Goal: Task Accomplishment & Management: Manage account settings

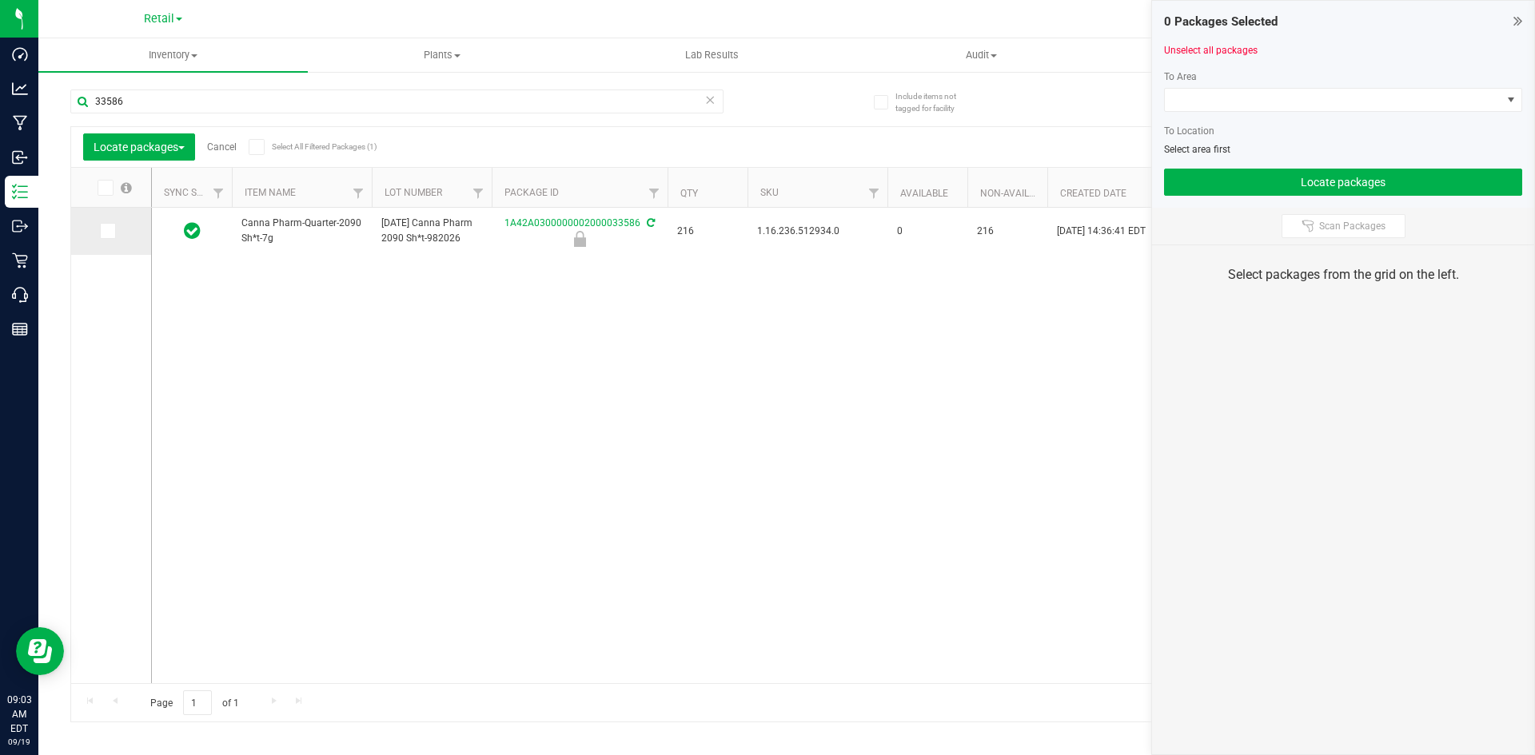
click at [114, 227] on span at bounding box center [108, 231] width 16 height 16
click at [0, 0] on input "checkbox" at bounding box center [0, 0] width 0 height 0
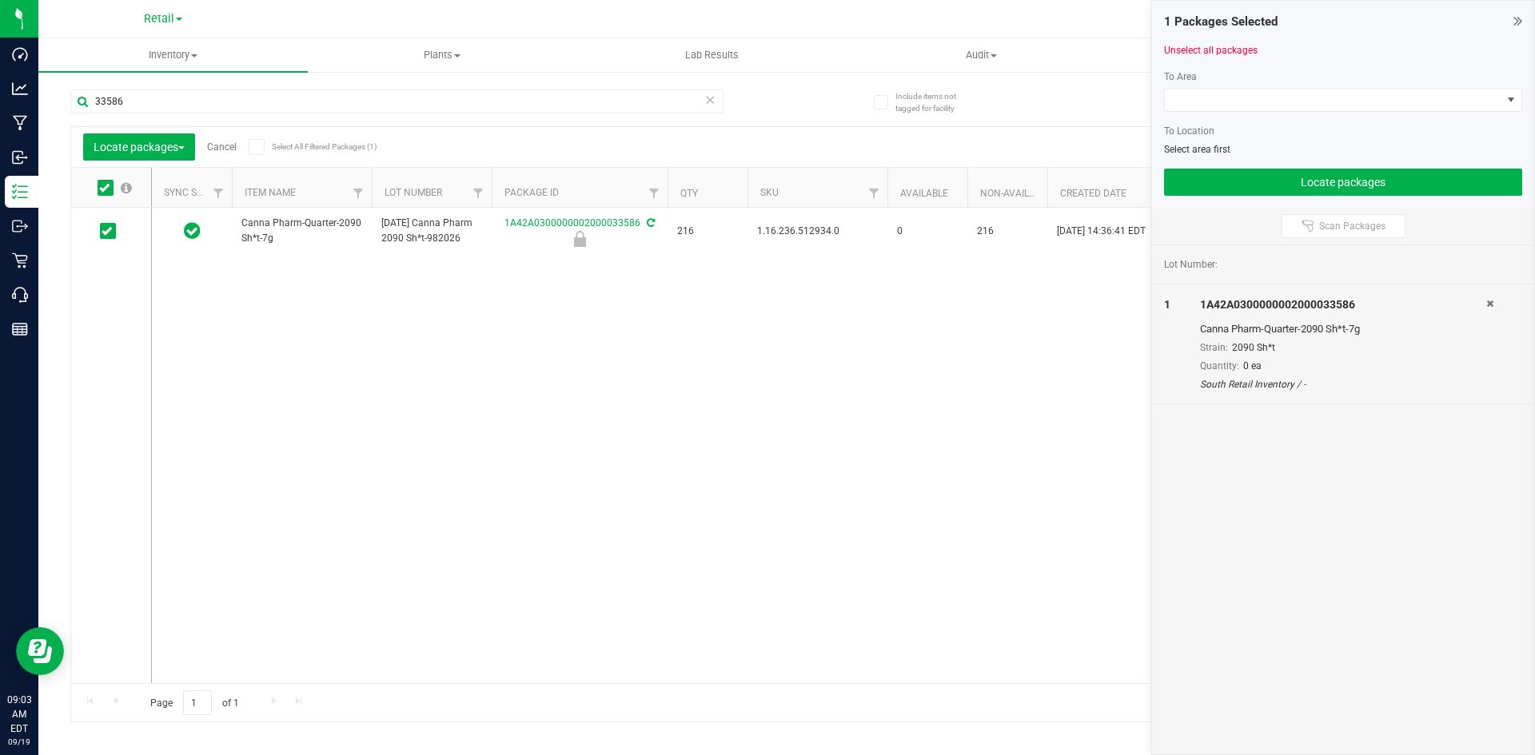
click at [1291, 112] on div at bounding box center [1343, 118] width 358 height 12
click at [1288, 103] on span at bounding box center [1333, 100] width 337 height 22
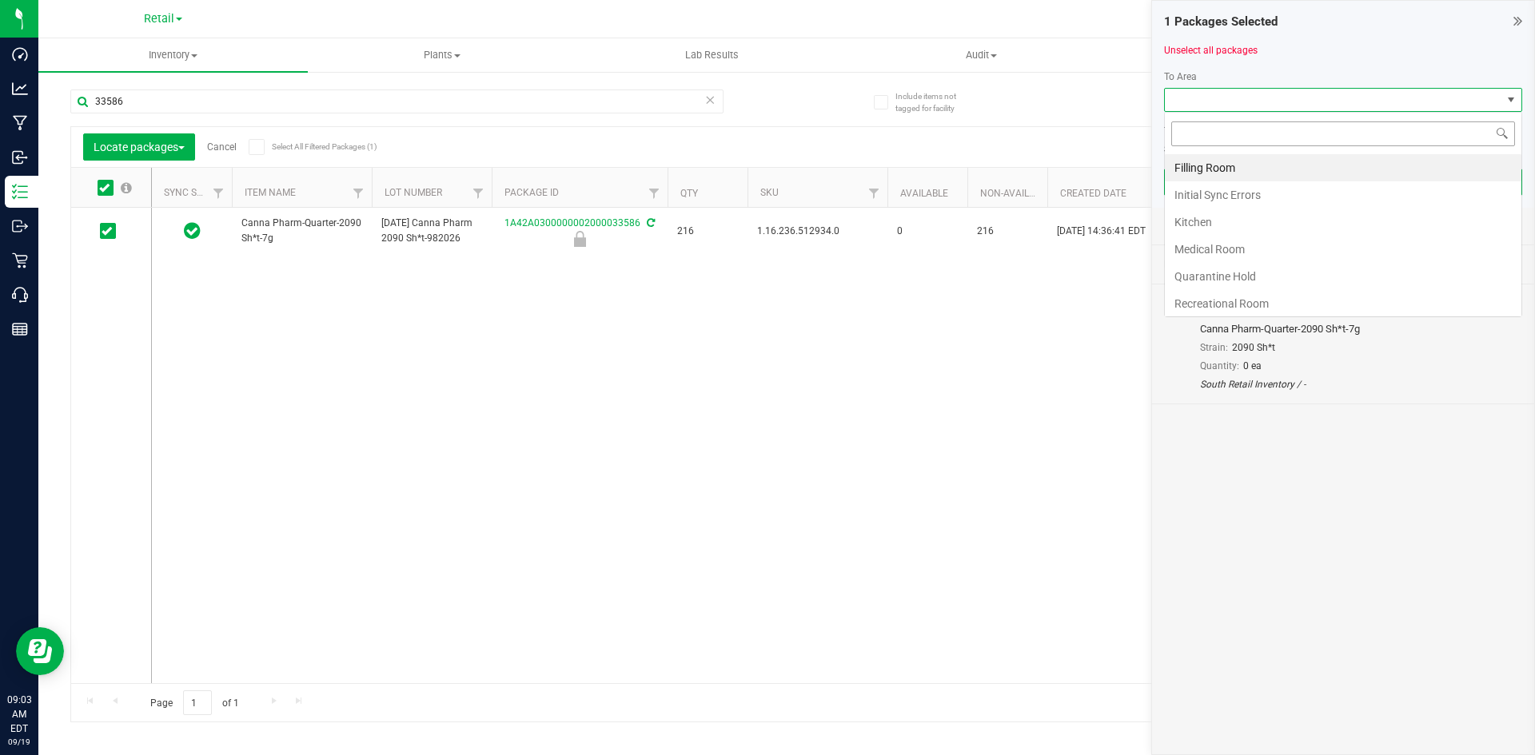
scroll to position [24, 358]
click at [1240, 166] on li "Filling Room" at bounding box center [1343, 167] width 357 height 27
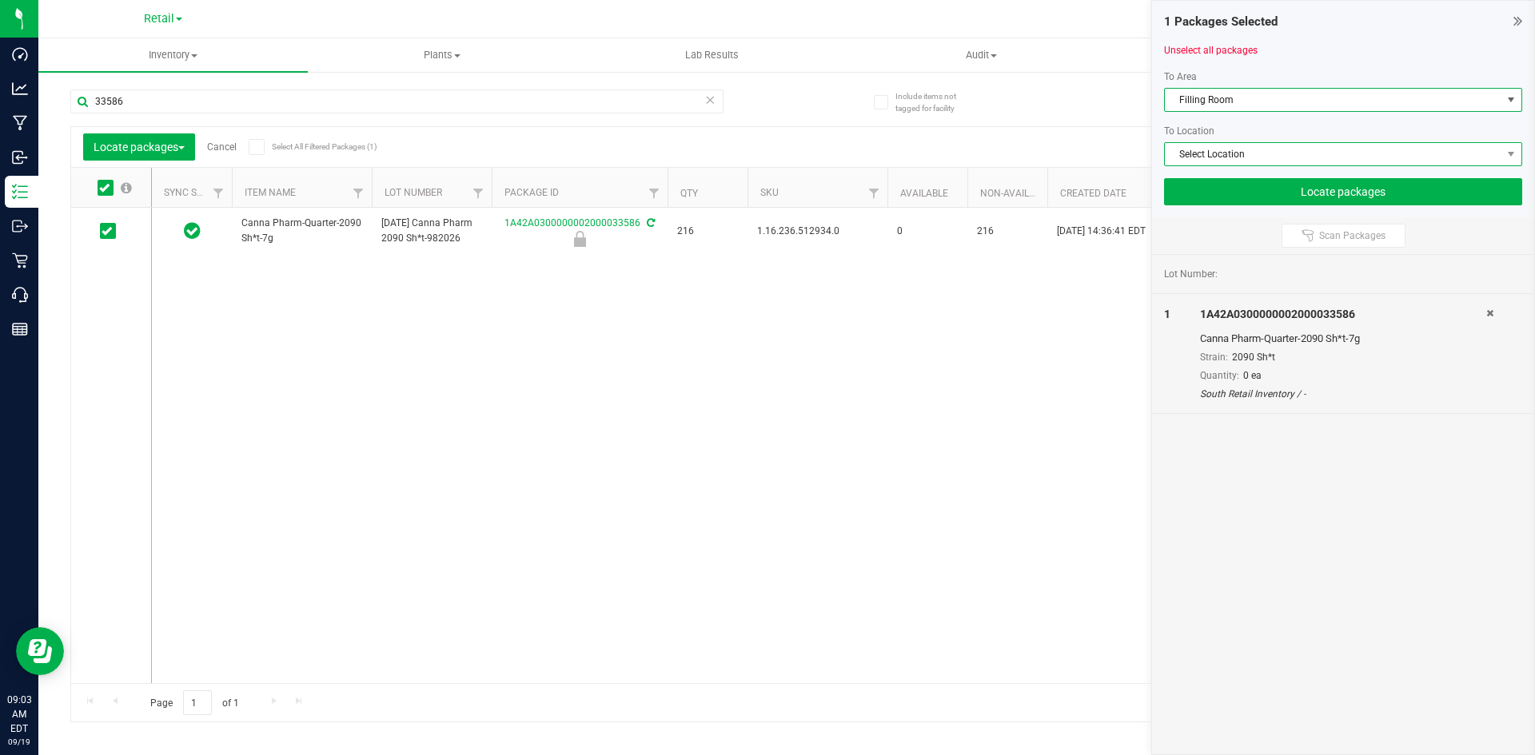
click at [1229, 151] on span "Select Location" at bounding box center [1333, 154] width 337 height 22
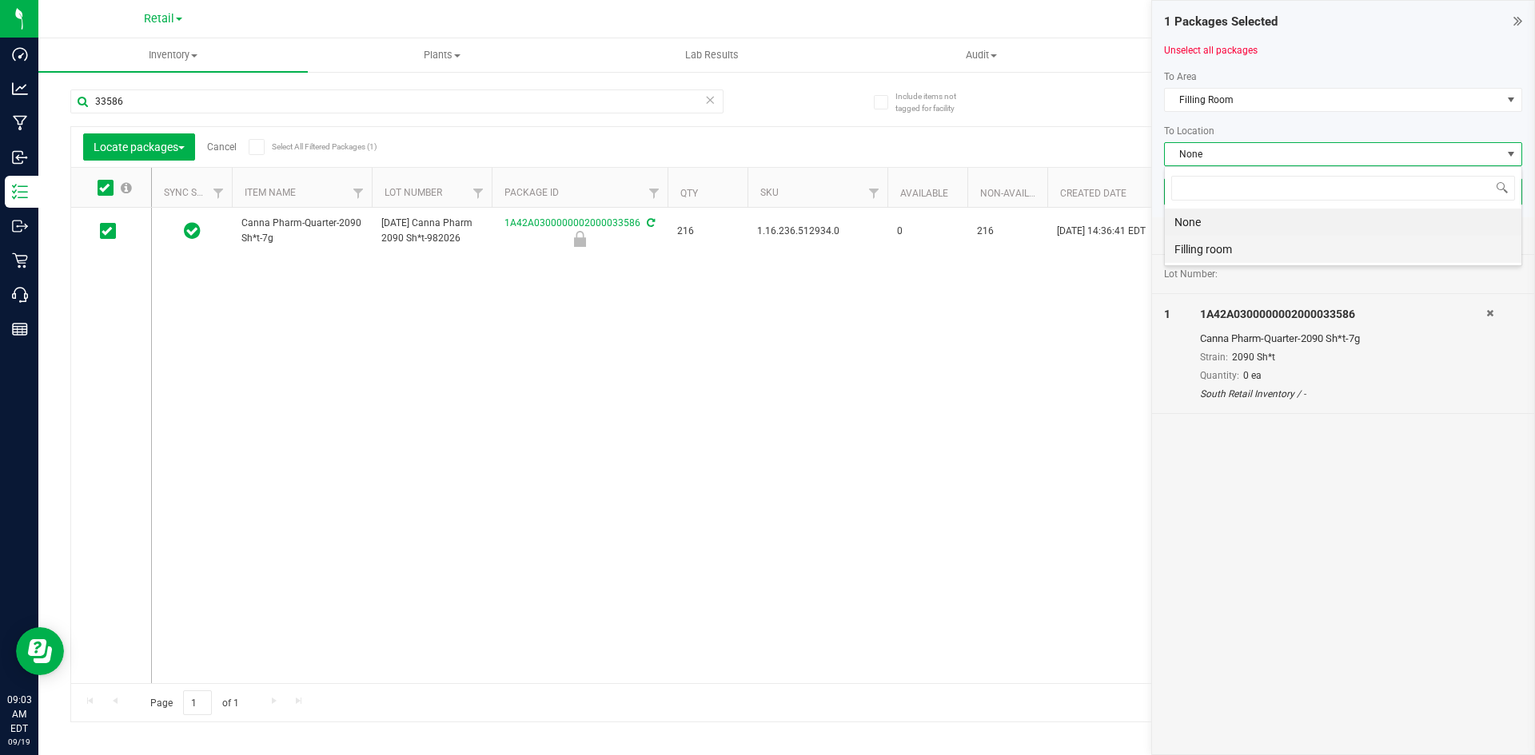
click at [1186, 249] on li "Filling room" at bounding box center [1343, 249] width 357 height 27
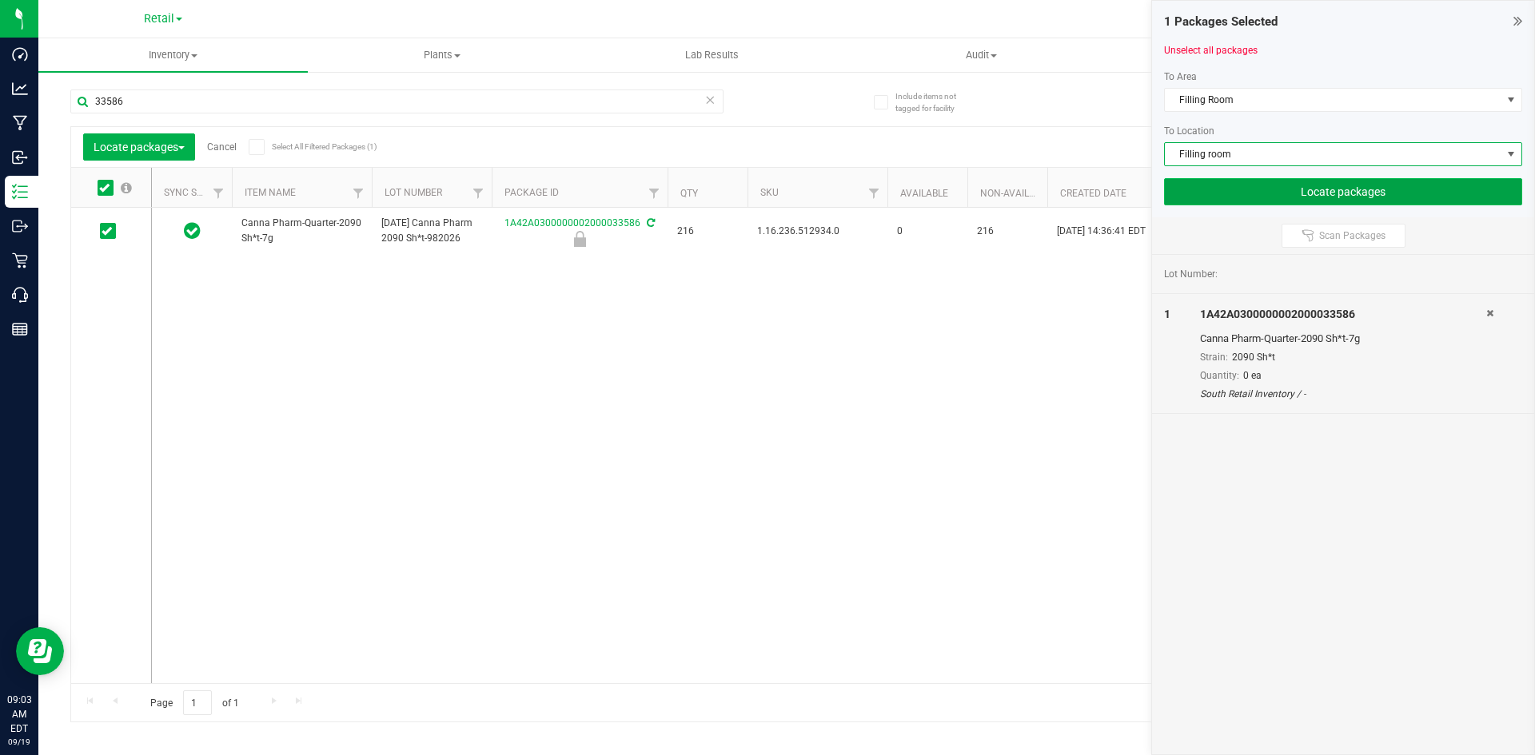
click at [1217, 190] on button "Locate packages" at bounding box center [1343, 191] width 358 height 27
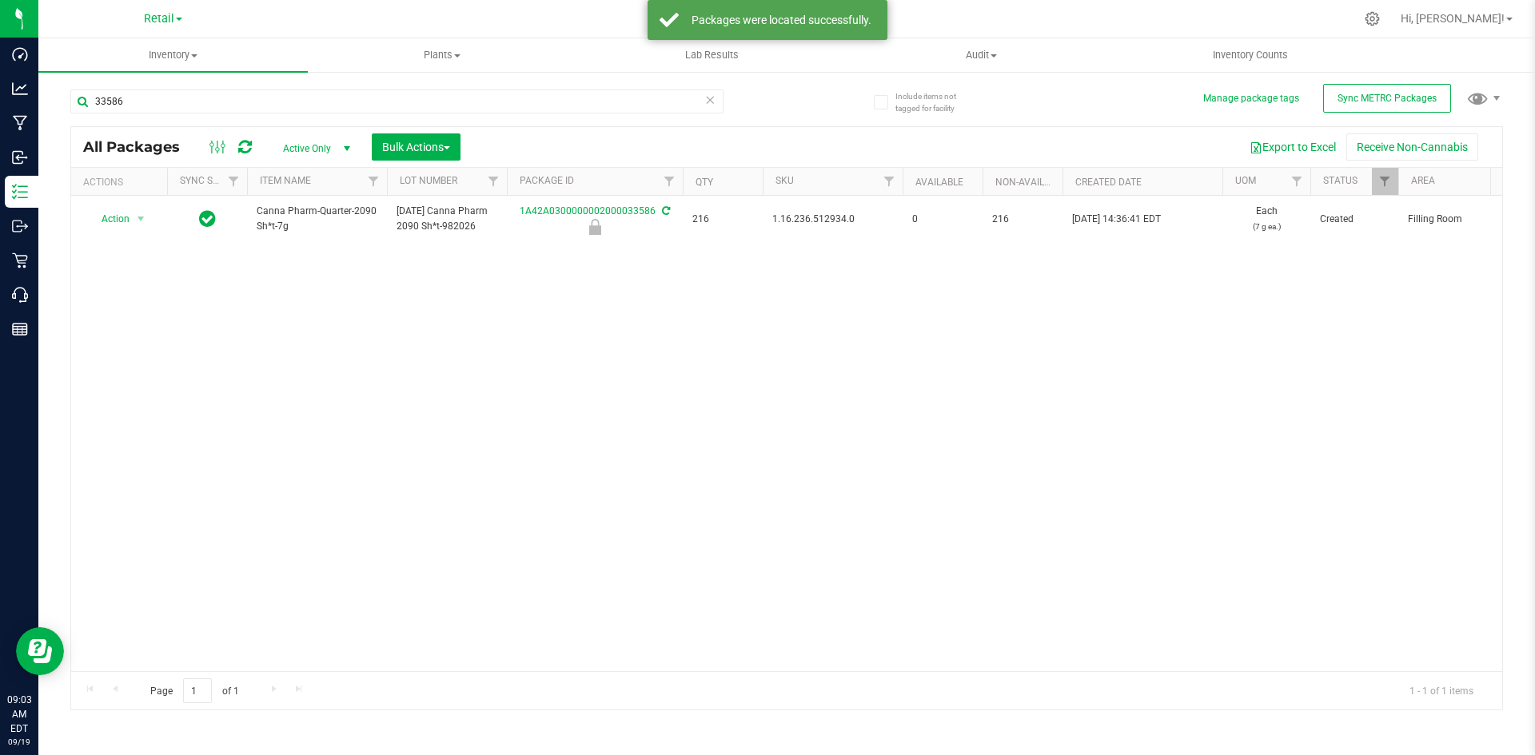
click at [810, 221] on span "1.16.236.512934.0" at bounding box center [832, 219] width 121 height 15
copy span "1.16.236.512934.0"
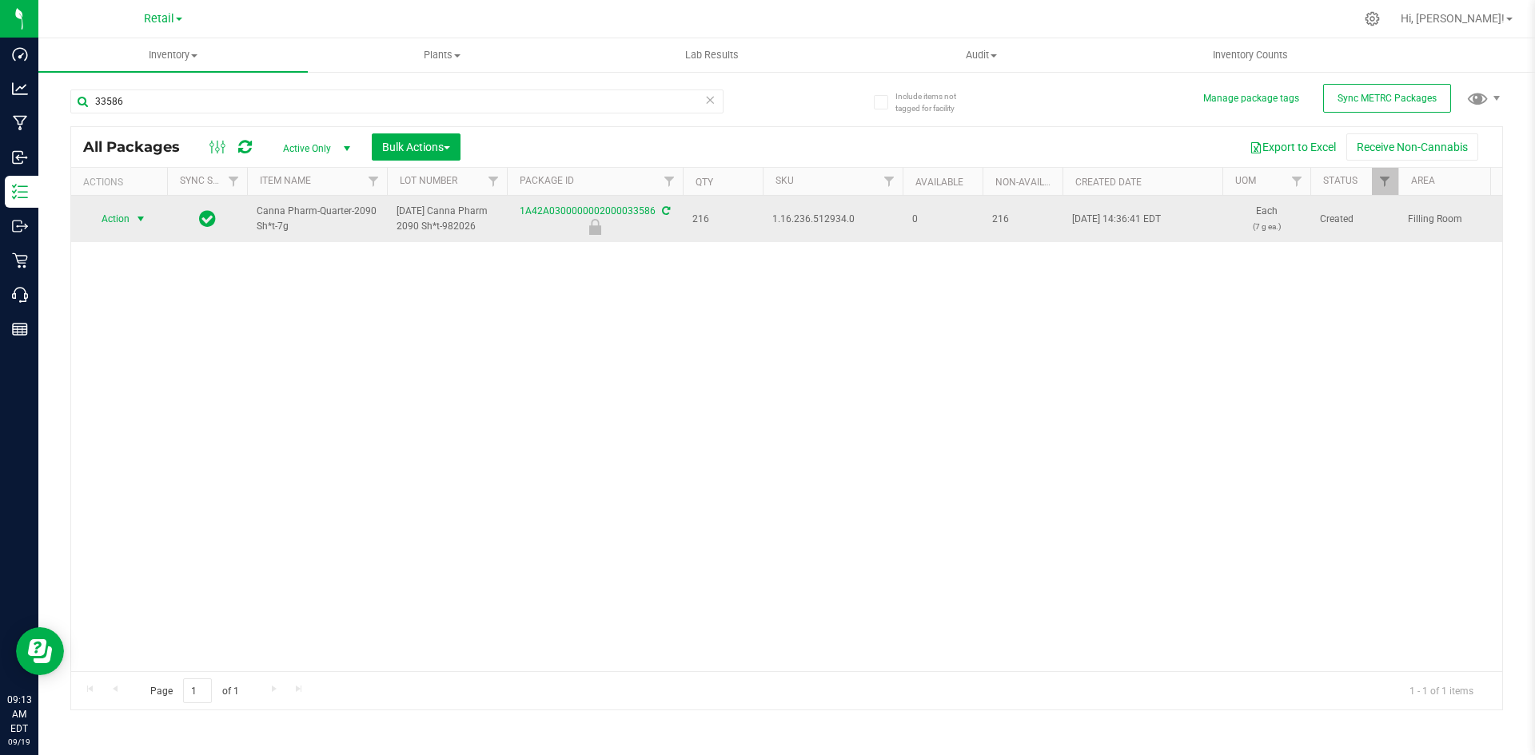
click at [135, 217] on span "select" at bounding box center [140, 219] width 13 height 13
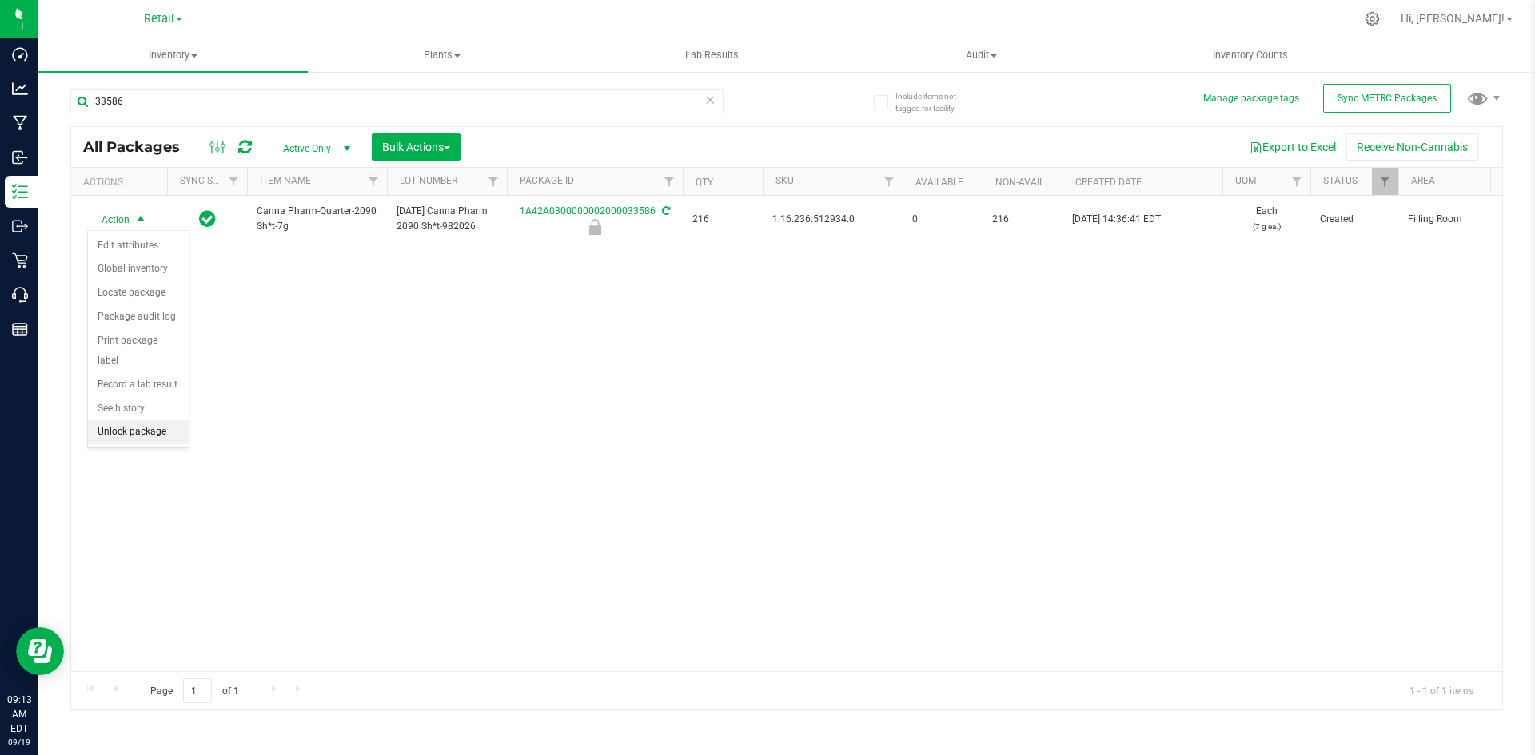
click at [149, 420] on li "Unlock package" at bounding box center [138, 432] width 101 height 24
click at [177, 87] on div "33586" at bounding box center [428, 100] width 716 height 51
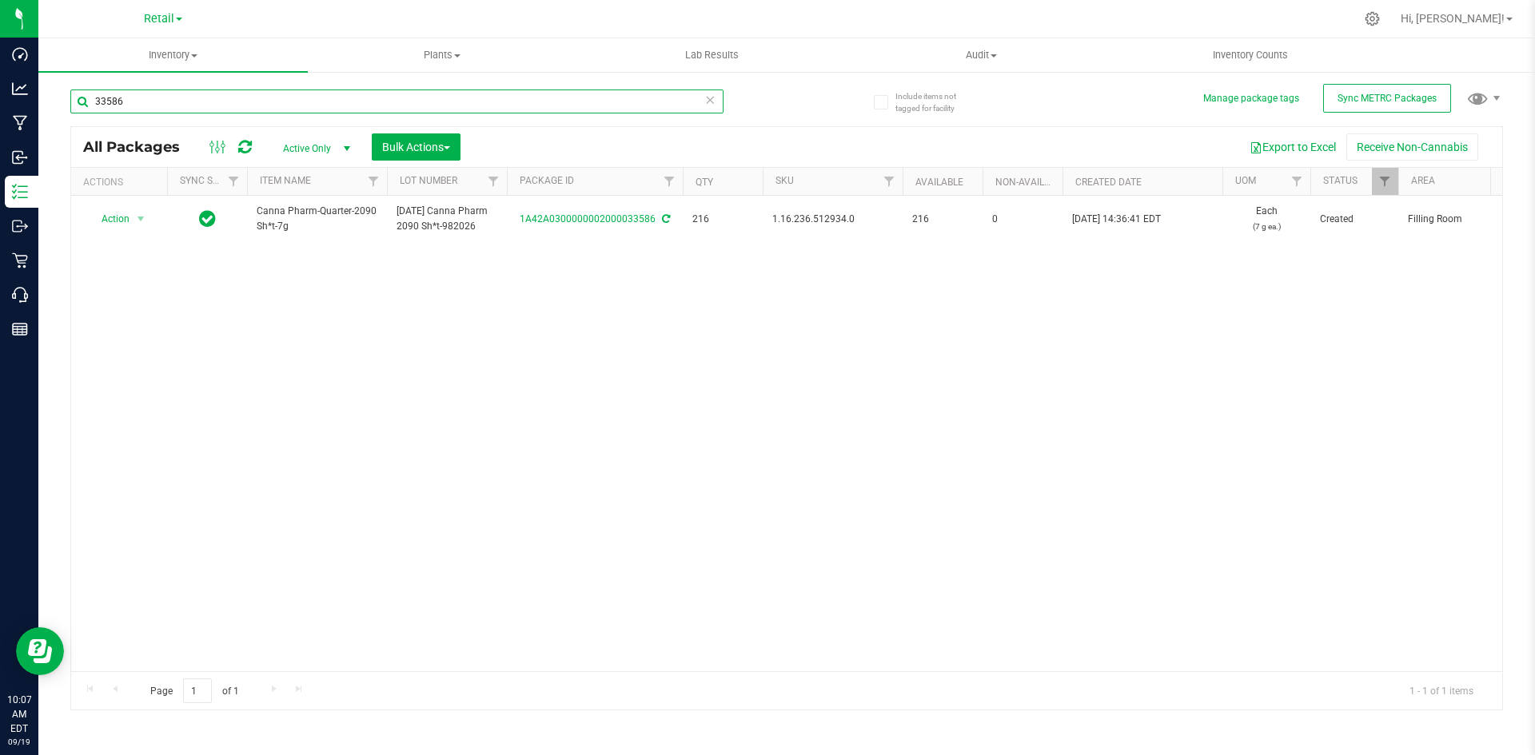
click at [177, 91] on input "33586" at bounding box center [396, 102] width 653 height 24
paste input "Sour Fruit Distillate Vape Cart 0.5g-210"
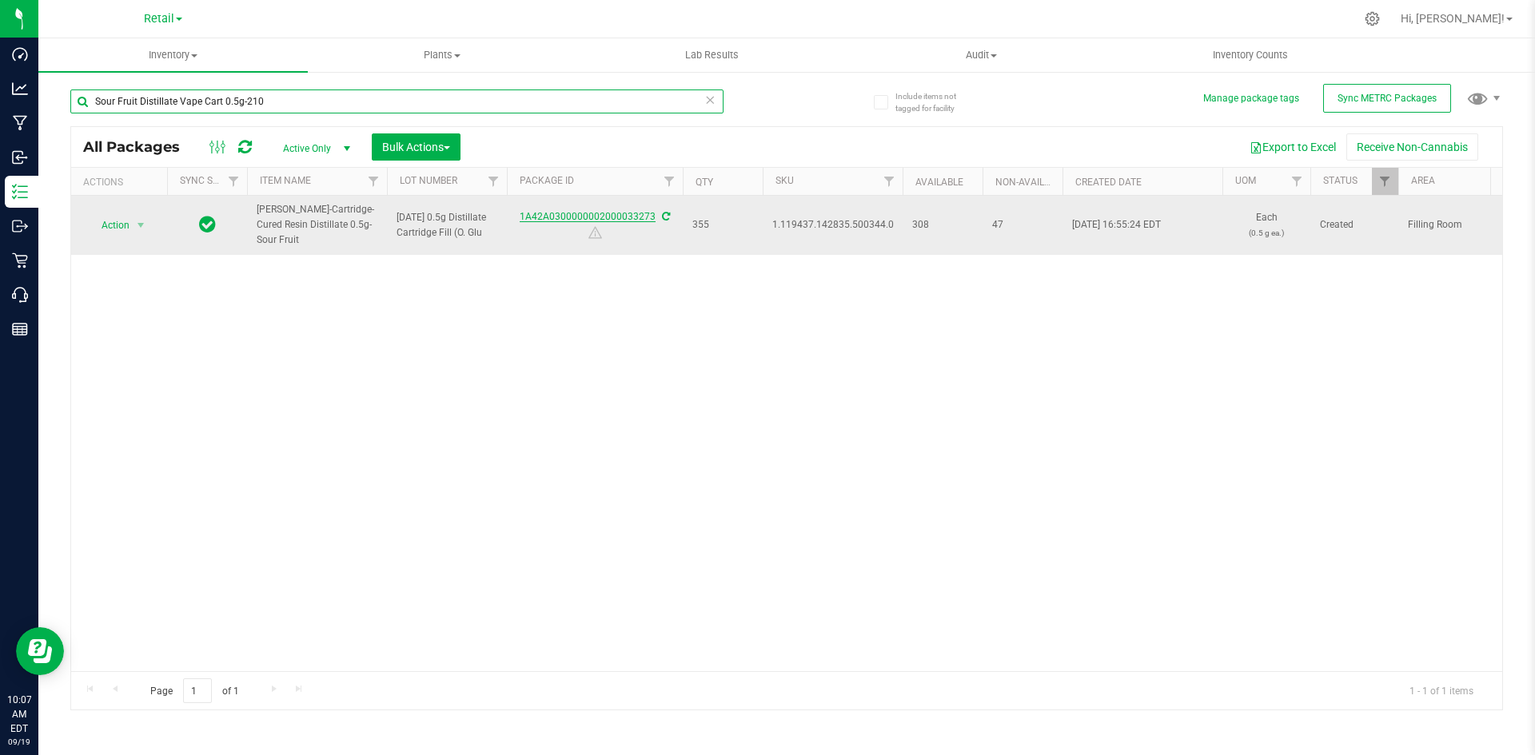
type input "Sour Fruit Distillate Vape Cart 0.5g-210"
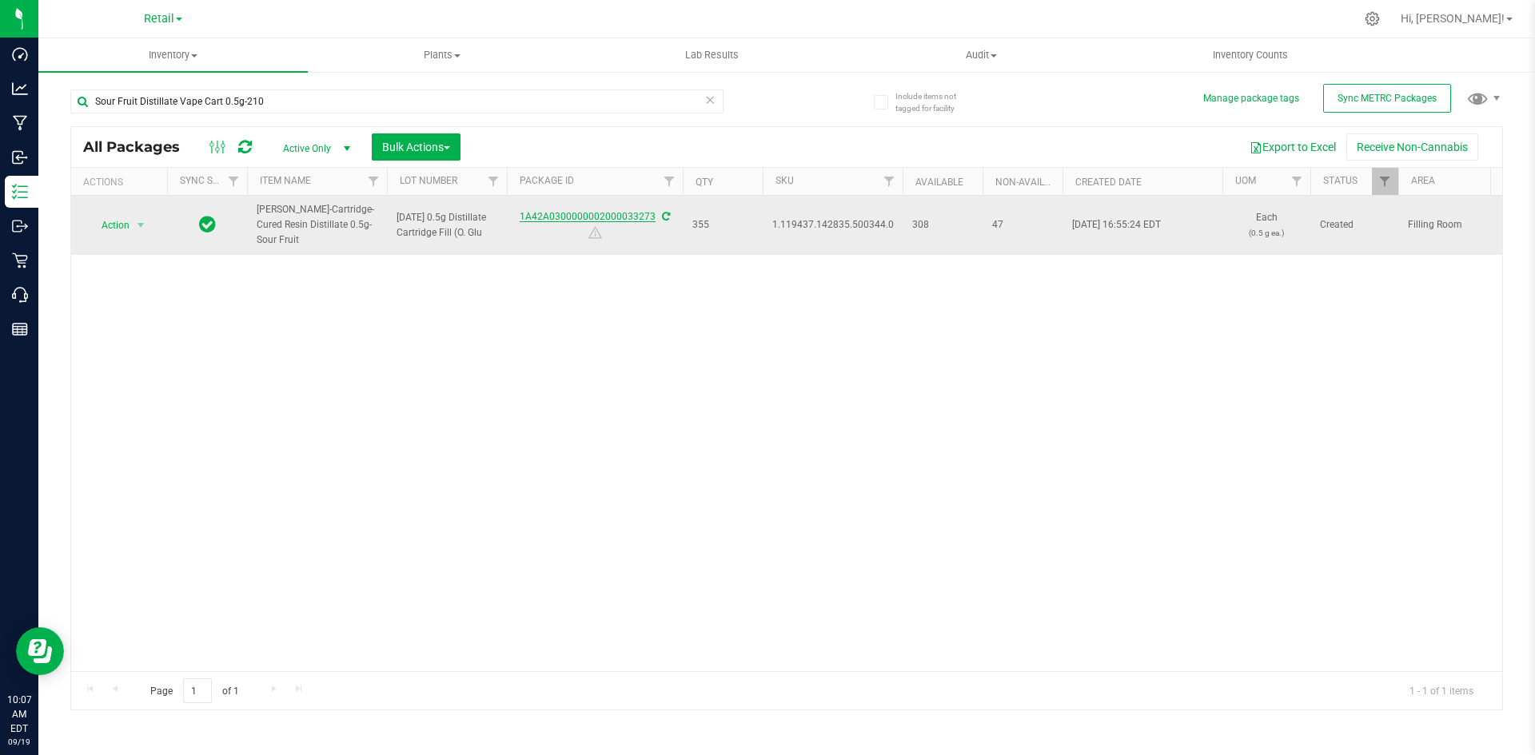
click at [585, 218] on link "1A42A0300000002000033273" at bounding box center [588, 216] width 136 height 11
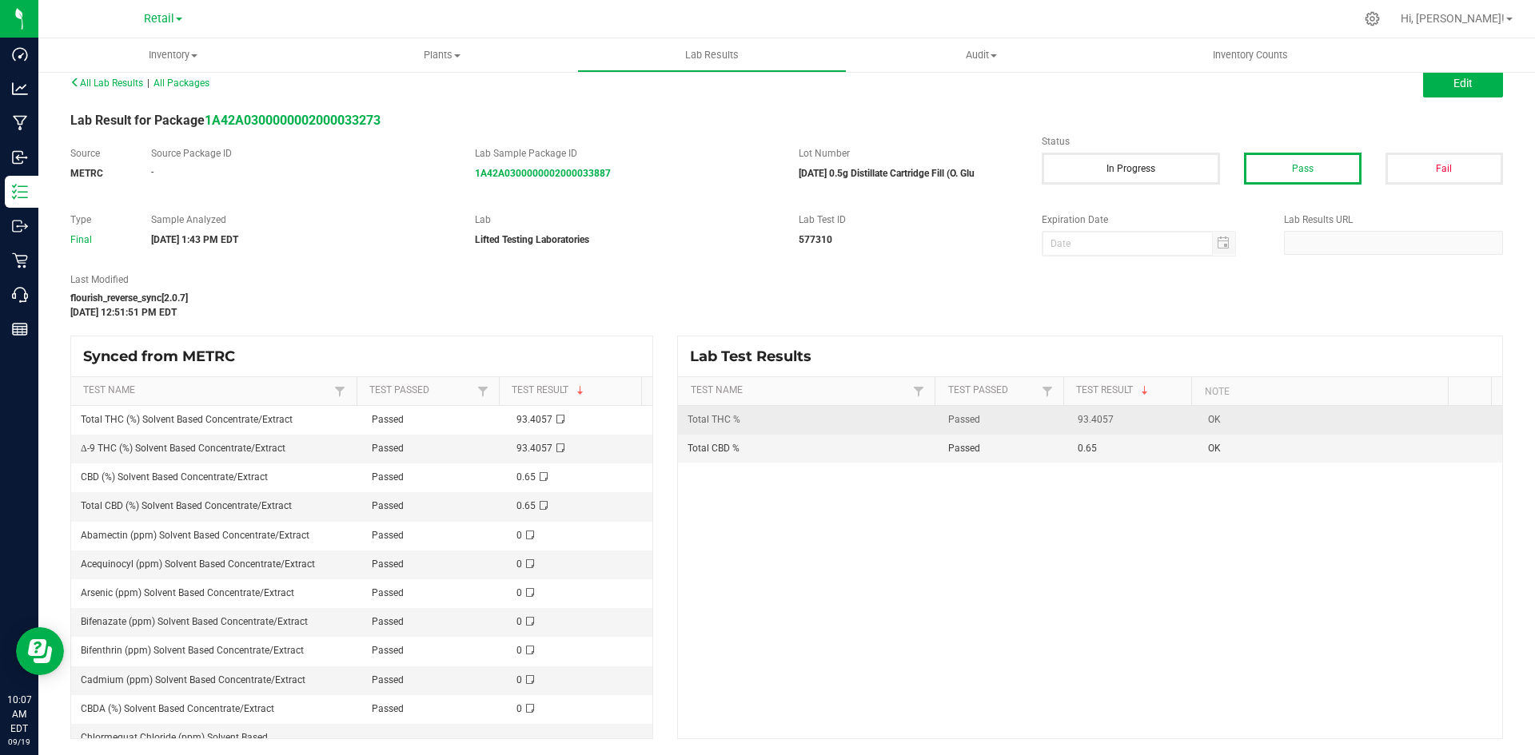
drag, startPoint x: 1057, startPoint y: 418, endPoint x: 1150, endPoint y: 412, distance: 92.9
click at [1150, 412] on td "93.4057" at bounding box center [1133, 420] width 130 height 29
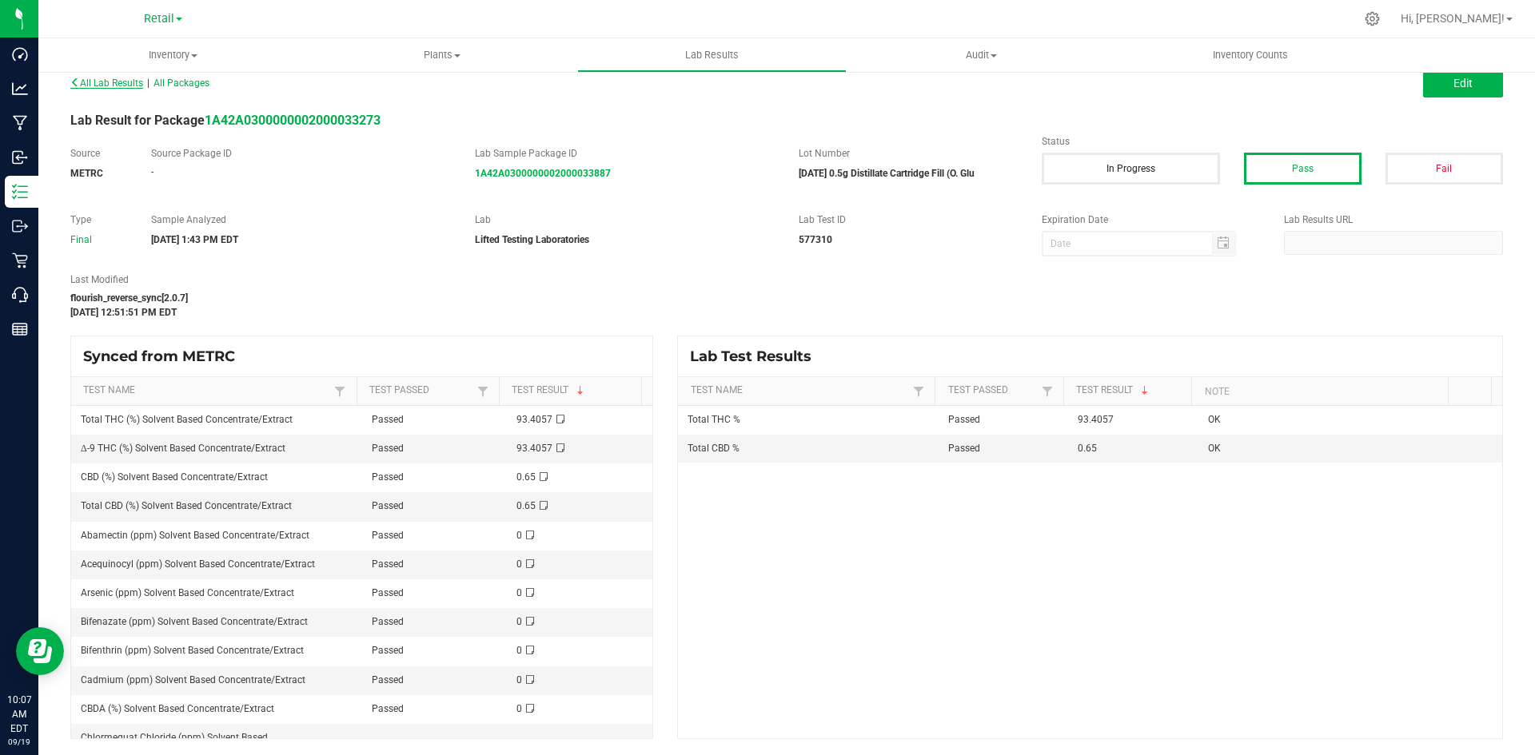
click at [135, 82] on span "All Lab Results" at bounding box center [106, 83] width 73 height 11
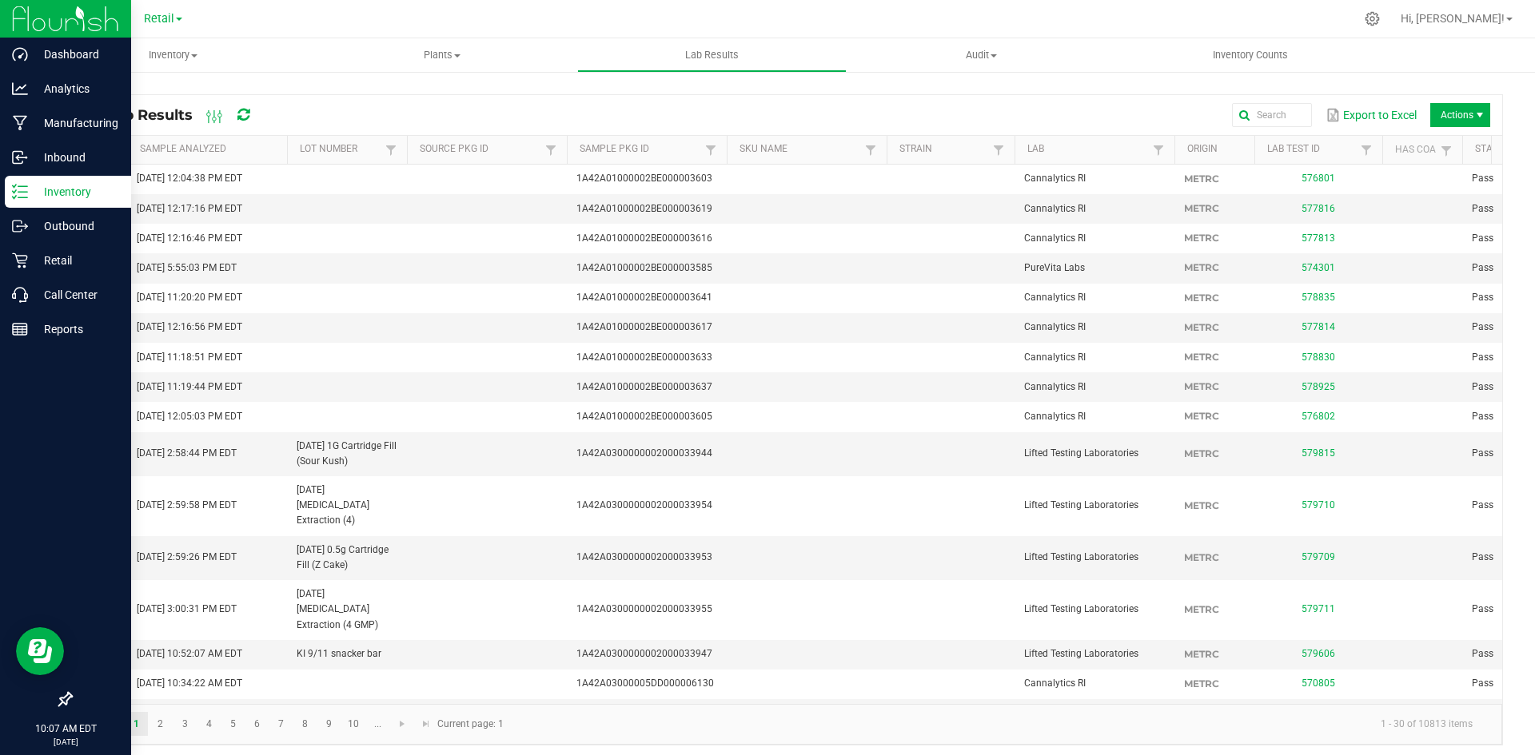
click at [35, 193] on p "Inventory" at bounding box center [76, 191] width 96 height 19
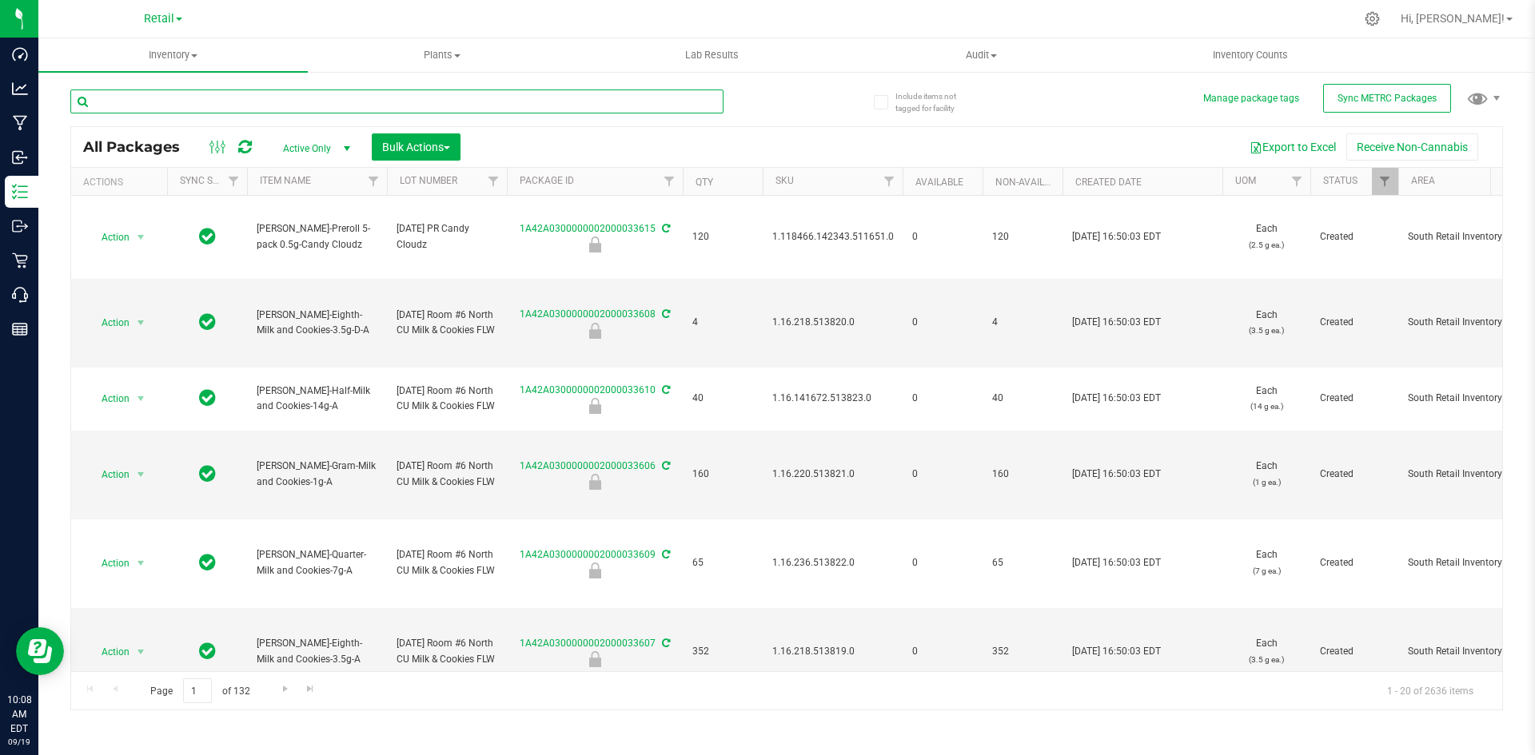
click at [187, 109] on input "text" at bounding box center [396, 102] width 653 height 24
type input "33273"
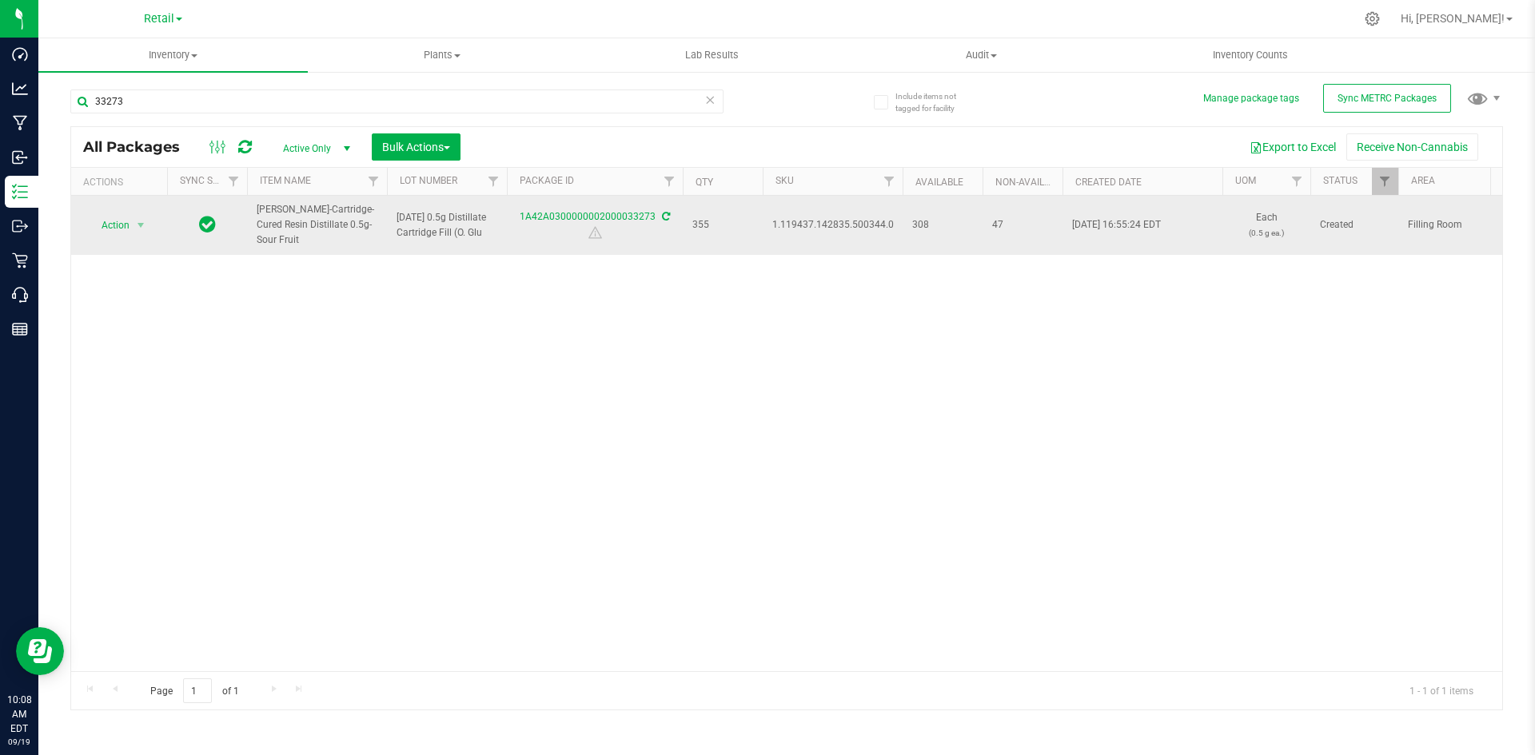
click at [667, 215] on icon at bounding box center [666, 217] width 8 height 10
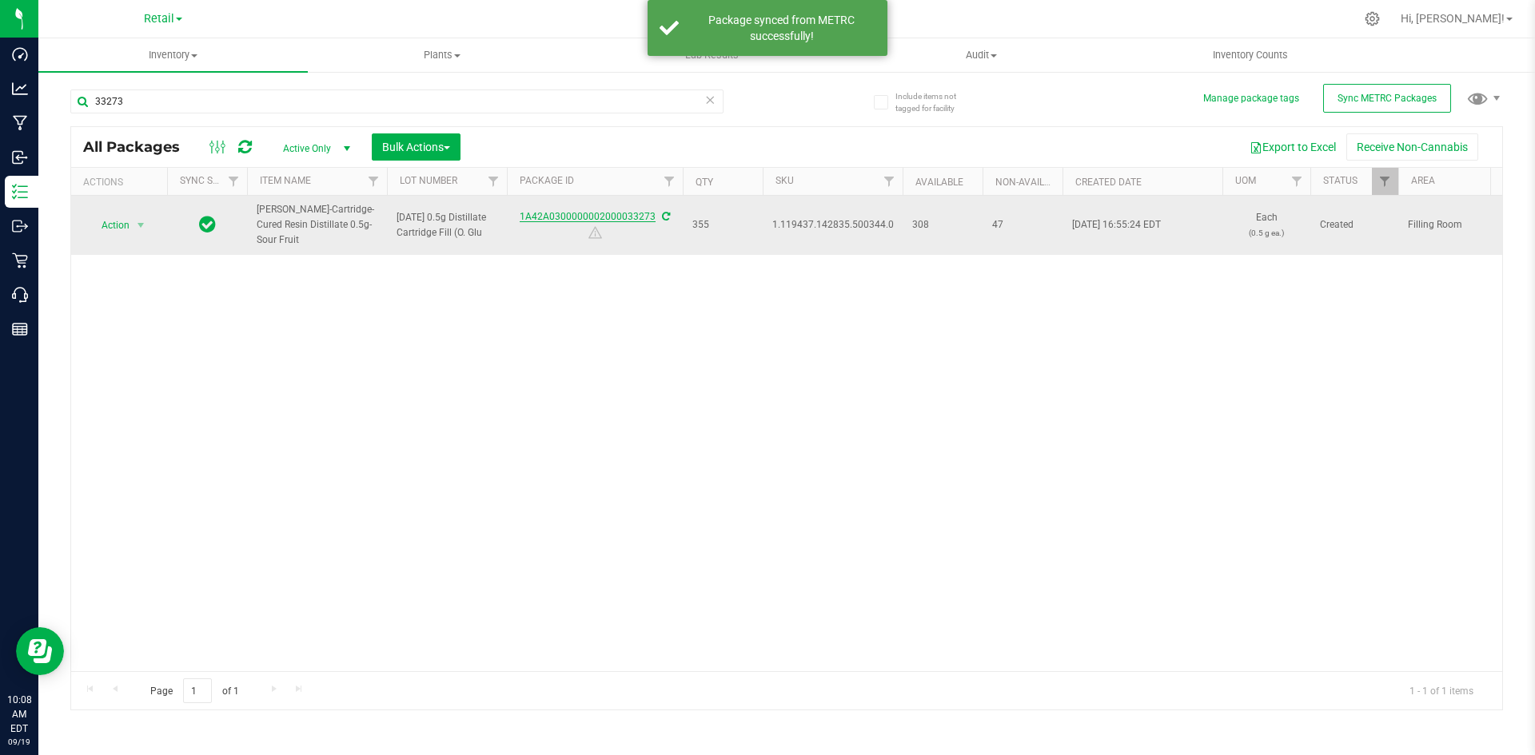
click at [638, 218] on link "1A42A0300000002000033273" at bounding box center [588, 216] width 136 height 11
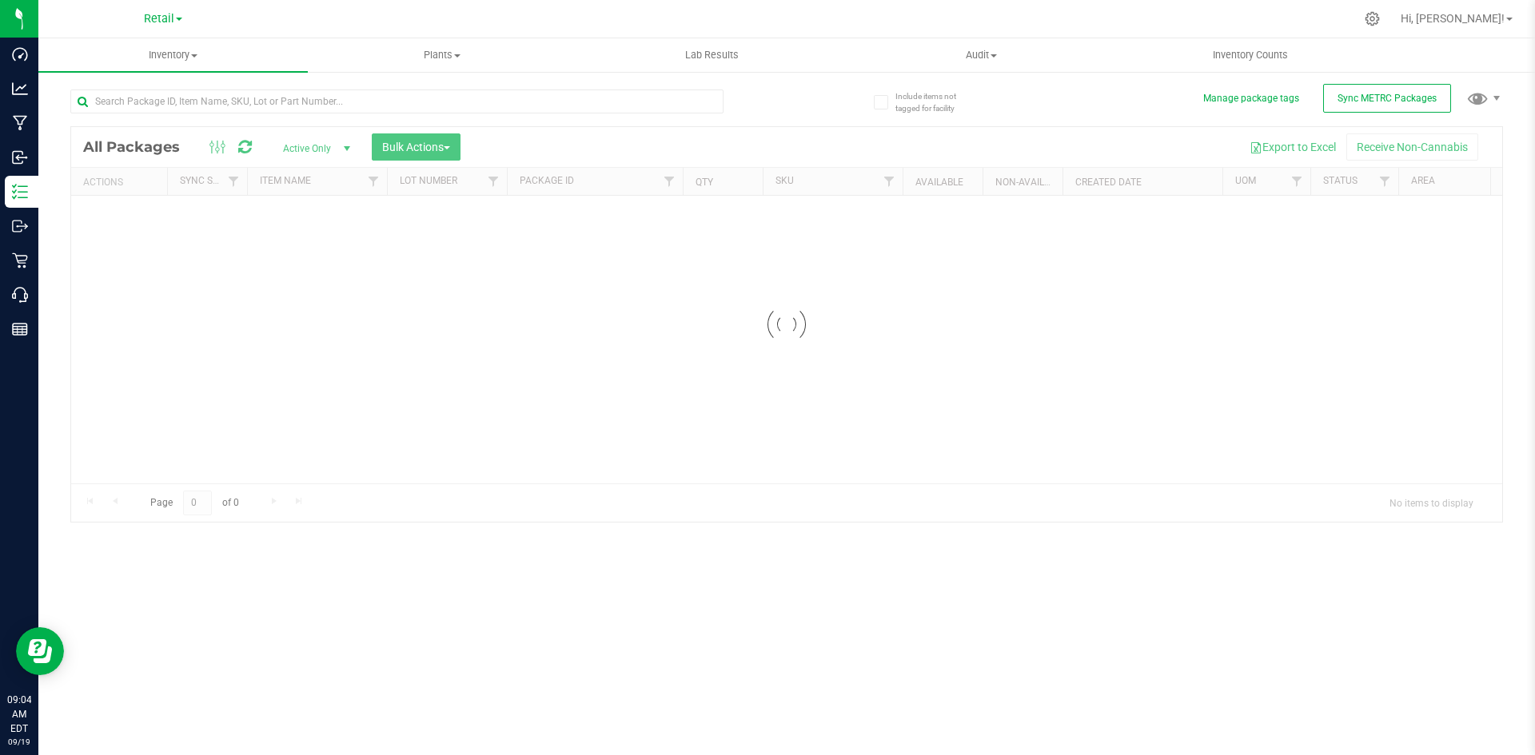
click at [1380, 18] on icon at bounding box center [1372, 18] width 15 height 15
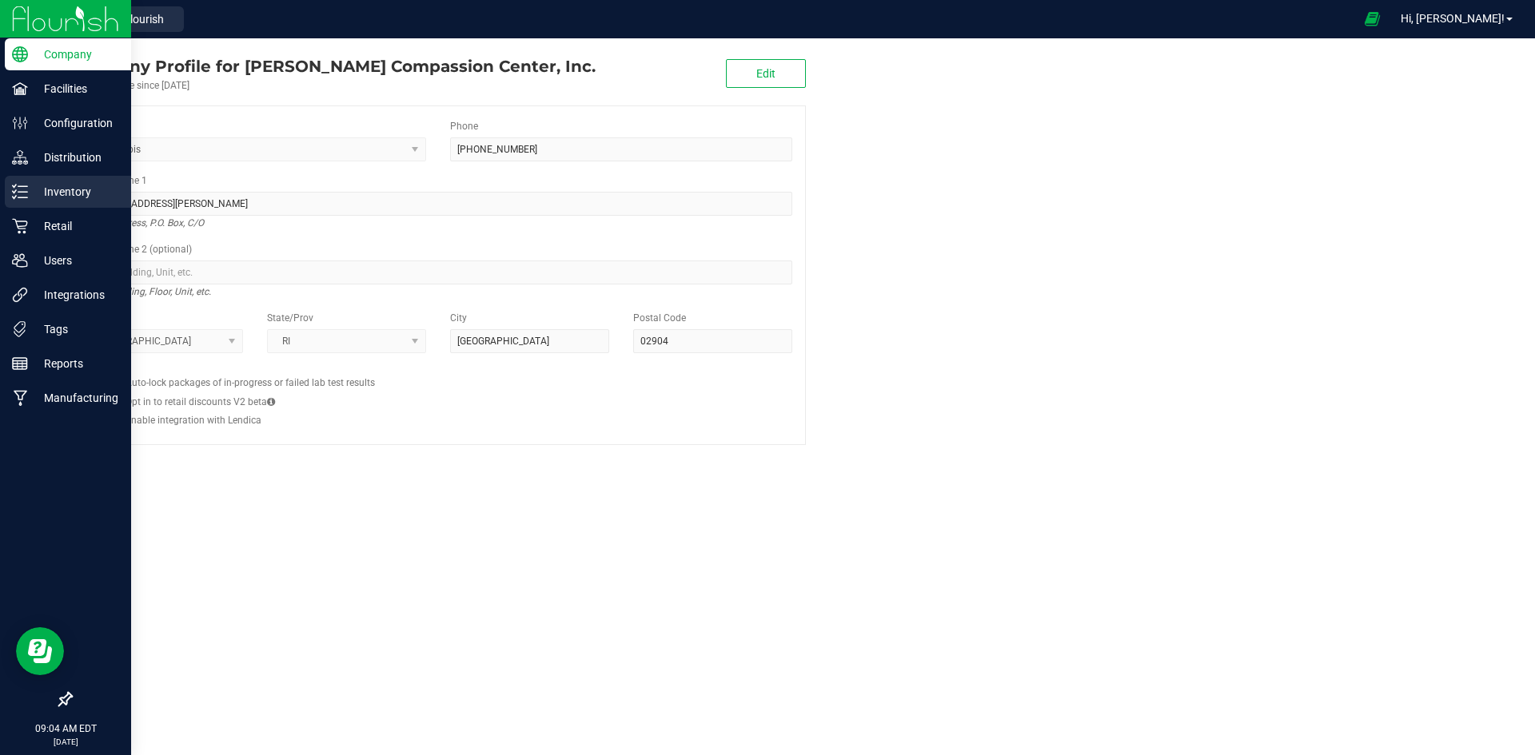
click at [26, 201] on div "Inventory" at bounding box center [68, 192] width 126 height 32
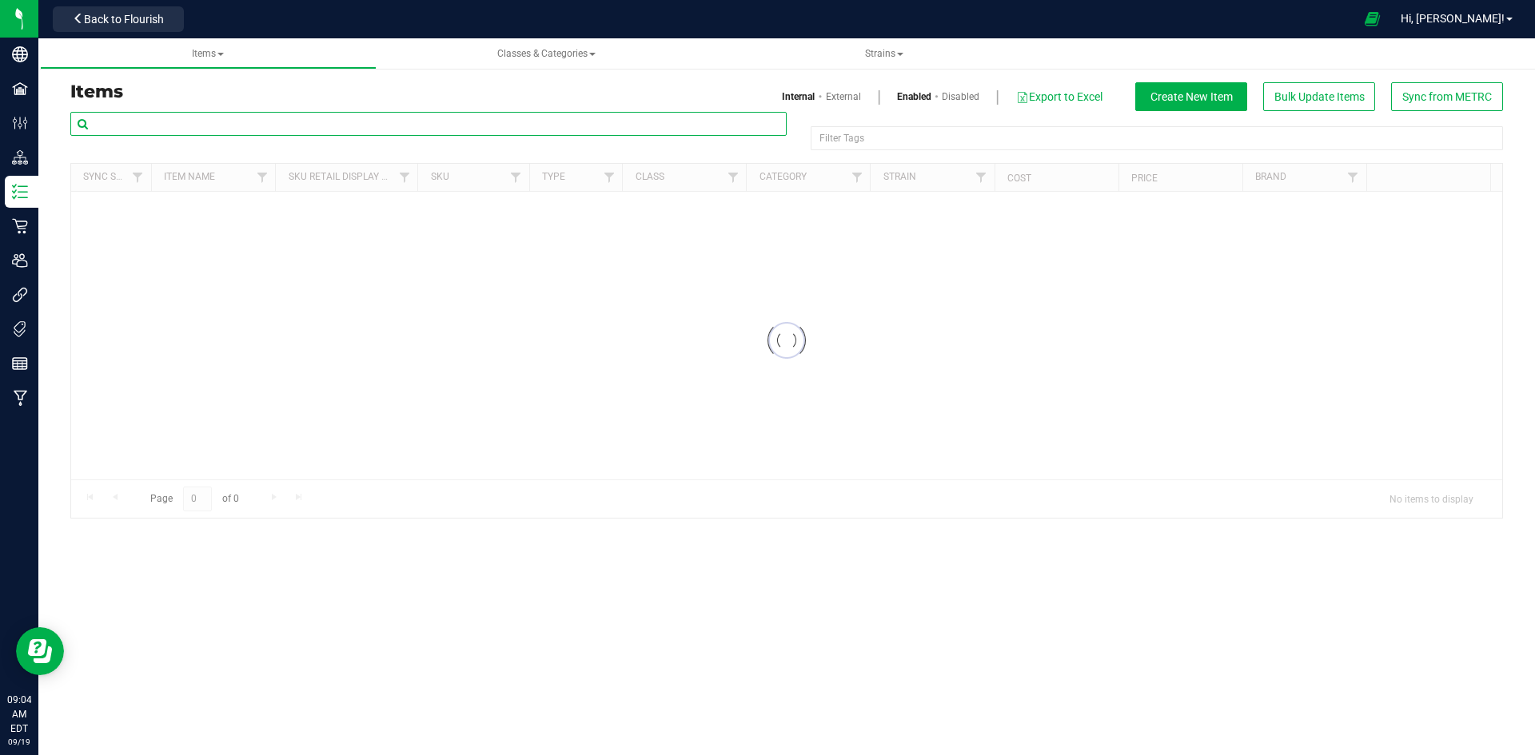
click at [281, 122] on input "text" at bounding box center [428, 124] width 716 height 24
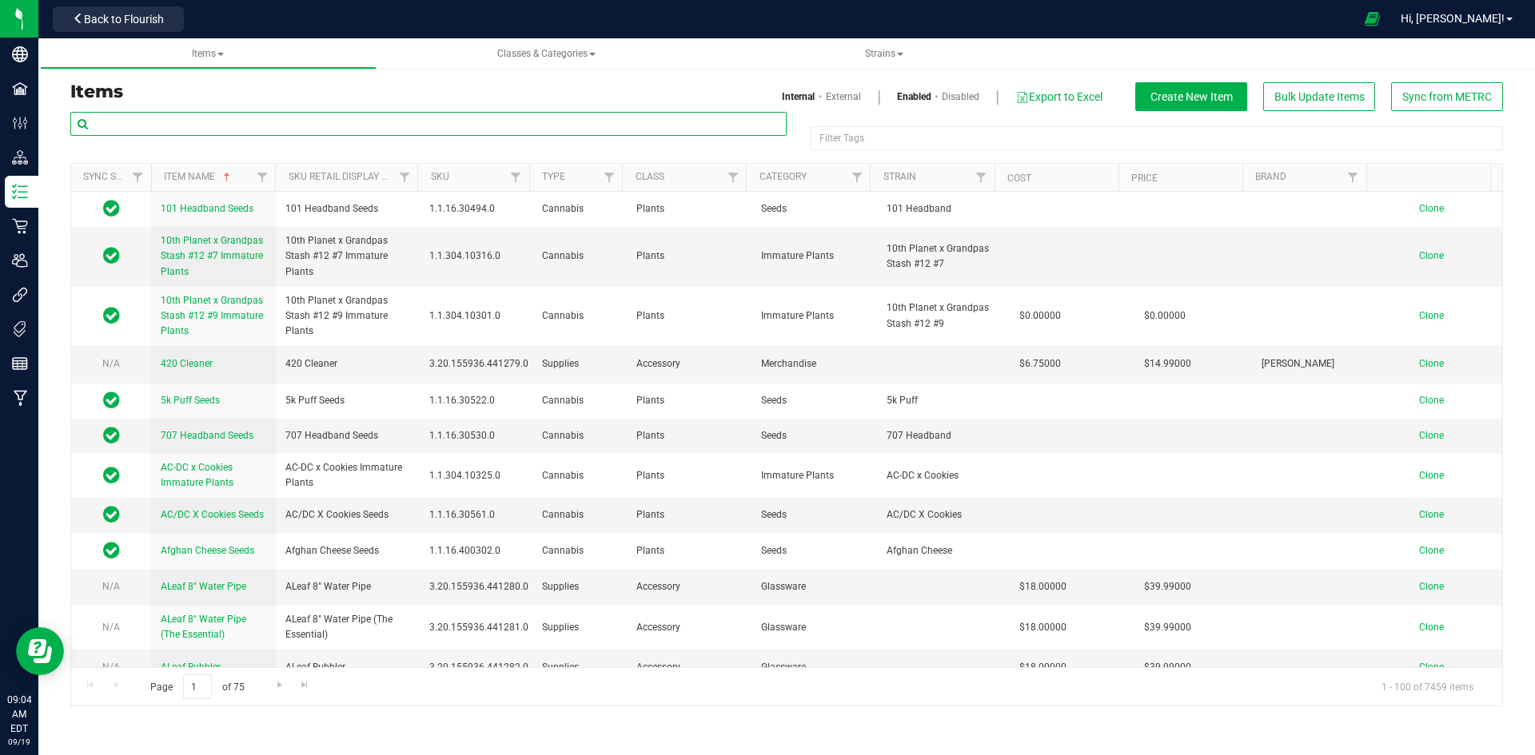
paste input "1.16.236.512934.0"
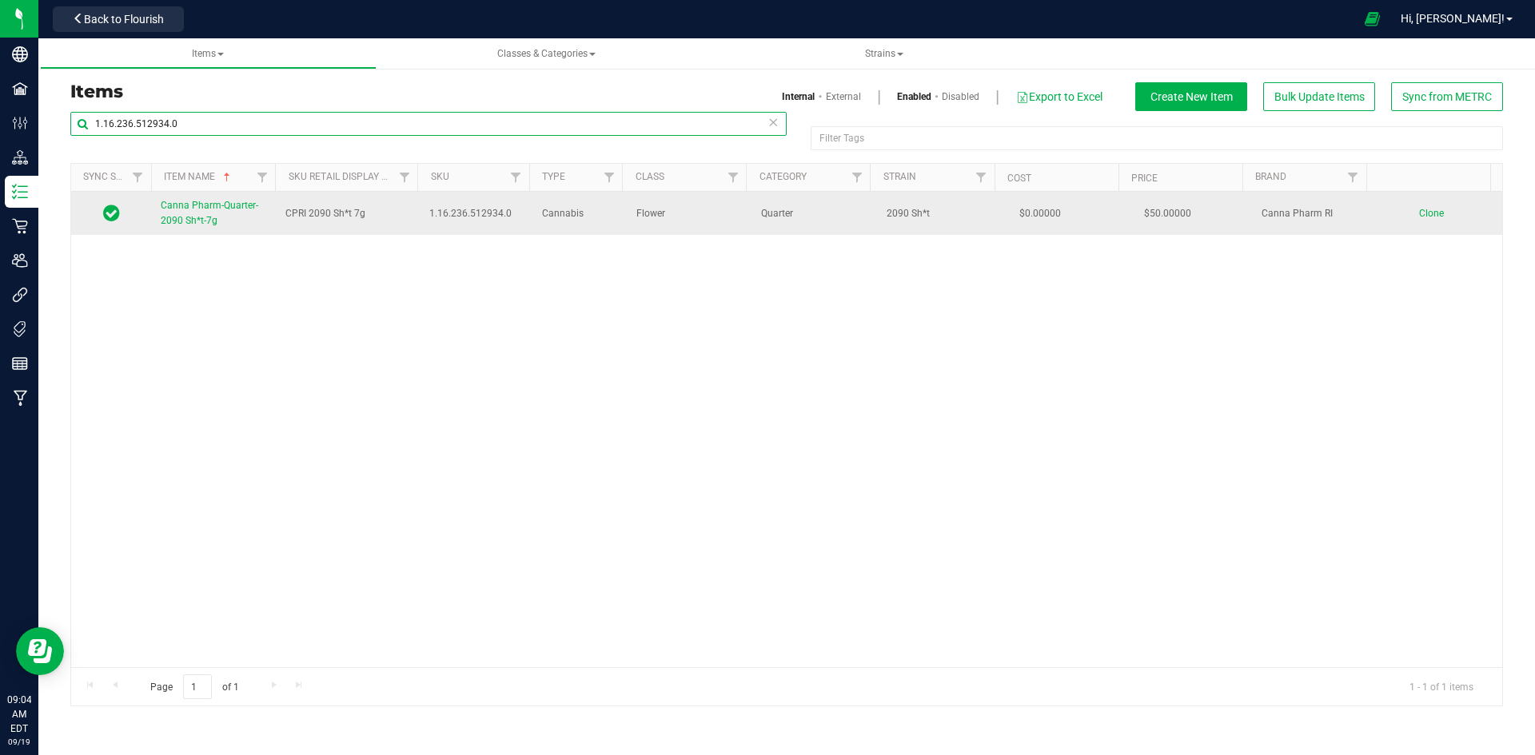
type input "1.16.236.512934.0"
click at [237, 196] on td "Canna Pharm-Quarter-2090 Sh*t-7g" at bounding box center [213, 213] width 125 height 43
click at [229, 205] on span "Canna Pharm-Quarter-2090 Sh*t-7g" at bounding box center [210, 213] width 98 height 26
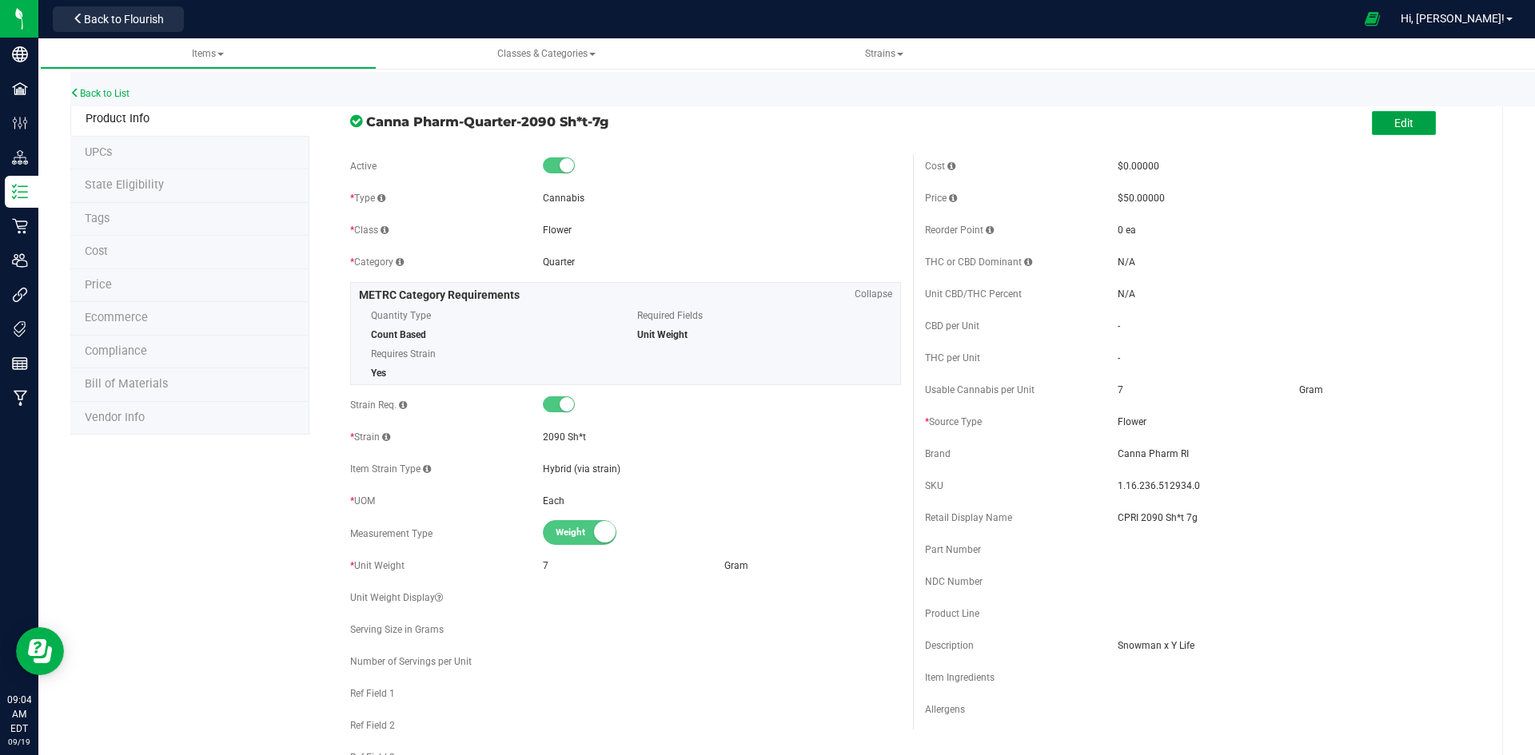
click at [1392, 135] on button "Edit" at bounding box center [1404, 123] width 64 height 24
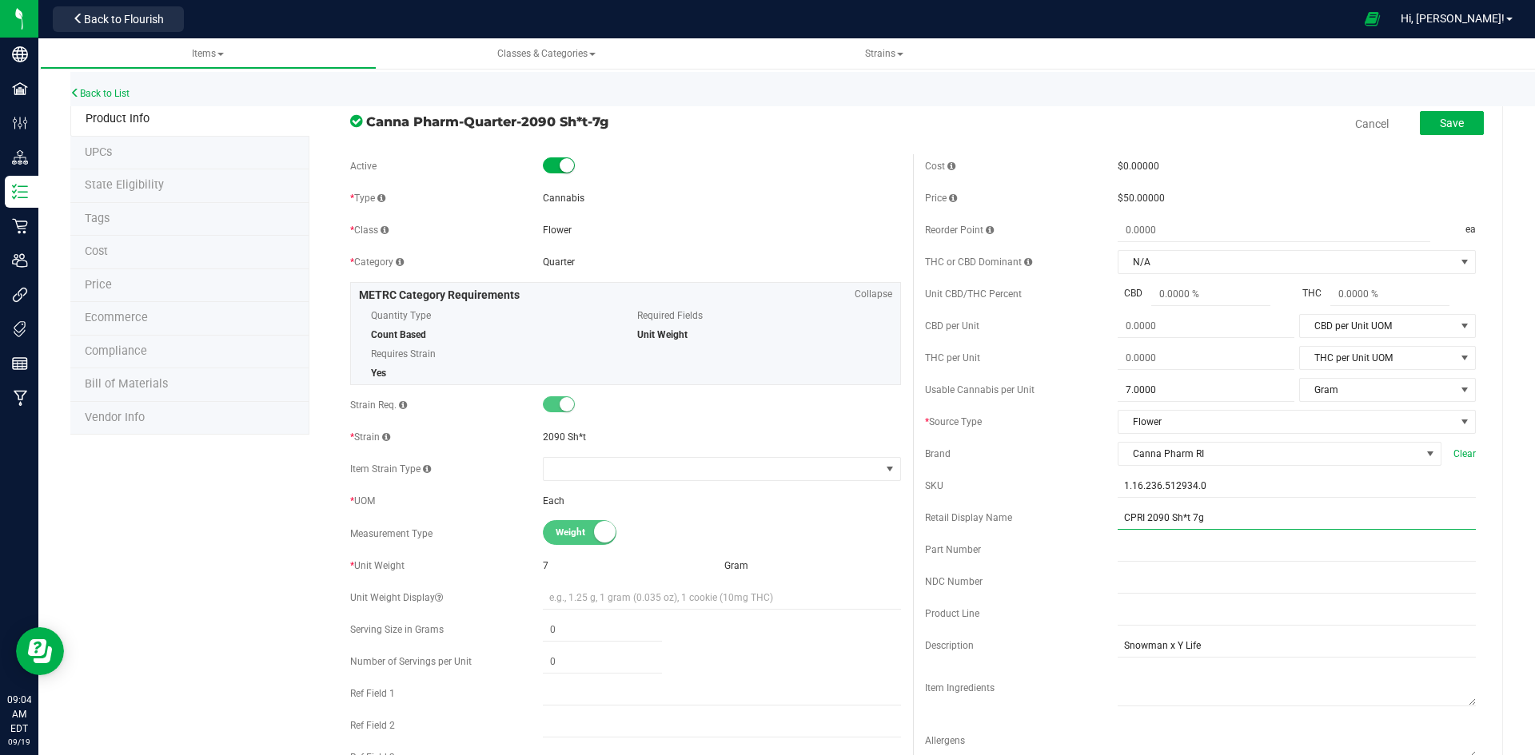
click at [1118, 510] on input "CPRI 2090 Sh*t 7g" at bounding box center [1297, 518] width 358 height 24
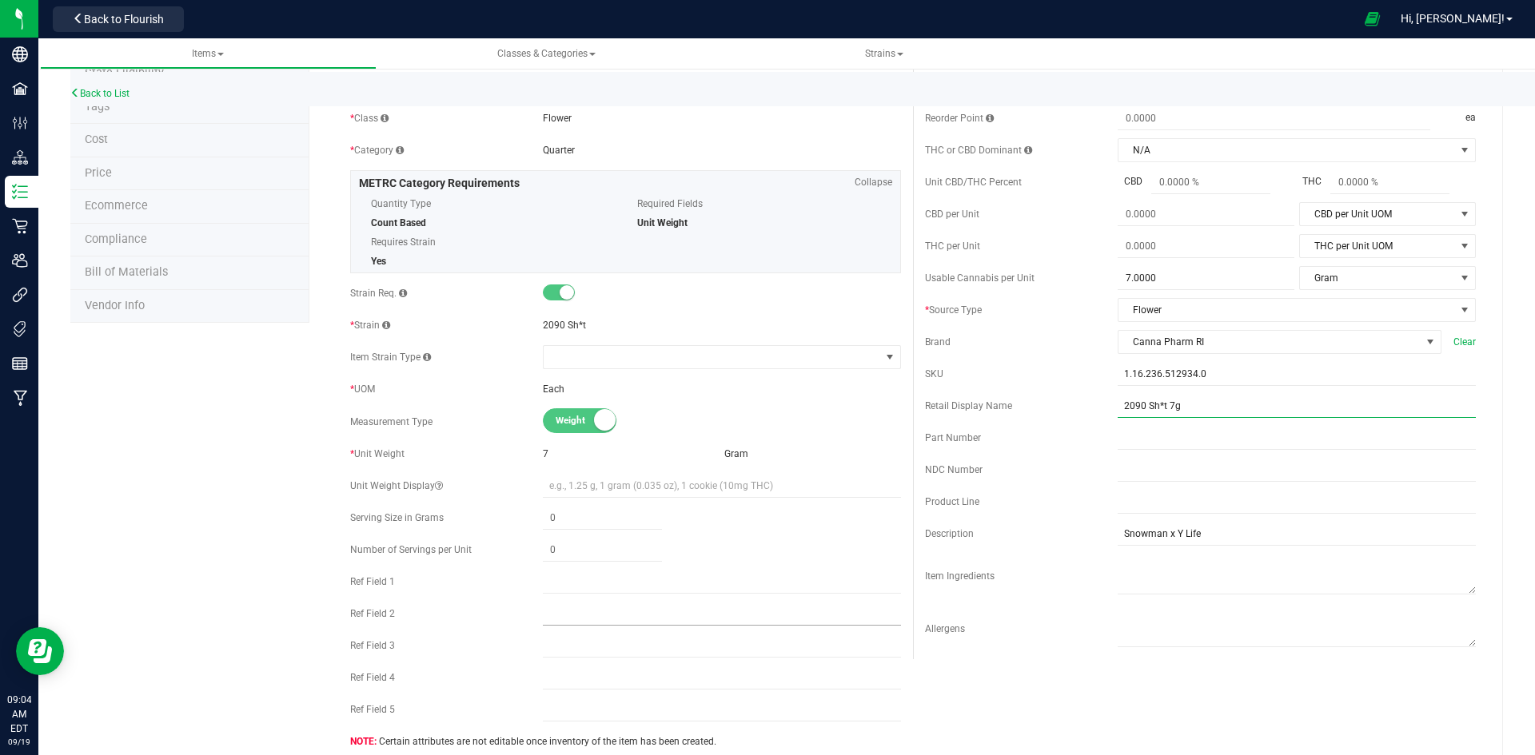
scroll to position [400, 0]
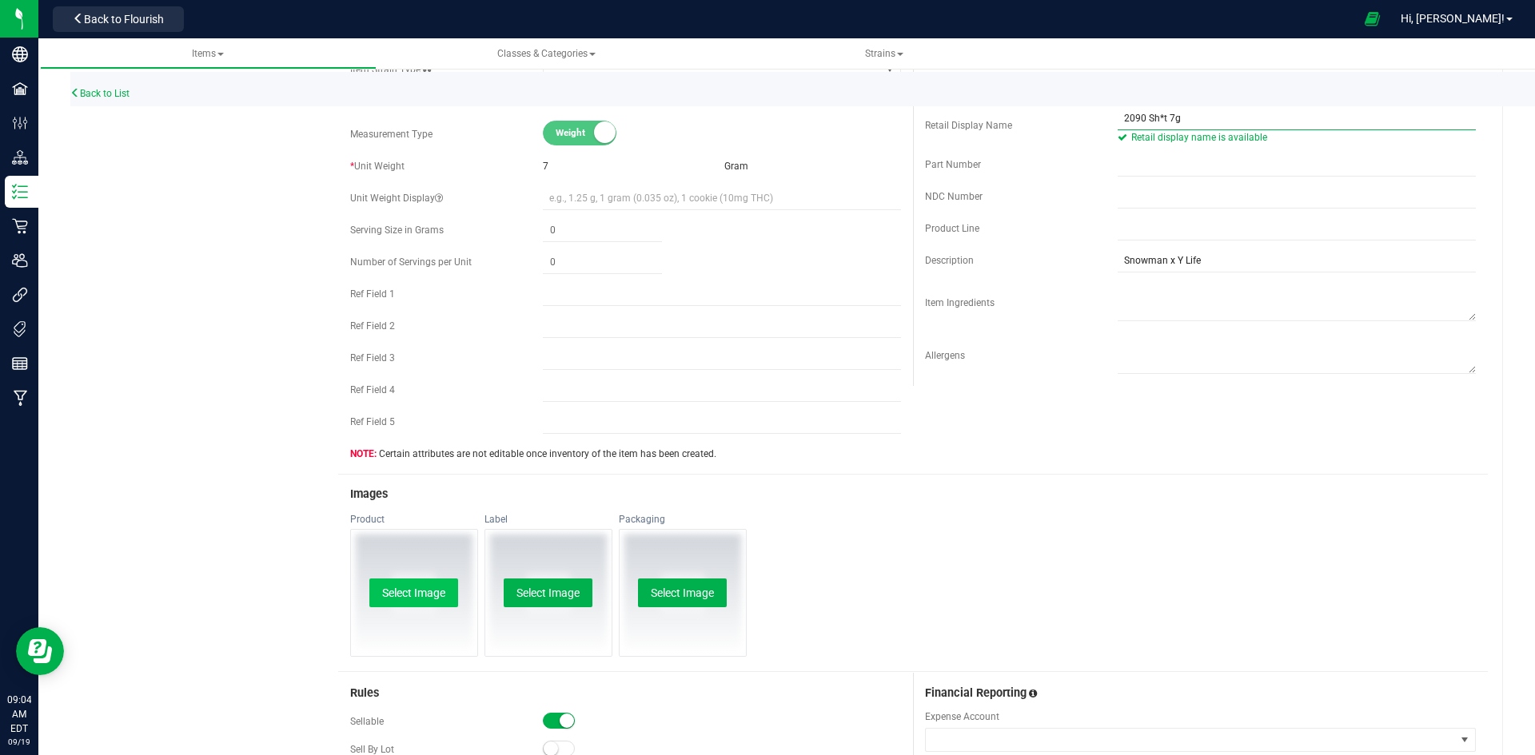
type input "2090 Sh*t 7g"
click at [385, 604] on button "Select Image" at bounding box center [413, 593] width 89 height 29
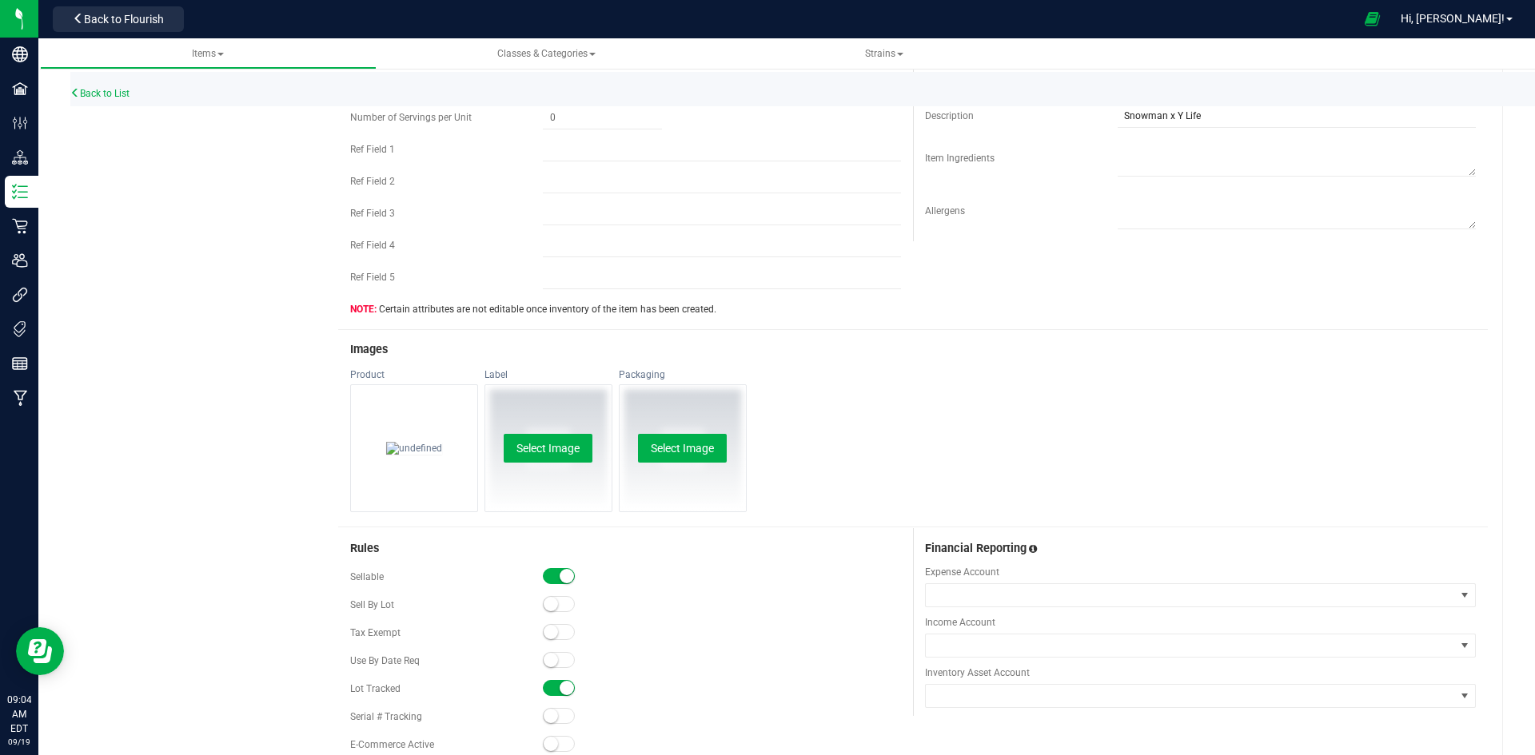
scroll to position [719, 0]
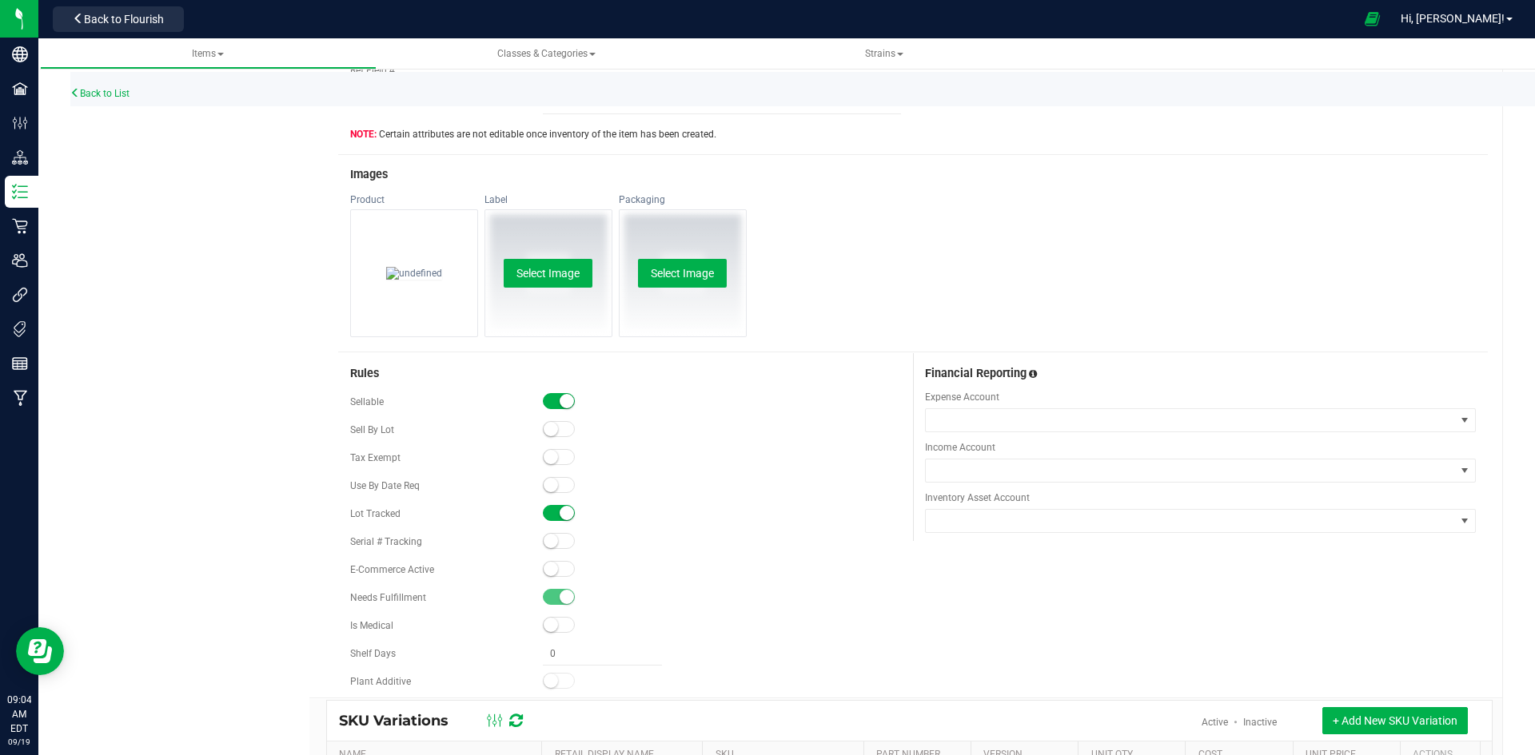
click at [560, 573] on span at bounding box center [559, 569] width 32 height 16
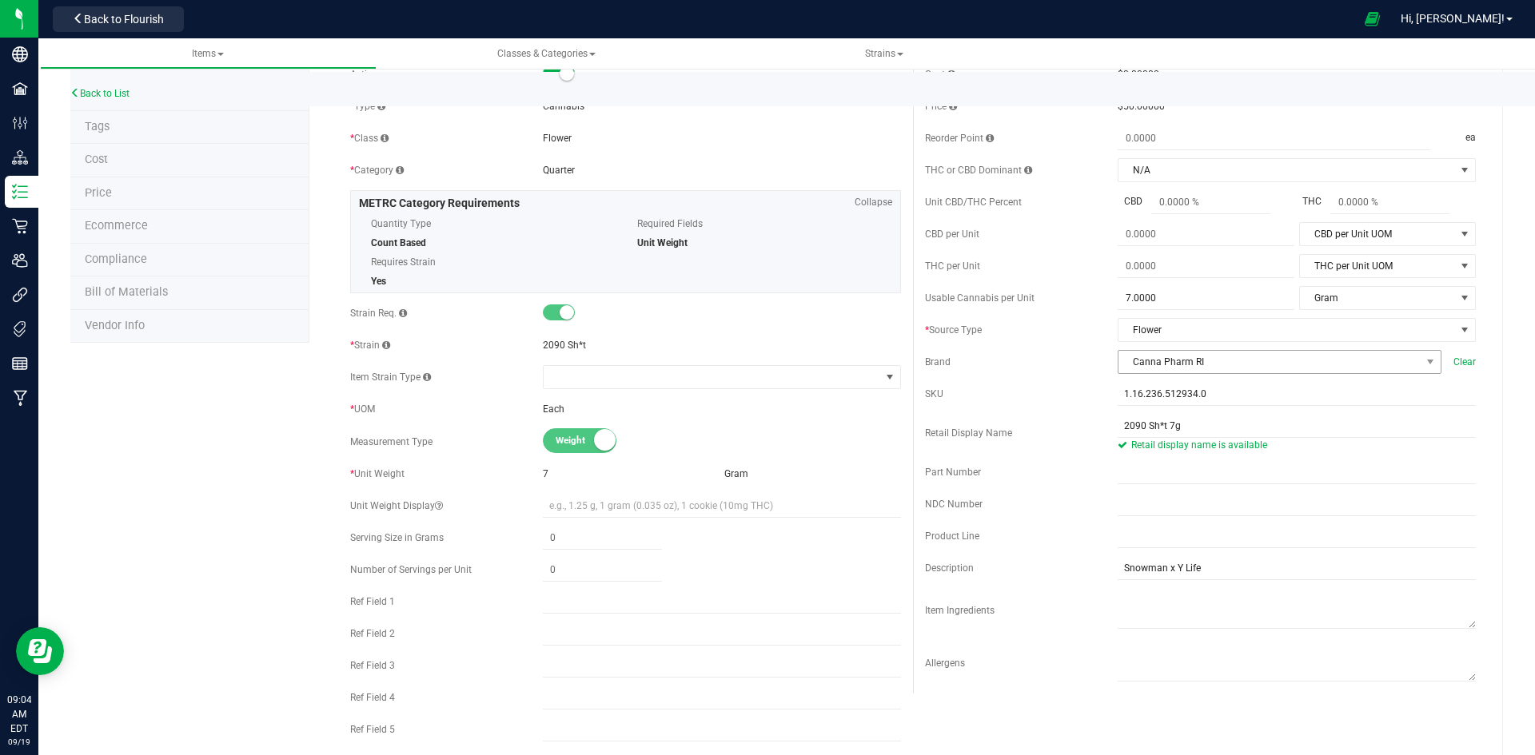
scroll to position [0, 0]
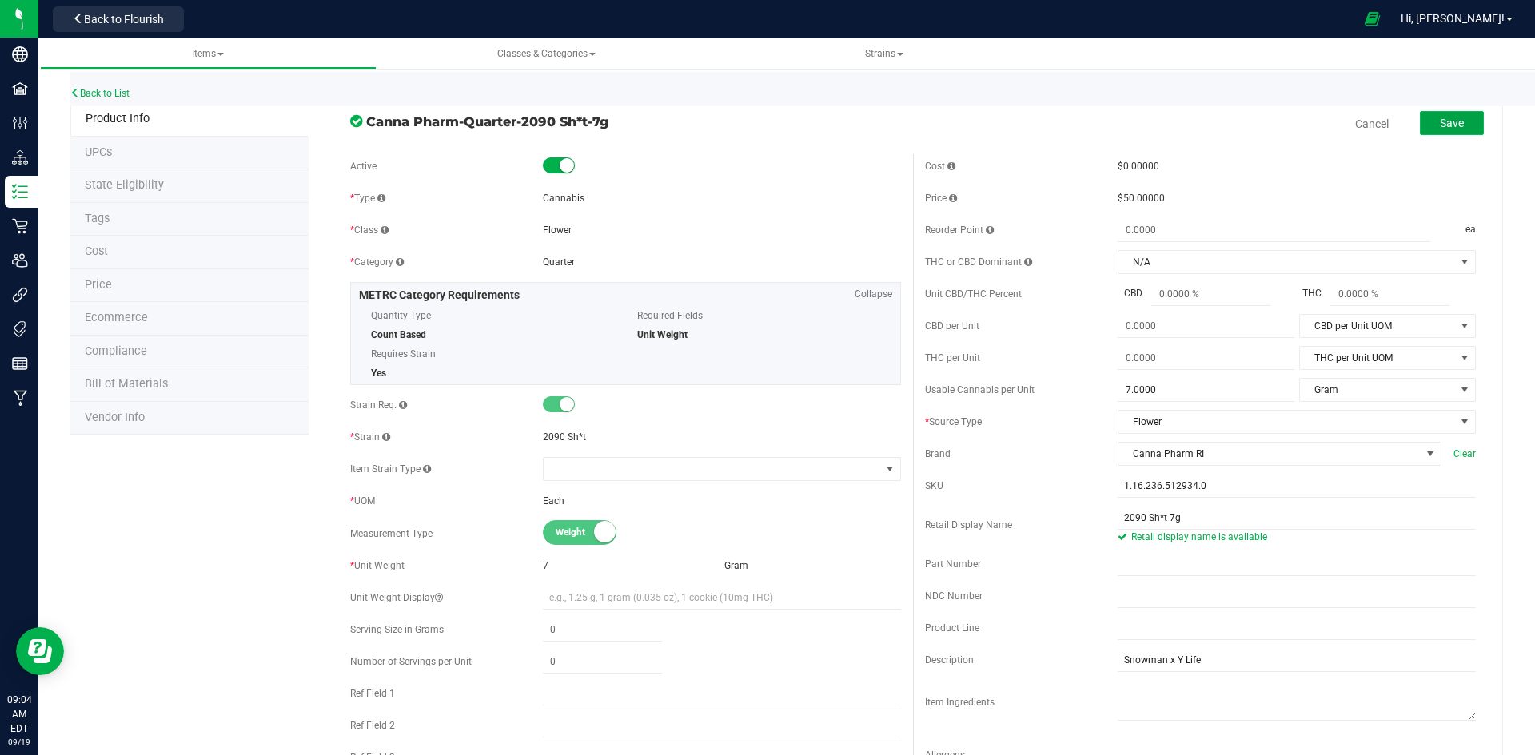
click at [1440, 128] on span "Save" at bounding box center [1452, 123] width 24 height 13
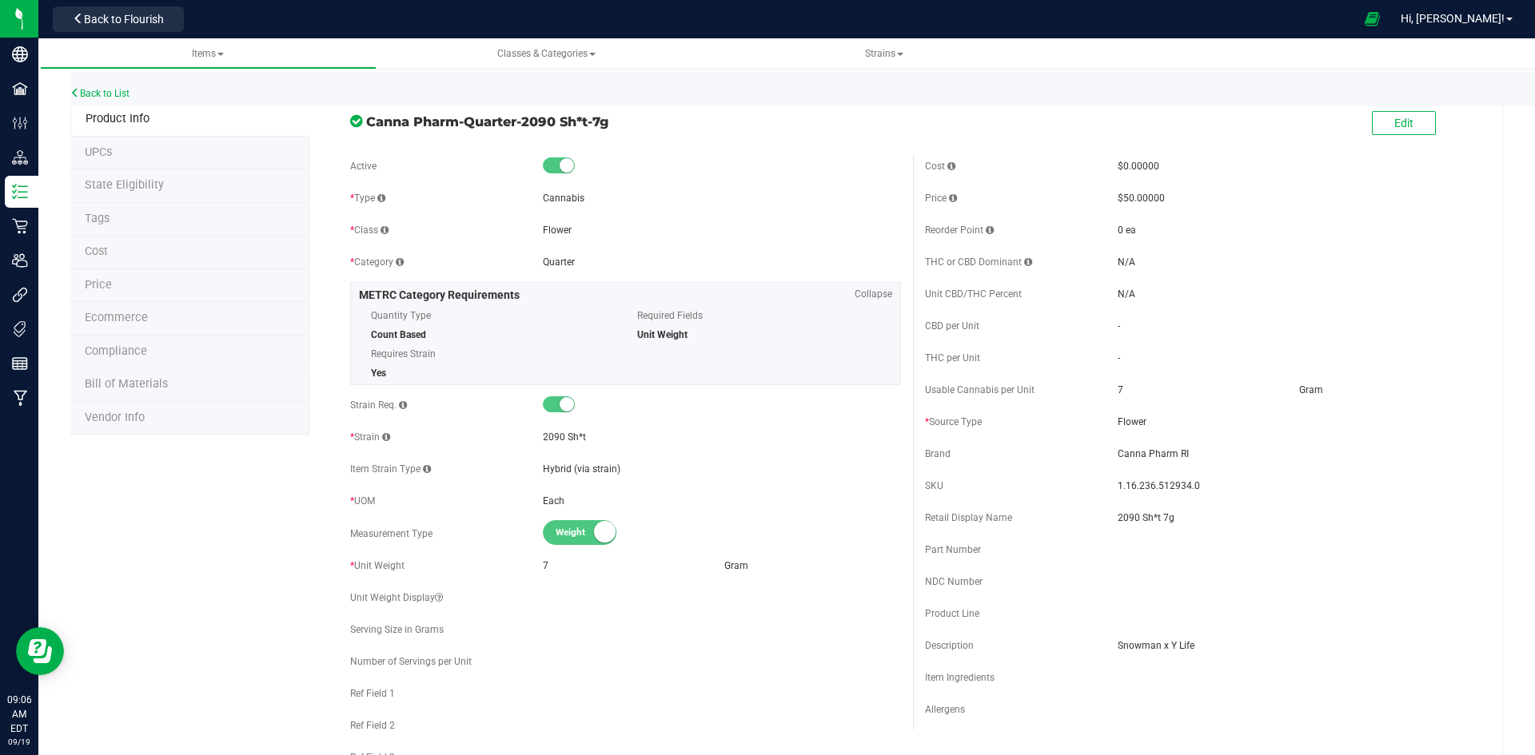
click at [1417, 136] on div "Edit" at bounding box center [1404, 124] width 64 height 33
click at [1401, 134] on button "Edit" at bounding box center [1404, 123] width 64 height 24
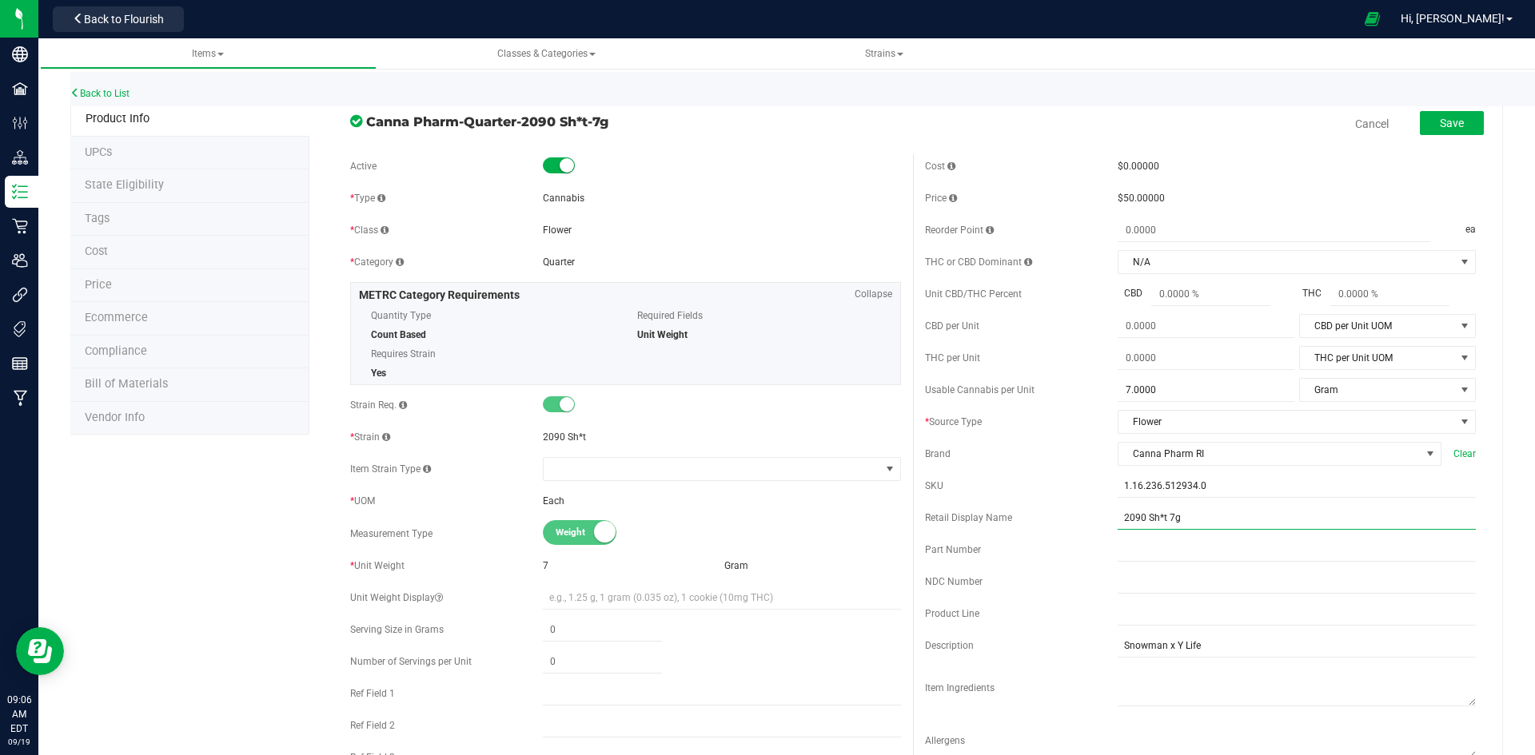
click at [1234, 521] on input "2090 Sh*t 7g" at bounding box center [1297, 518] width 358 height 24
type input "2090 Sh*t 7g-17"
click at [1440, 129] on span "Save" at bounding box center [1452, 123] width 24 height 13
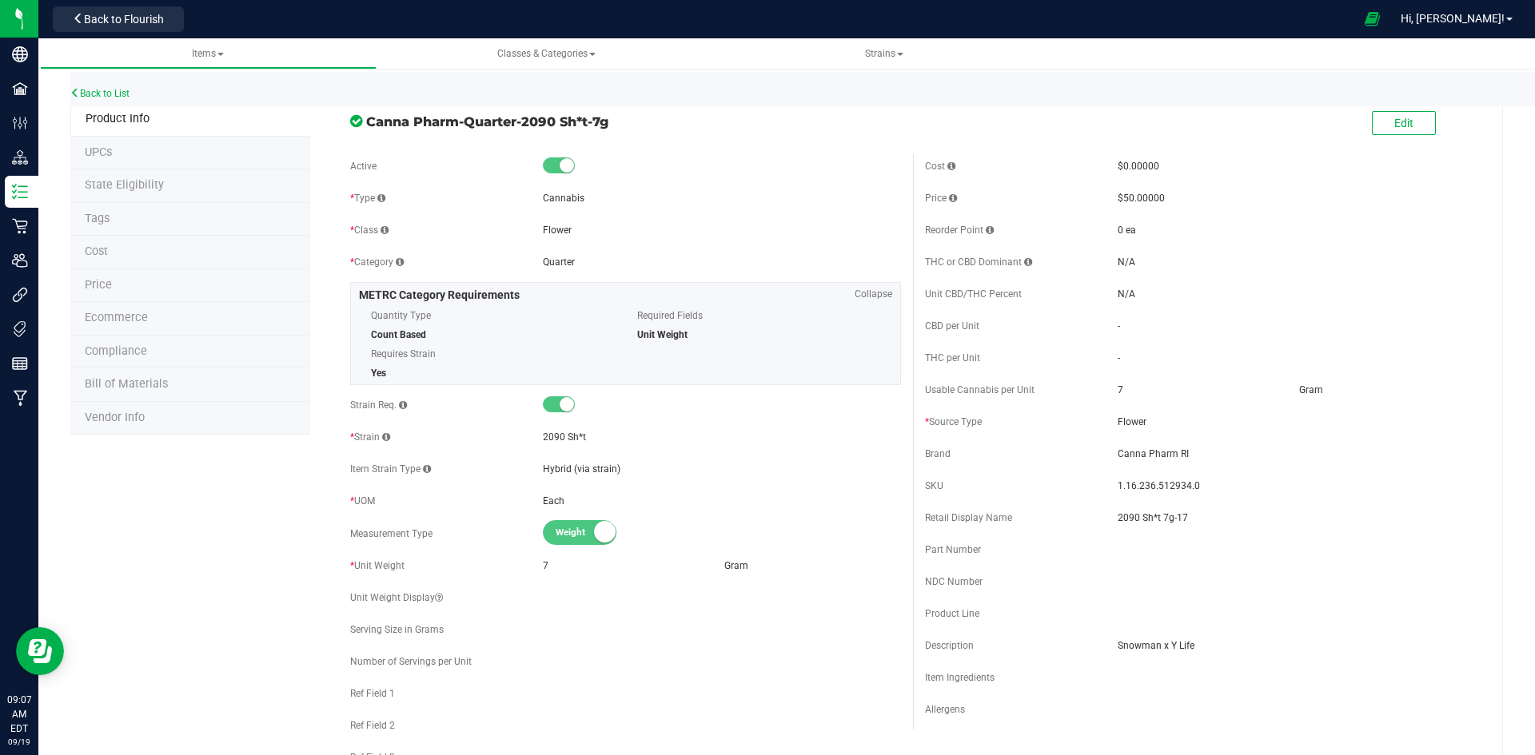
click at [1173, 482] on span "1.16.236.512934.0" at bounding box center [1297, 486] width 358 height 14
copy span "1.16.236.512934.0"
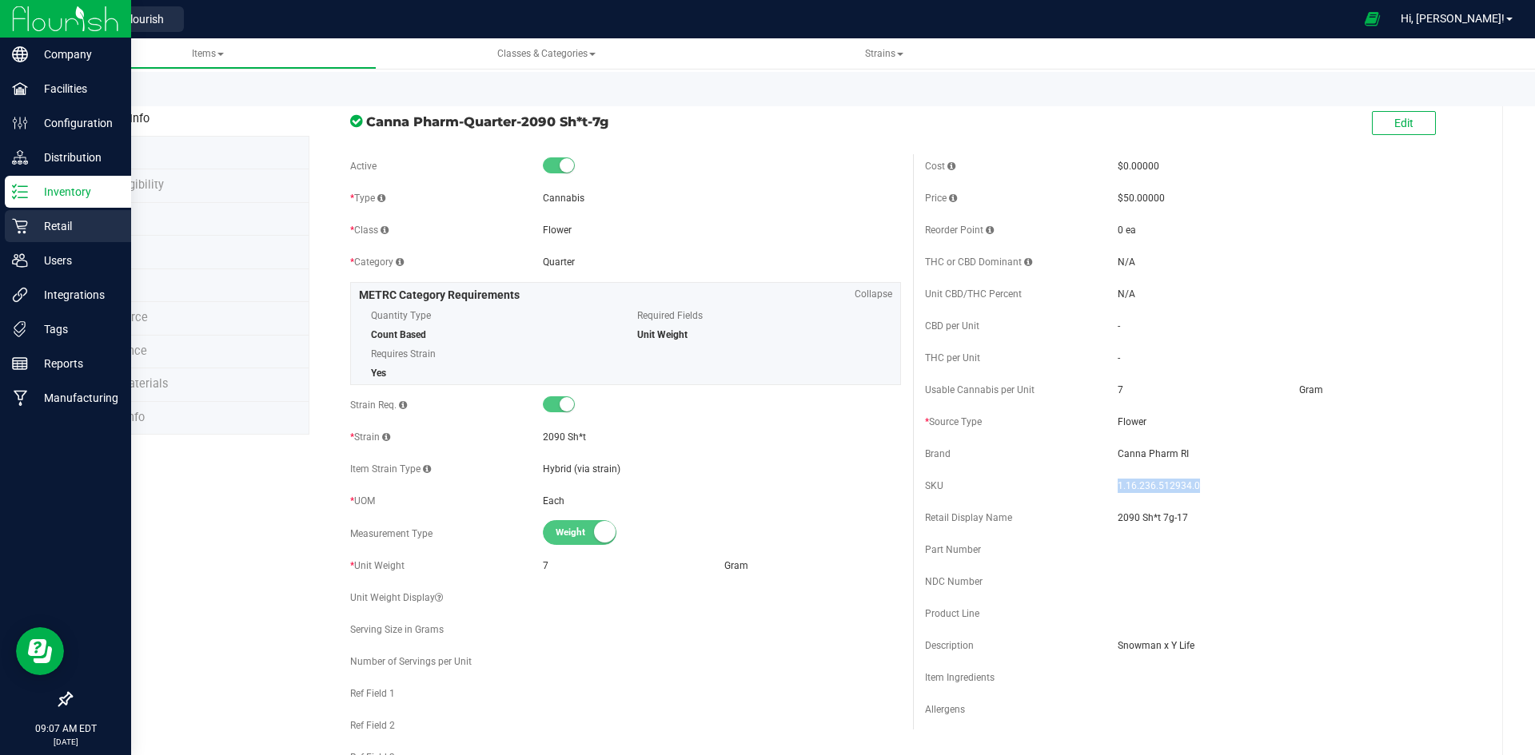
click at [17, 229] on icon at bounding box center [20, 226] width 16 height 16
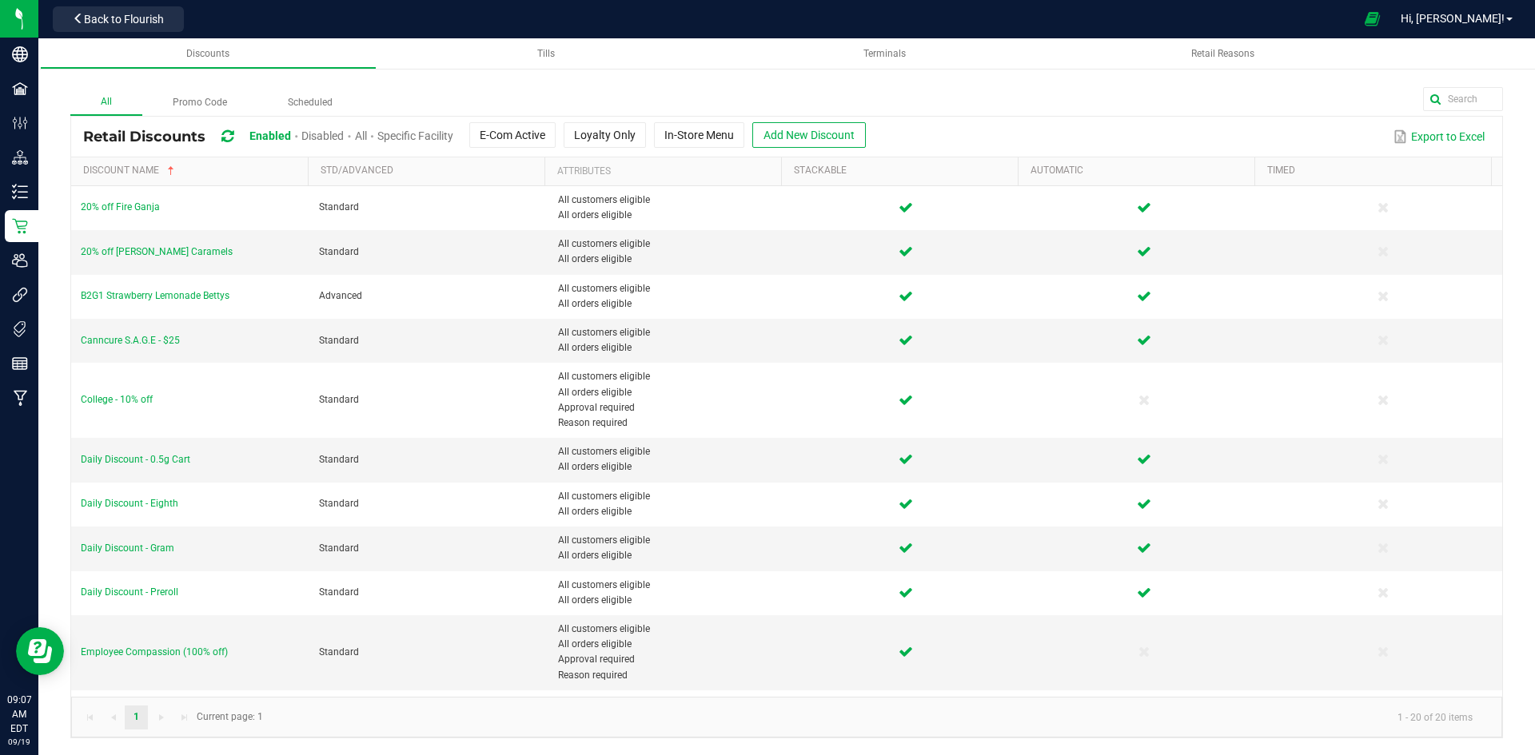
click at [313, 137] on span "Disabled" at bounding box center [322, 135] width 42 height 13
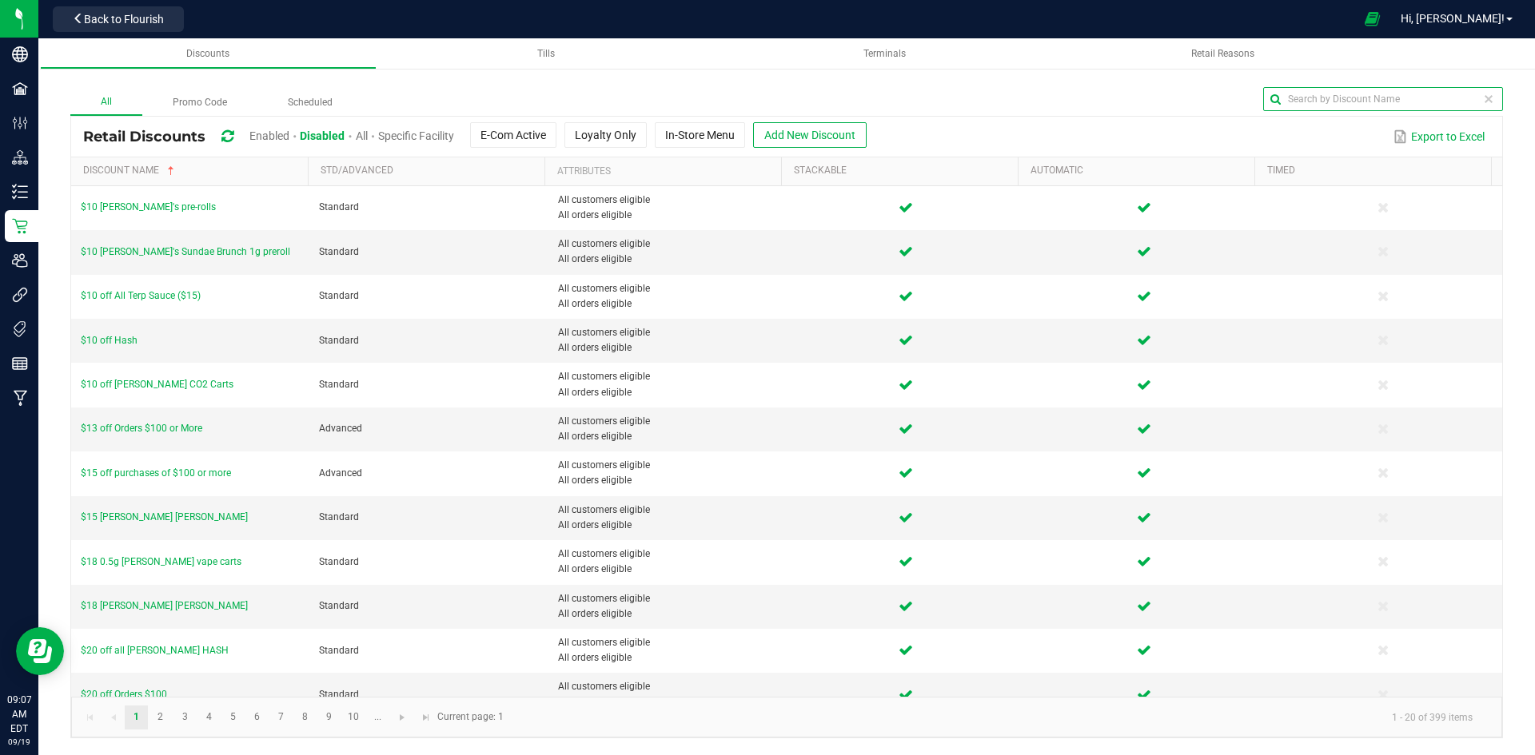
click at [1450, 97] on input "text" at bounding box center [1383, 99] width 240 height 24
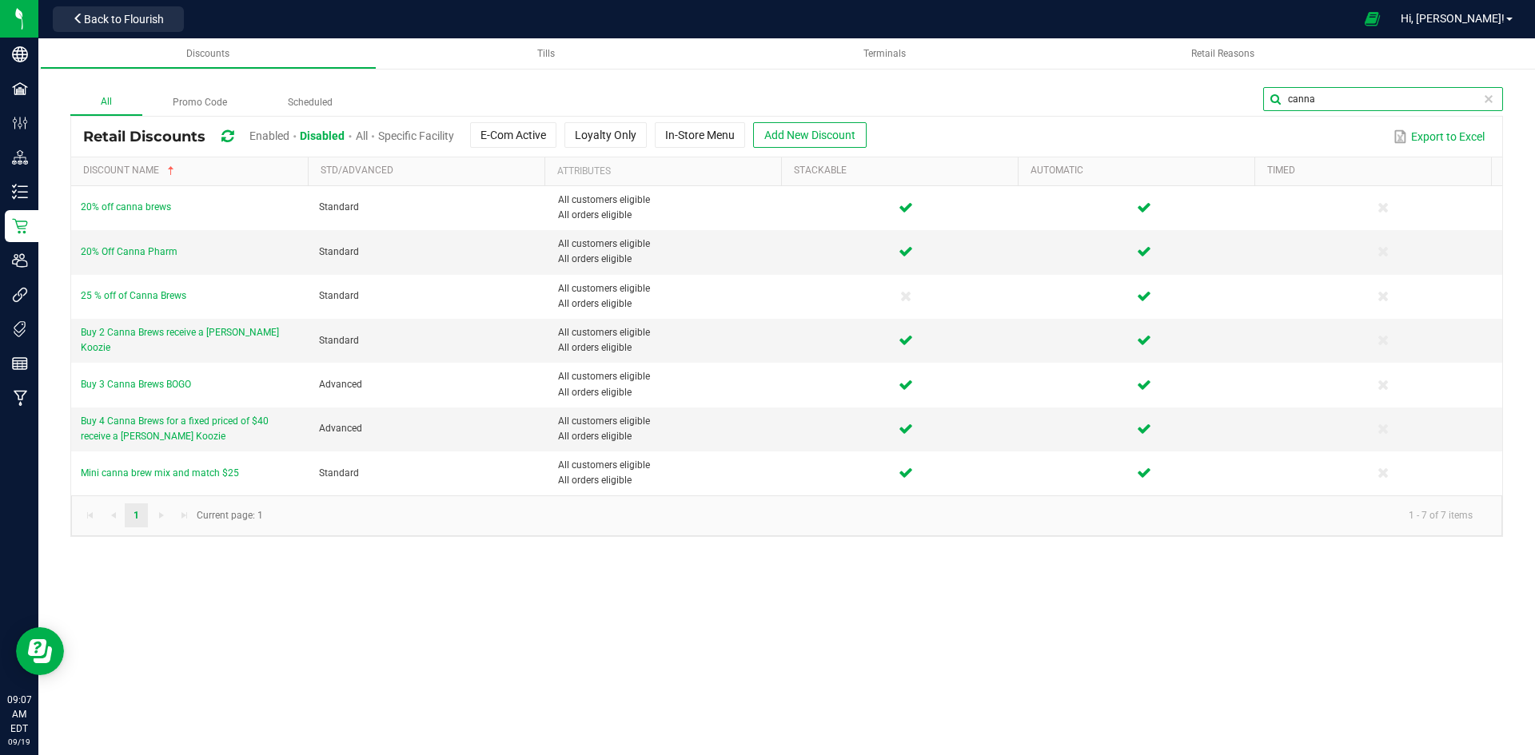
click at [1329, 96] on input "canna" at bounding box center [1383, 99] width 240 height 24
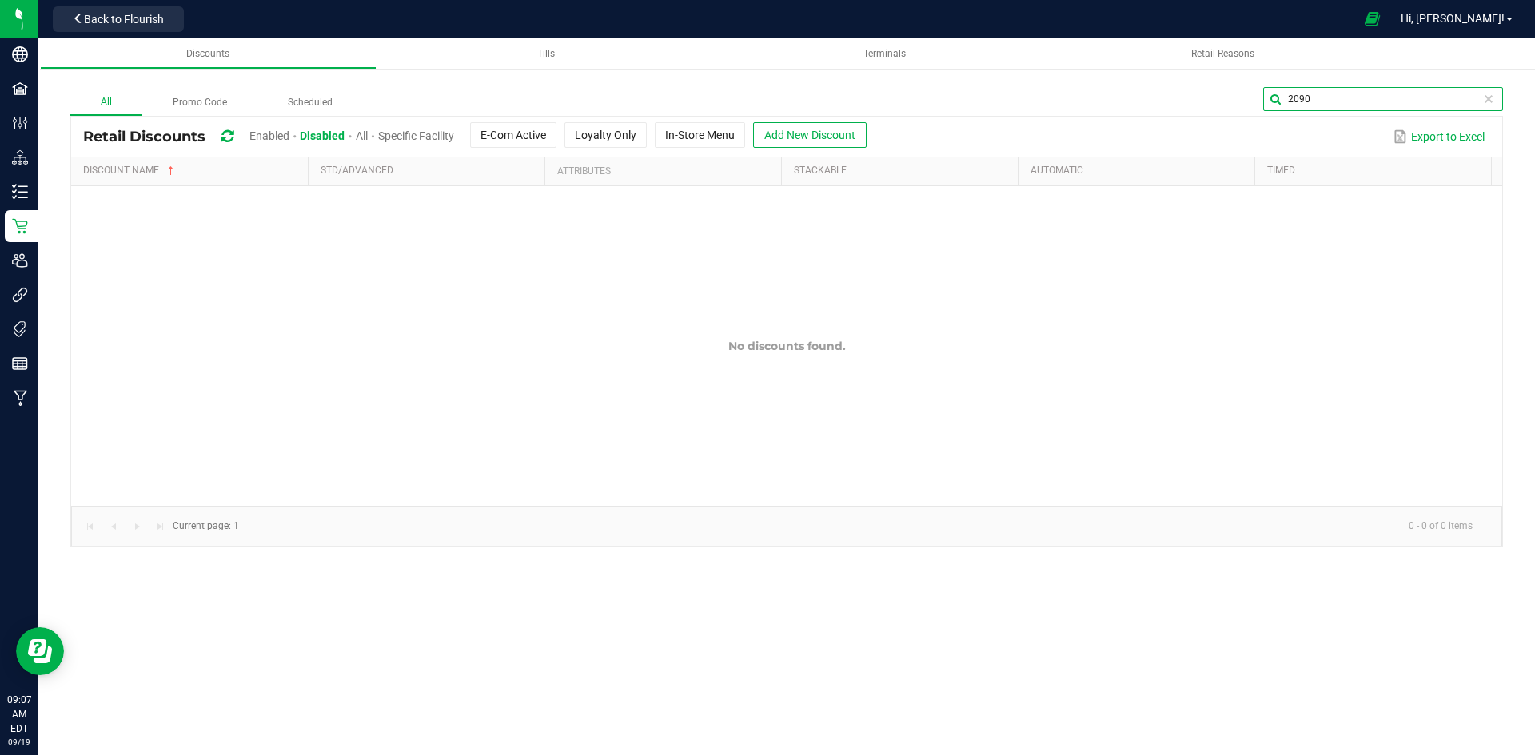
type input "2090"
click at [355, 132] on span at bounding box center [350, 135] width 10 height 13
click at [365, 134] on span "All" at bounding box center [362, 135] width 12 height 13
click at [799, 129] on span "Add New Discount" at bounding box center [808, 135] width 91 height 13
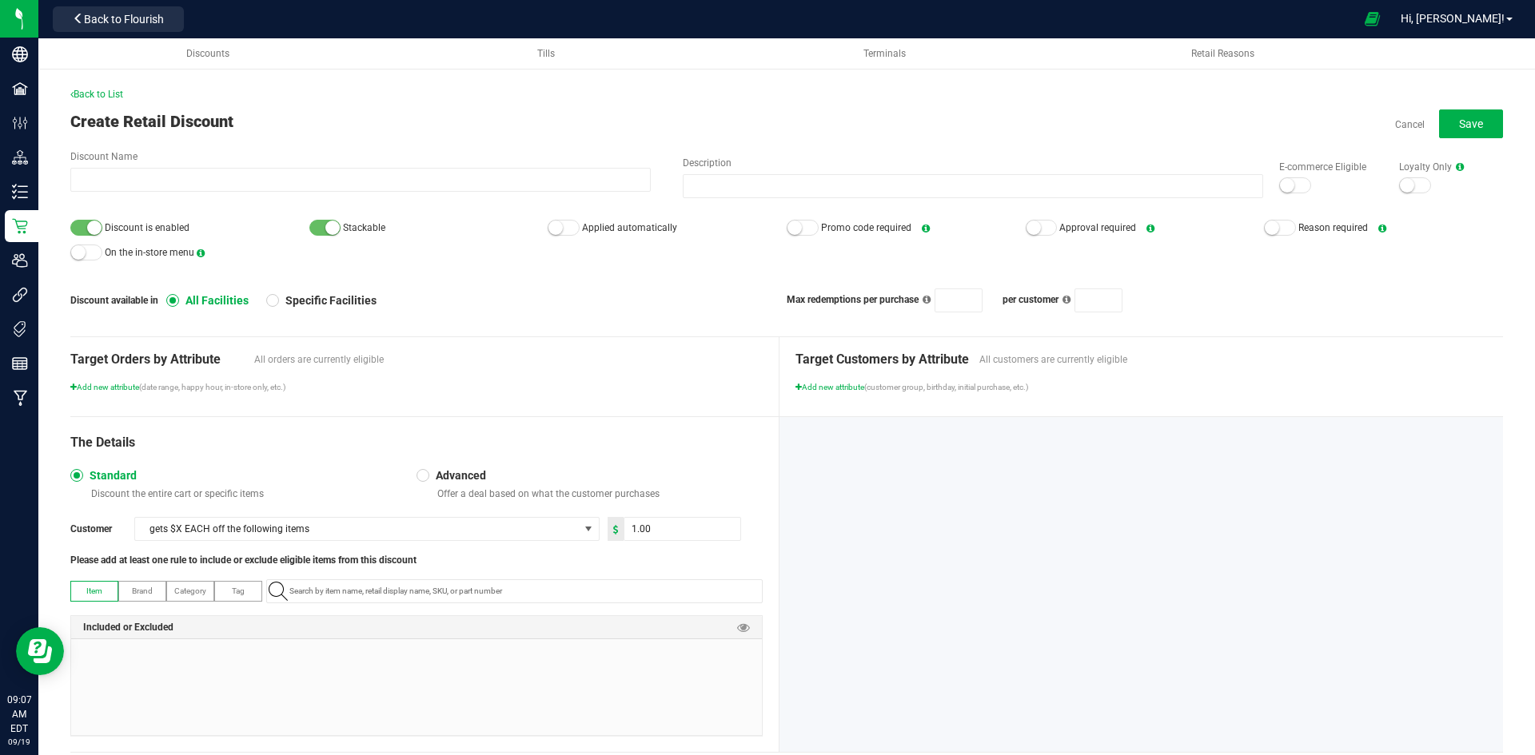
click at [349, 151] on label "Discount Name" at bounding box center [360, 156] width 580 height 14
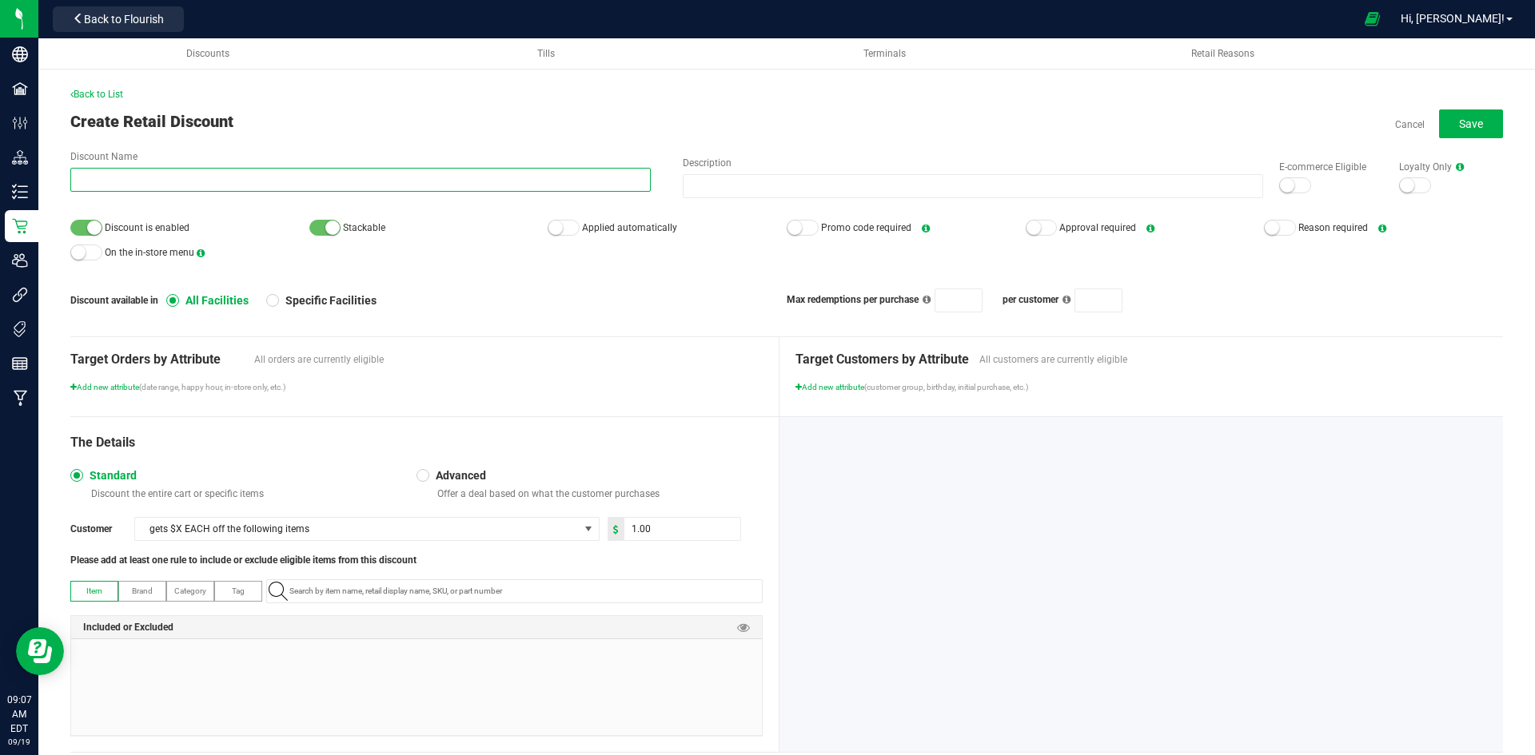
click at [349, 168] on input "Discount Name" at bounding box center [360, 180] width 580 height 24
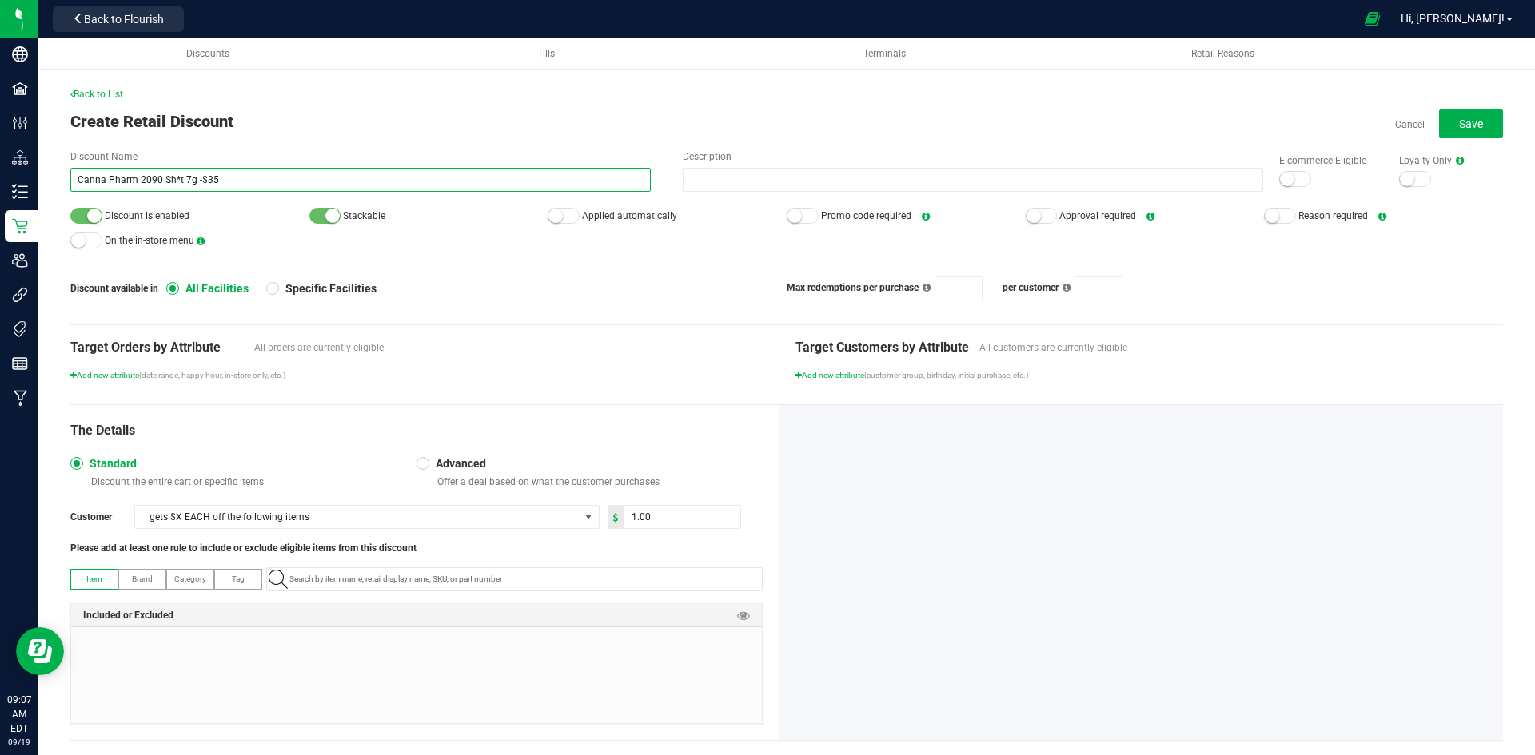
type input "Canna Pharm 2090 Sh*t 7g -$35"
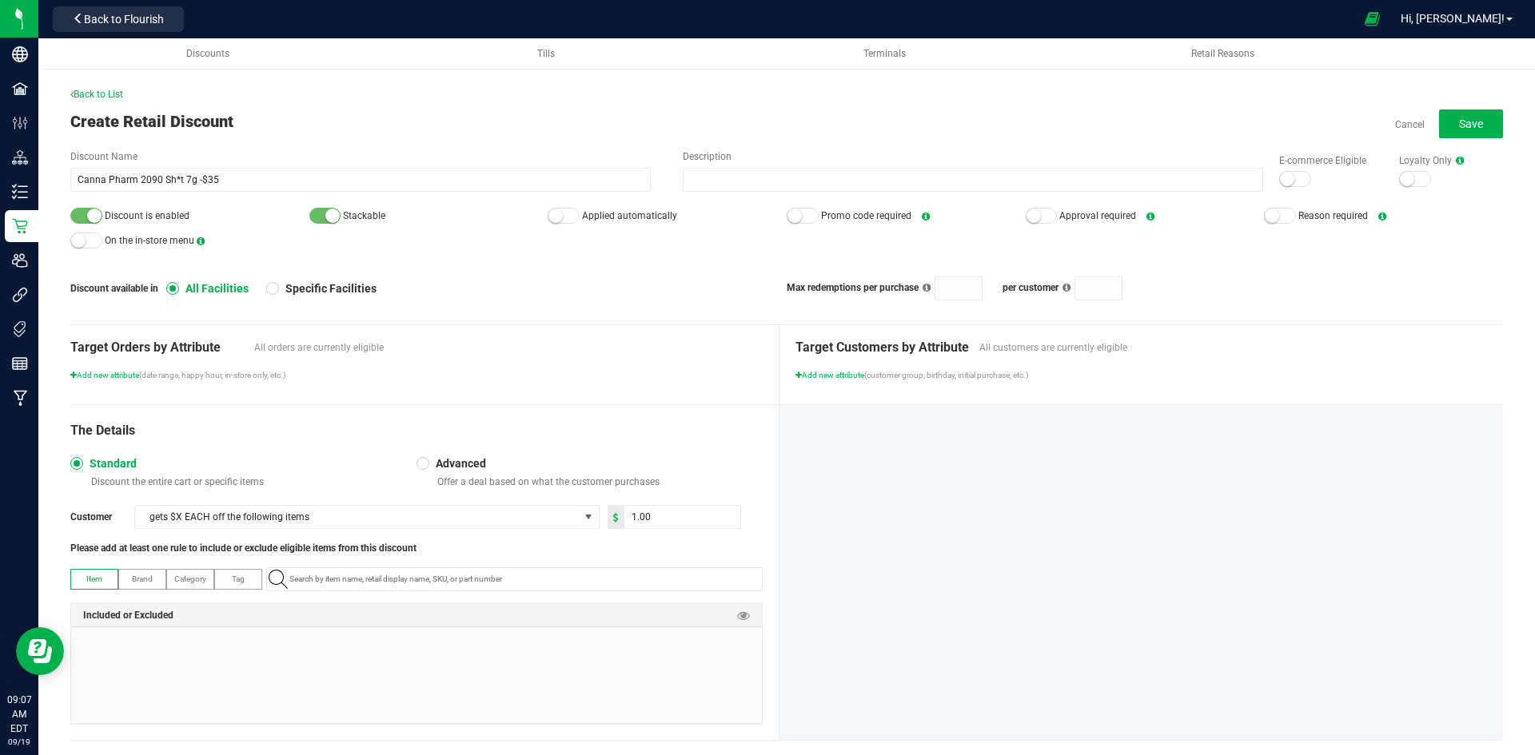
click at [560, 219] on div at bounding box center [564, 216] width 32 height 16
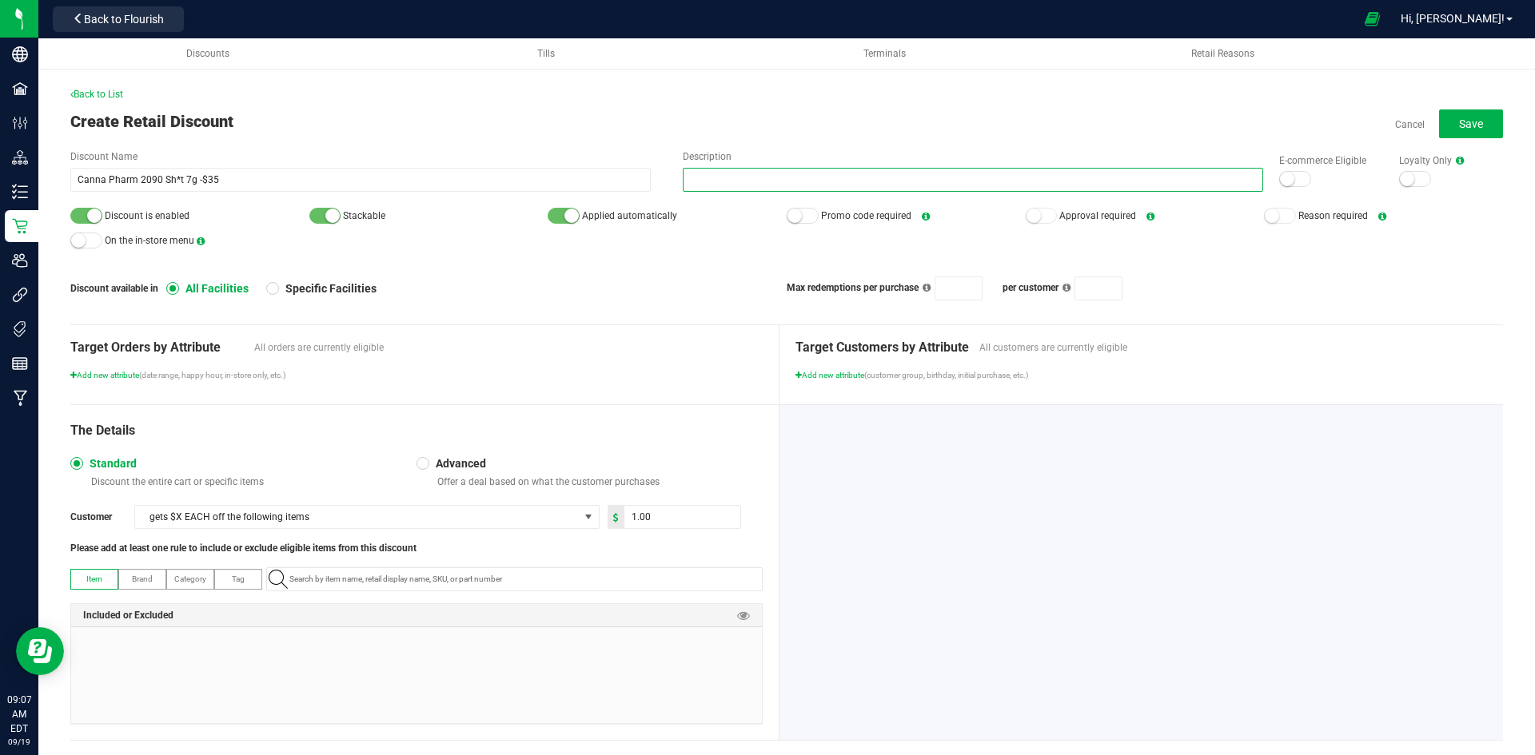
click at [747, 189] on input "Description" at bounding box center [973, 180] width 580 height 24
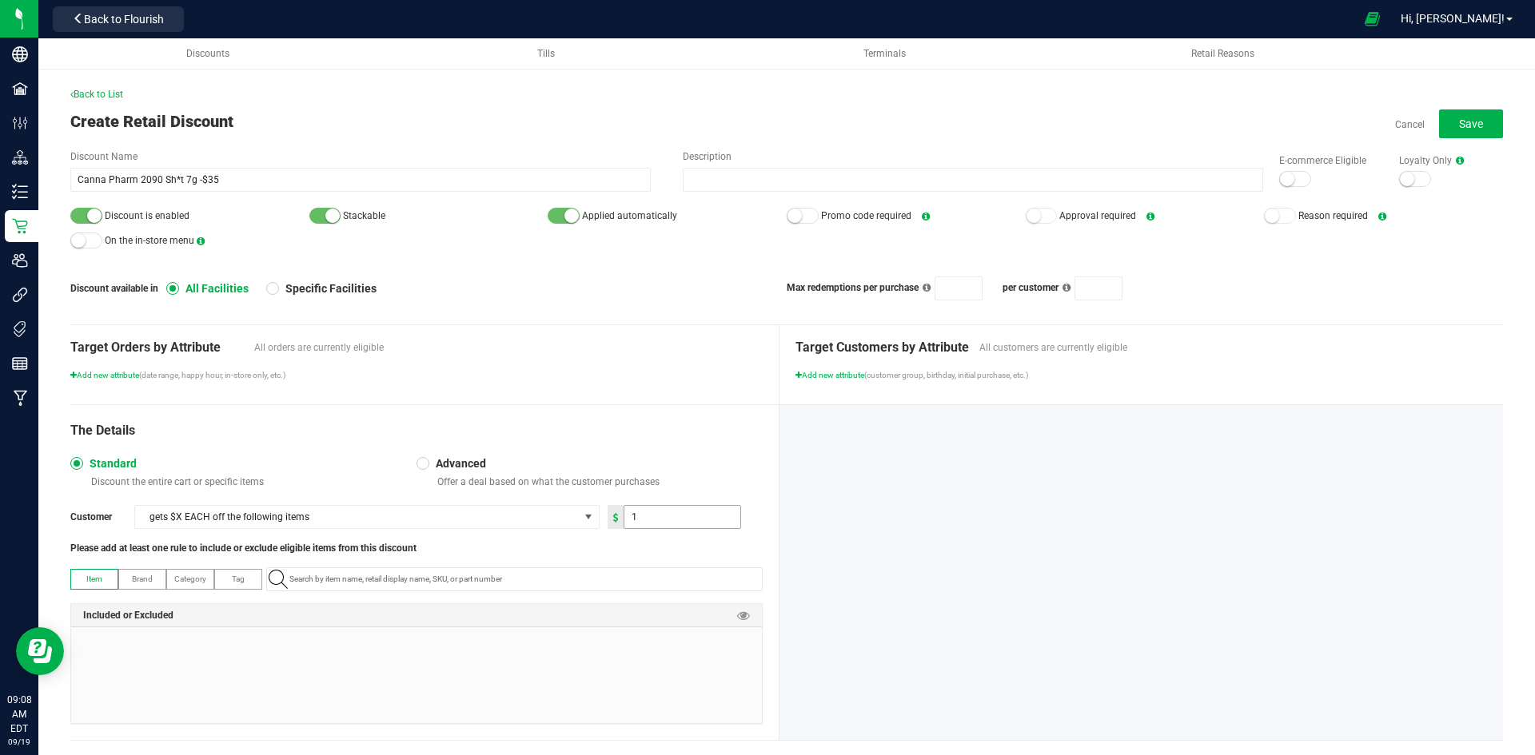
click at [712, 513] on input "1" at bounding box center [682, 517] width 116 height 22
type input "15.00"
click at [632, 565] on div "The Details Standard Discount the entire cart or specific items Advanced Offer …" at bounding box center [424, 572] width 709 height 335
click at [629, 576] on input "NO DATA FOUND" at bounding box center [522, 579] width 479 height 22
paste input "1.16.236.512934.0"
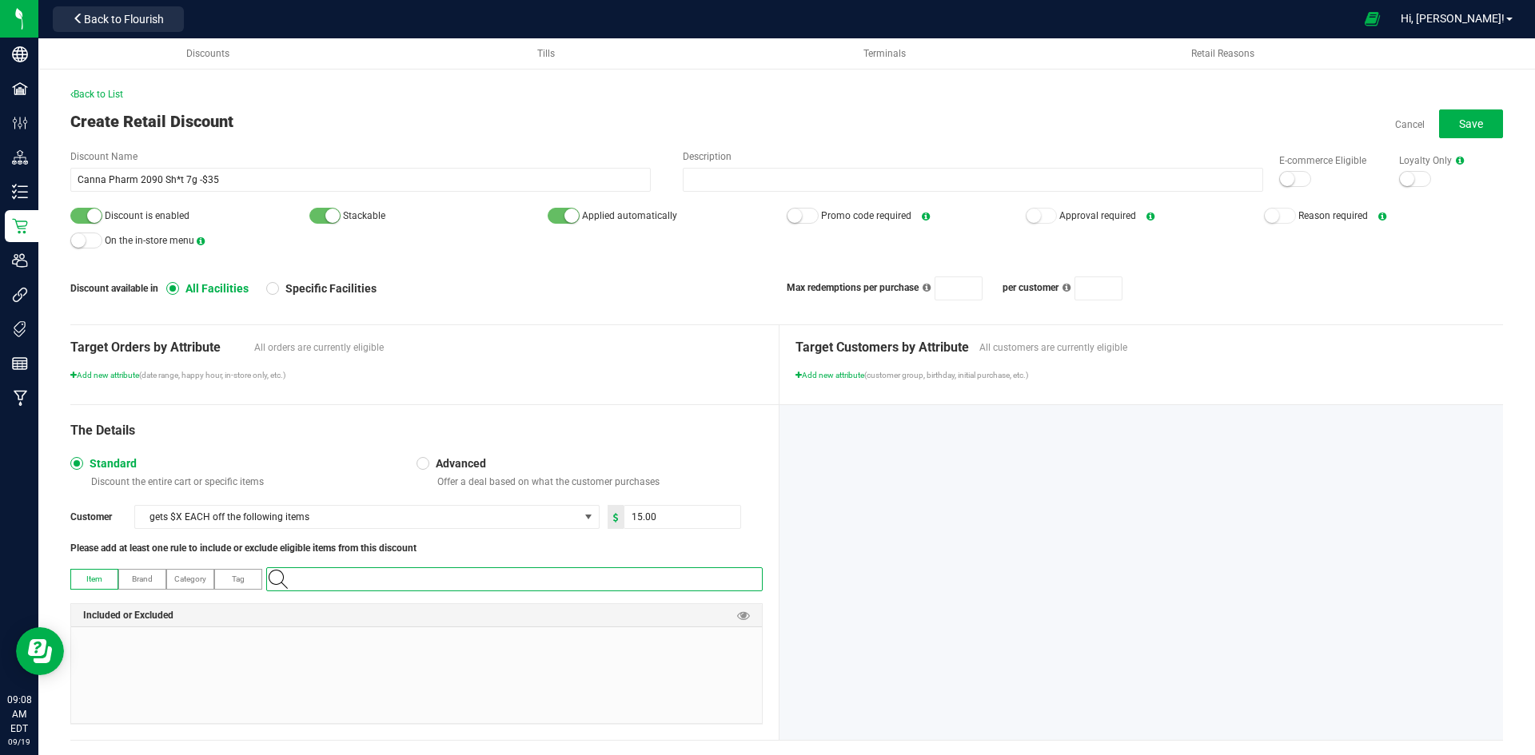
type input "1.16.236.512934.0"
click at [623, 598] on Sh\*t-7g "Canna Pharm-Quarter-2090 Sh*t-7g" at bounding box center [511, 607] width 488 height 24
click at [1280, 179] on small at bounding box center [1287, 179] width 14 height 14
click at [1439, 127] on button "Save" at bounding box center [1471, 124] width 64 height 29
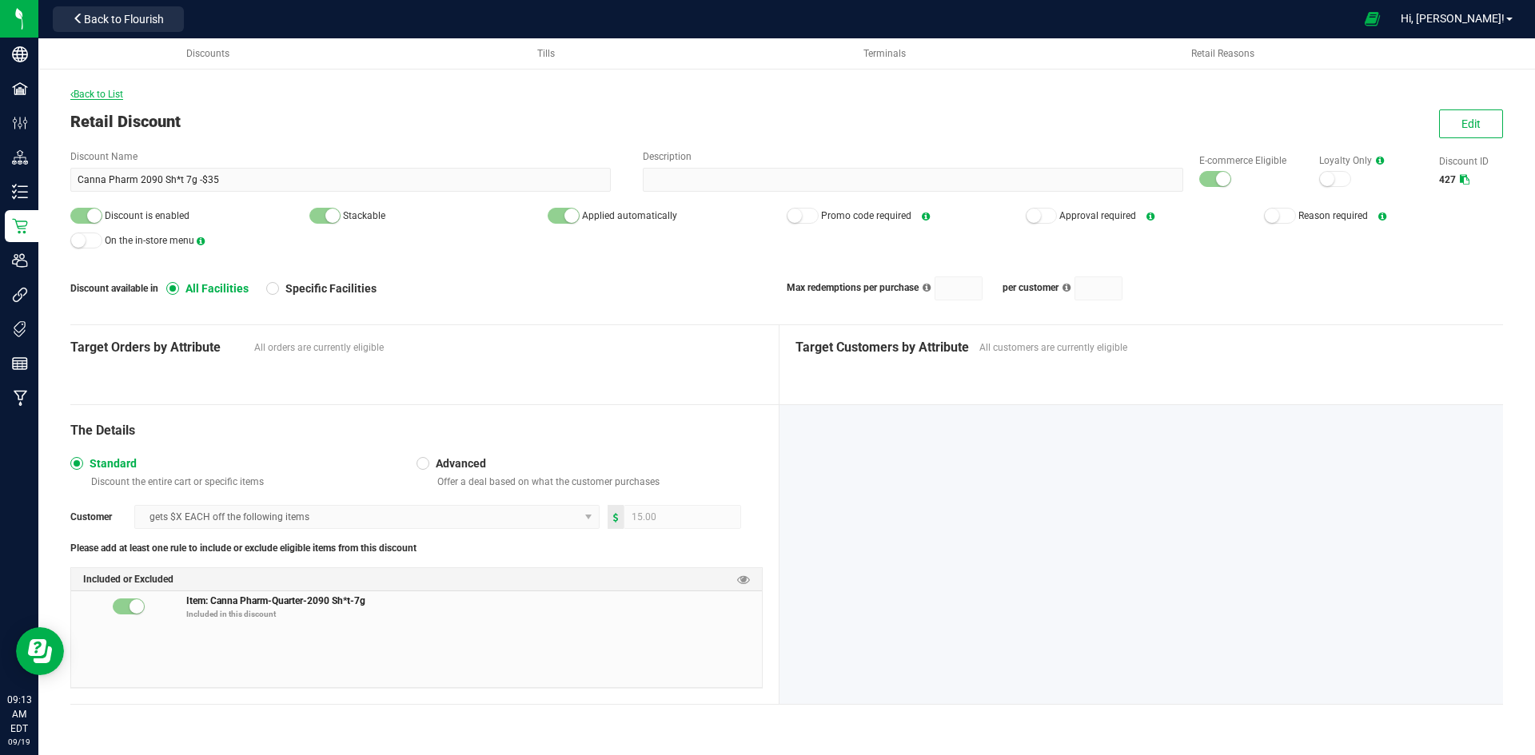
click at [119, 99] on span "Back to List" at bounding box center [96, 94] width 53 height 11
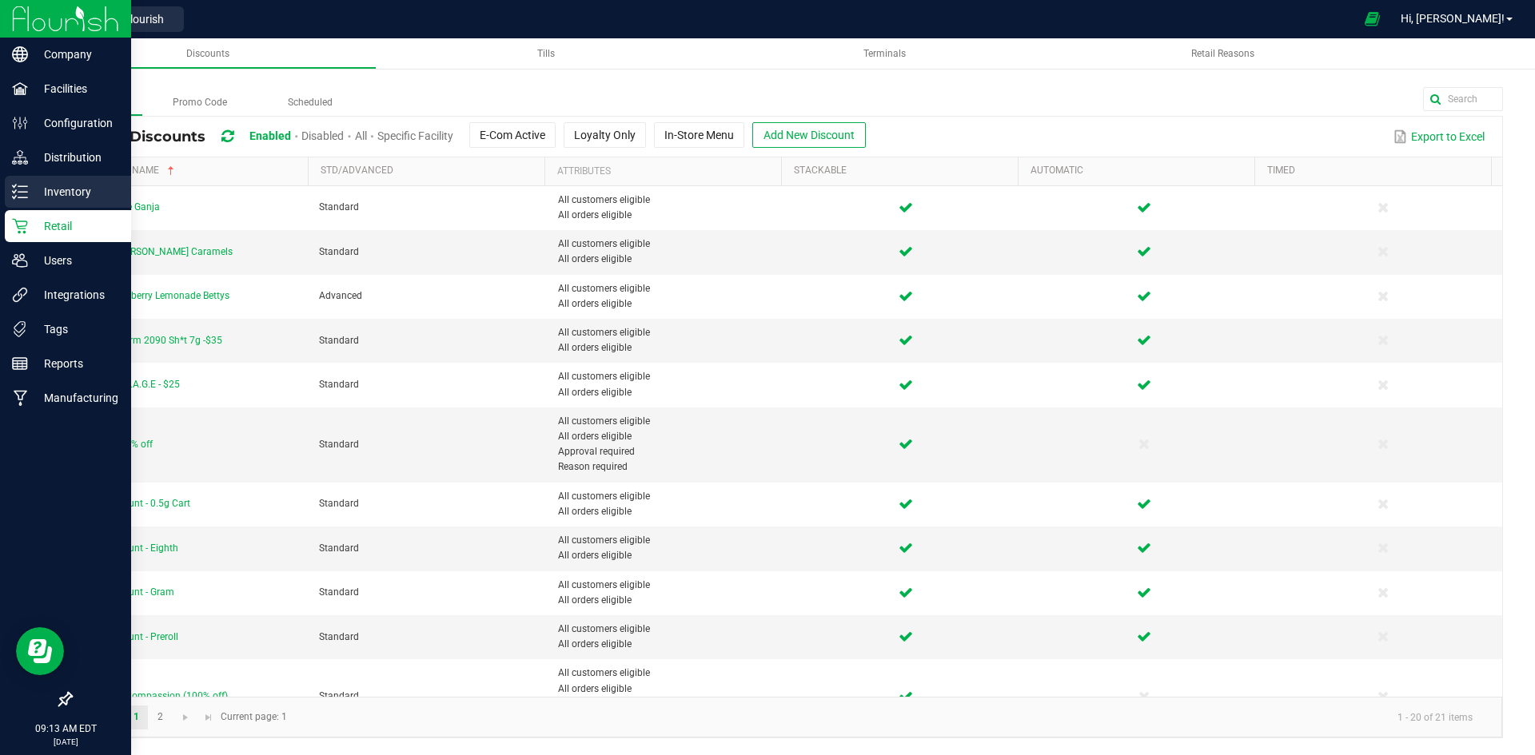
click at [33, 201] on div "Inventory" at bounding box center [68, 192] width 126 height 32
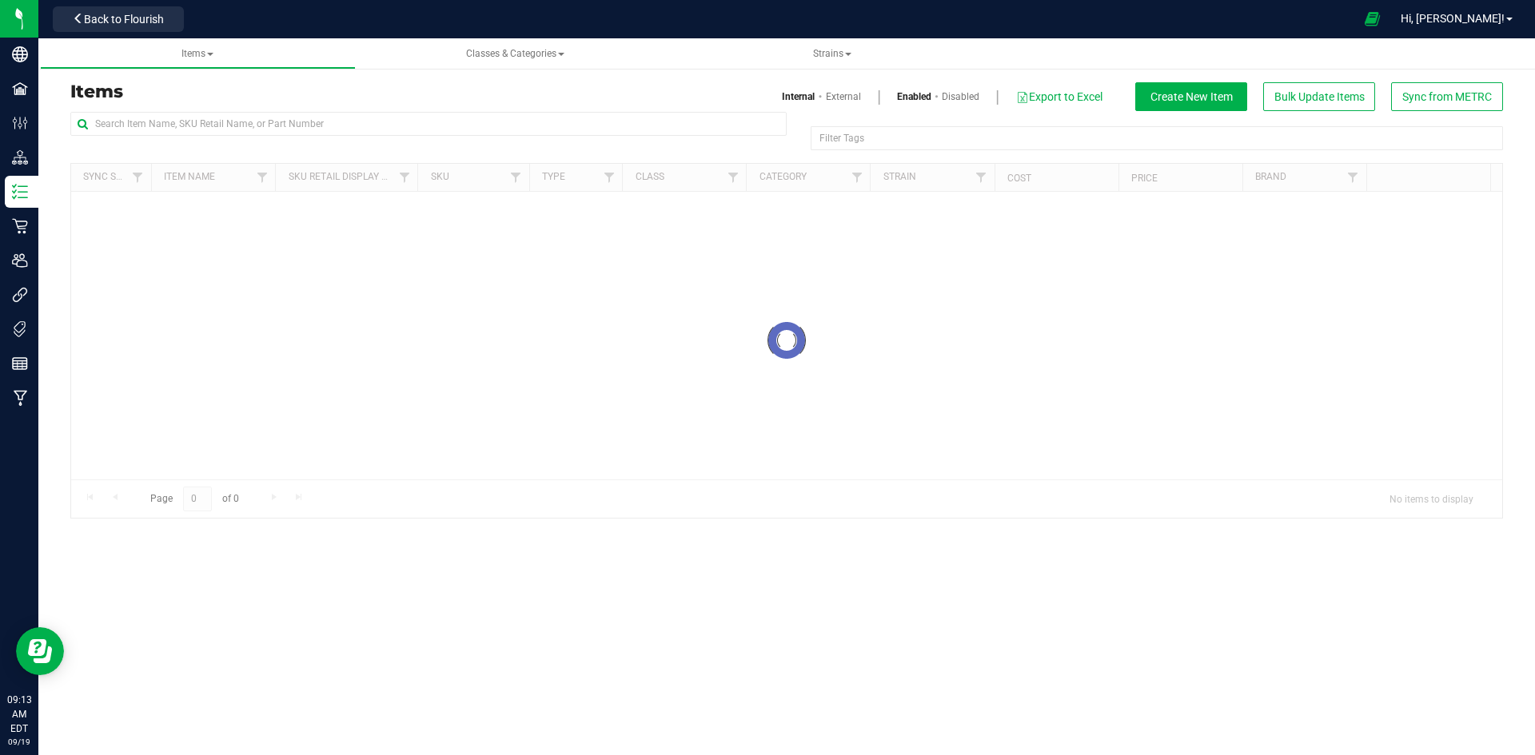
click at [285, 97] on h3 "Items" at bounding box center [422, 91] width 704 height 19
click at [285, 108] on div "Items Internal External Enabled Disabled Export to Excel Create New Item Bulk U…" at bounding box center [786, 96] width 1456 height 29
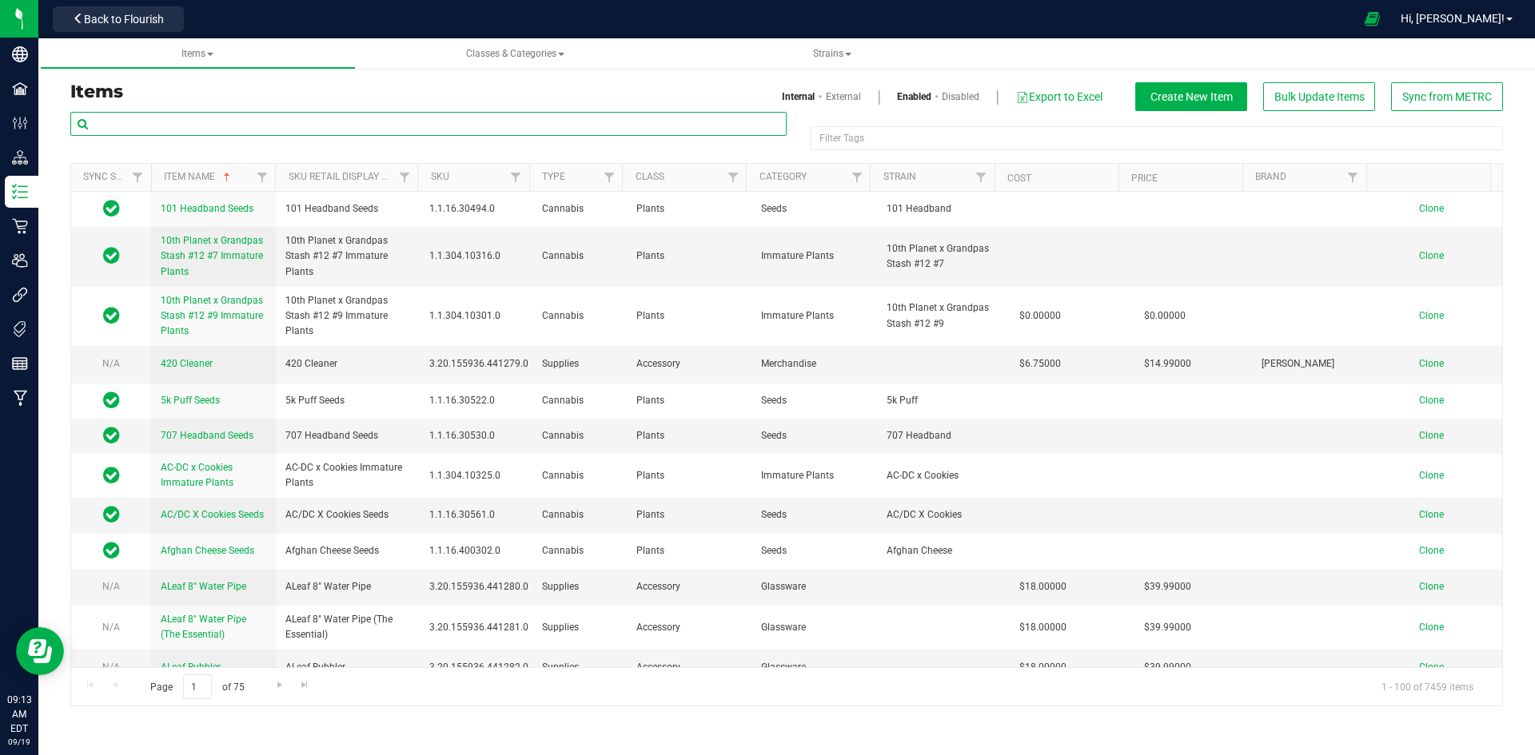
click at [283, 119] on input "text" at bounding box center [428, 124] width 716 height 24
paste input "1.16.236.512934.0"
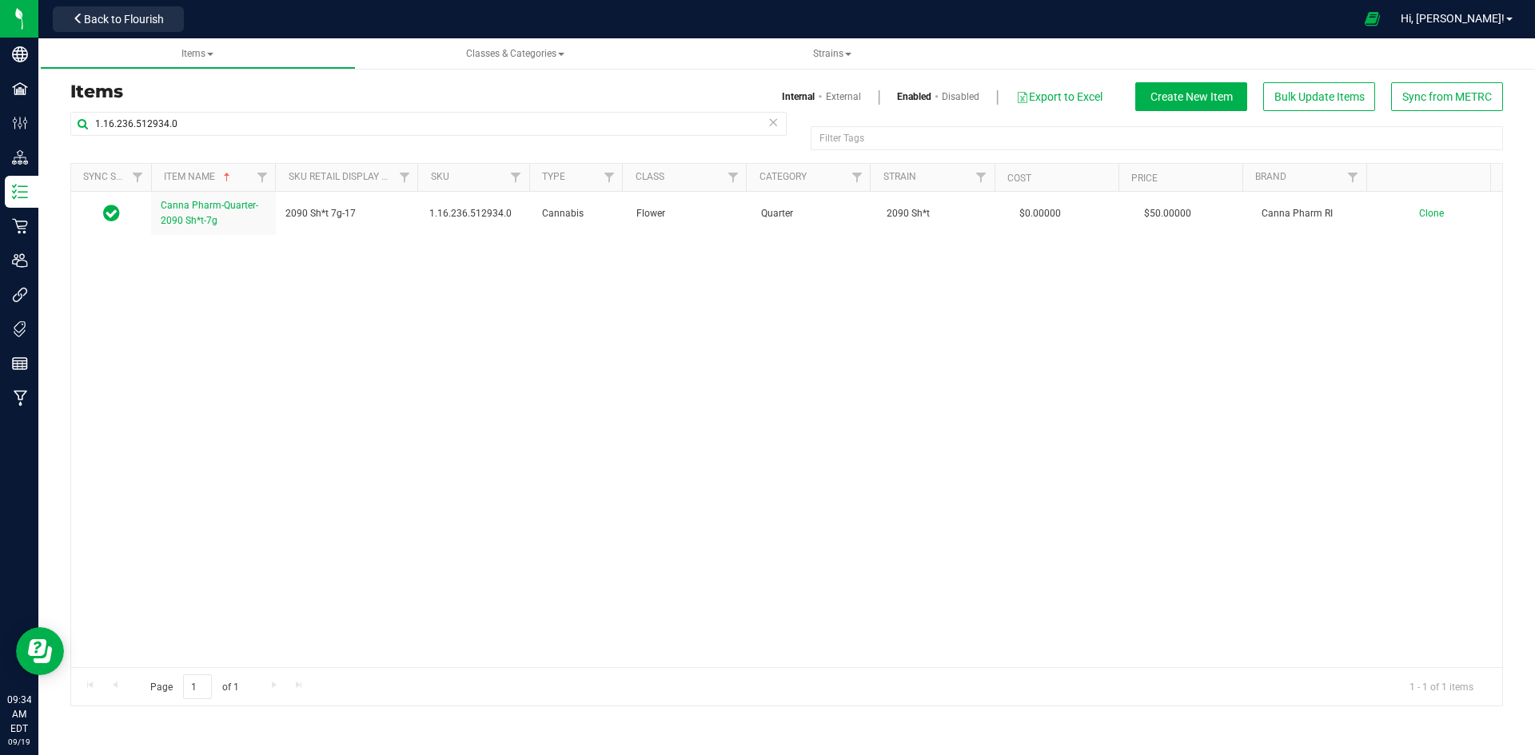
click at [281, 98] on h3 "Items" at bounding box center [422, 91] width 704 height 19
click at [273, 130] on input "1.16.236.512934.0" at bounding box center [428, 124] width 716 height 24
paste input "OSB Humble Pie 3.5g-13"
type input "OSB Humble Pie 3.5g-13"
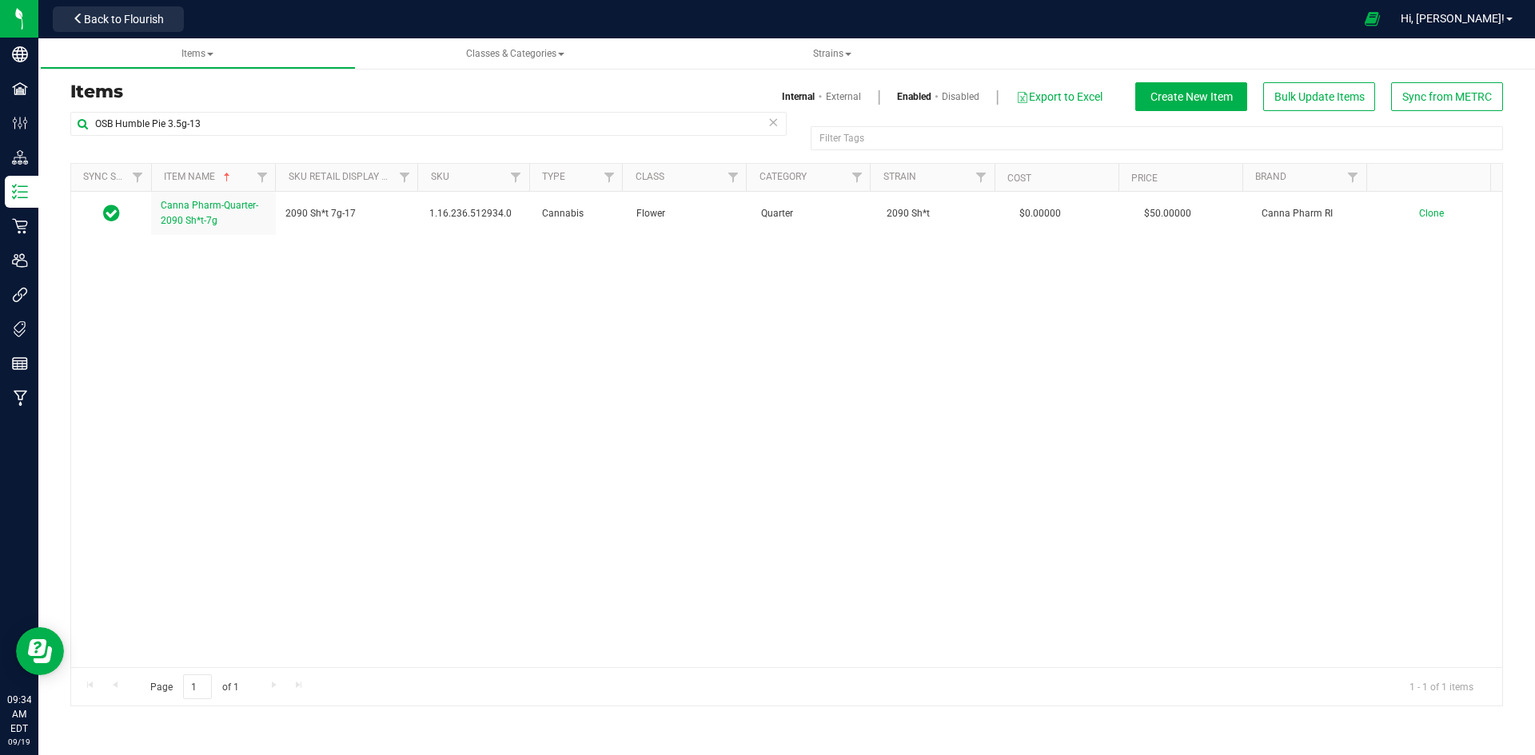
click at [829, 94] on link "External" at bounding box center [843, 97] width 35 height 14
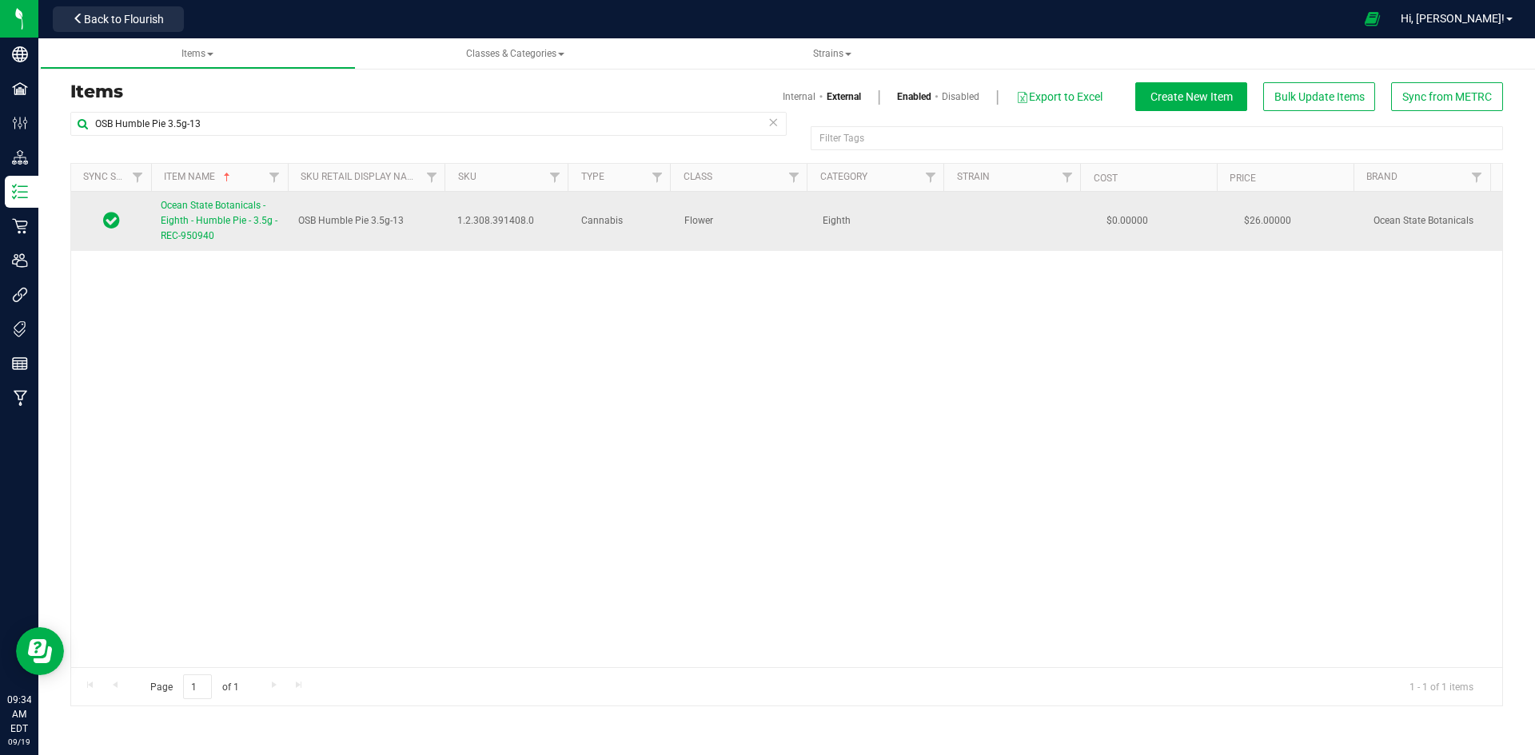
click at [181, 233] on span "Ocean State Botanicals - Eighth - Humble Pie - 3.5g - REC-950940" at bounding box center [219, 221] width 117 height 42
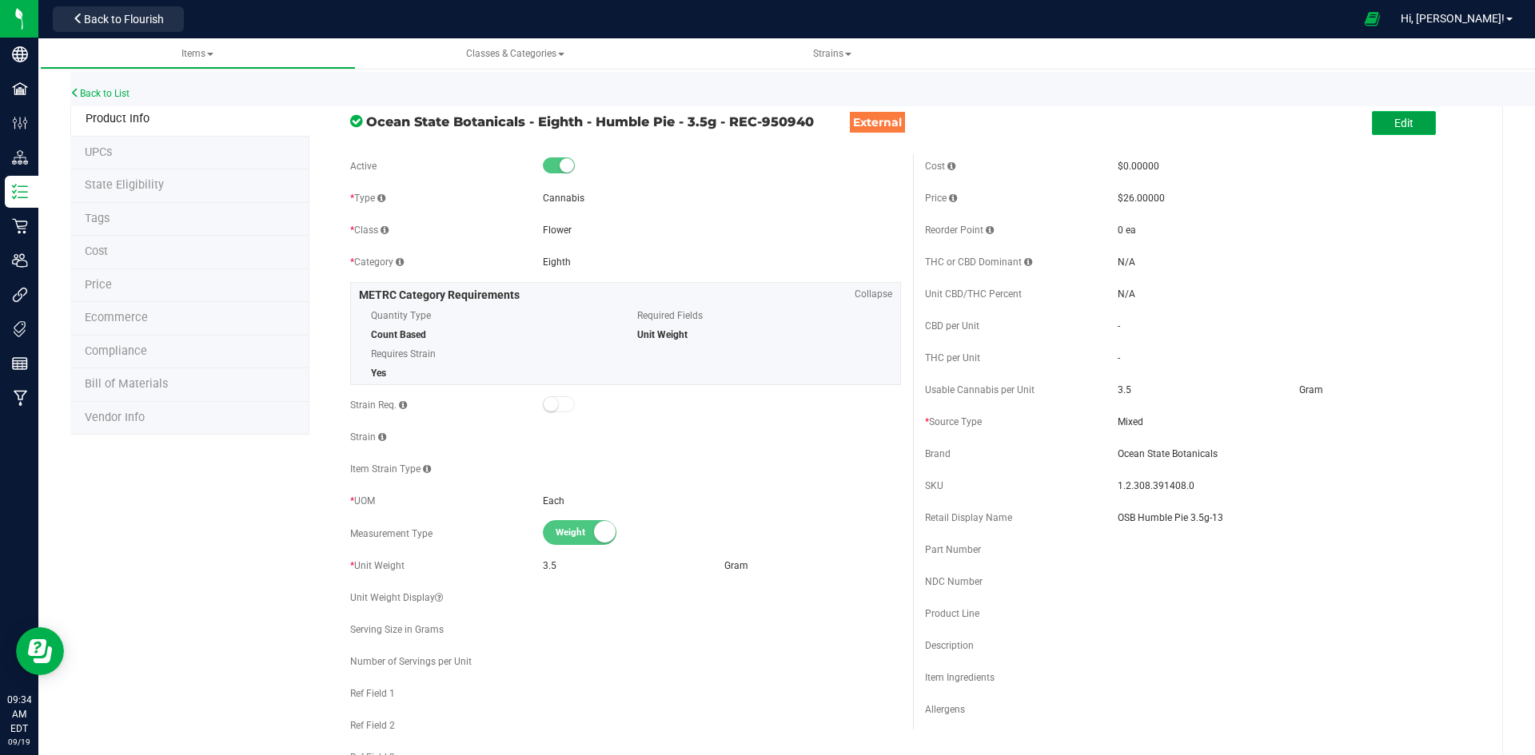
click at [1405, 118] on button "Edit" at bounding box center [1404, 123] width 64 height 24
click at [1124, 516] on input "OSB Humble Pie 3.5g-13" at bounding box center [1297, 518] width 358 height 24
type input "Humble Pie 3.5g-13"
click at [1440, 122] on span "Save" at bounding box center [1452, 123] width 24 height 13
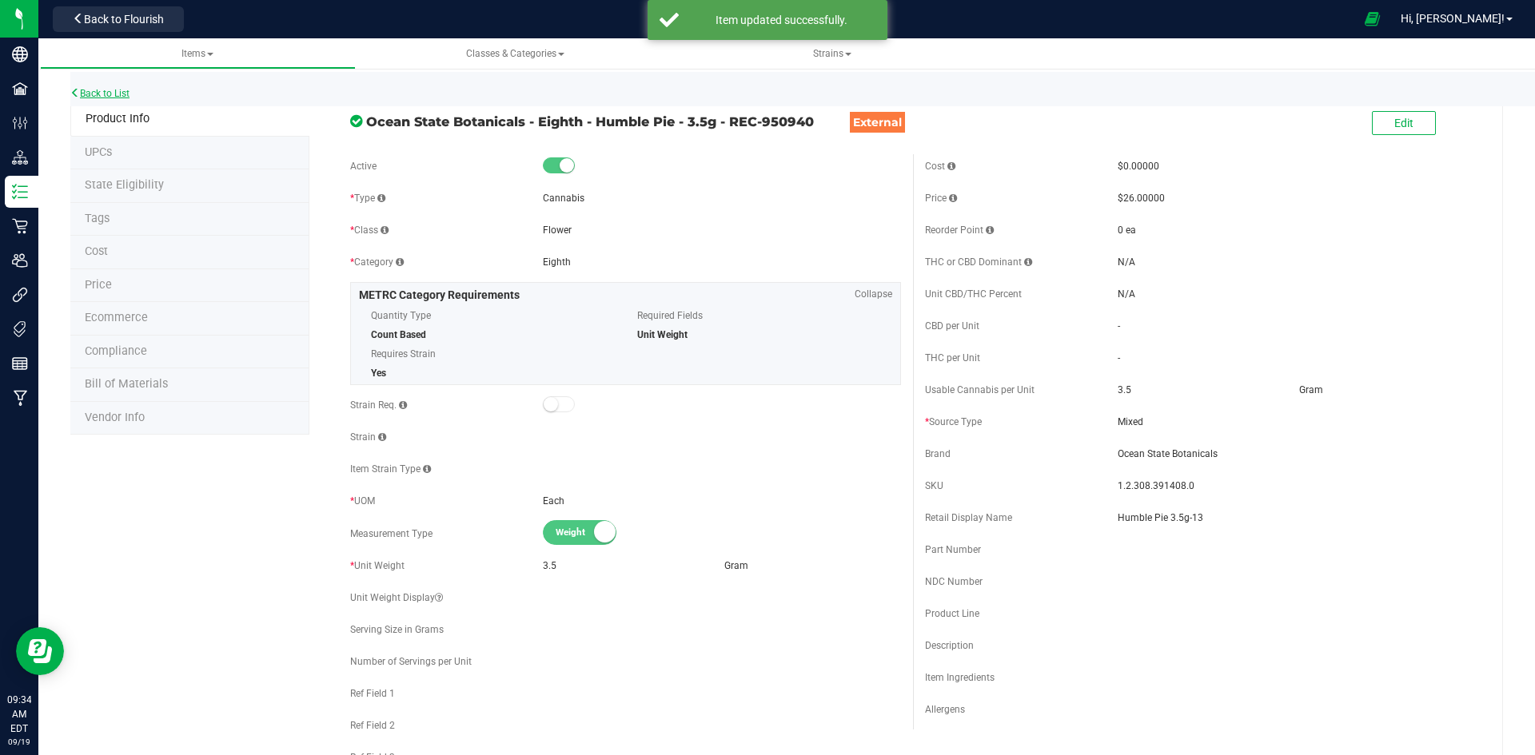
click at [121, 94] on link "Back to List" at bounding box center [99, 93] width 59 height 11
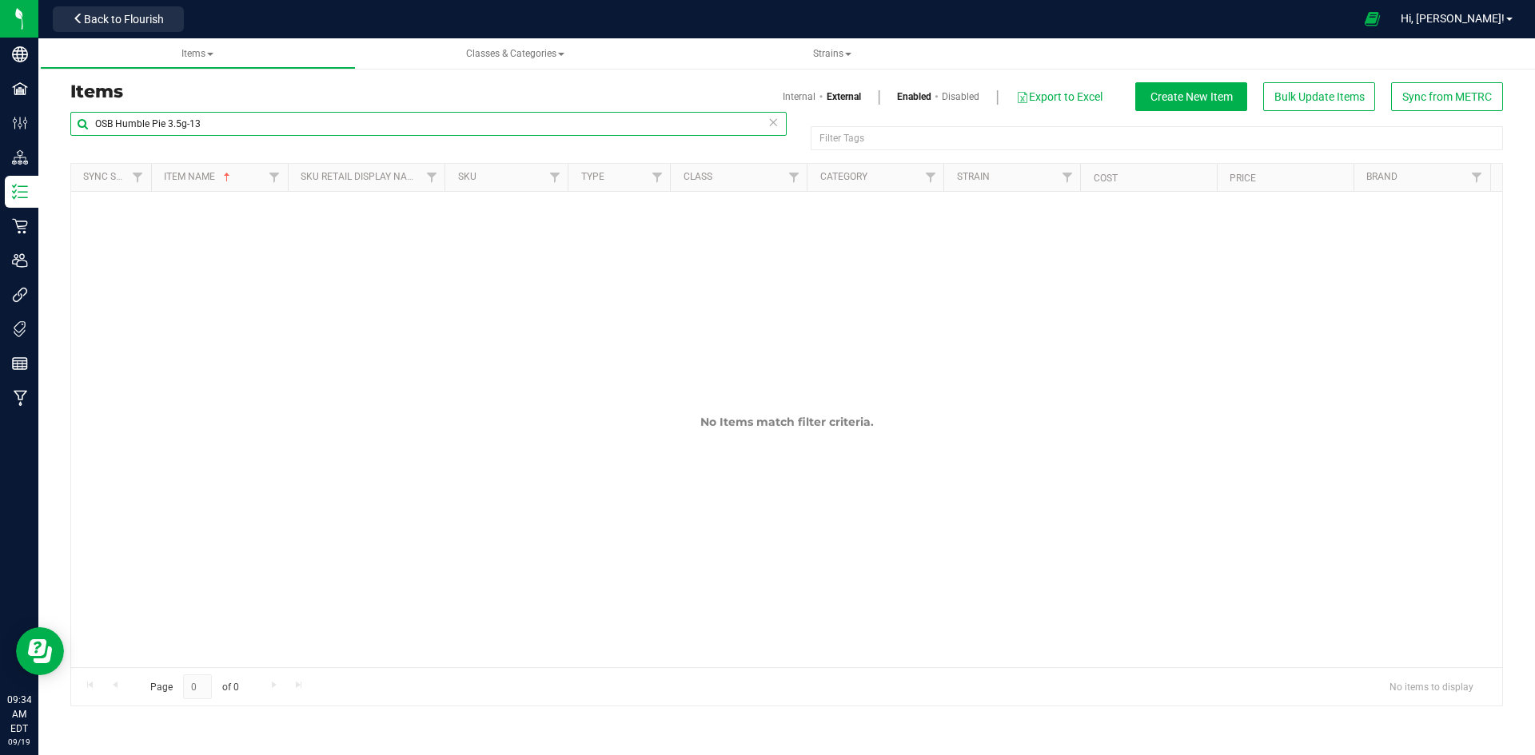
click at [236, 133] on input "OSB Humble Pie 3.5g-13" at bounding box center [428, 124] width 716 height 24
paste input "ECC Cereal Milk 3.5g-5"
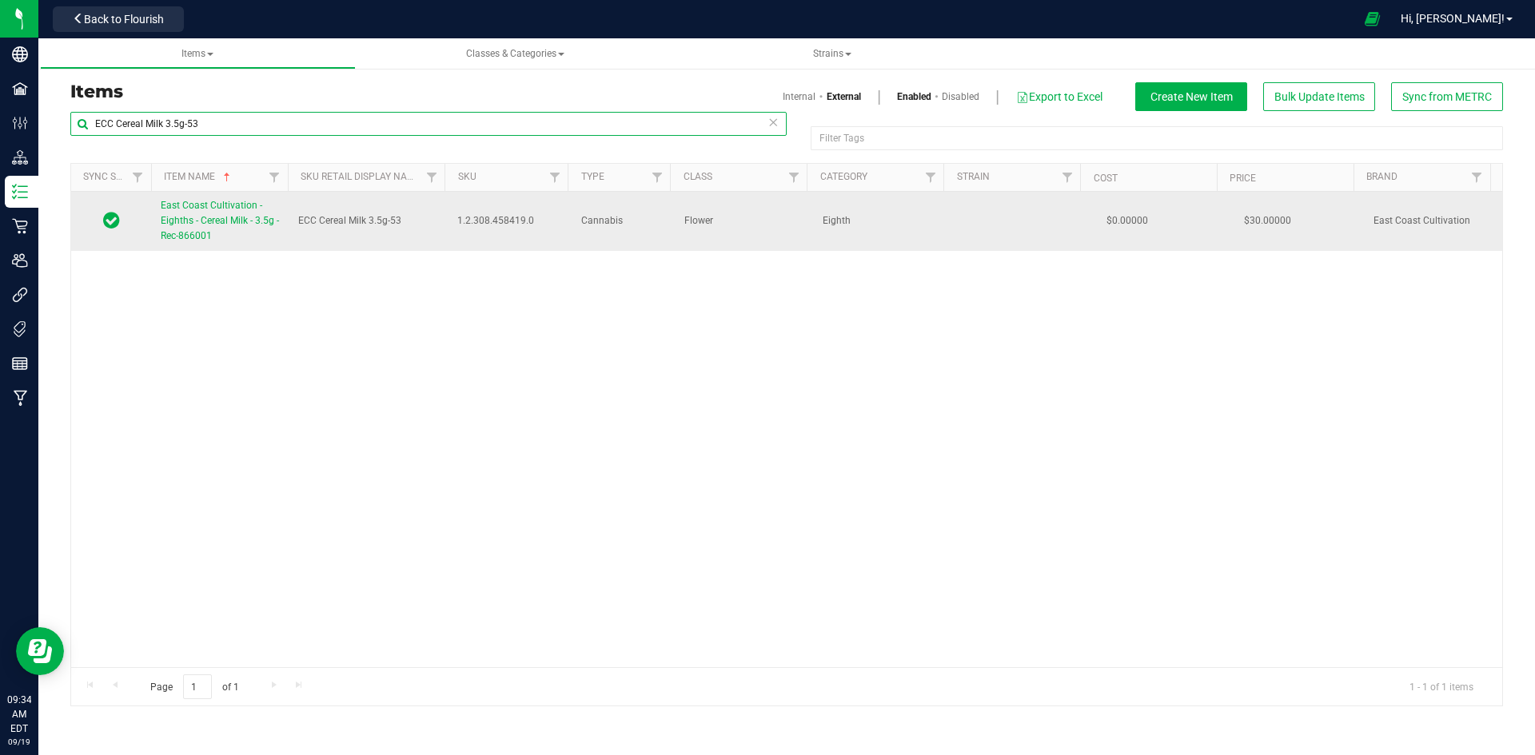
type input "ECC Cereal Milk 3.5g-53"
click at [223, 215] on span "East Coast Cultivation - Eighths - Cereal Milk - 3.5g - Rec-866001" at bounding box center [220, 221] width 118 height 42
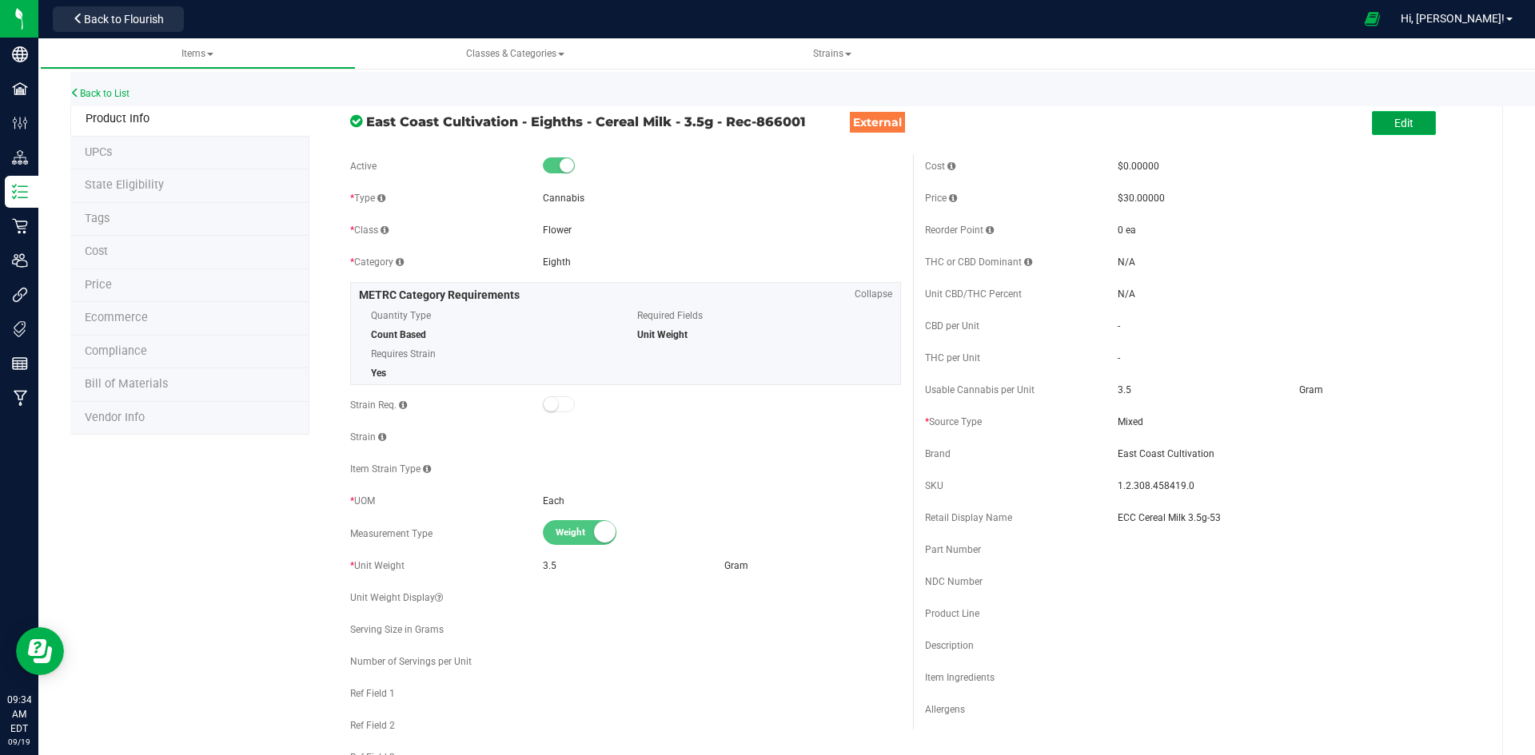
click at [1409, 116] on button "Edit" at bounding box center [1404, 123] width 64 height 24
click at [1129, 522] on input "ECC Cereal Milk 3.5g-53" at bounding box center [1297, 518] width 358 height 24
type input "Cereal Milk 3.5g-53"
click at [1440, 126] on span "Save" at bounding box center [1452, 123] width 24 height 13
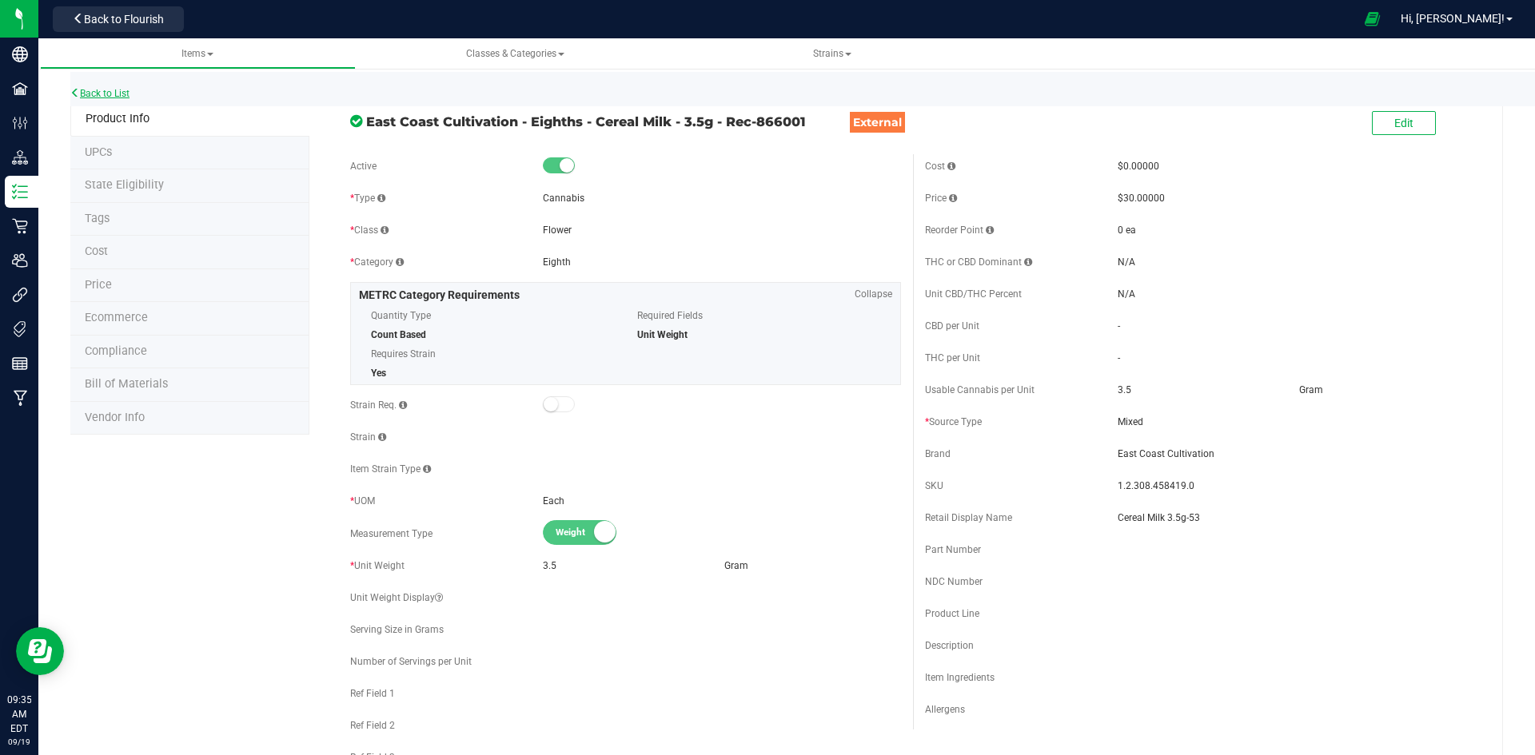
click at [90, 94] on link "Back to List" at bounding box center [99, 93] width 59 height 11
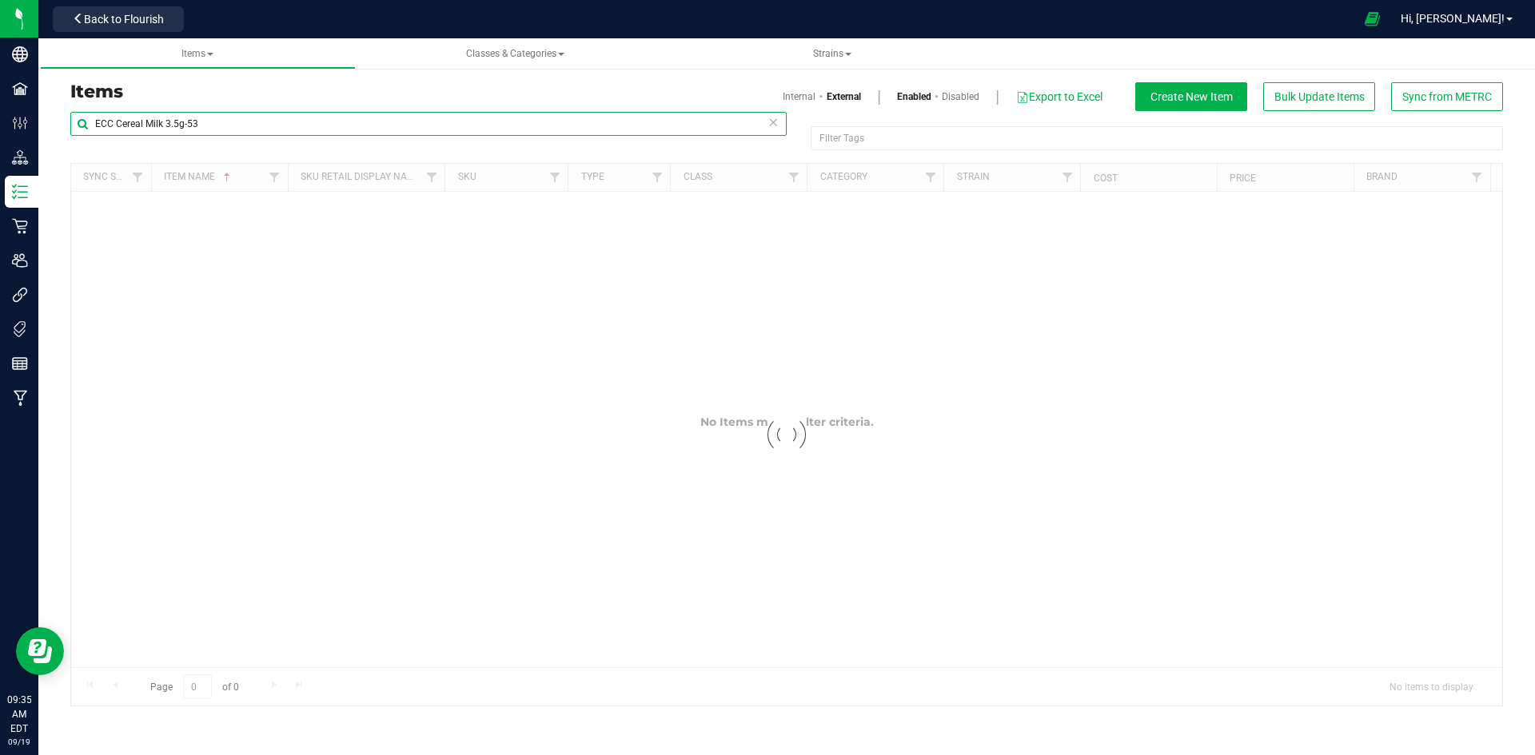
click at [289, 128] on input "ECC Cereal Milk 3.5g-53" at bounding box center [428, 124] width 716 height 24
paste input "2-pack 0.25g Preroll Sativa Blend-10"
type input "2-pack 0.25g Preroll Sativa Blend-103"
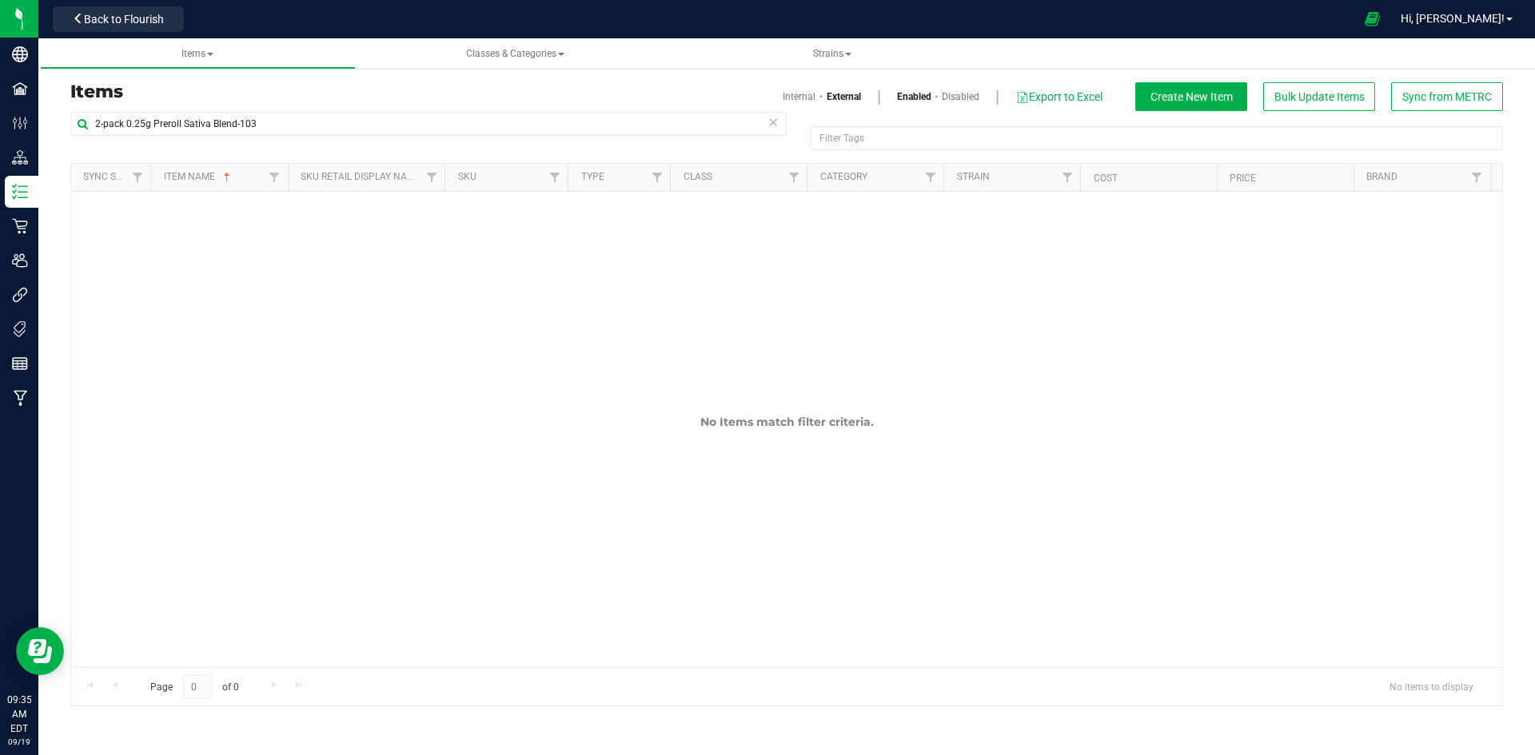
click at [794, 100] on link "Internal" at bounding box center [799, 97] width 33 height 14
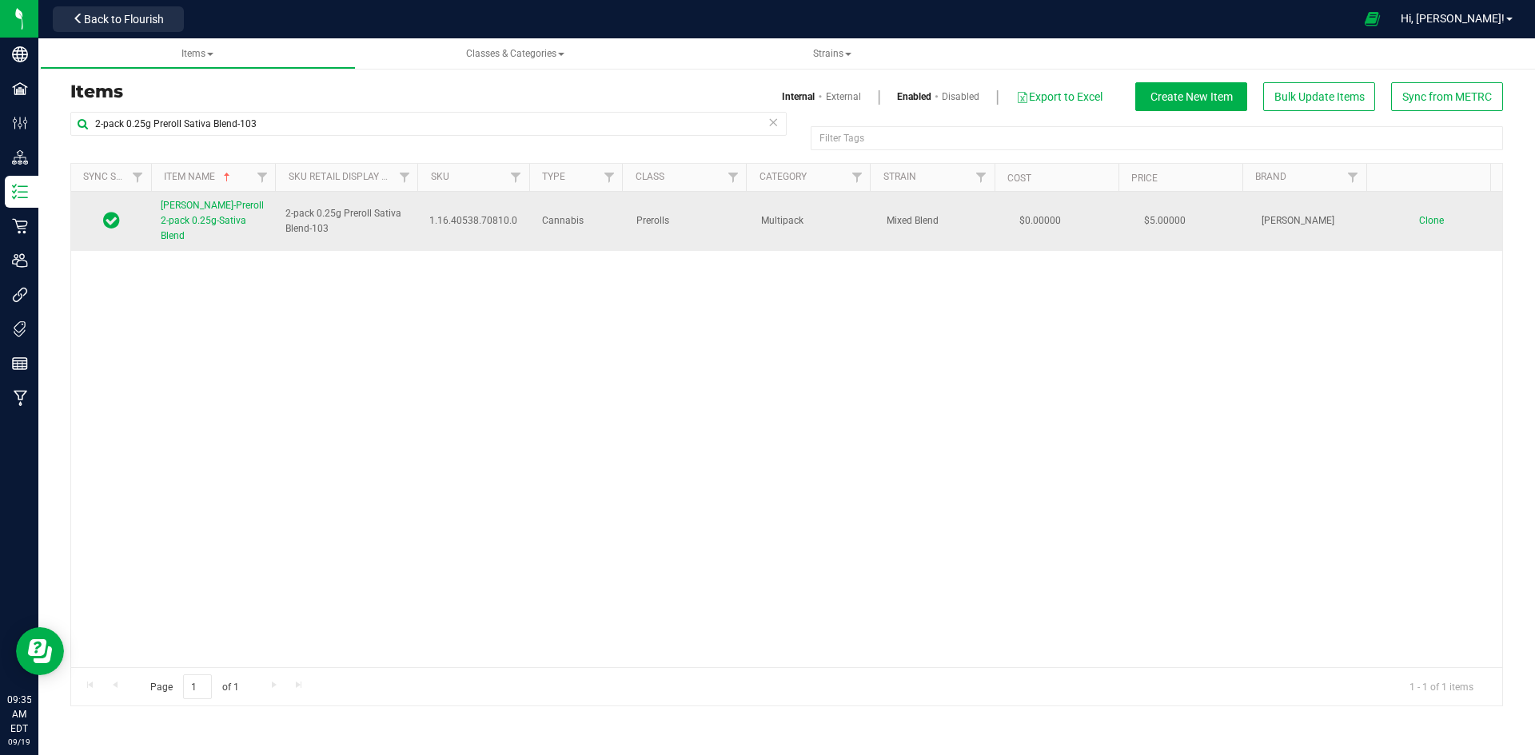
click at [221, 214] on link "Slater-Preroll 2-pack 0.25g-Sativa Blend" at bounding box center [214, 221] width 106 height 46
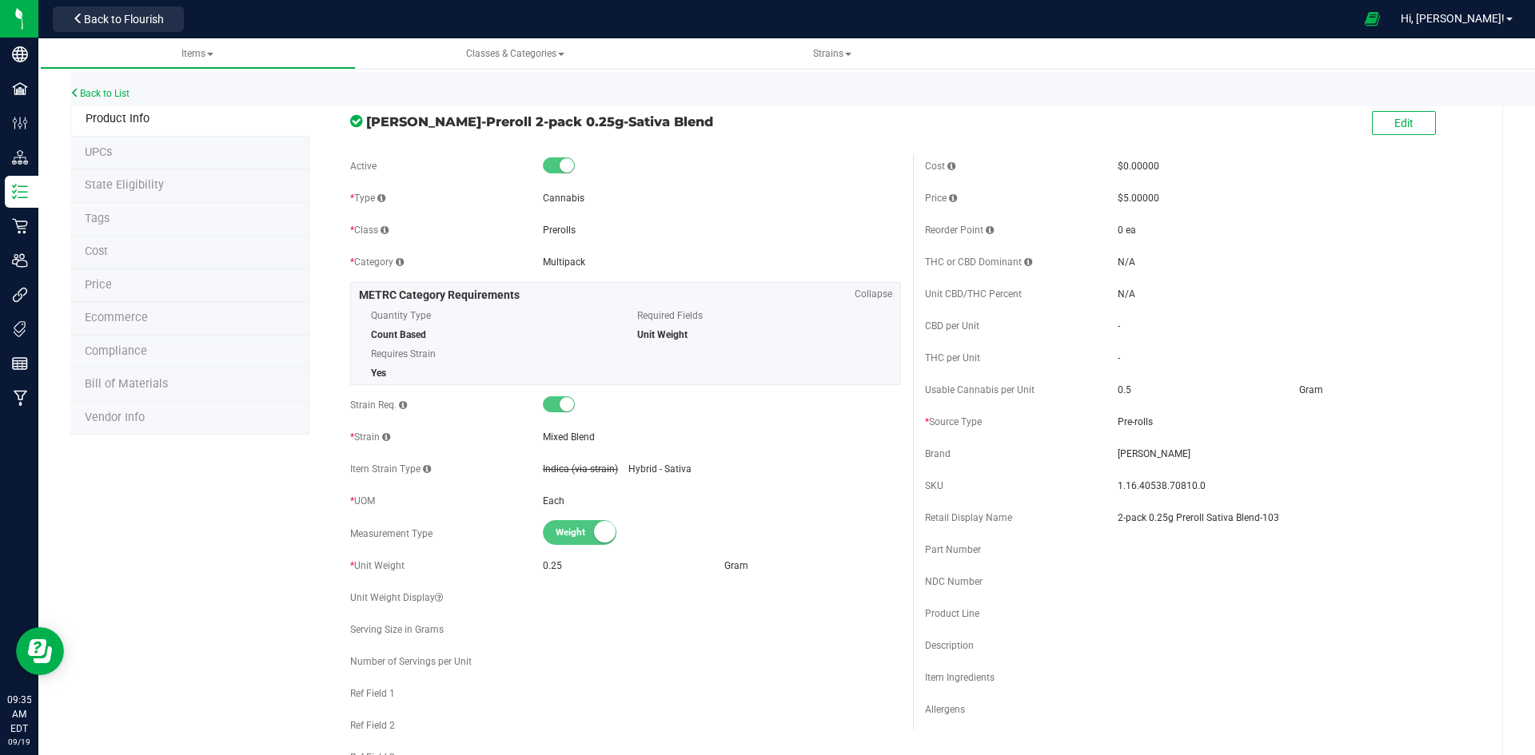
click at [1407, 136] on div "Edit" at bounding box center [1404, 124] width 64 height 33
click at [1406, 129] on button "Edit" at bounding box center [1404, 123] width 64 height 24
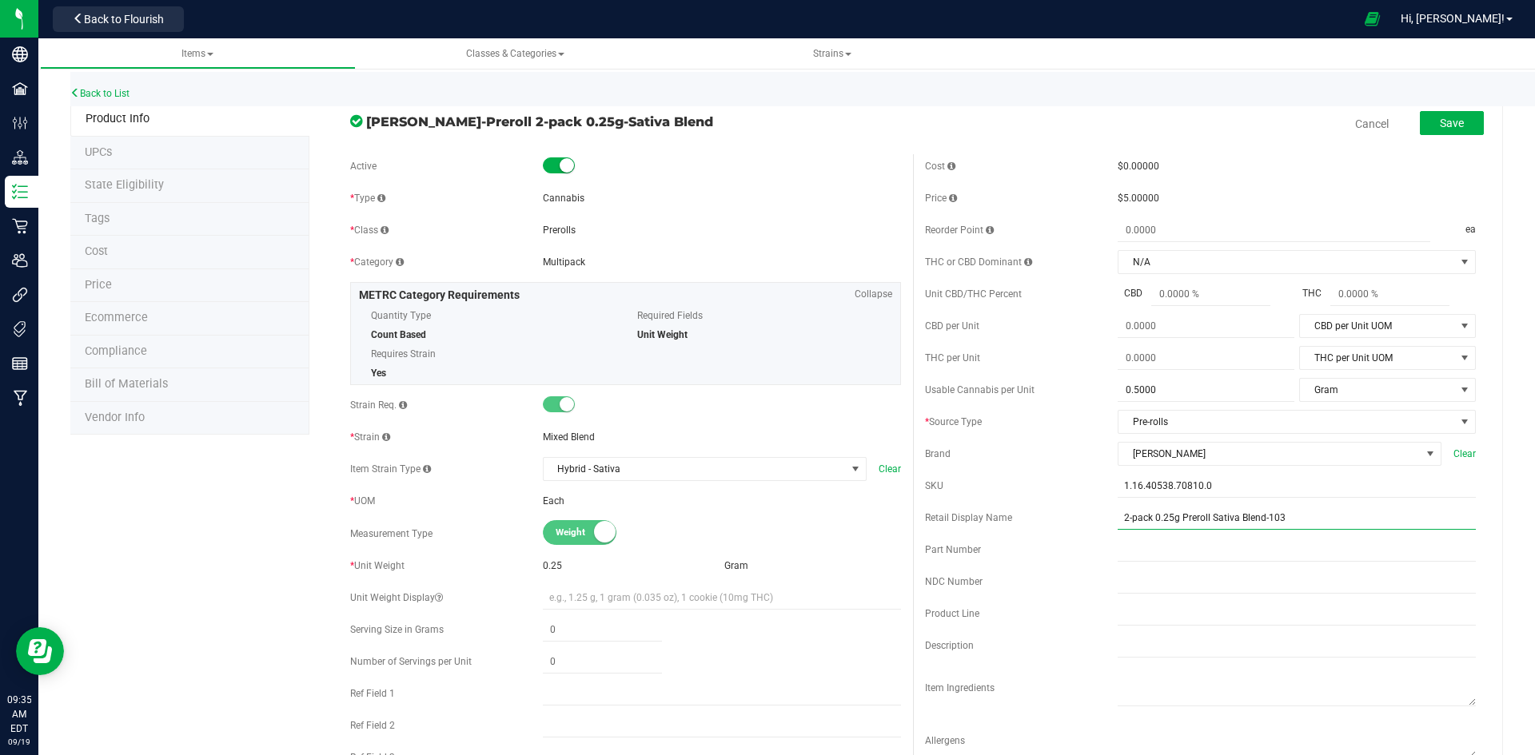
drag, startPoint x: 1201, startPoint y: 517, endPoint x: 1256, endPoint y: 519, distance: 54.4
click at [1256, 519] on input "2-pack 0.25g Preroll Sativa Blend-103" at bounding box center [1297, 518] width 358 height 24
click at [1249, 518] on input "Sativa Blend 2-pack 0.25g Preroll-103" at bounding box center [1297, 518] width 358 height 24
type input "Sativa Blend 2-pack 0.25g Prerolls-103"
click at [1420, 126] on button "Save" at bounding box center [1452, 123] width 64 height 24
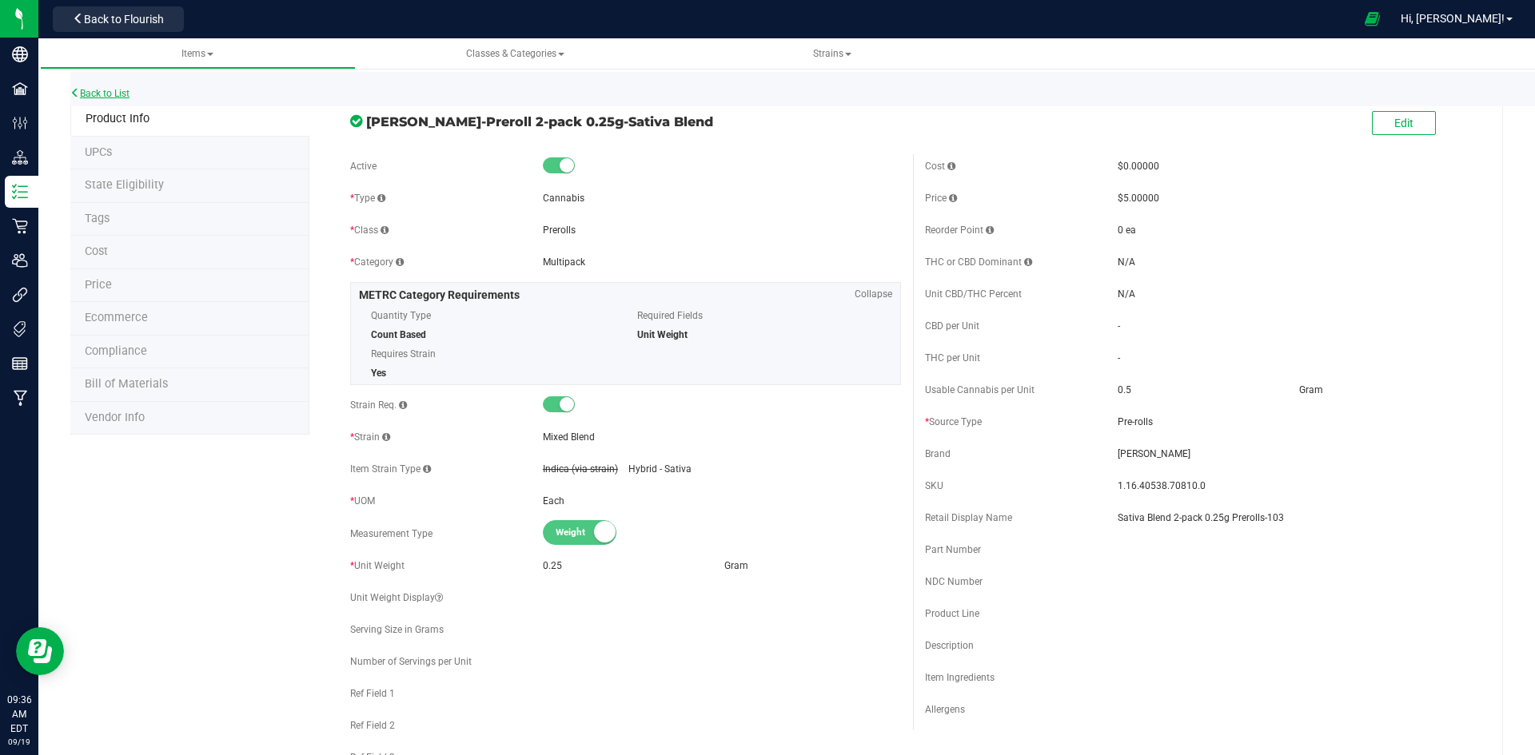
click at [107, 98] on link "Back to List" at bounding box center [99, 93] width 59 height 11
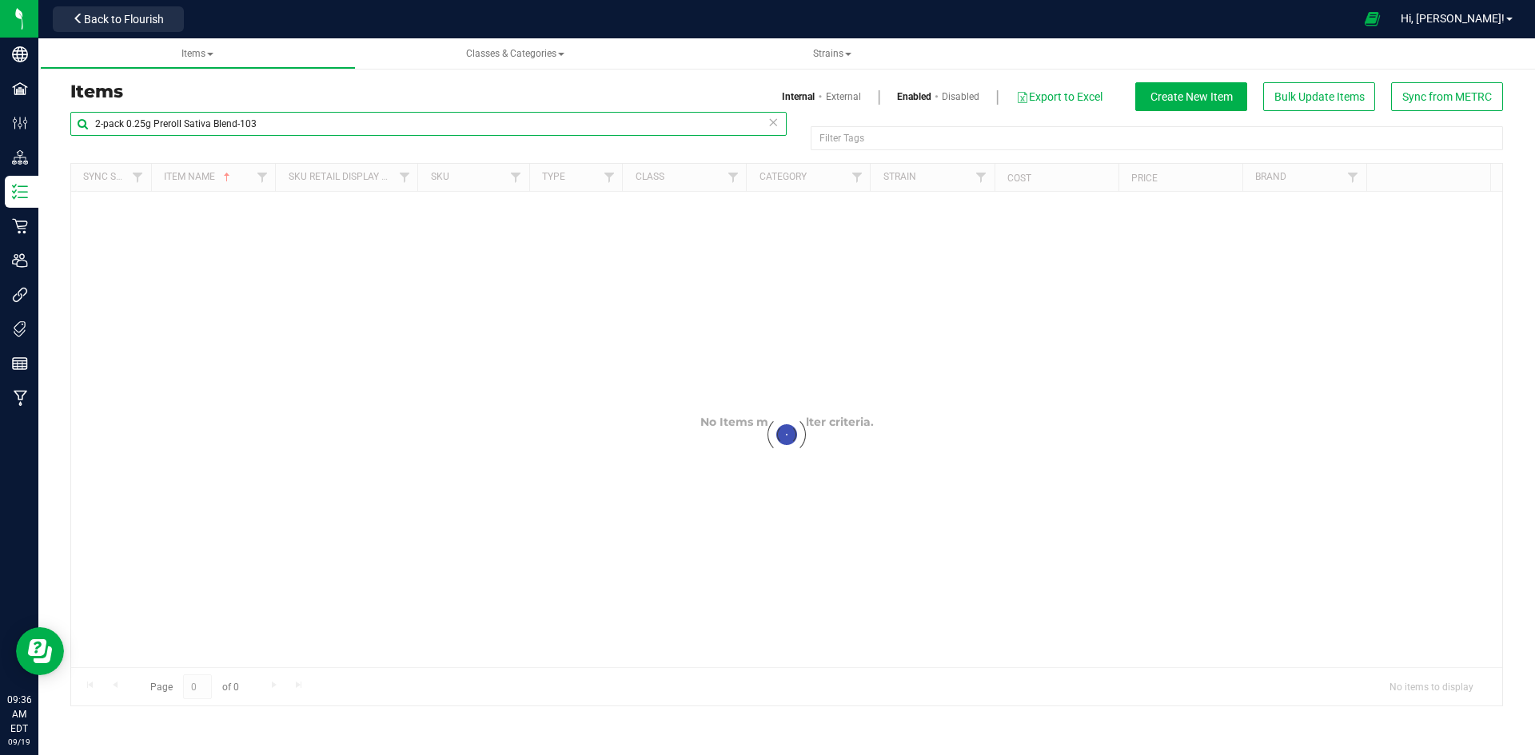
click at [215, 116] on input "2-pack 0.25g Preroll Sativa Blend-103" at bounding box center [428, 124] width 716 height 24
paste input "Granddaddy Kush Cured Resin Vape Cart 1g-249"
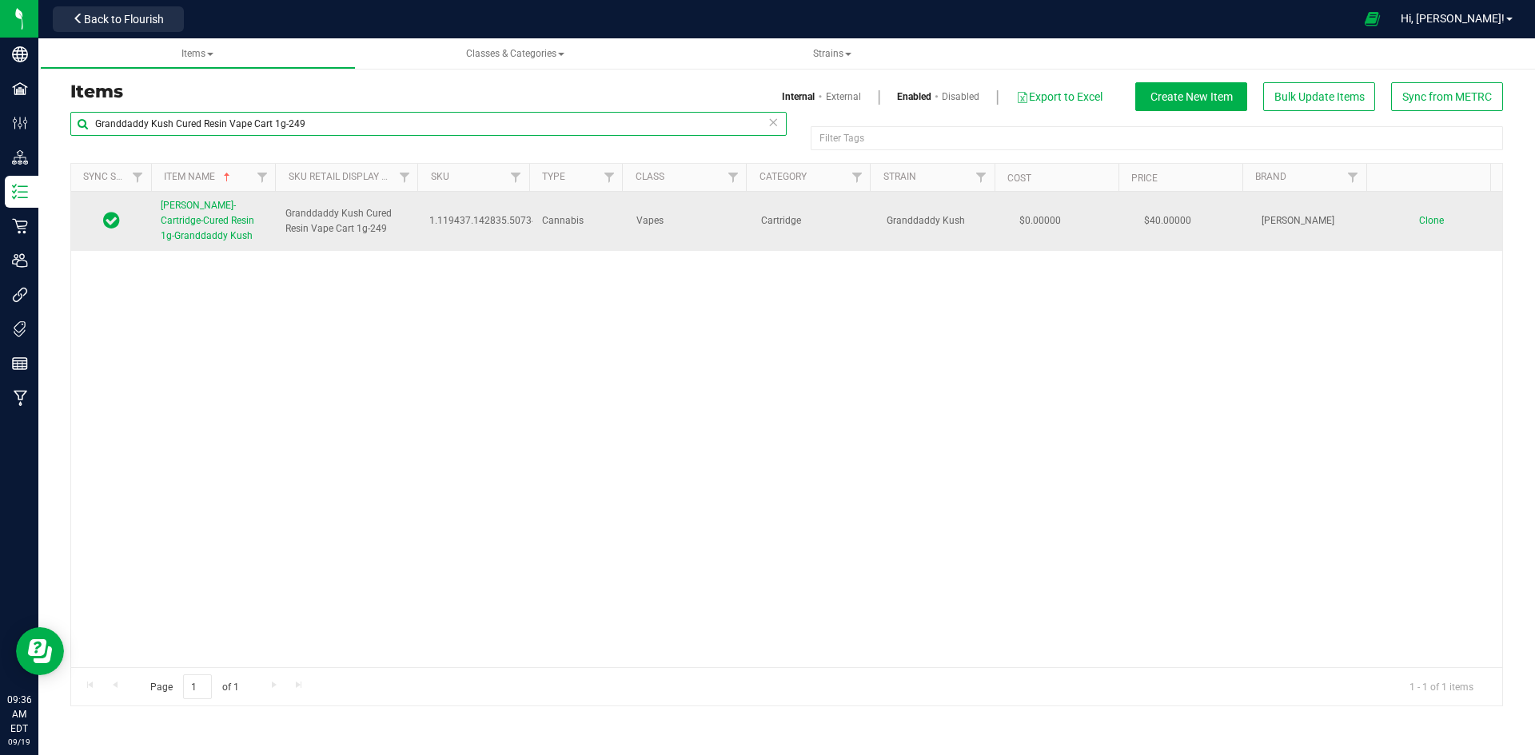
type input "Granddaddy Kush Cured Resin Vape Cart 1g-249"
click at [239, 238] on link "Slater-Cartridge-Cured Resin 1g-Granddaddy Kush" at bounding box center [214, 221] width 106 height 46
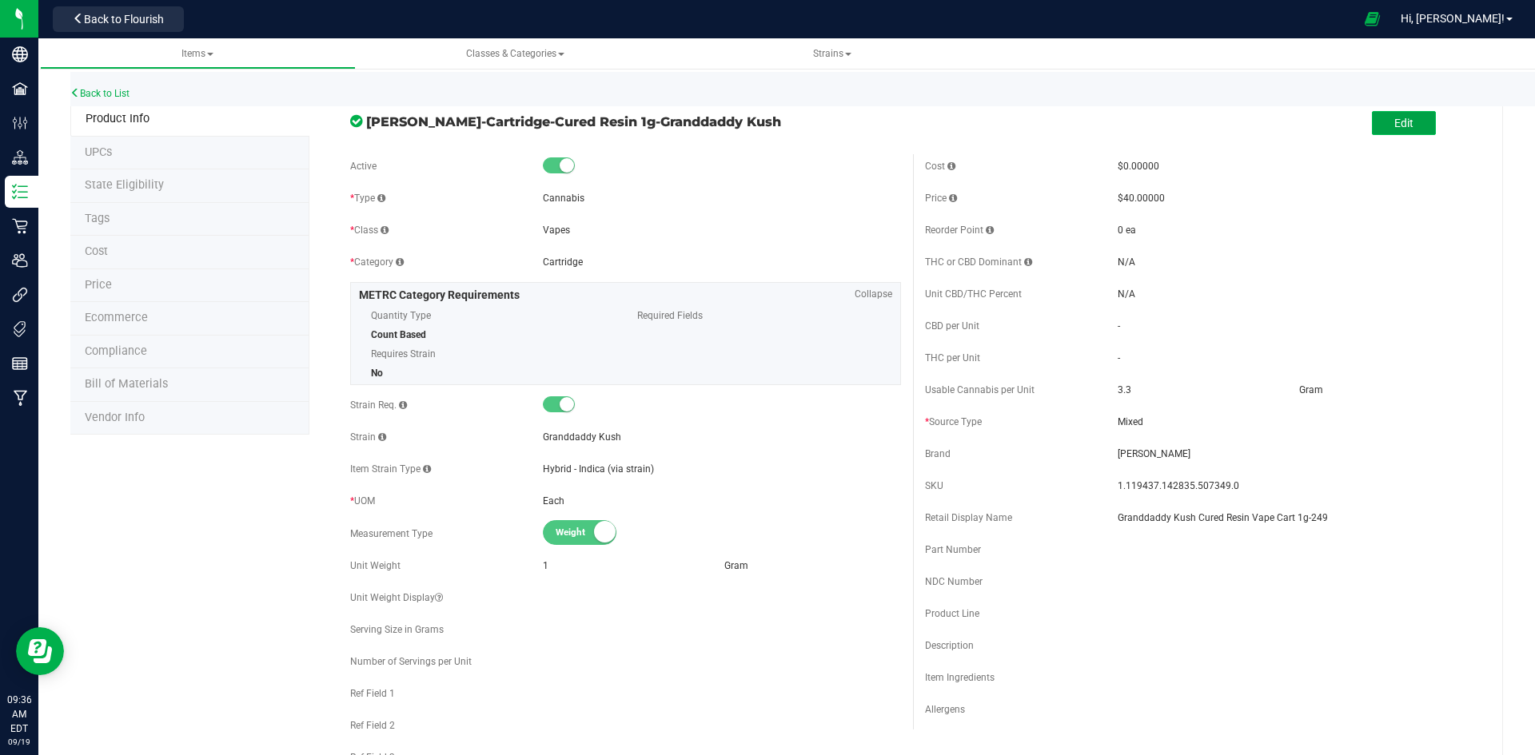
click at [1398, 121] on span "Edit" at bounding box center [1403, 123] width 19 height 13
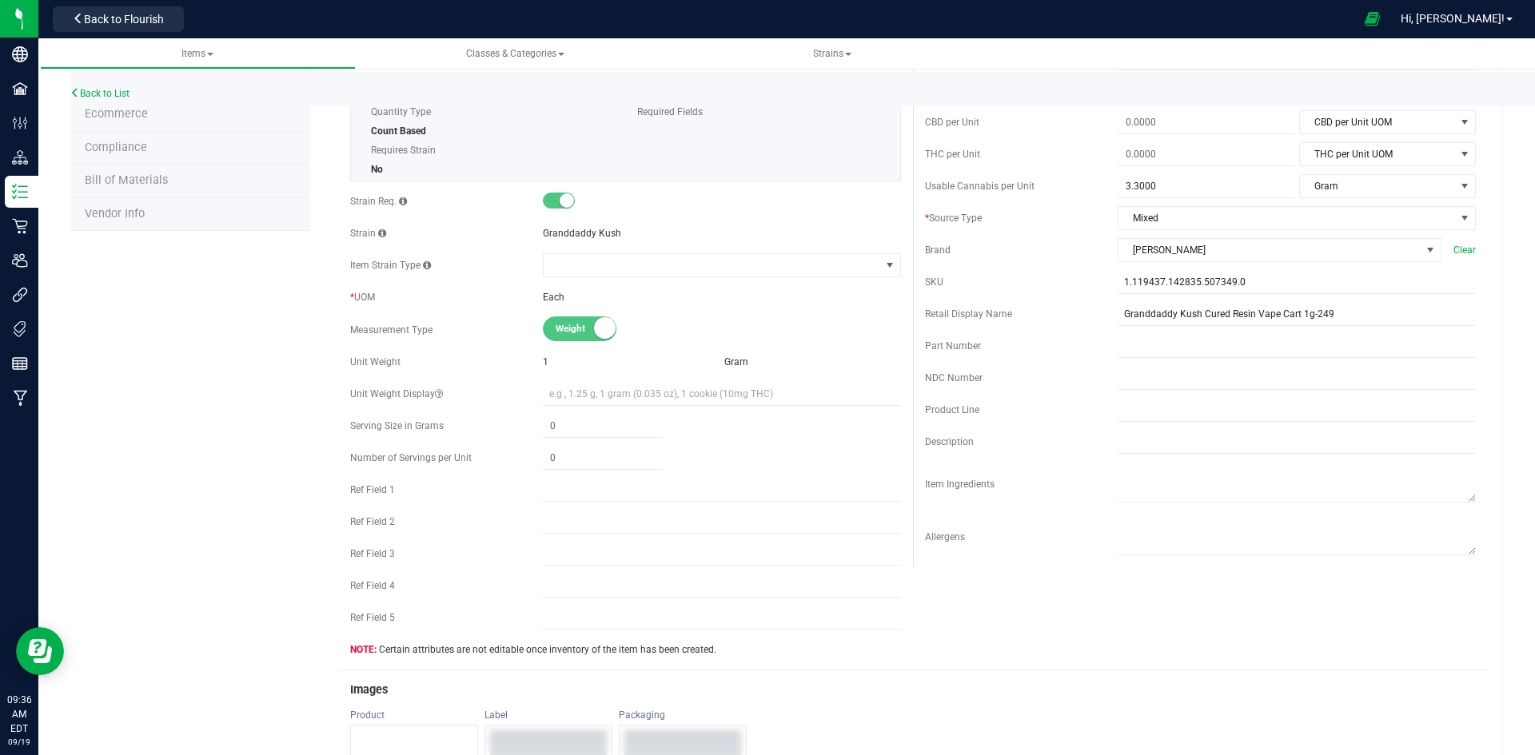
scroll to position [400, 0]
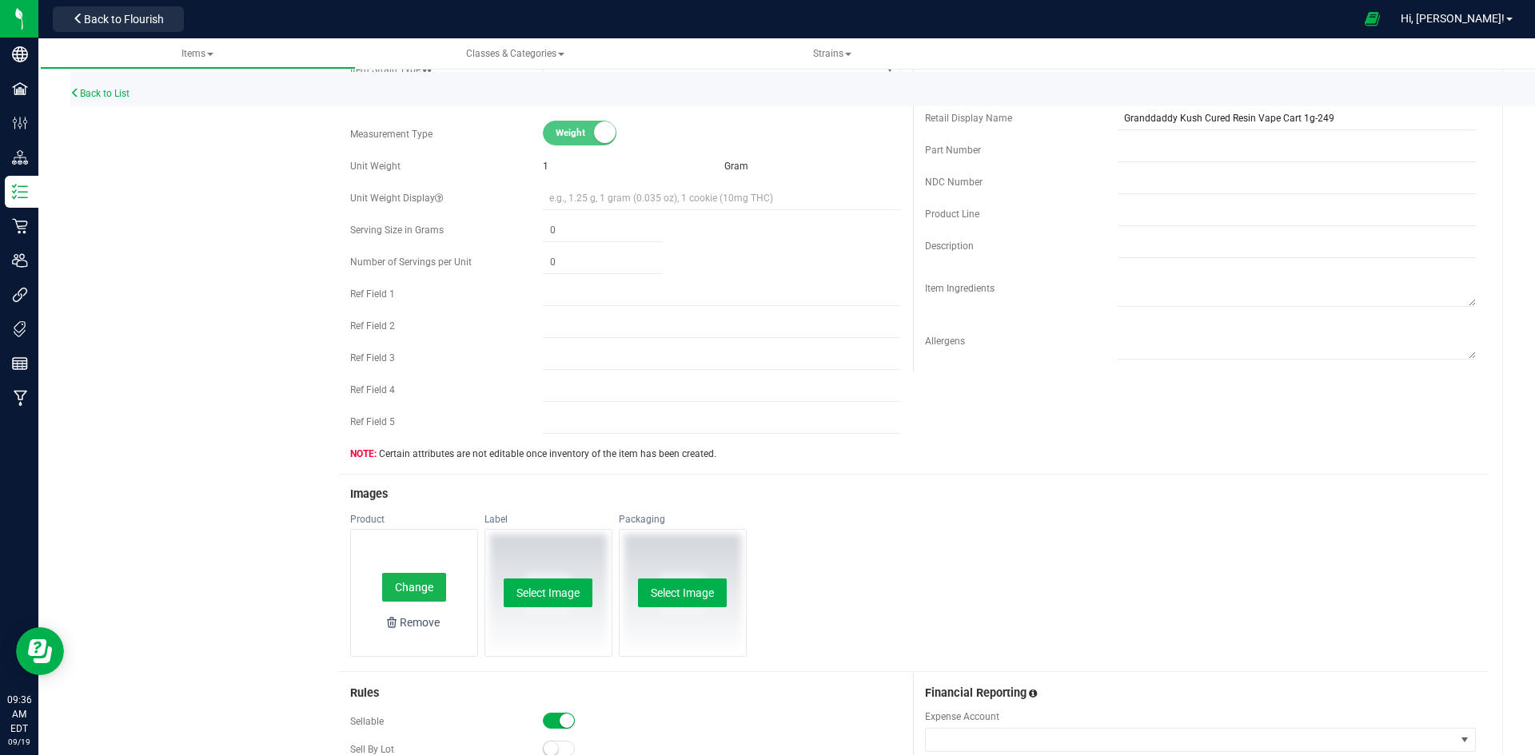
click at [404, 577] on button "Change" at bounding box center [414, 587] width 64 height 29
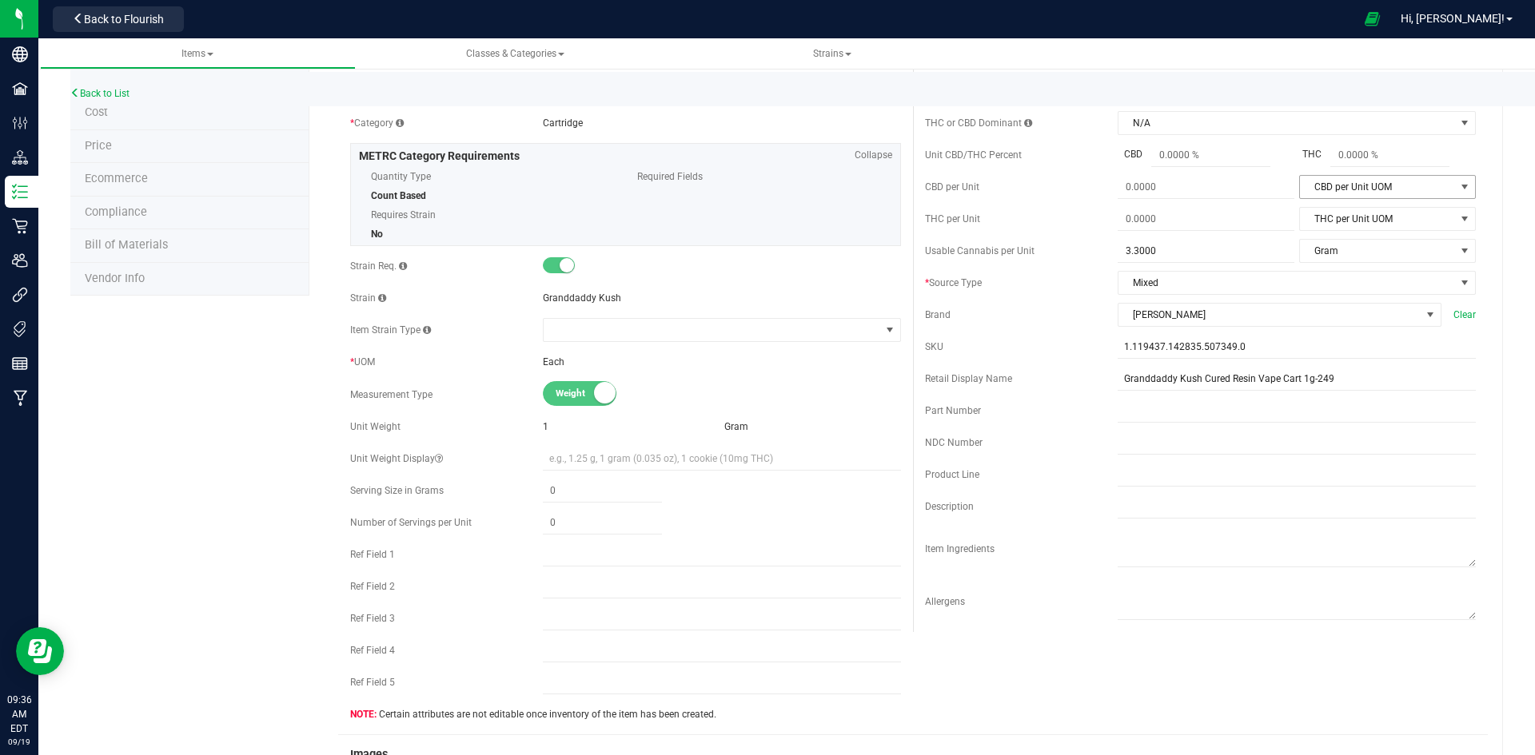
scroll to position [0, 0]
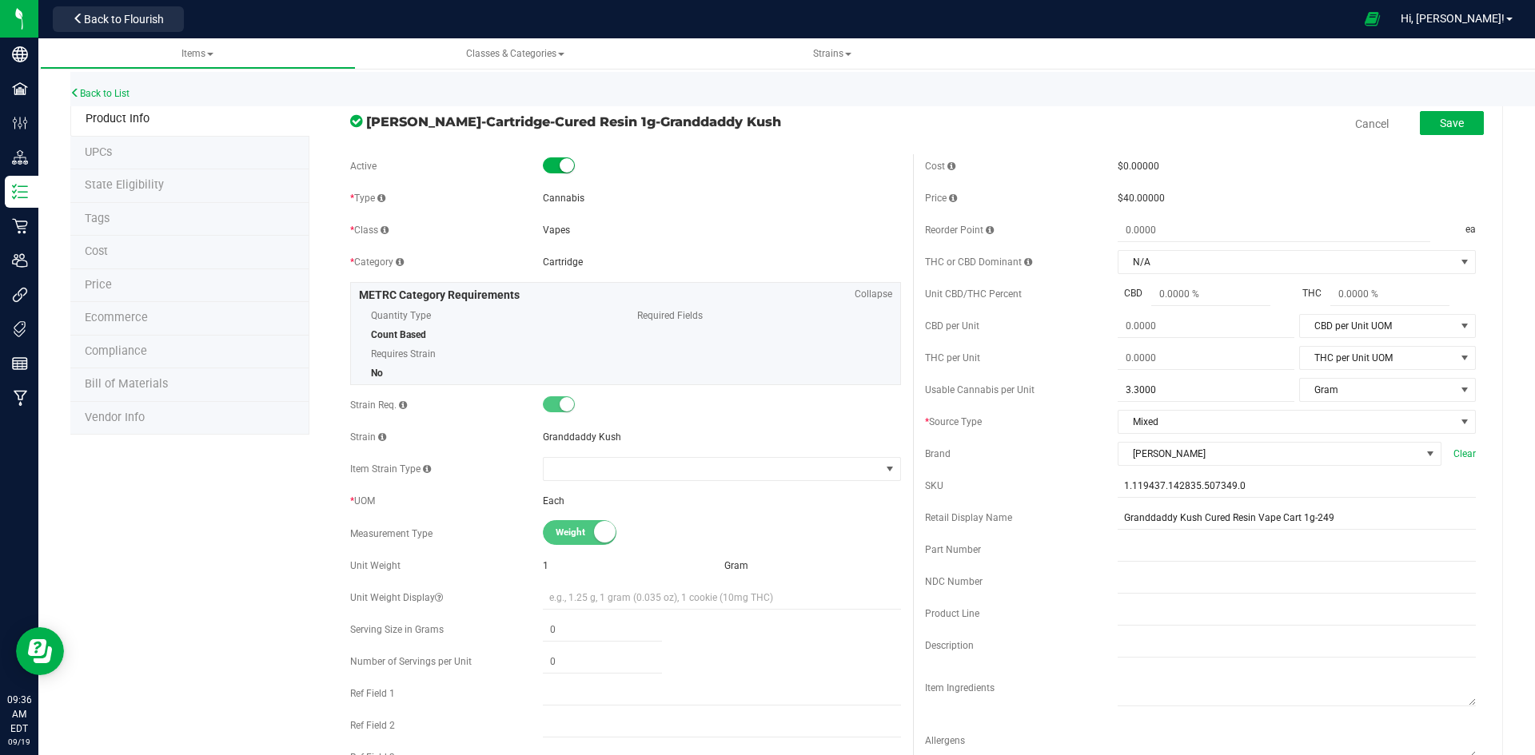
click at [1475, 119] on div "Cancel Save" at bounding box center [1200, 124] width 575 height 40
click at [1452, 125] on button "Save" at bounding box center [1452, 123] width 64 height 24
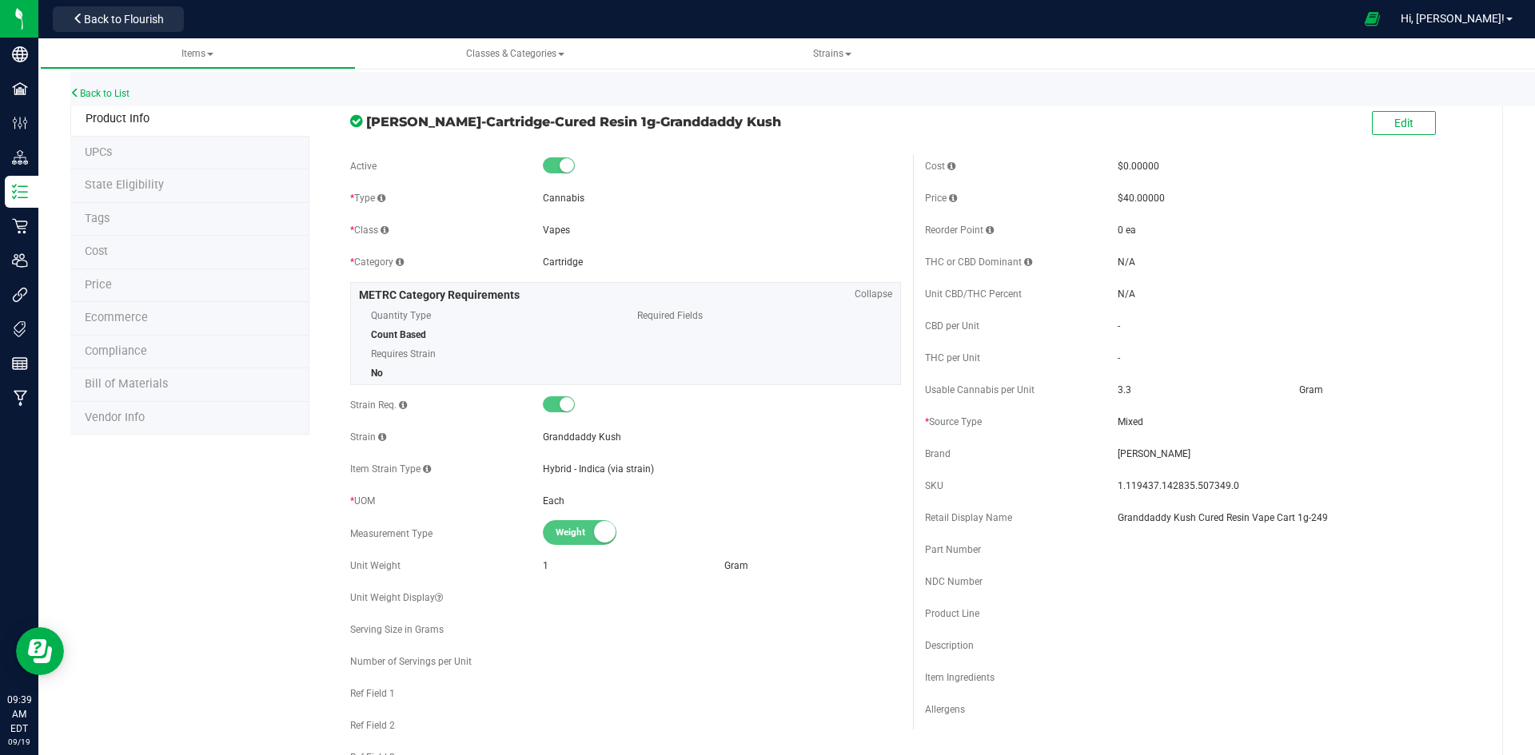
click at [86, 99] on div "Back to List" at bounding box center [837, 89] width 1535 height 34
click at [90, 94] on link "Back to List" at bounding box center [99, 93] width 59 height 11
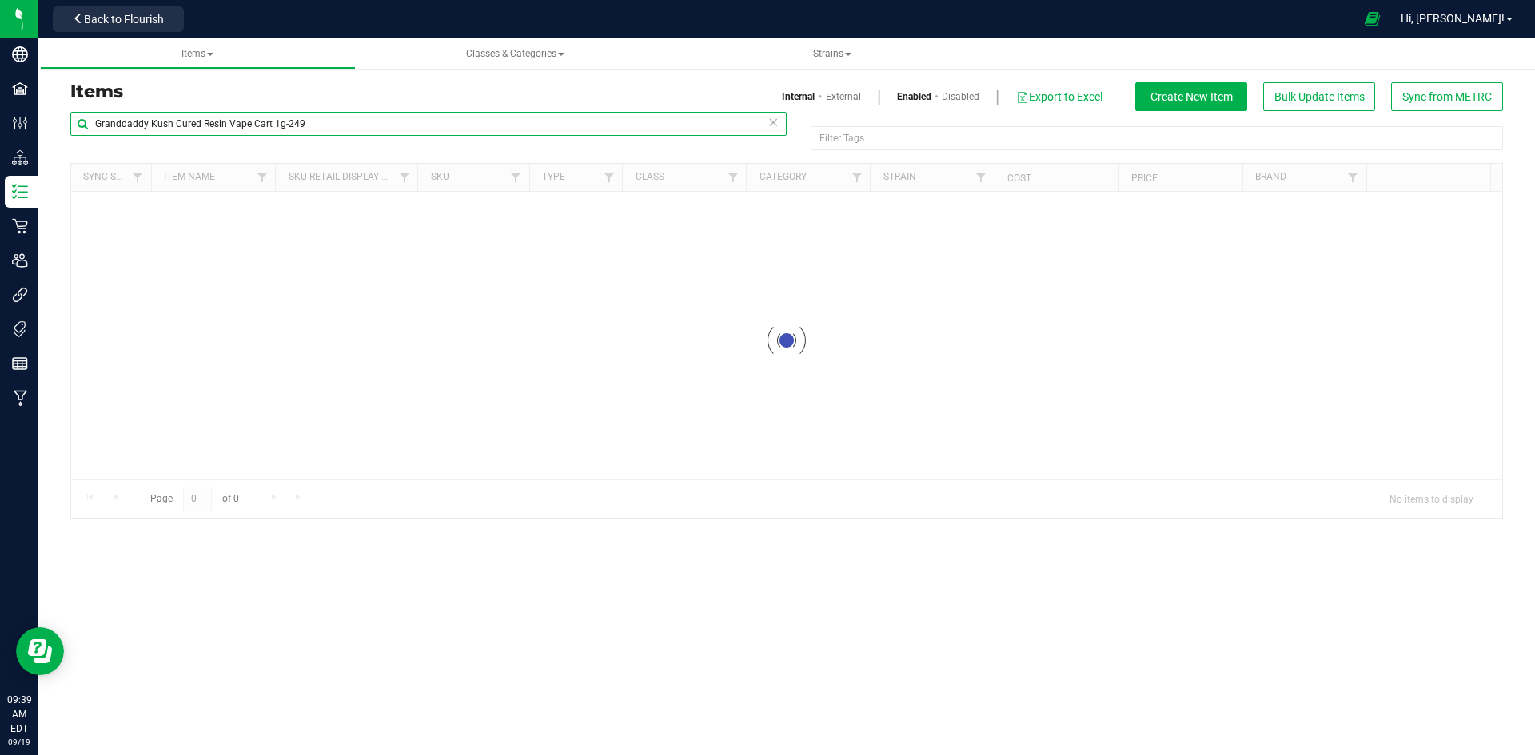
click at [149, 120] on input "Granddaddy Kush Cured Resin Vape Cart 1g-249" at bounding box center [428, 124] width 716 height 24
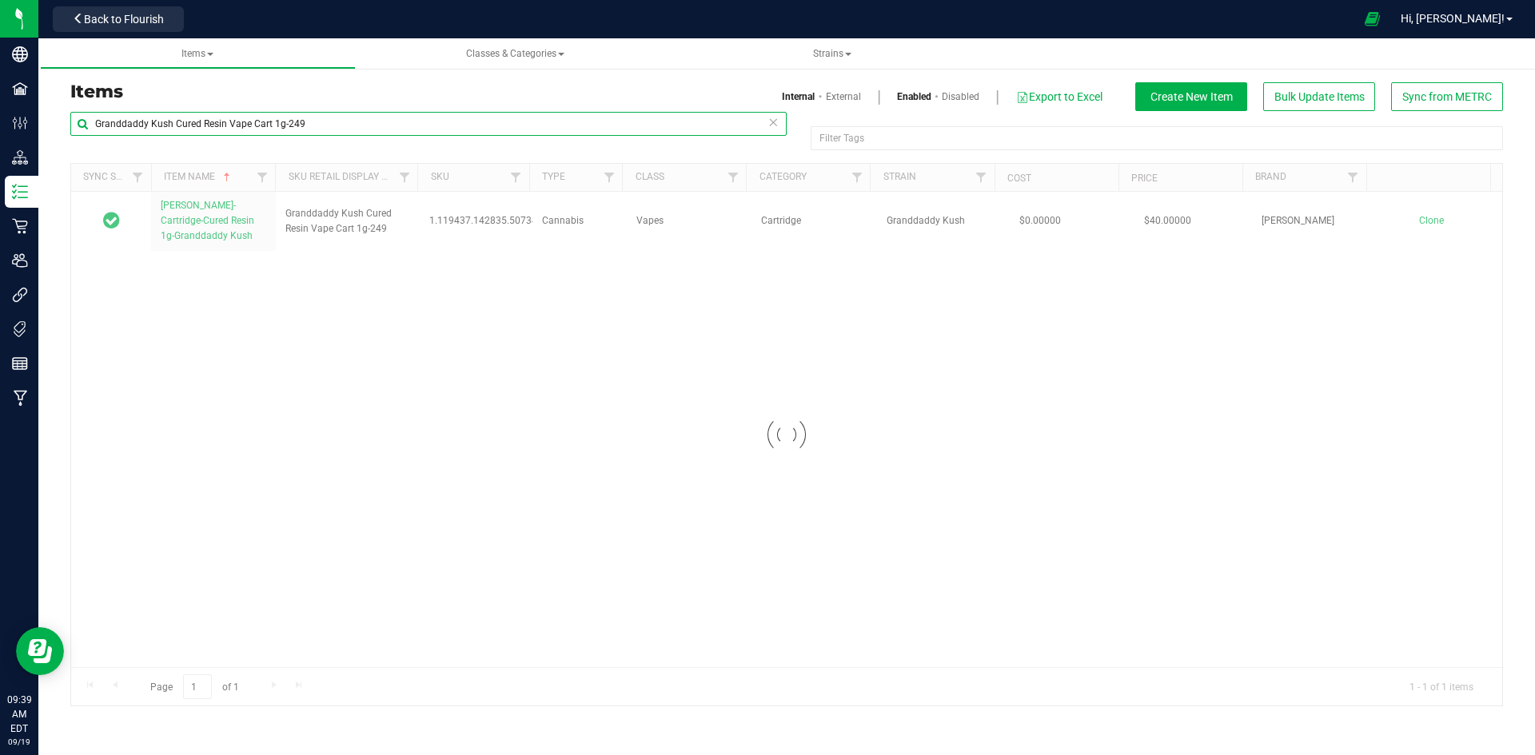
click at [149, 120] on input "Granddaddy Kush Cured Resin Vape Cart 1g-249" at bounding box center [428, 124] width 716 height 24
paste input "Maple Pumpkin Chocolate Chunk Cookies 10mg 2-pack-322"
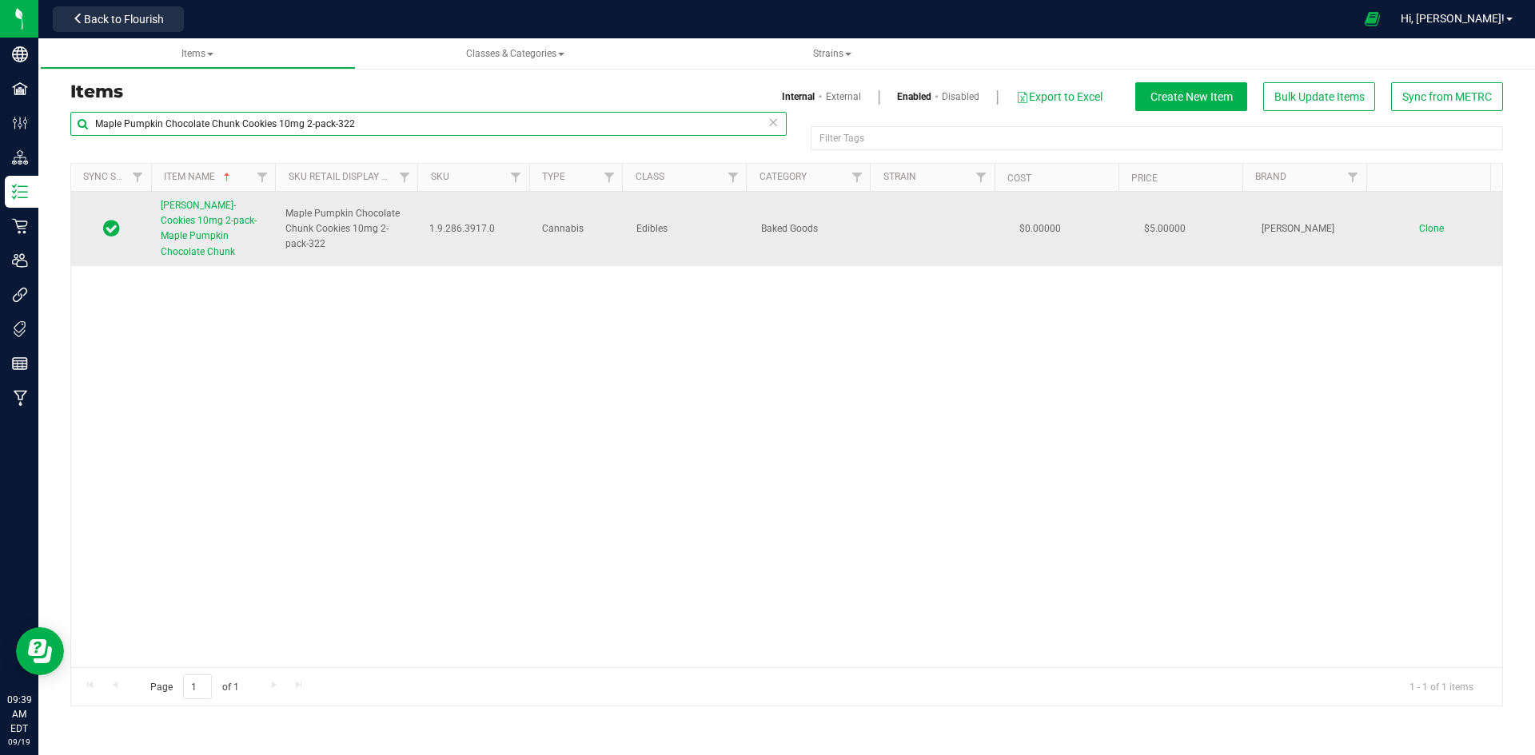
type input "Maple Pumpkin Chocolate Chunk Cookies 10mg 2-pack-322"
click at [243, 225] on span "Slater-Cookies 10mg 2-pack- Maple Pumpkin Chocolate Chunk" at bounding box center [209, 229] width 96 height 58
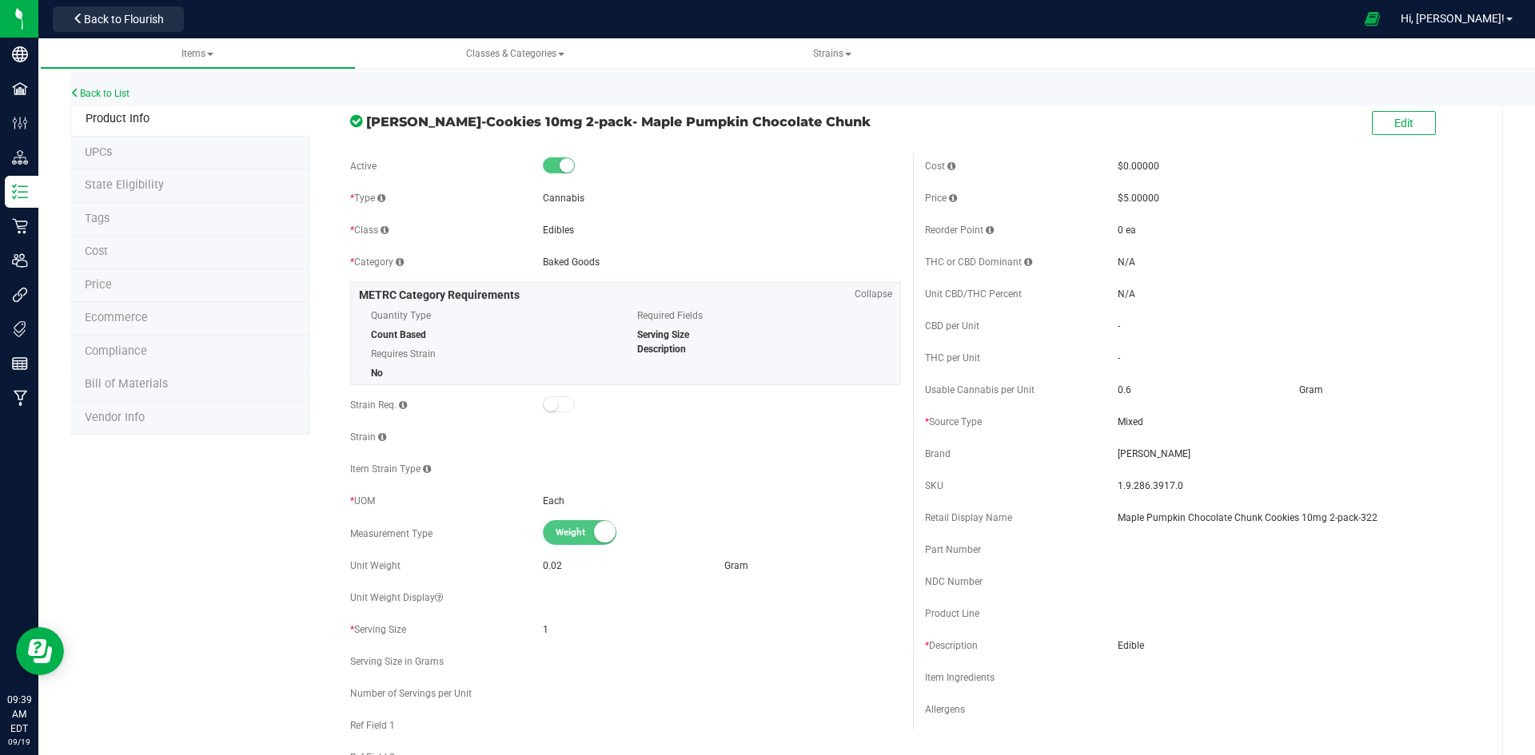
click at [1379, 139] on div "Edit" at bounding box center [1404, 124] width 64 height 33
click at [1381, 127] on button "Edit" at bounding box center [1404, 123] width 64 height 24
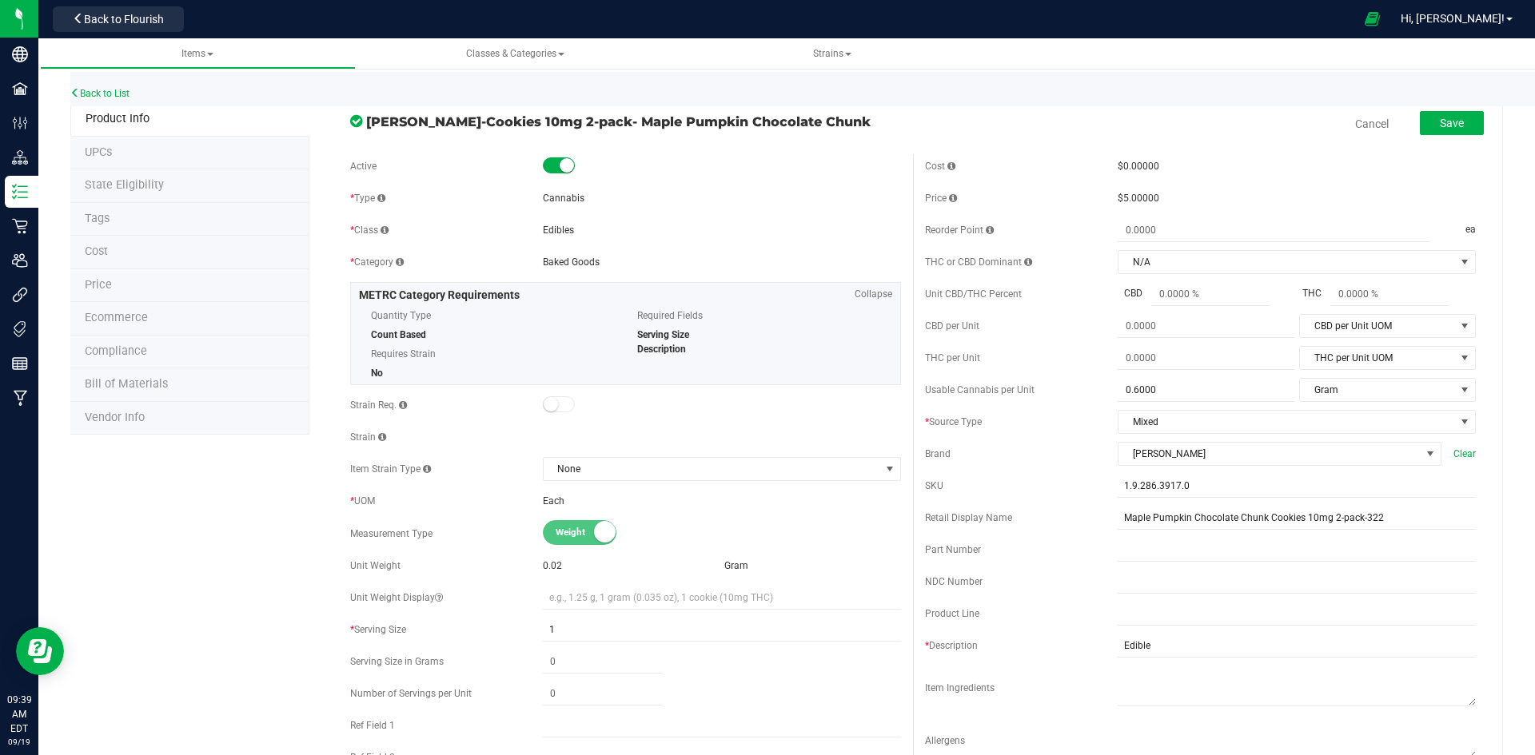
scroll to position [400, 0]
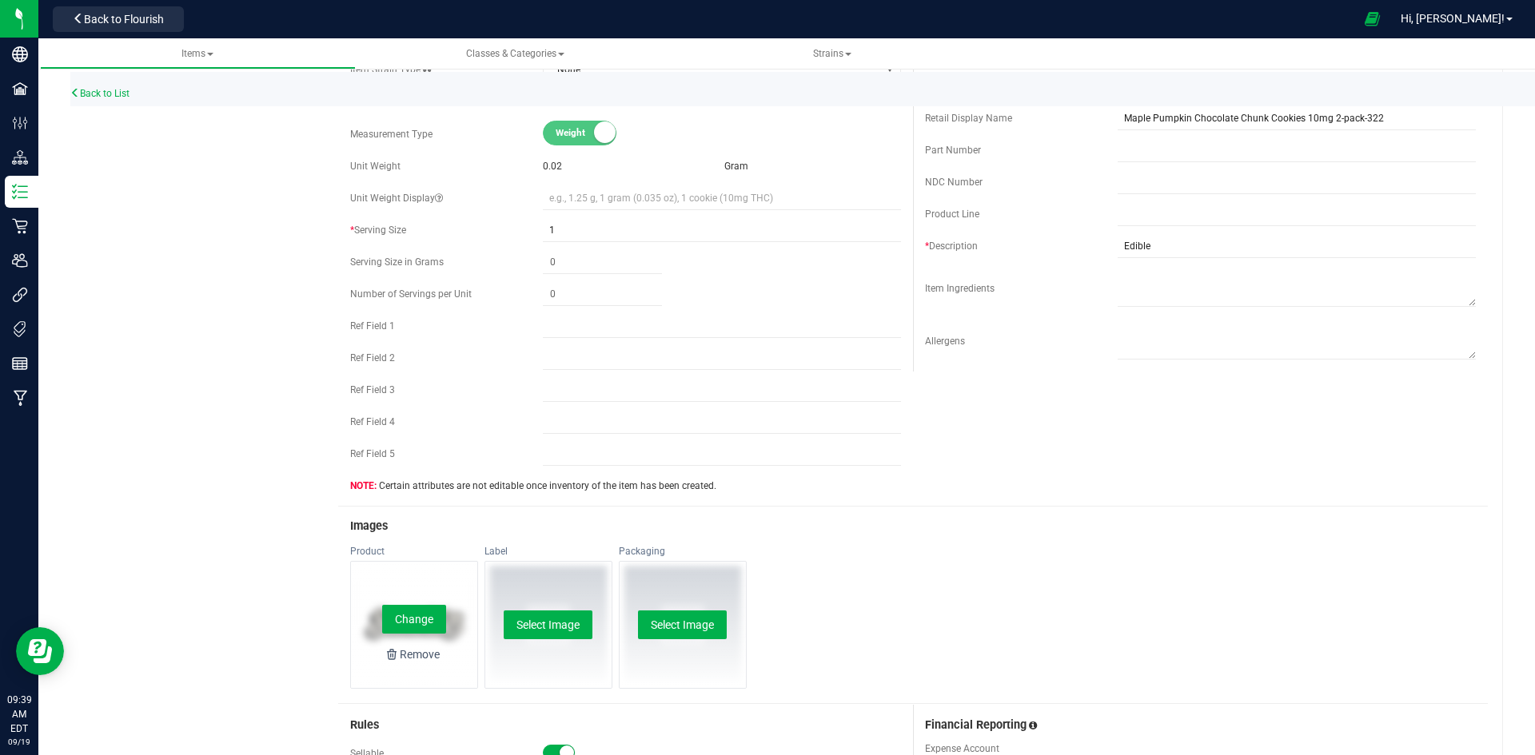
click at [401, 603] on div "Change Remove" at bounding box center [414, 625] width 126 height 126
click at [402, 608] on button "Change" at bounding box center [414, 619] width 64 height 29
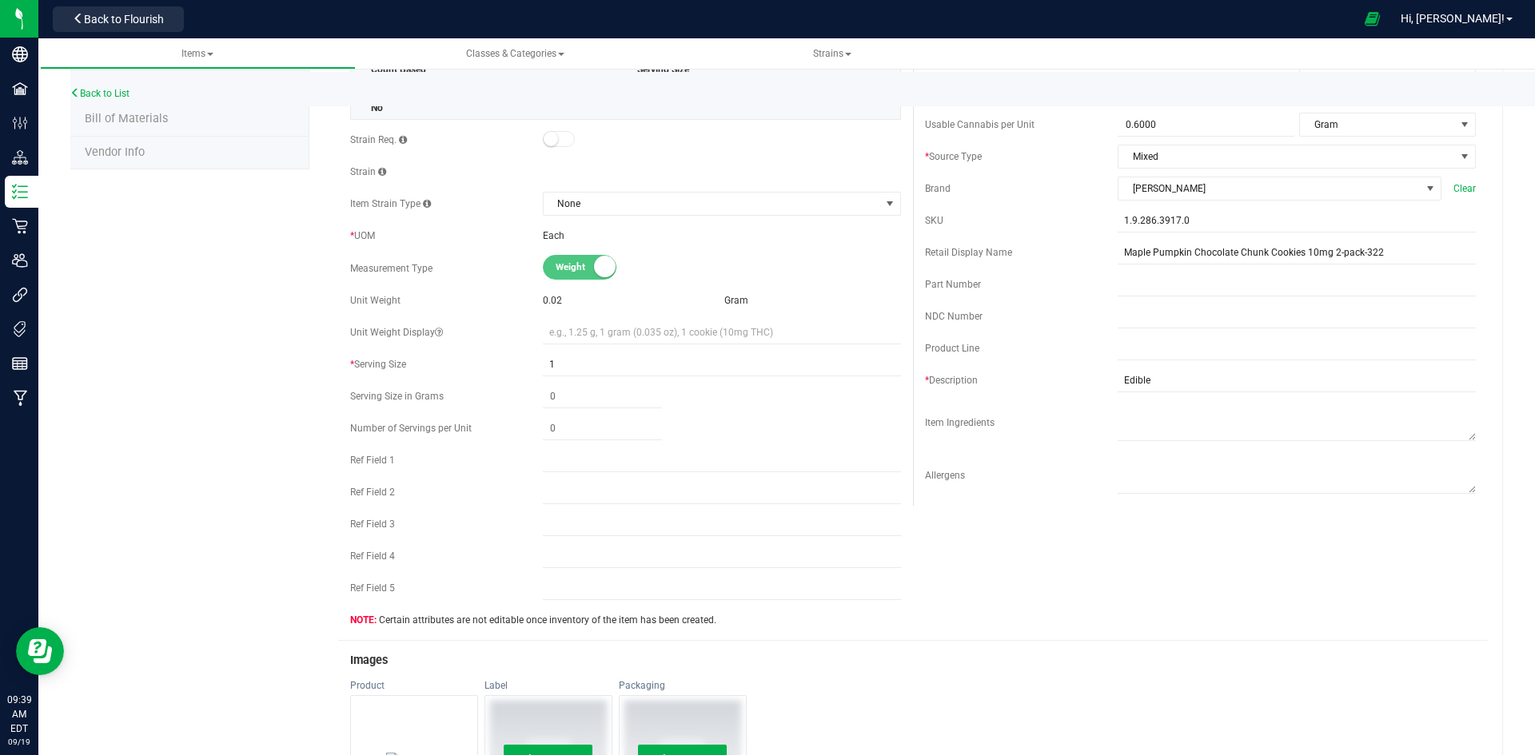
scroll to position [0, 0]
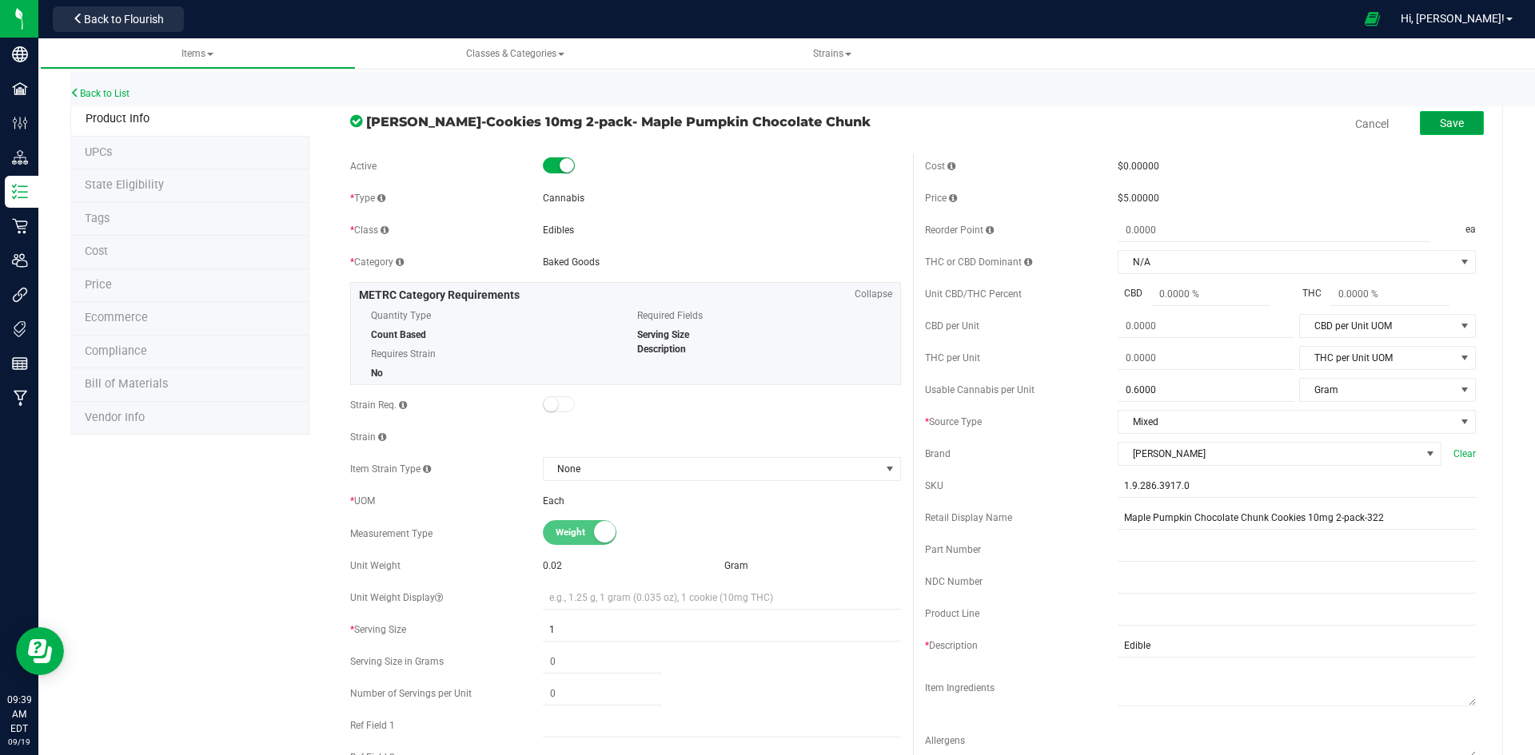
click at [1425, 119] on button "Save" at bounding box center [1452, 123] width 64 height 24
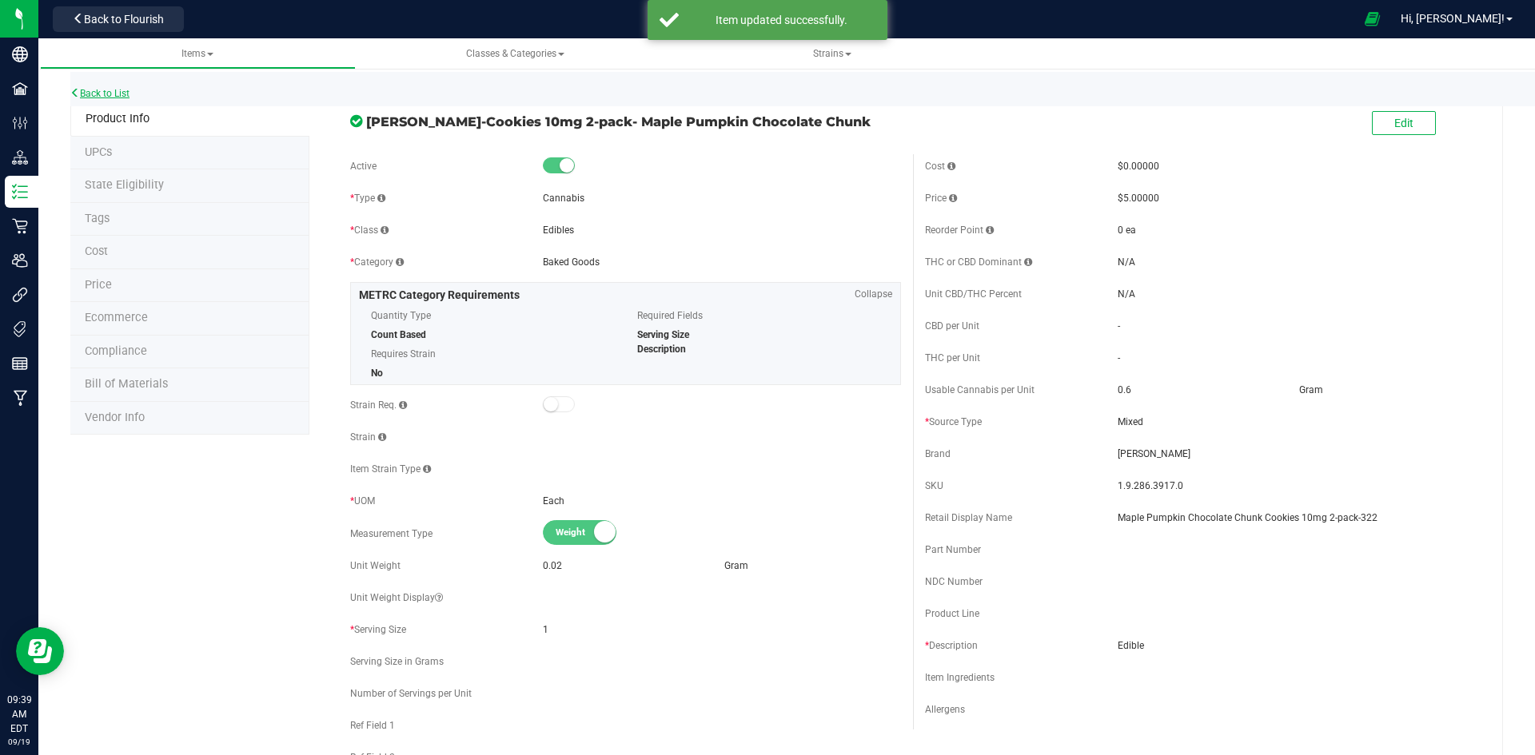
click at [102, 97] on link "Back to List" at bounding box center [99, 93] width 59 height 11
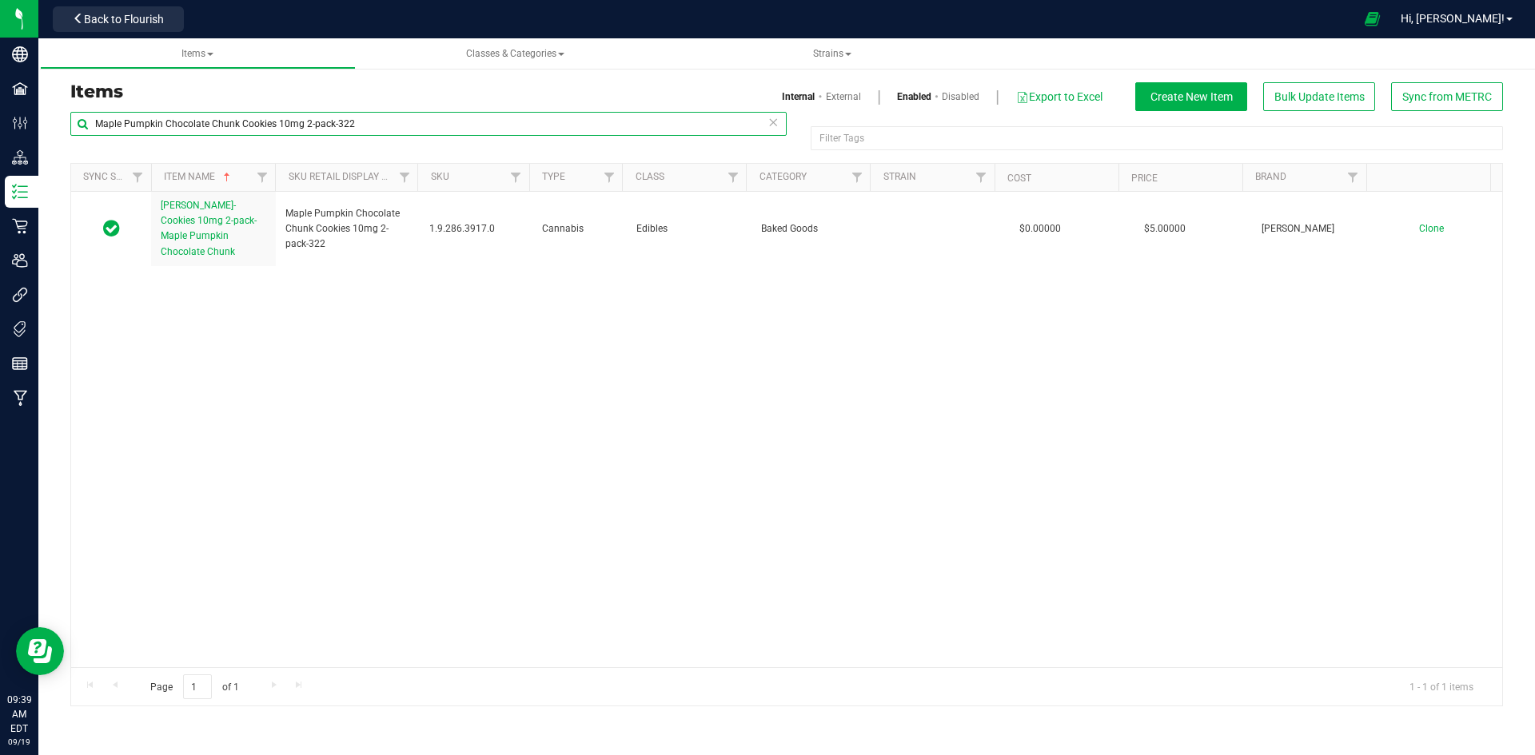
click at [260, 133] on input "Maple Pumpkin Chocolate Chunk Cookies 10mg 2-pack-322" at bounding box center [428, 124] width 716 height 24
paste input "Full Spectrum Chews THC 5mg 10-pack Peach-313"
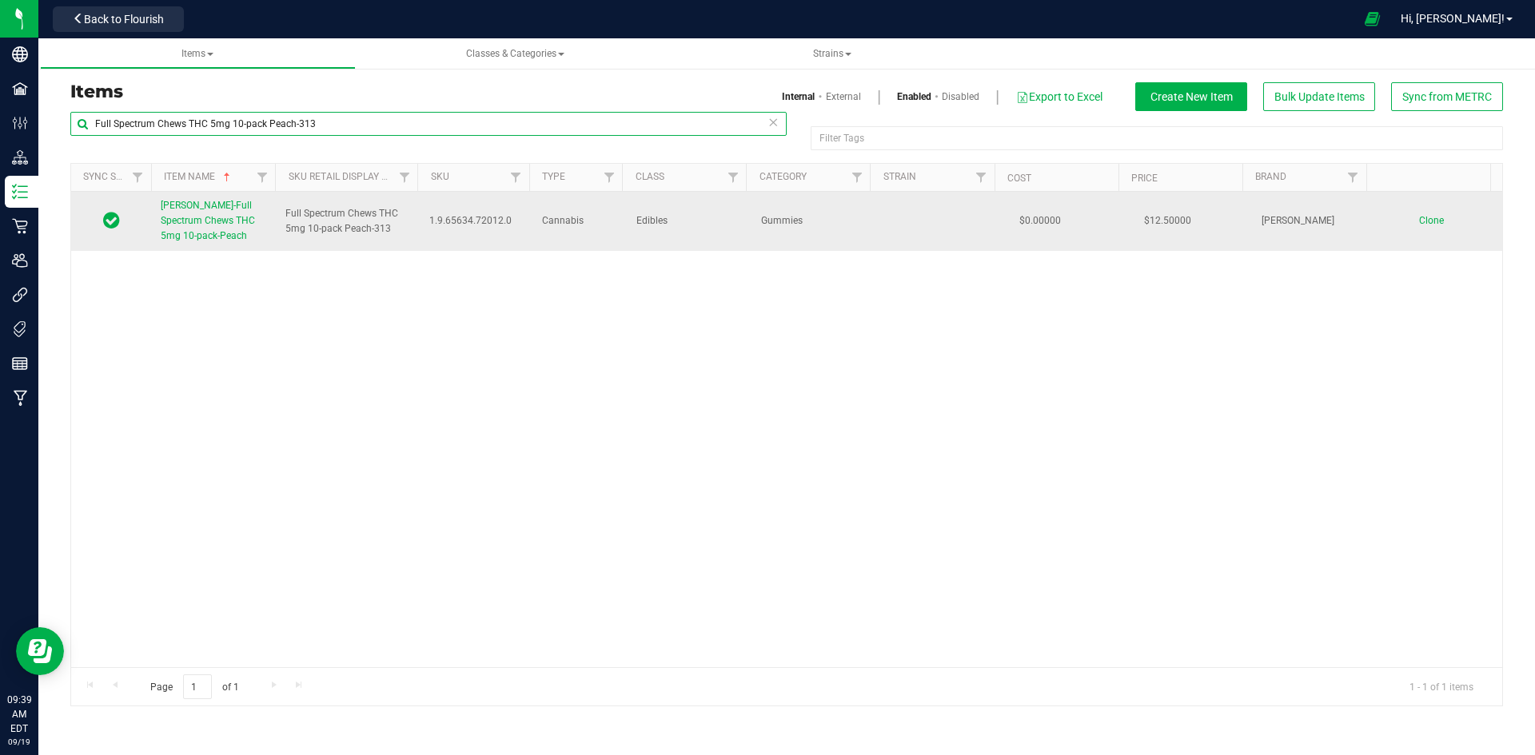
type input "Full Spectrum Chews THC 5mg 10-pack Peach-313"
click at [234, 225] on span "Slater-Full Spectrum Chews THC 5mg 10-pack-Peach" at bounding box center [208, 221] width 94 height 42
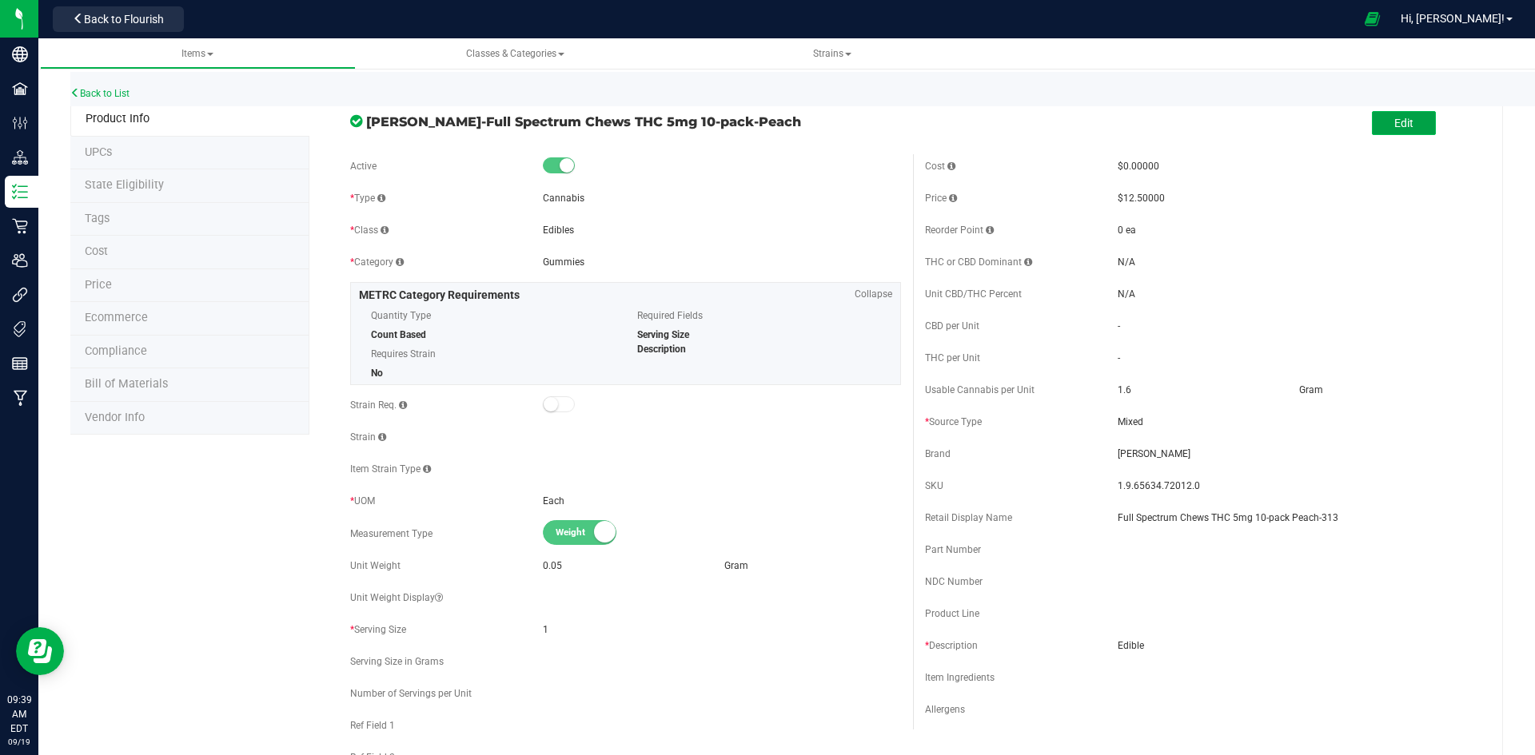
click at [1394, 119] on span "Edit" at bounding box center [1403, 123] width 19 height 13
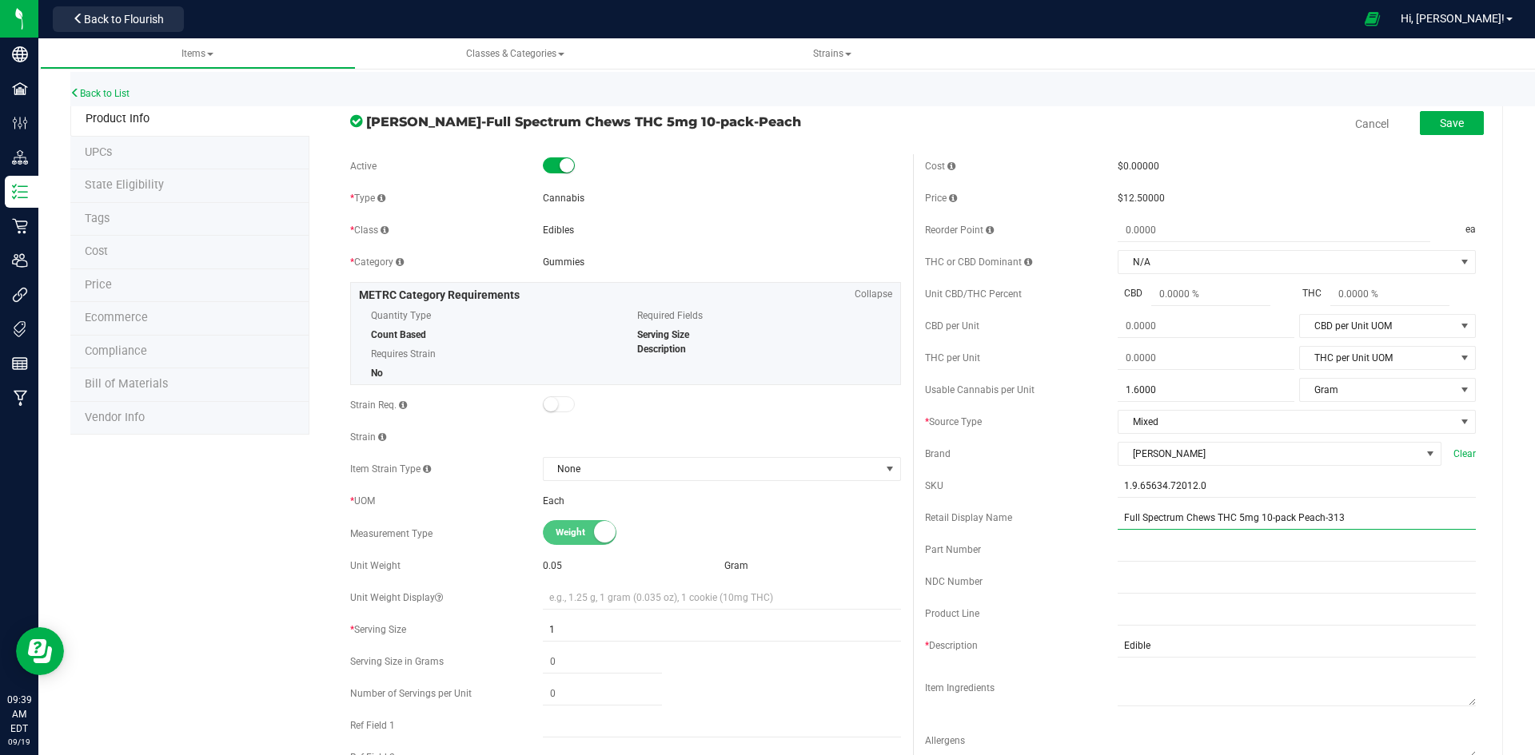
click at [1171, 516] on input "Full Spectrum Chews THC 5mg 10-pack Peach-313" at bounding box center [1297, 518] width 358 height 24
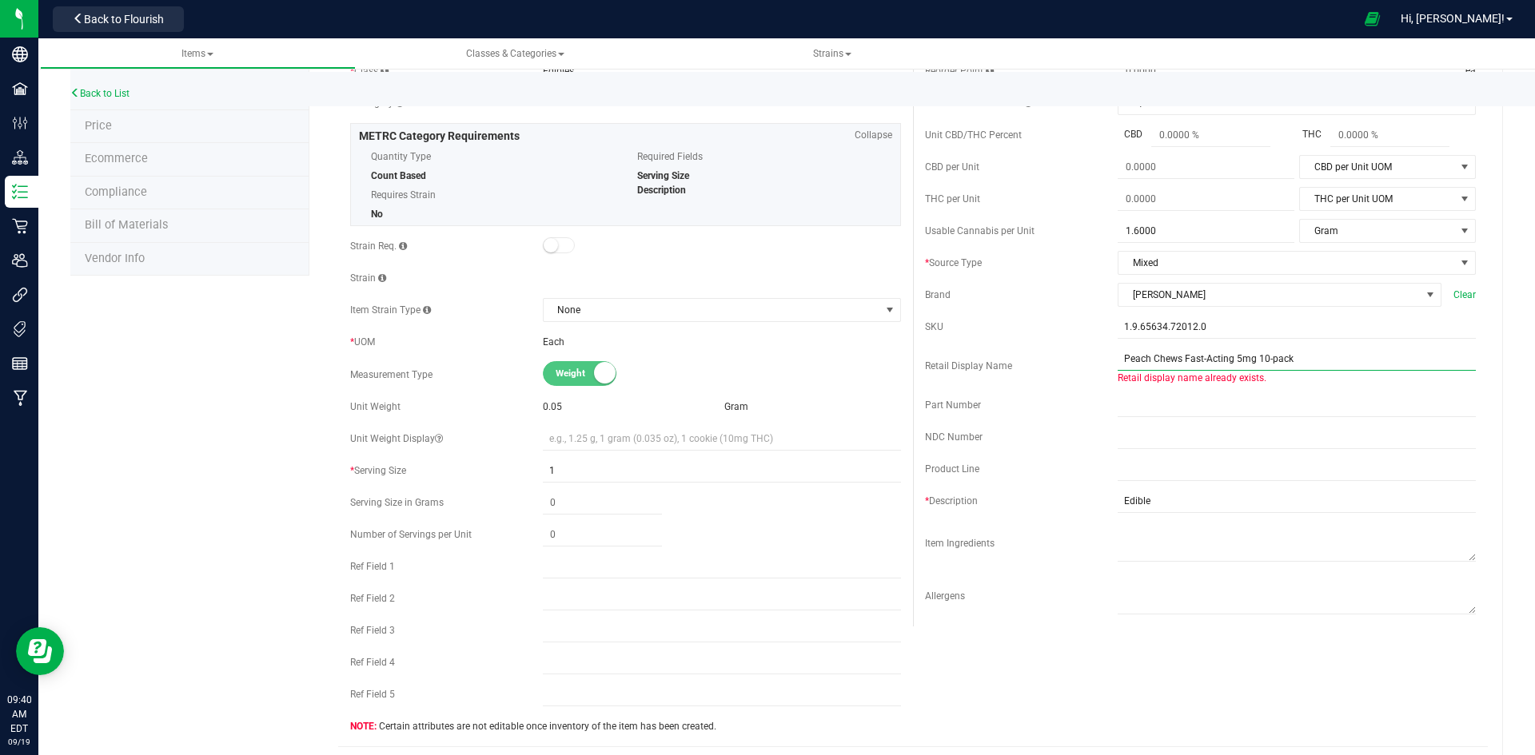
scroll to position [160, 0]
drag, startPoint x: 1173, startPoint y: 355, endPoint x: 1225, endPoint y: 356, distance: 52.8
click at [1225, 356] on input "Peach Chews Fast-Acting 5mg 10-pack" at bounding box center [1297, 358] width 358 height 24
click at [1305, 352] on input "Peach Chews Full Spectrum 5mg 10-pack" at bounding box center [1297, 358] width 358 height 24
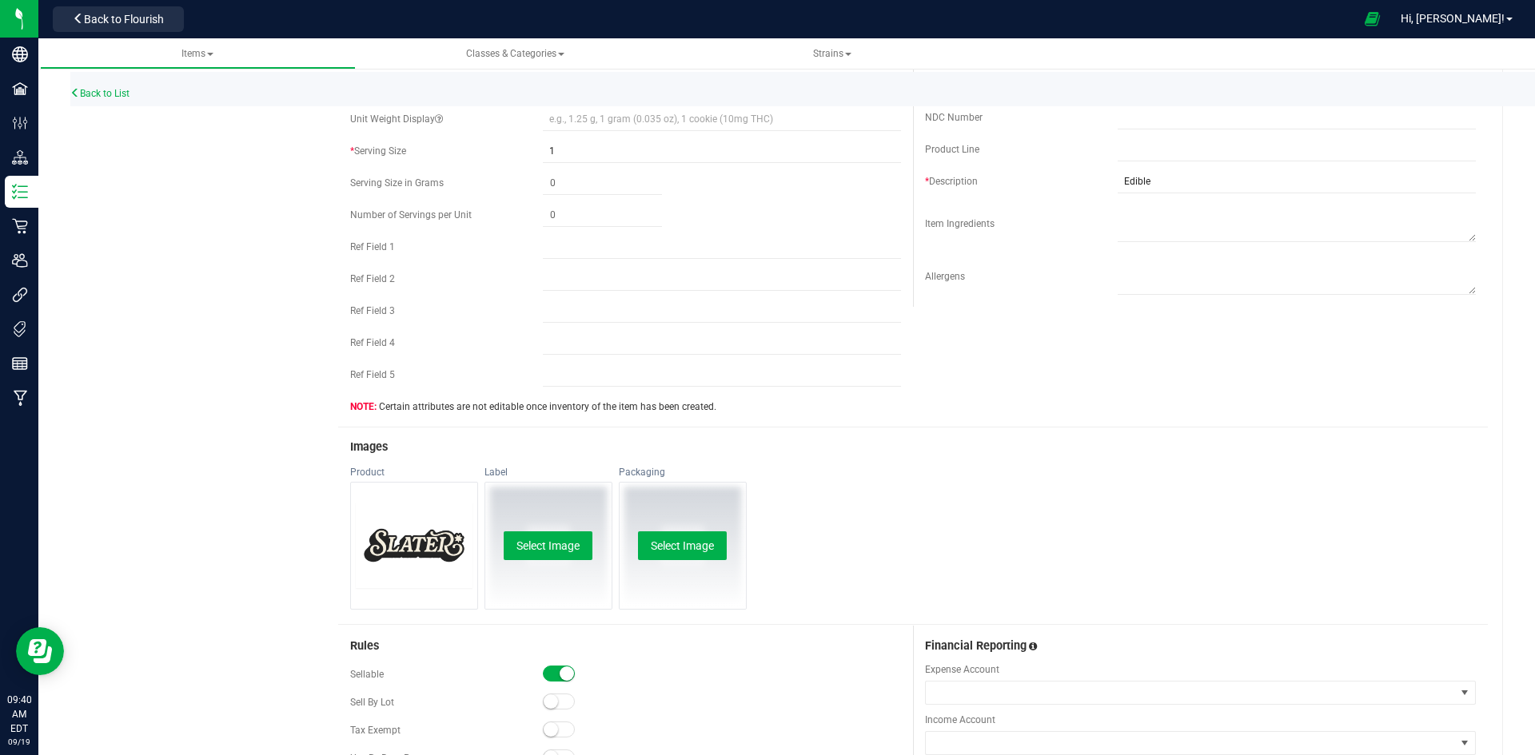
scroll to position [480, 0]
type input "Peach Chews Full Spectrum 5mg 10-pack-313"
click at [412, 547] on button "Change" at bounding box center [414, 539] width 64 height 29
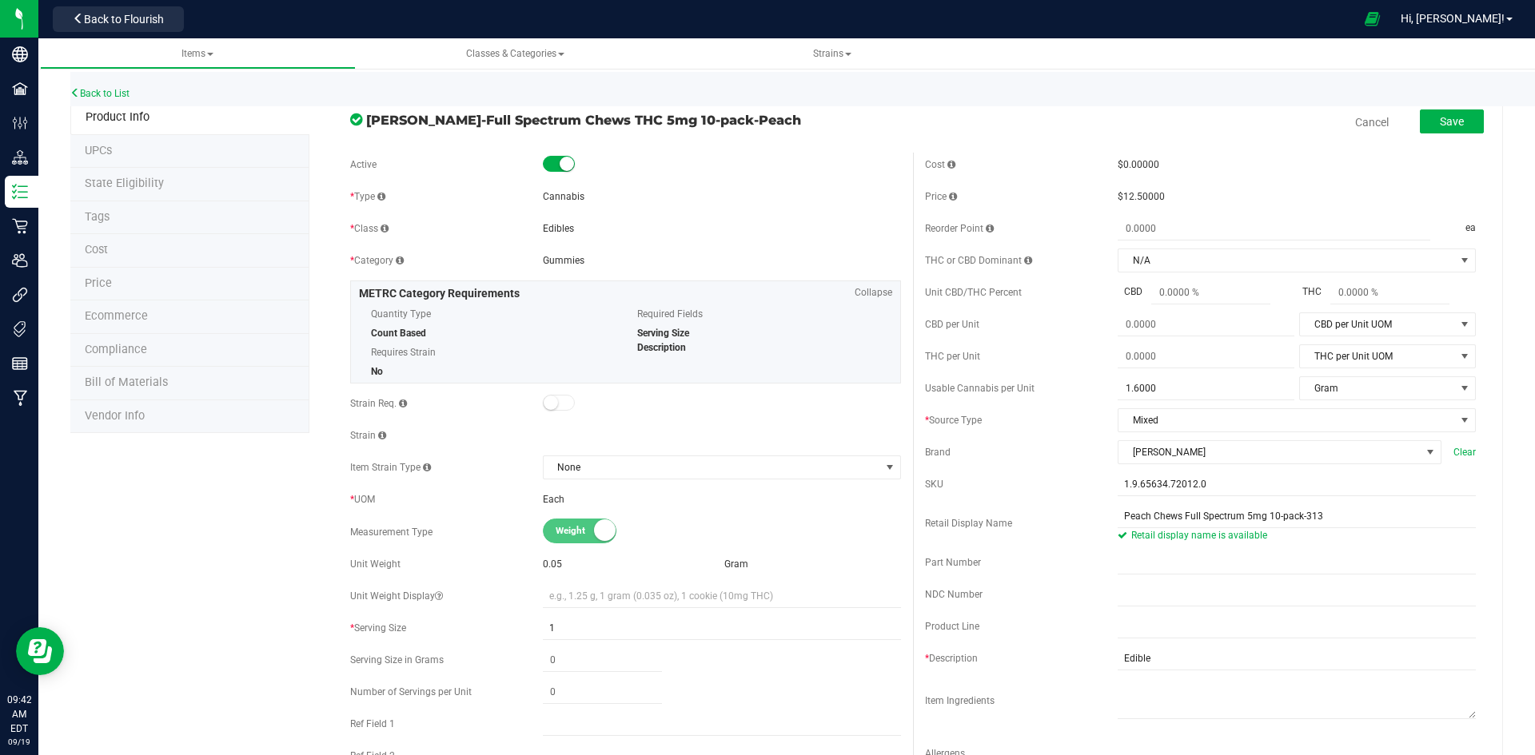
scroll to position [0, 0]
click at [1420, 126] on button "Save" at bounding box center [1452, 123] width 64 height 24
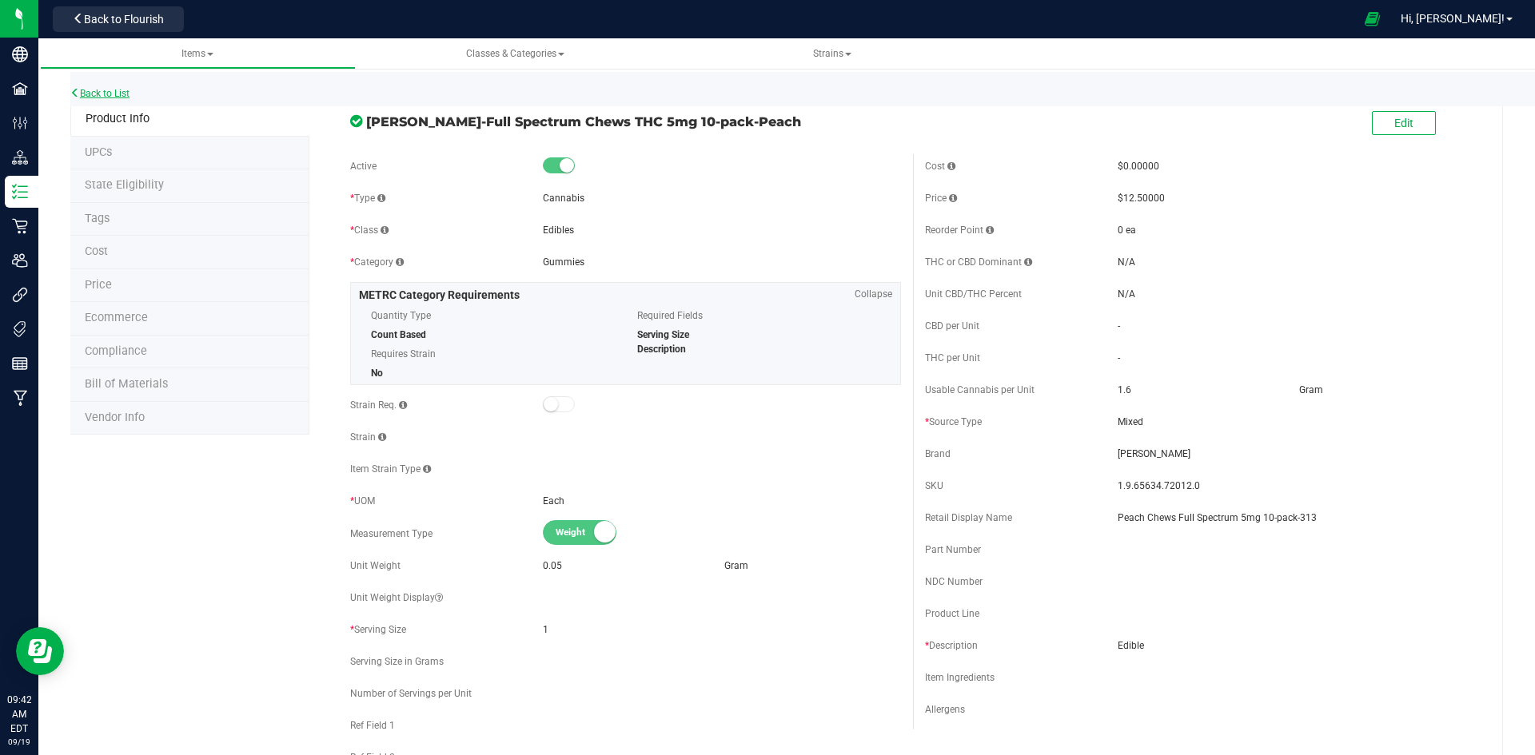
click at [102, 89] on link "Back to List" at bounding box center [99, 93] width 59 height 11
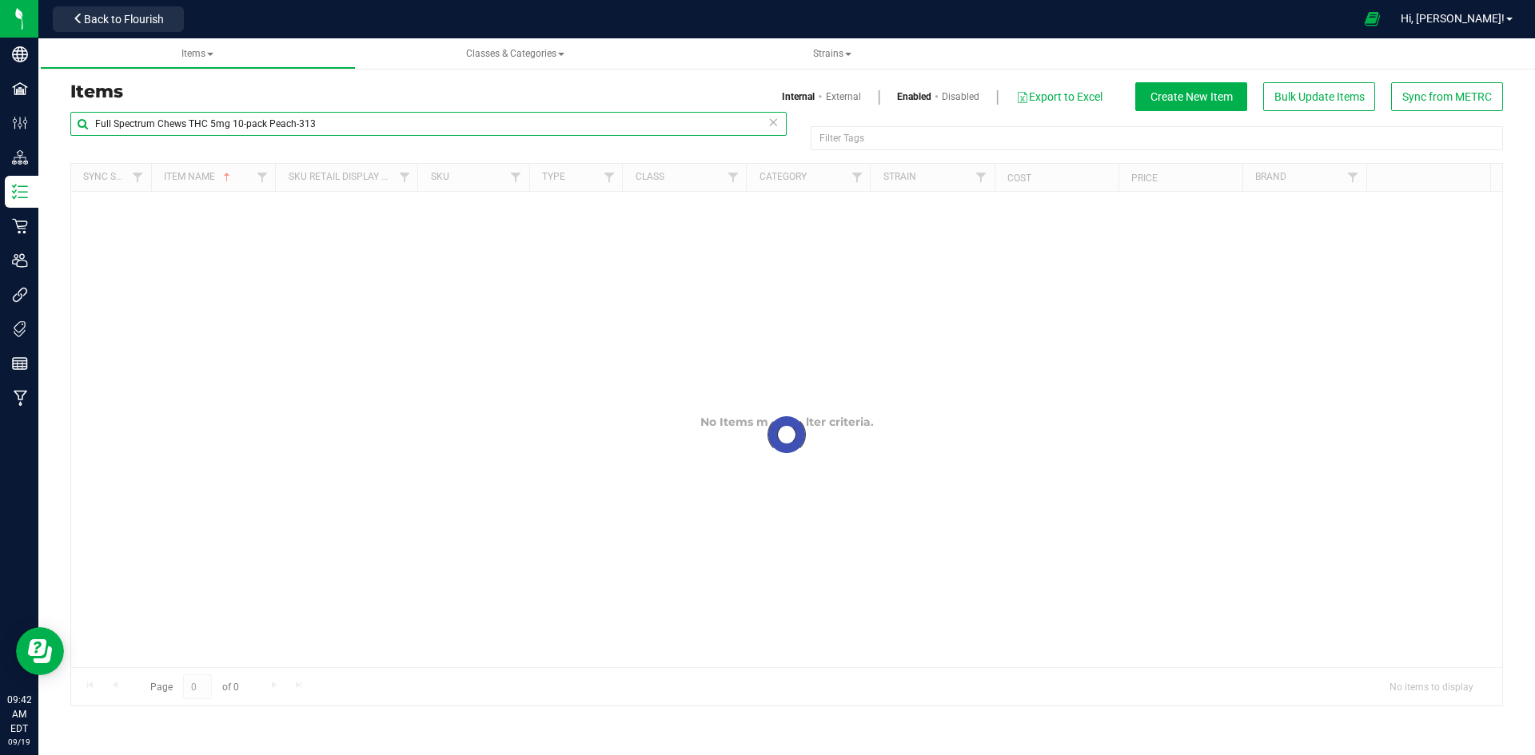
click at [201, 122] on input "Full Spectrum Chews THC 5mg 10-pack Peach-313" at bounding box center [428, 124] width 716 height 24
paste input "-Grape-304"
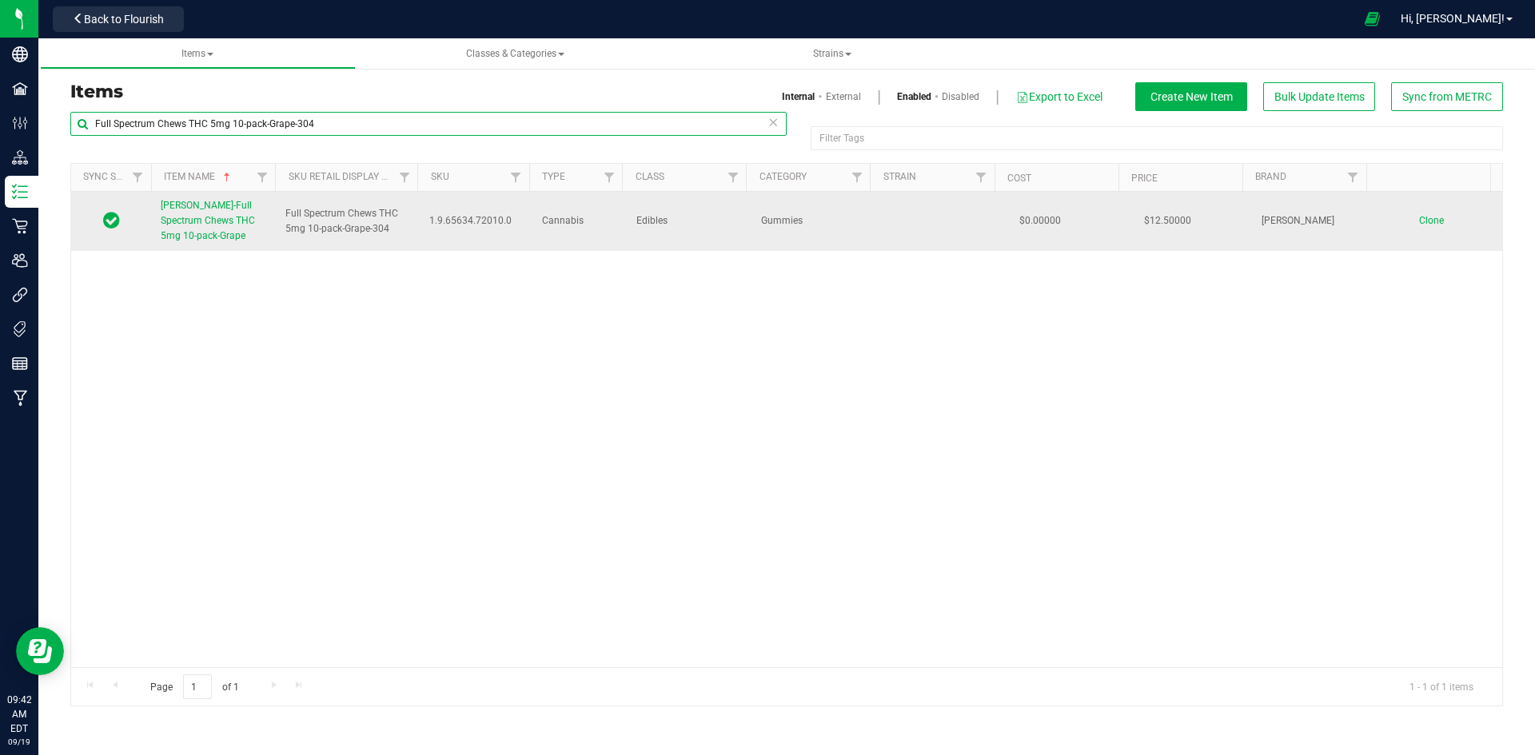
type input "Full Spectrum Chews THC 5mg 10-pack-Grape-304"
click at [239, 223] on span "Slater-Full Spectrum Chews THC 5mg 10-pack-Grape" at bounding box center [208, 221] width 94 height 42
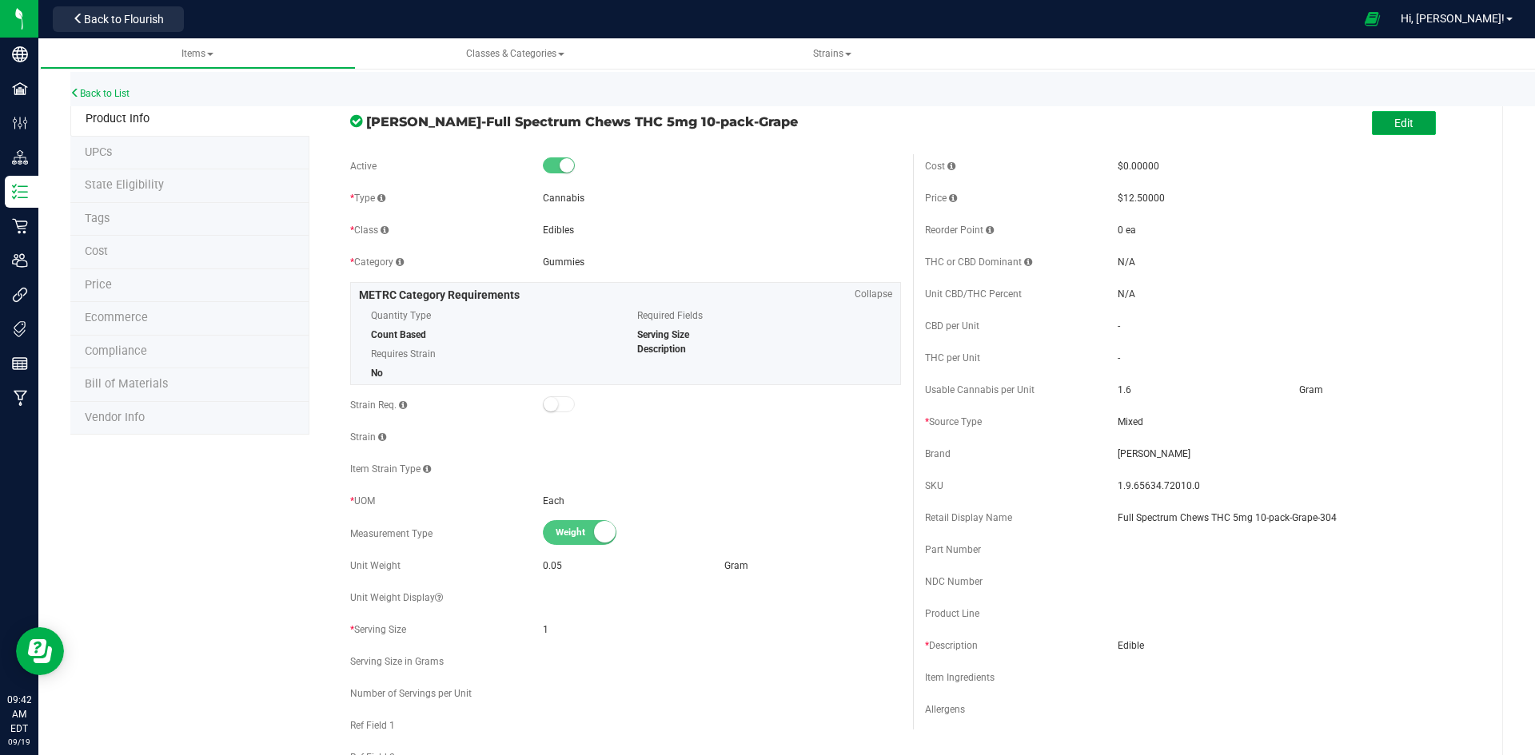
click at [1377, 134] on button "Edit" at bounding box center [1404, 123] width 64 height 24
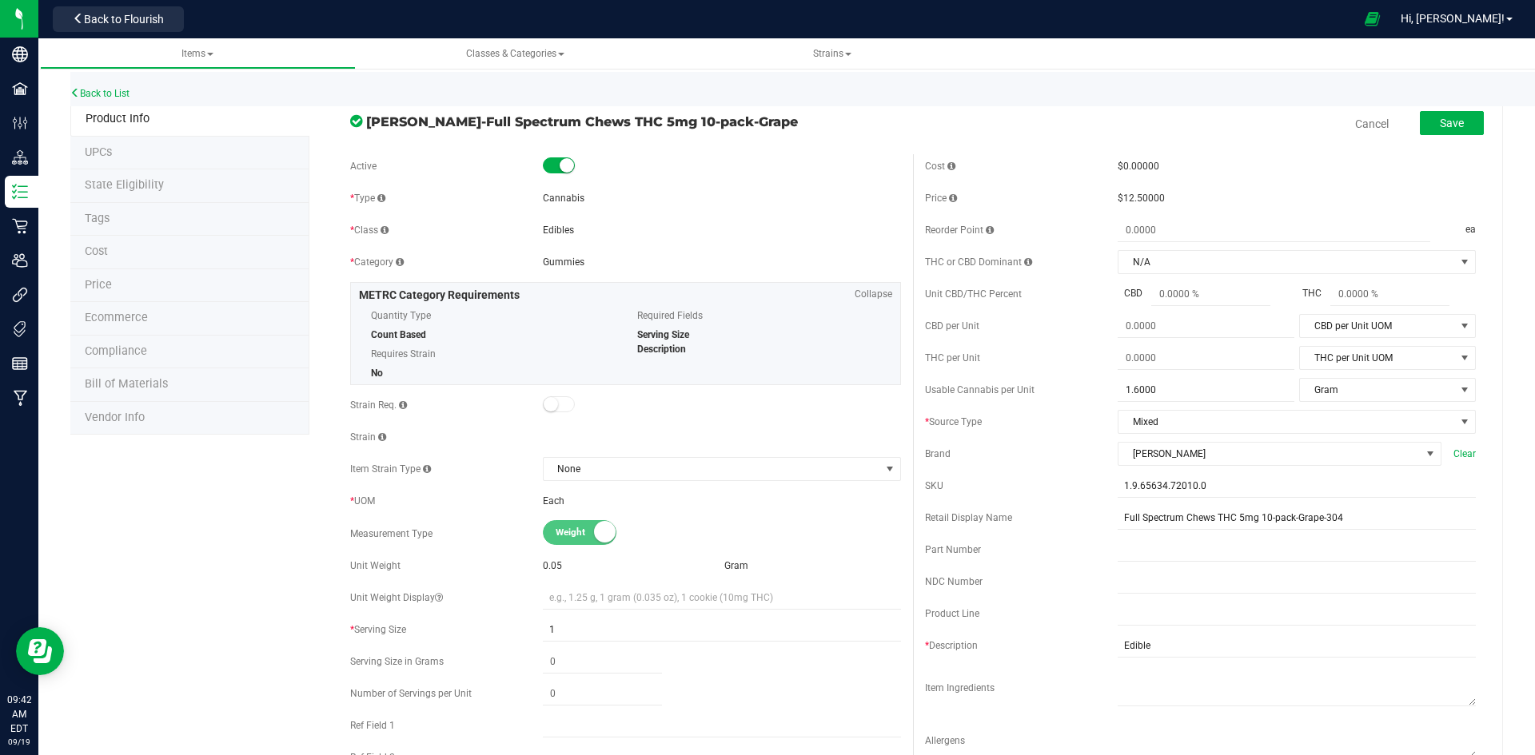
click at [1197, 531] on div "Cost $0.00000 Price $12.50000 Reorder Point ea THC or CBD Dominant" at bounding box center [1200, 462] width 575 height 617
click at [1197, 523] on input "Full Spectrum Chews THC 5mg 10-pack-Grape-304" at bounding box center [1297, 518] width 358 height 24
type input "Grape Chews Full Spectrum 5mg 10-pack-304"
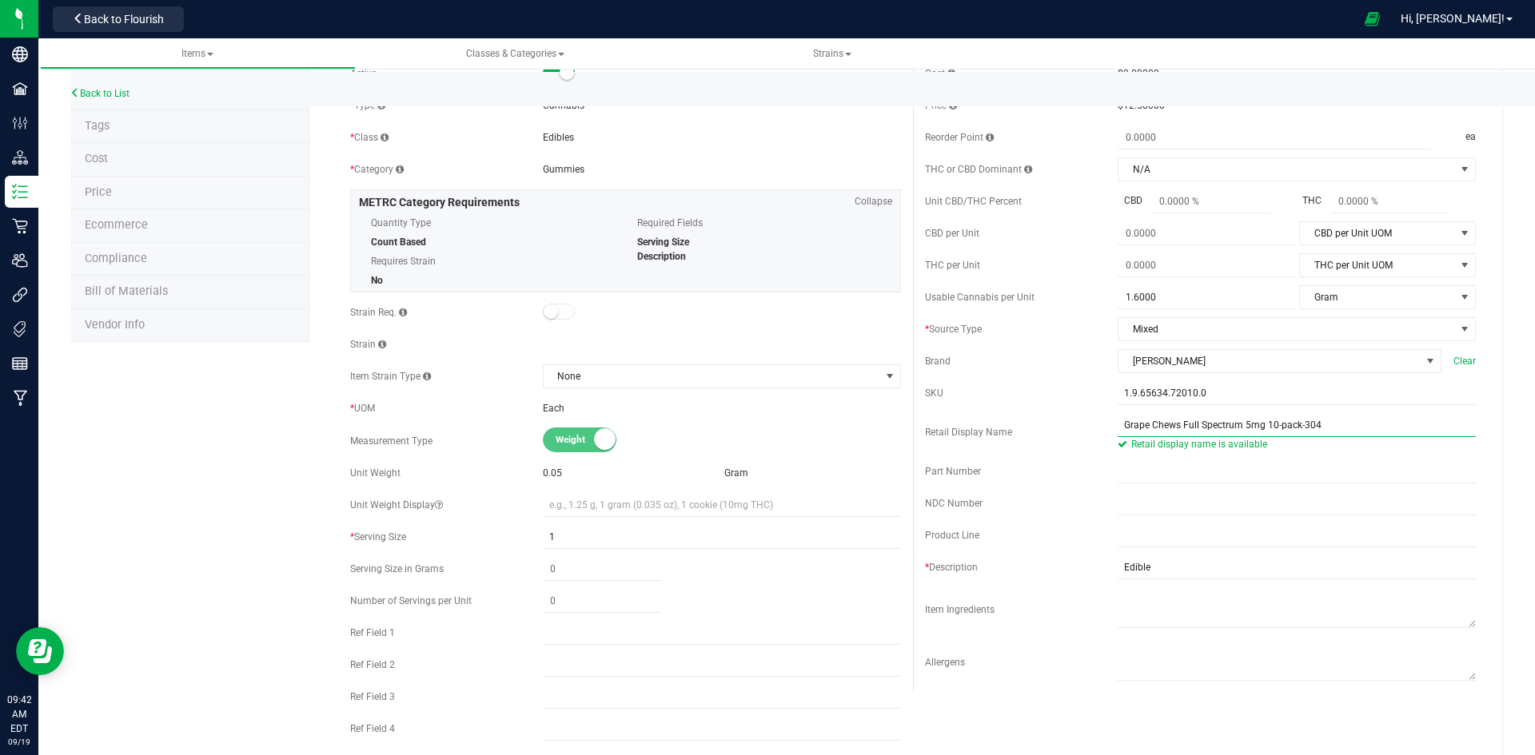
scroll to position [320, 0]
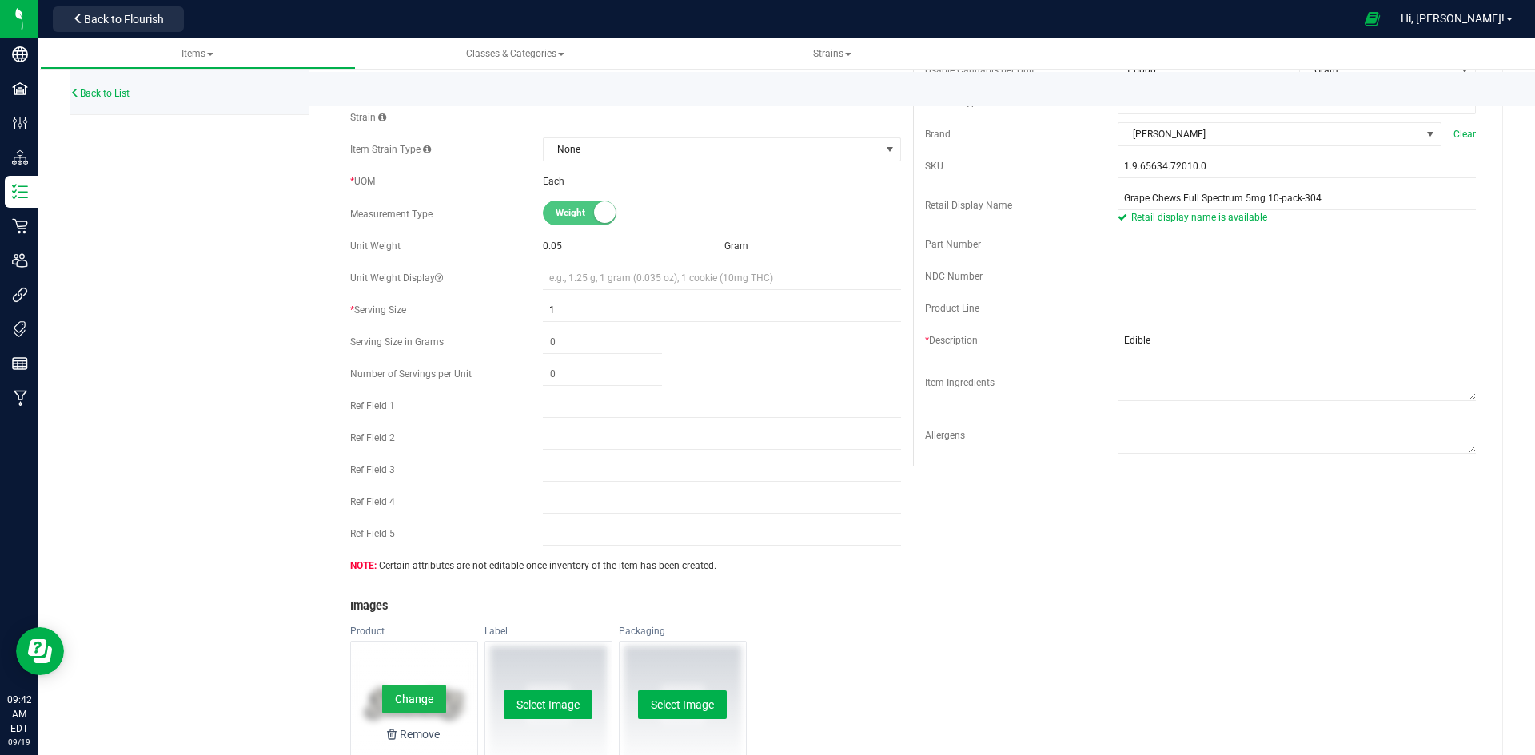
click at [397, 707] on button "Change" at bounding box center [414, 699] width 64 height 29
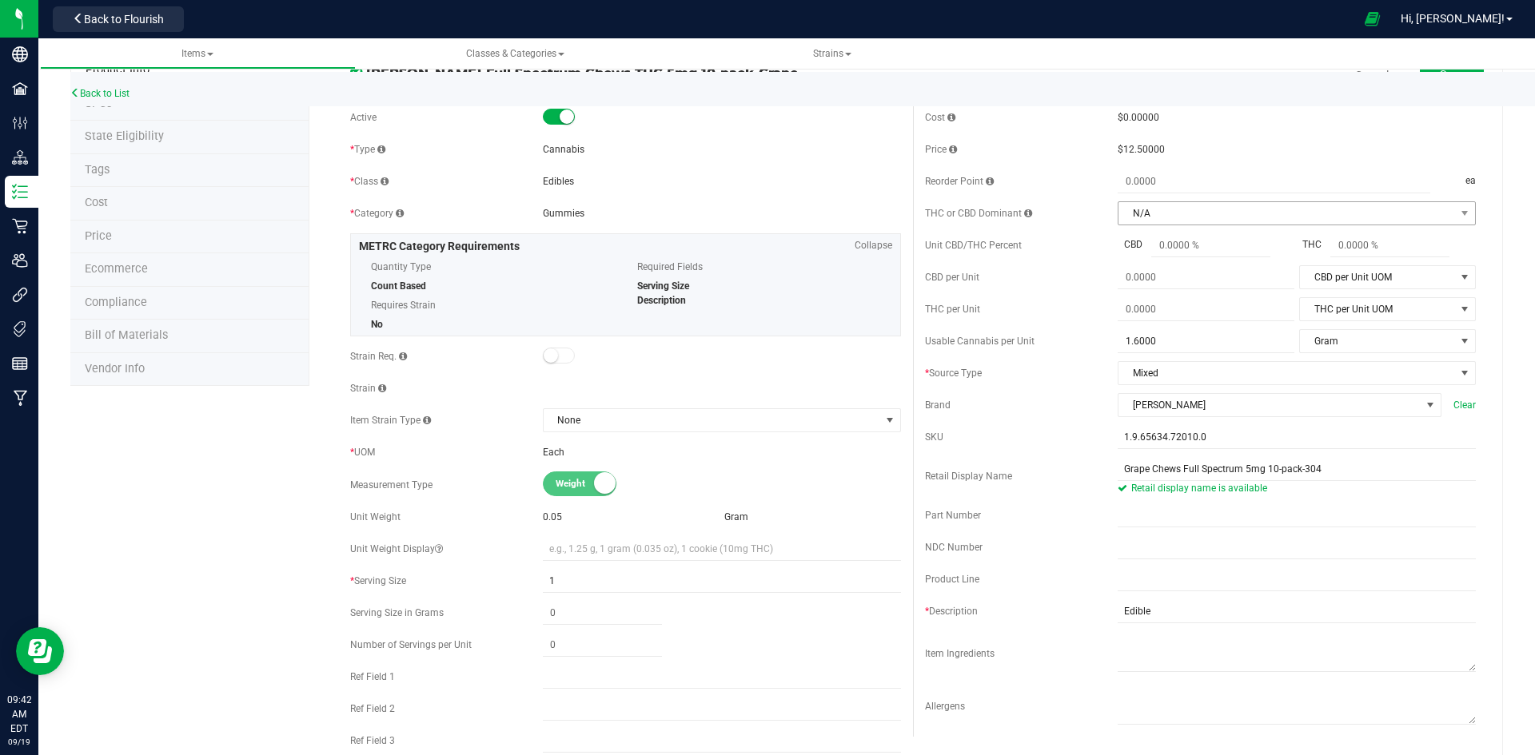
scroll to position [0, 0]
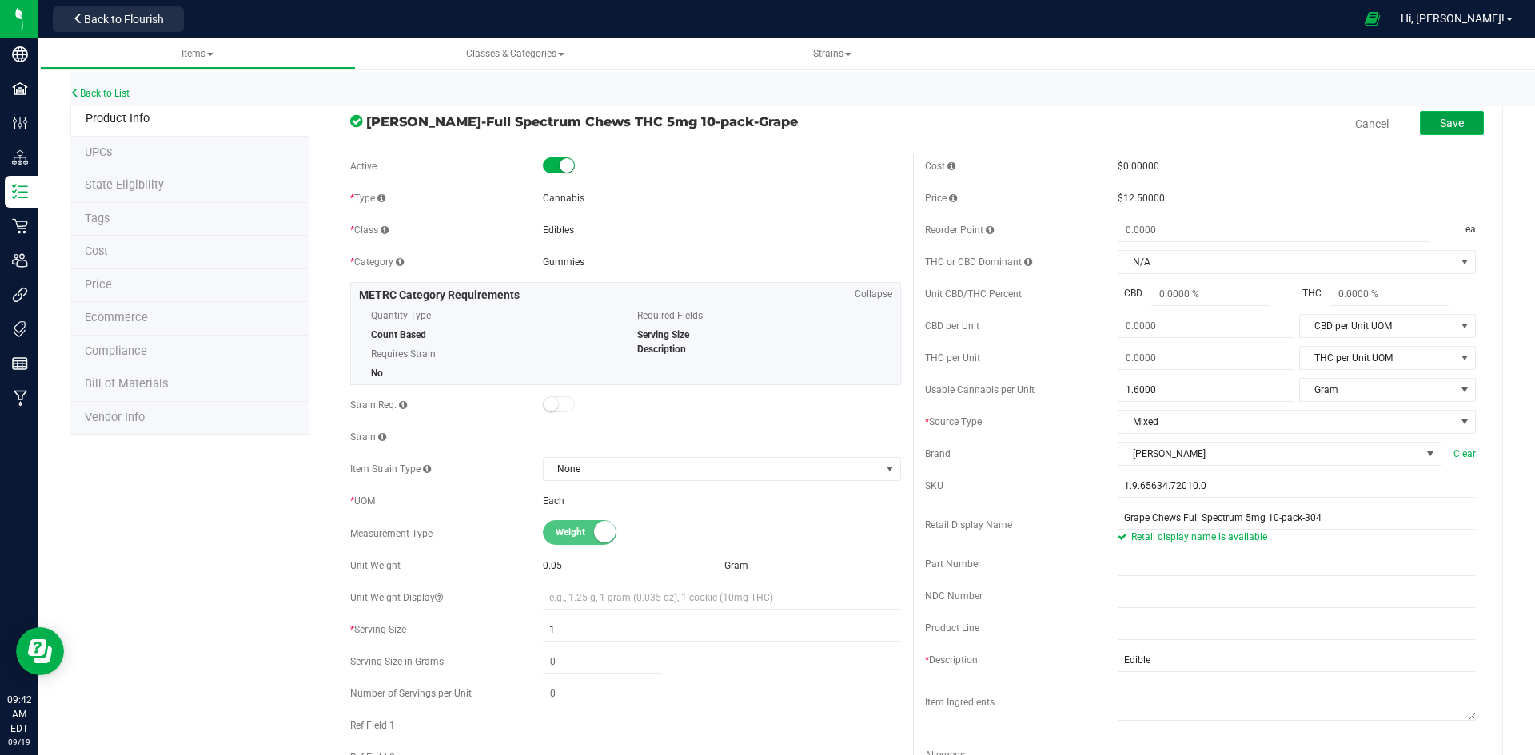
click at [1440, 121] on span "Save" at bounding box center [1452, 123] width 24 height 13
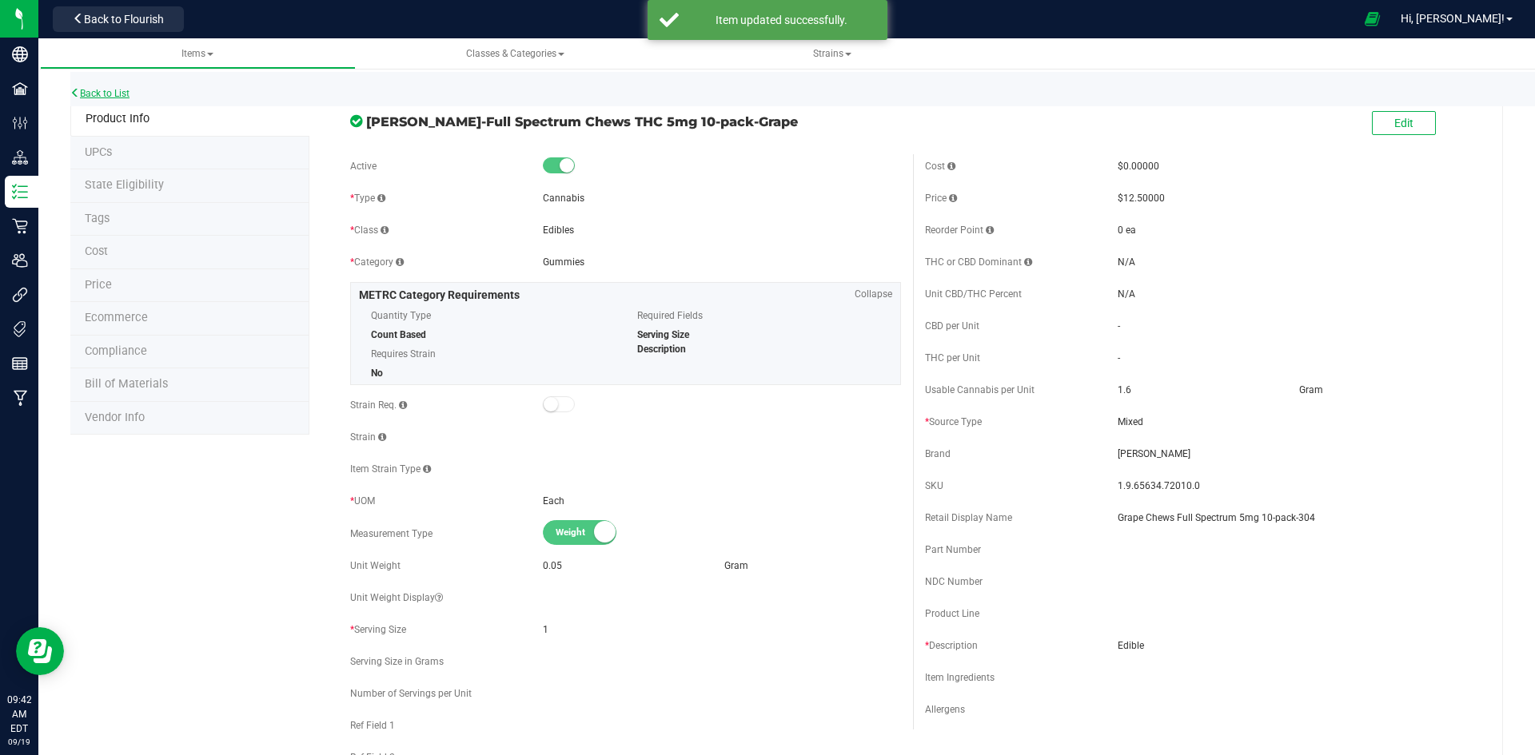
click at [100, 97] on link "Back to List" at bounding box center [99, 93] width 59 height 11
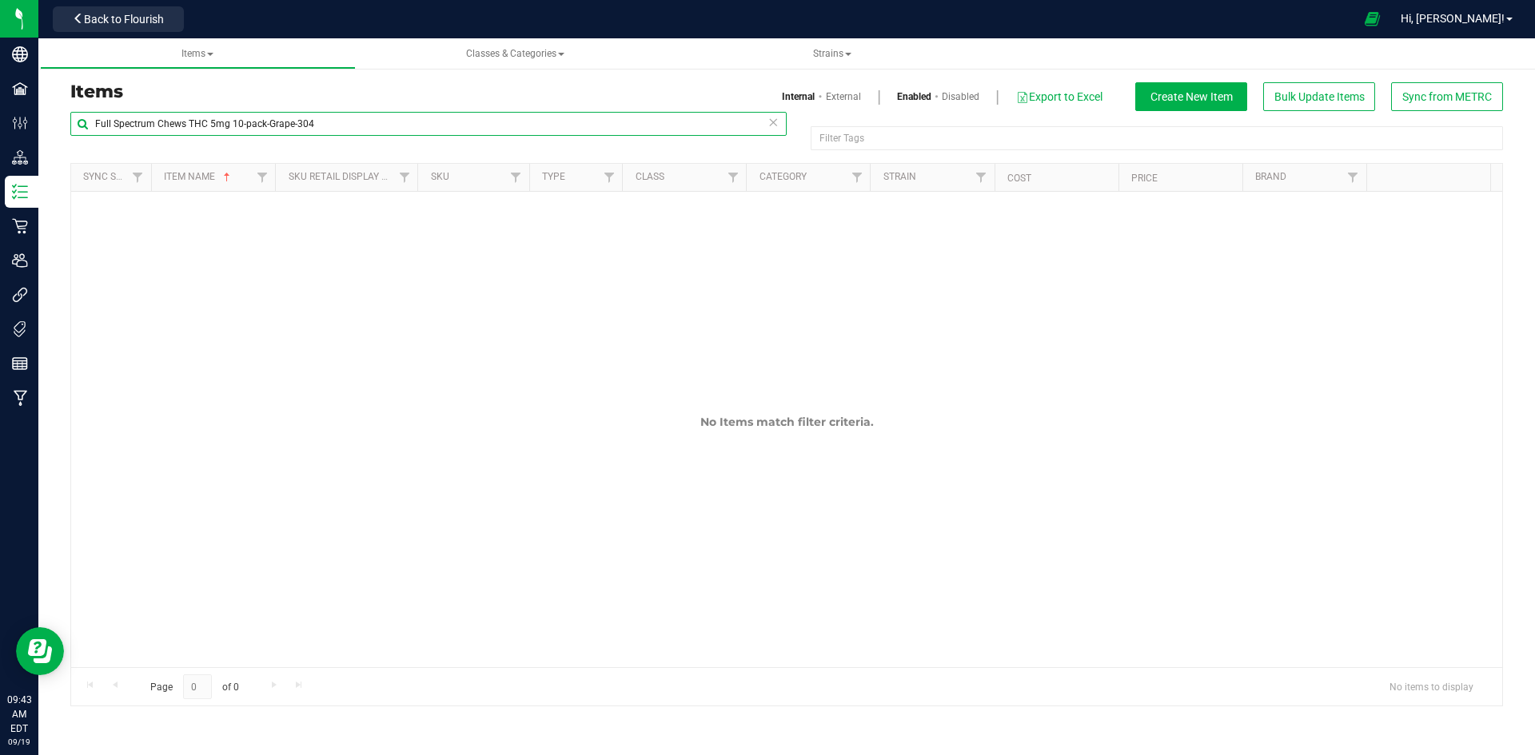
click at [413, 124] on input "Full Spectrum Chews THC 5mg 10-pack-Grape-304" at bounding box center [428, 124] width 716 height 24
paste input "Green Apple Chews 10mg 10-pack-306"
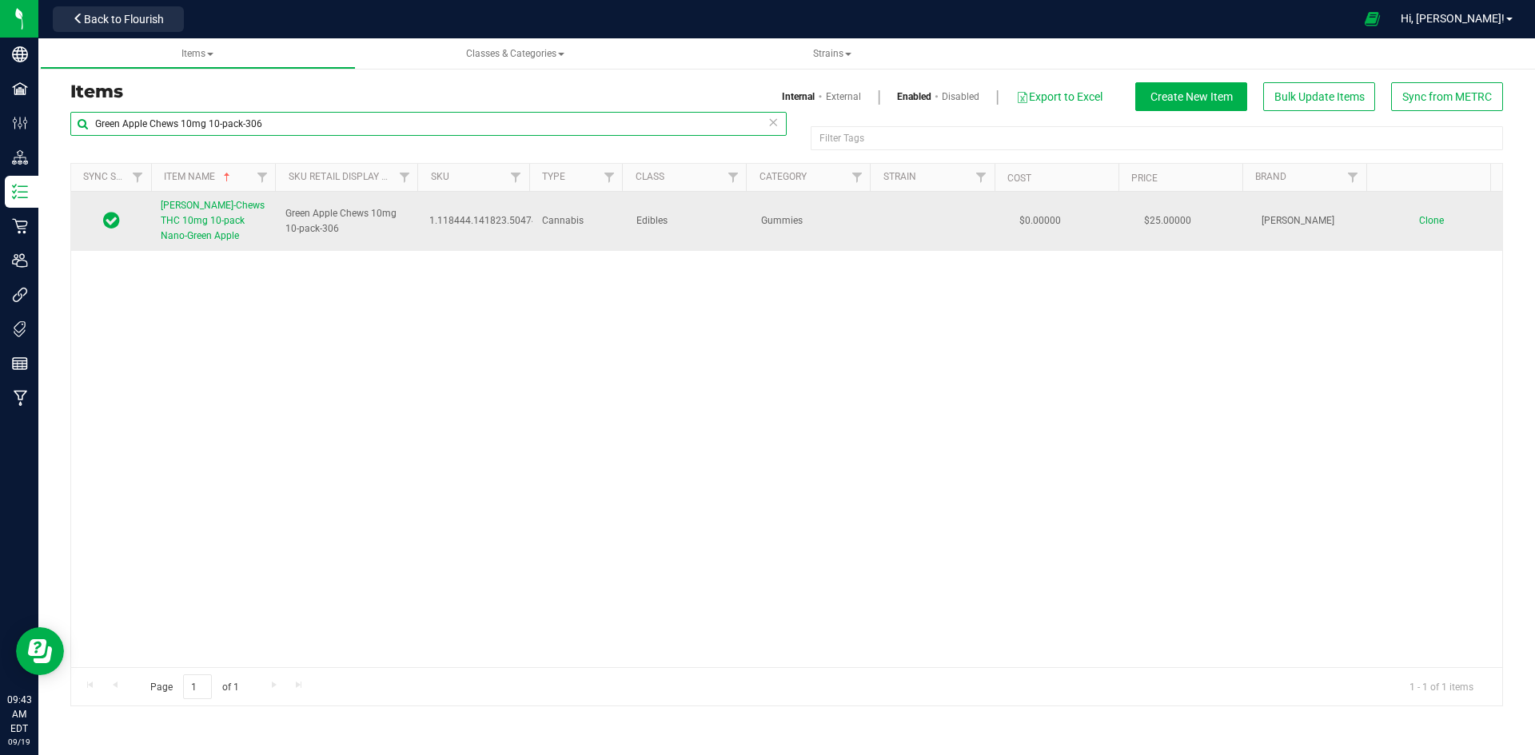
type input "Green Apple Chews 10mg 10-pack-306"
click at [204, 221] on span "Slater-Chews THC 10mg 10-pack Nano-Green Apple" at bounding box center [213, 221] width 104 height 42
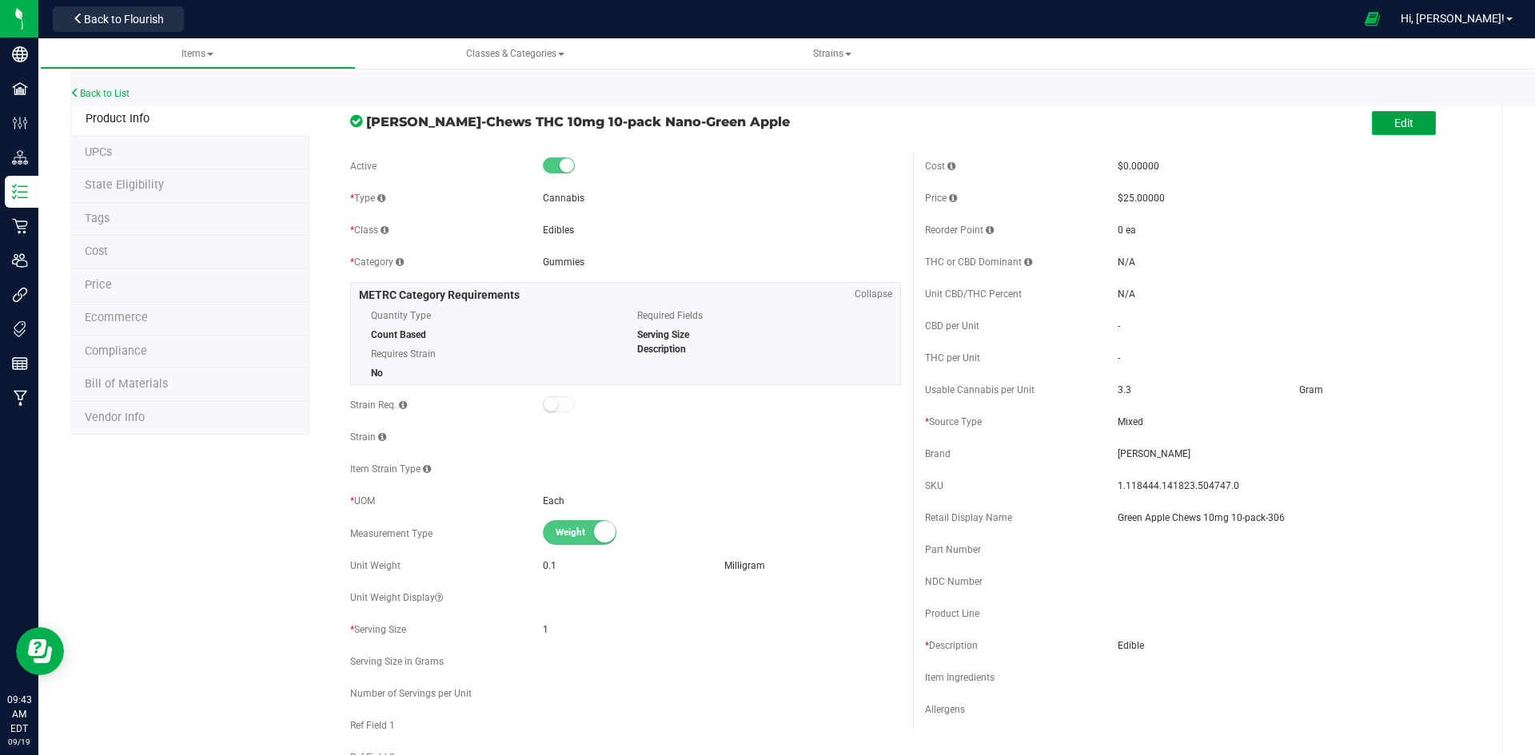
click at [1394, 119] on span "Edit" at bounding box center [1403, 123] width 19 height 13
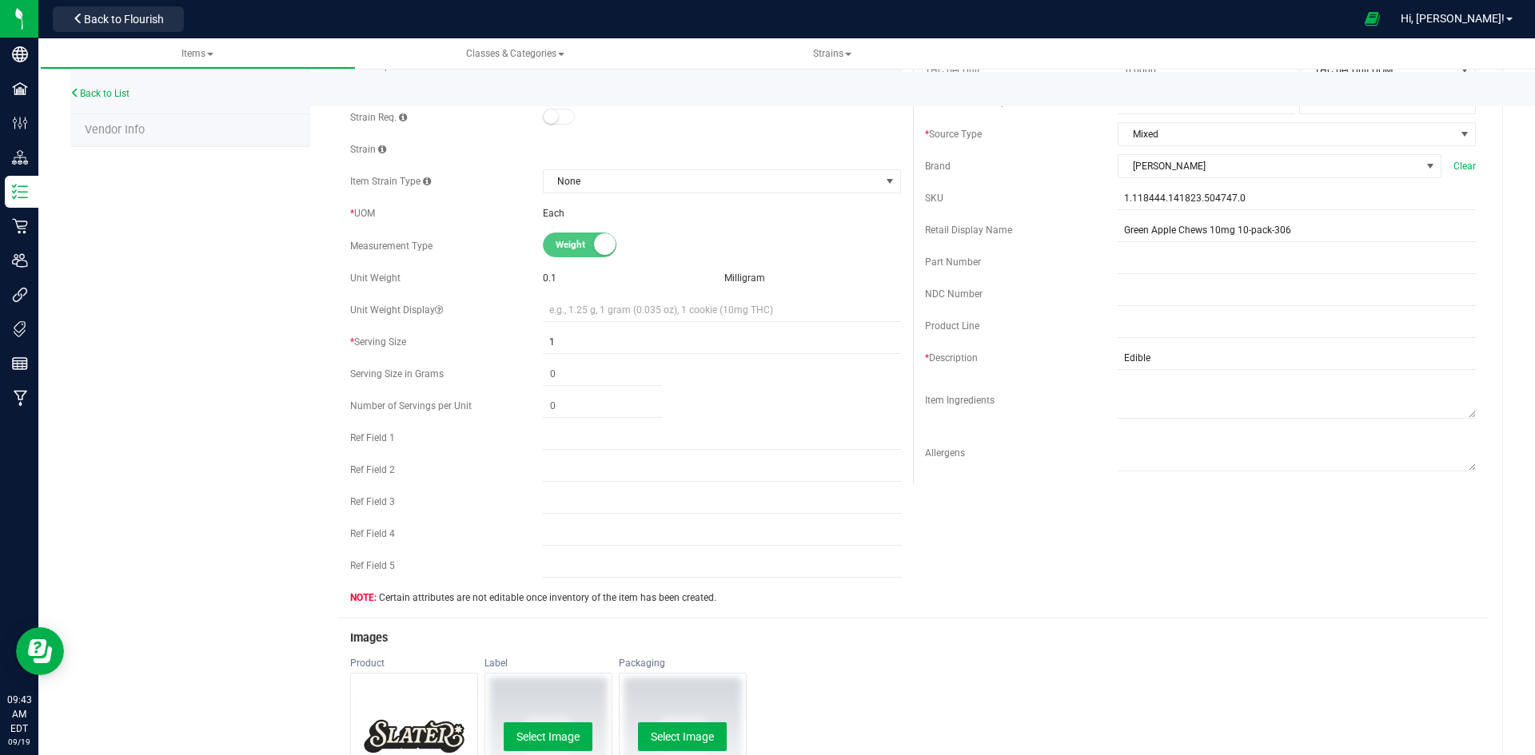
scroll to position [400, 0]
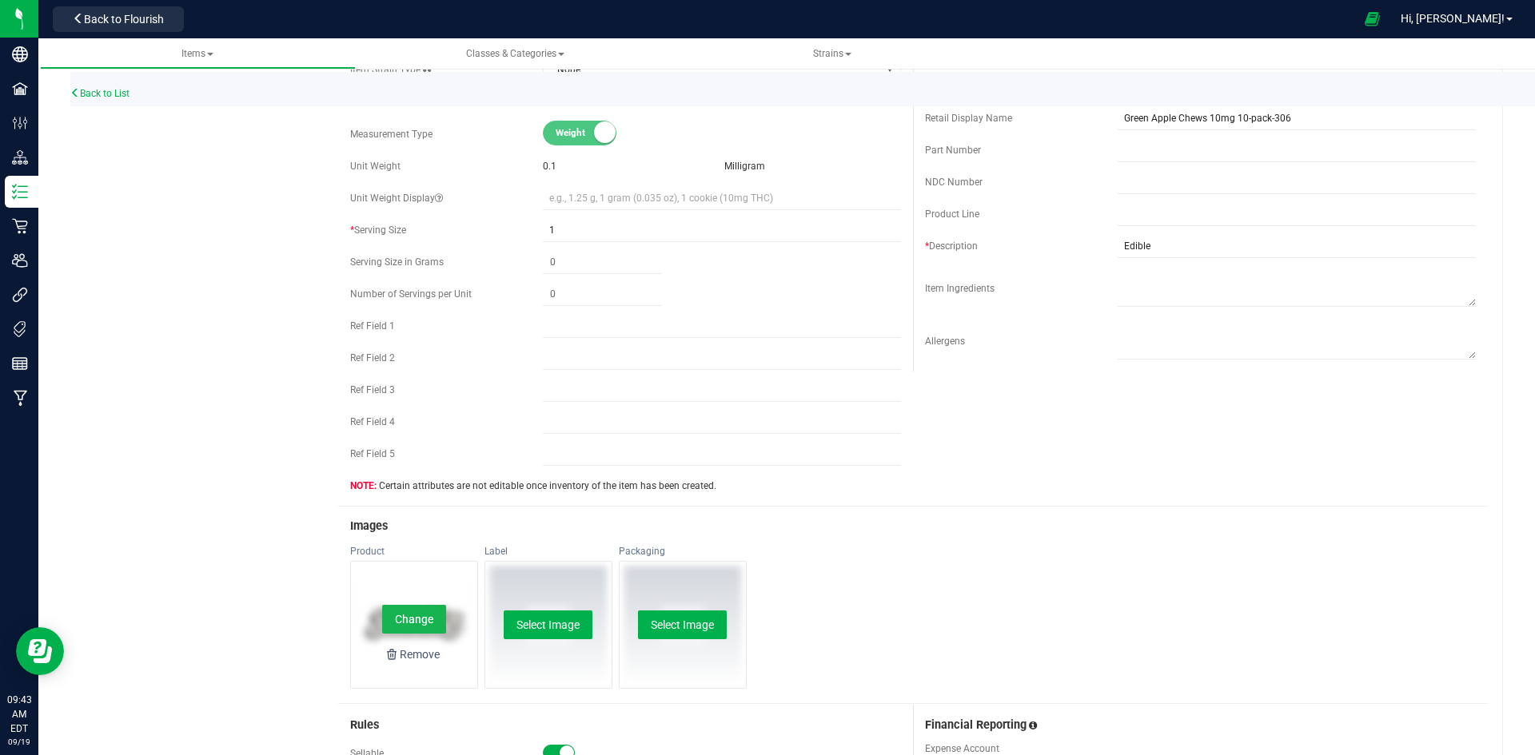
click at [406, 617] on button "Change" at bounding box center [414, 619] width 64 height 29
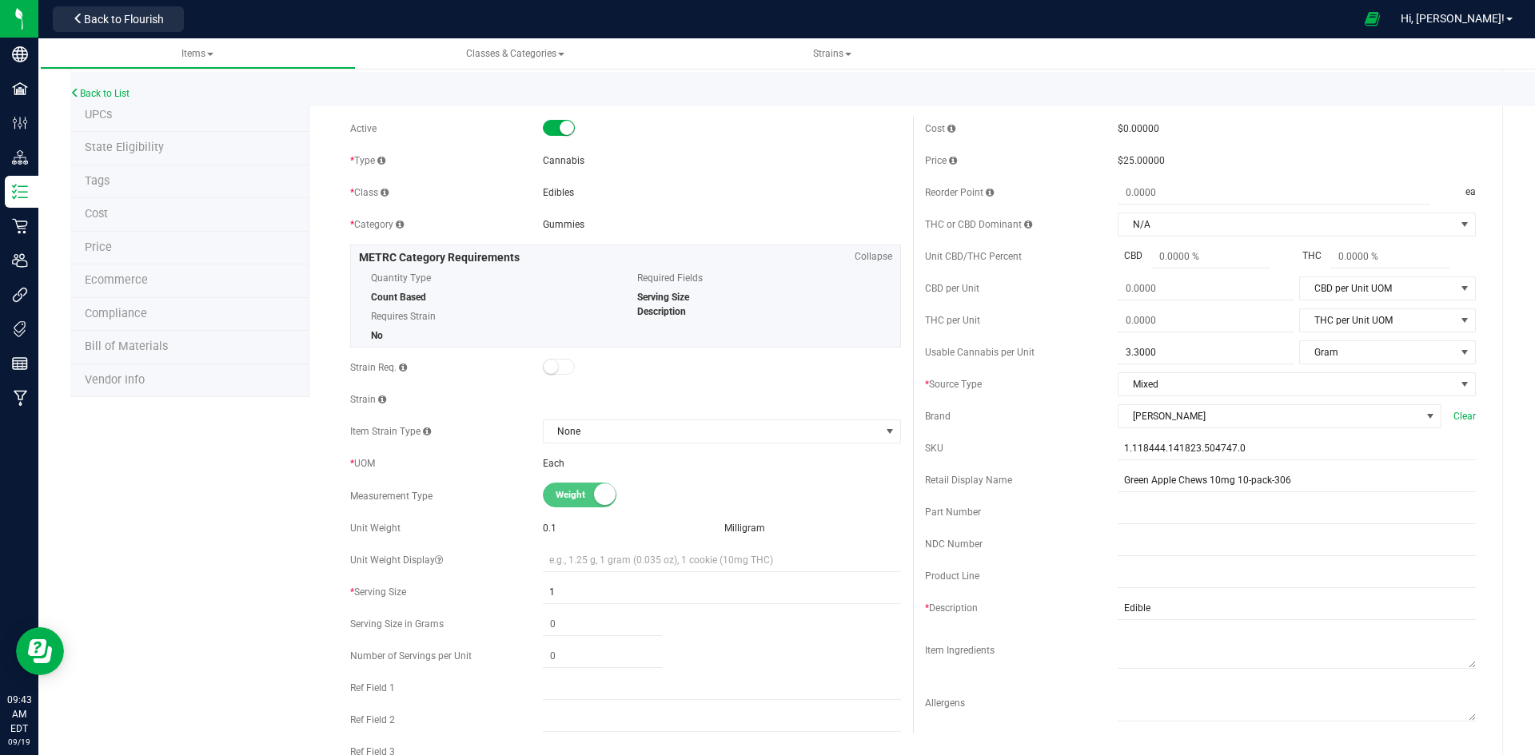
scroll to position [0, 0]
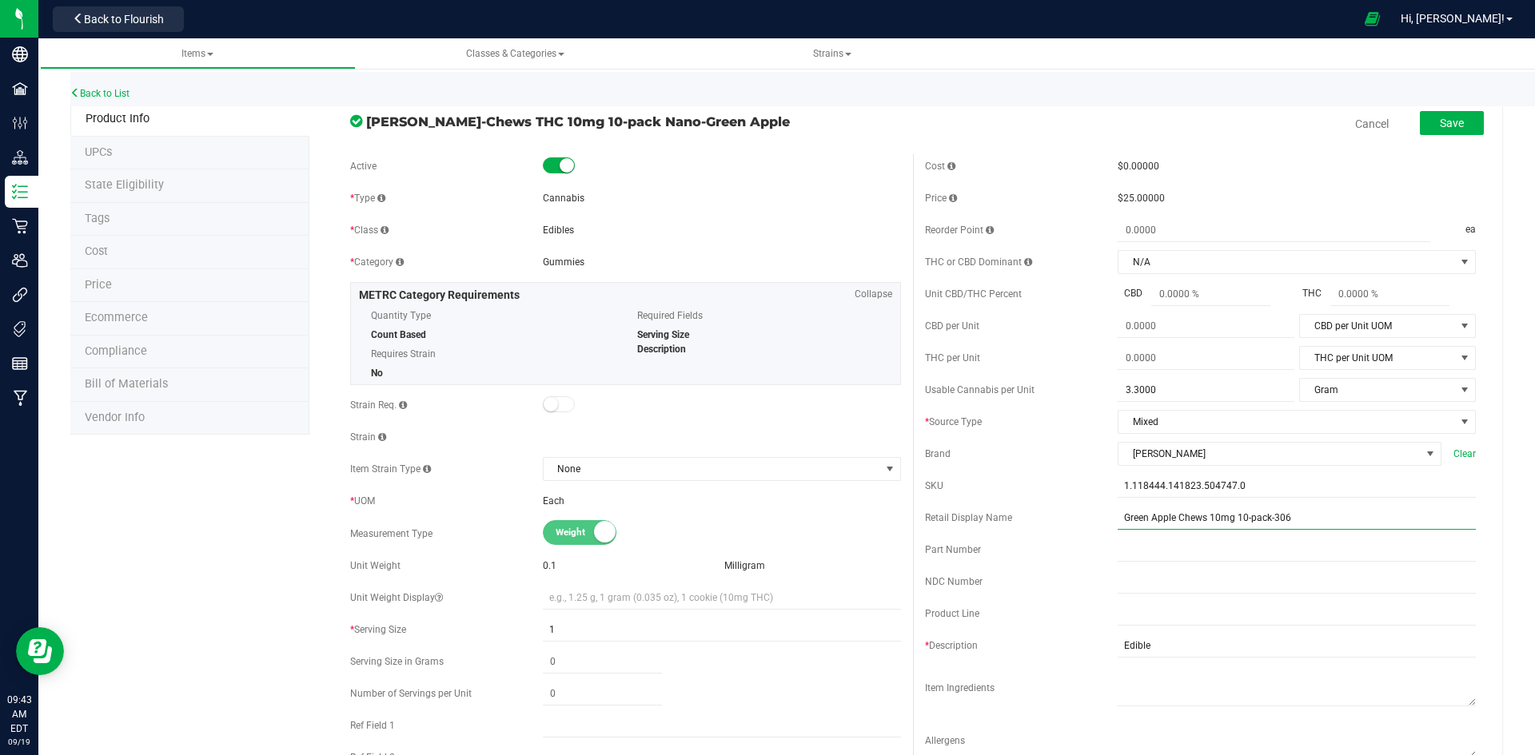
click at [1202, 519] on input "Green Apple Chews 10mg 10-pack-306" at bounding box center [1297, 518] width 358 height 24
type input "Green Apple Chews Fast-Acting 10mg 10-pack-306"
click at [1445, 135] on button "Save" at bounding box center [1452, 123] width 64 height 24
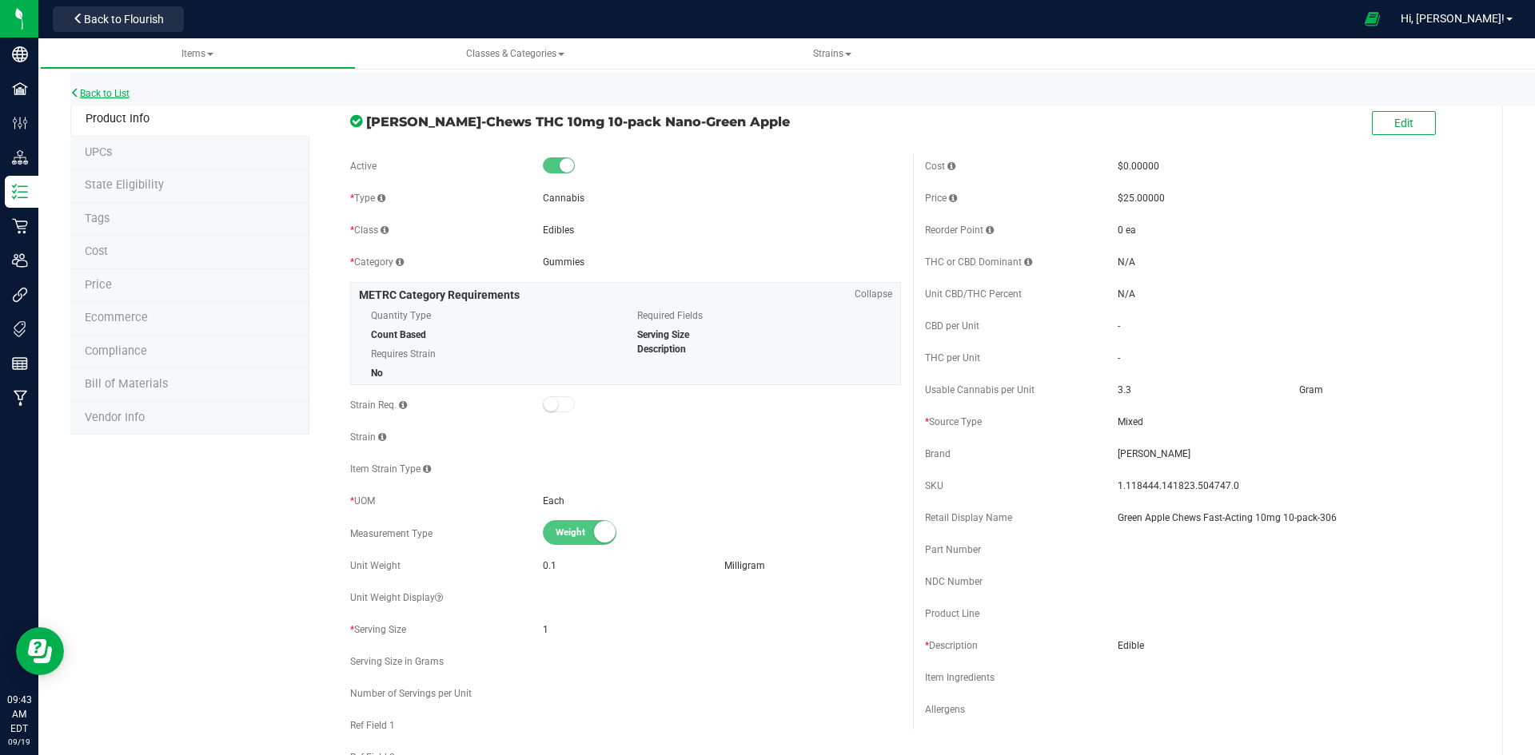
click at [101, 94] on link "Back to List" at bounding box center [99, 93] width 59 height 11
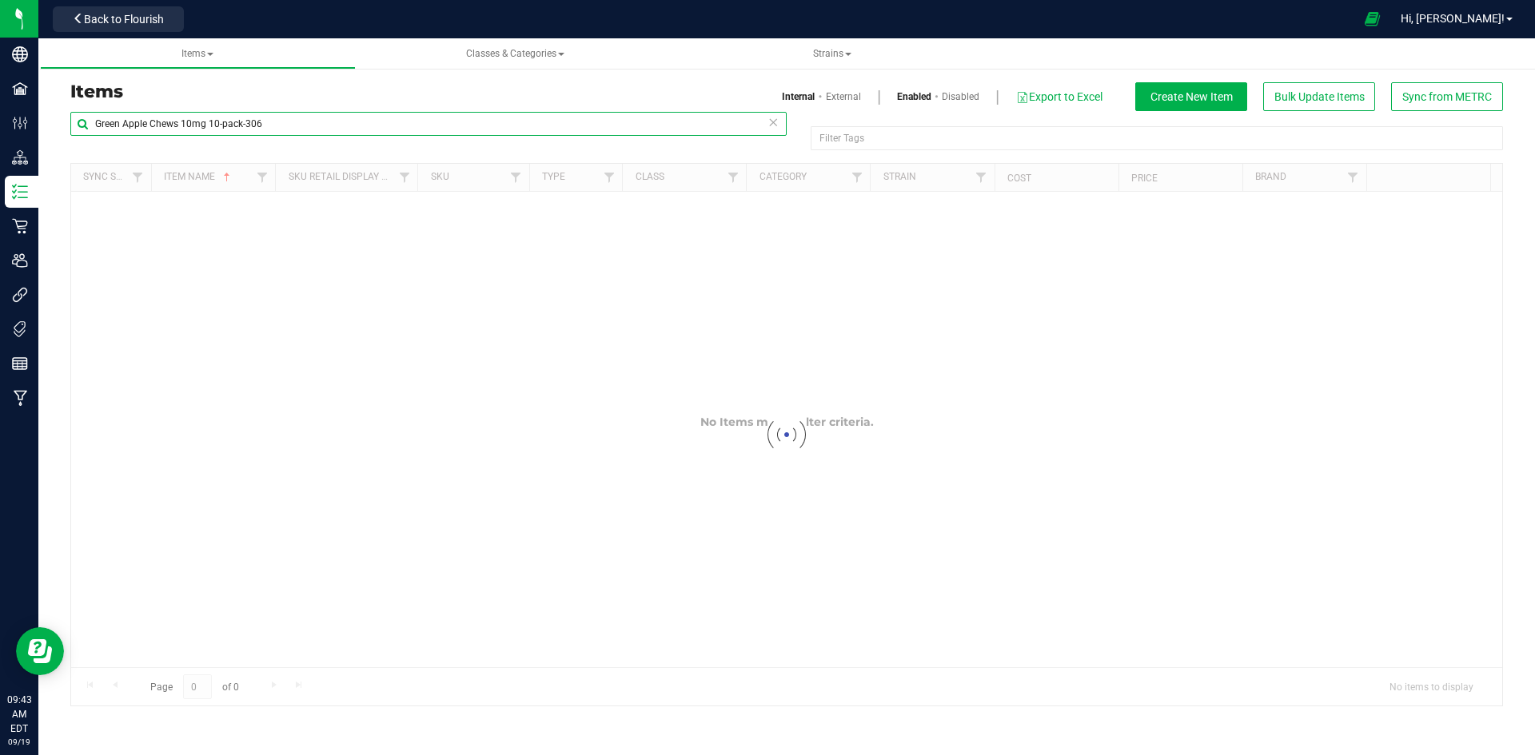
click at [235, 126] on input "Green Apple Chews 10mg 10-pack-306" at bounding box center [428, 124] width 716 height 24
paste input "Pumpkin Cake Truffles 10mg 2-pack"
type input "Pumpkin Cake Truffles 10mg 2-pack"
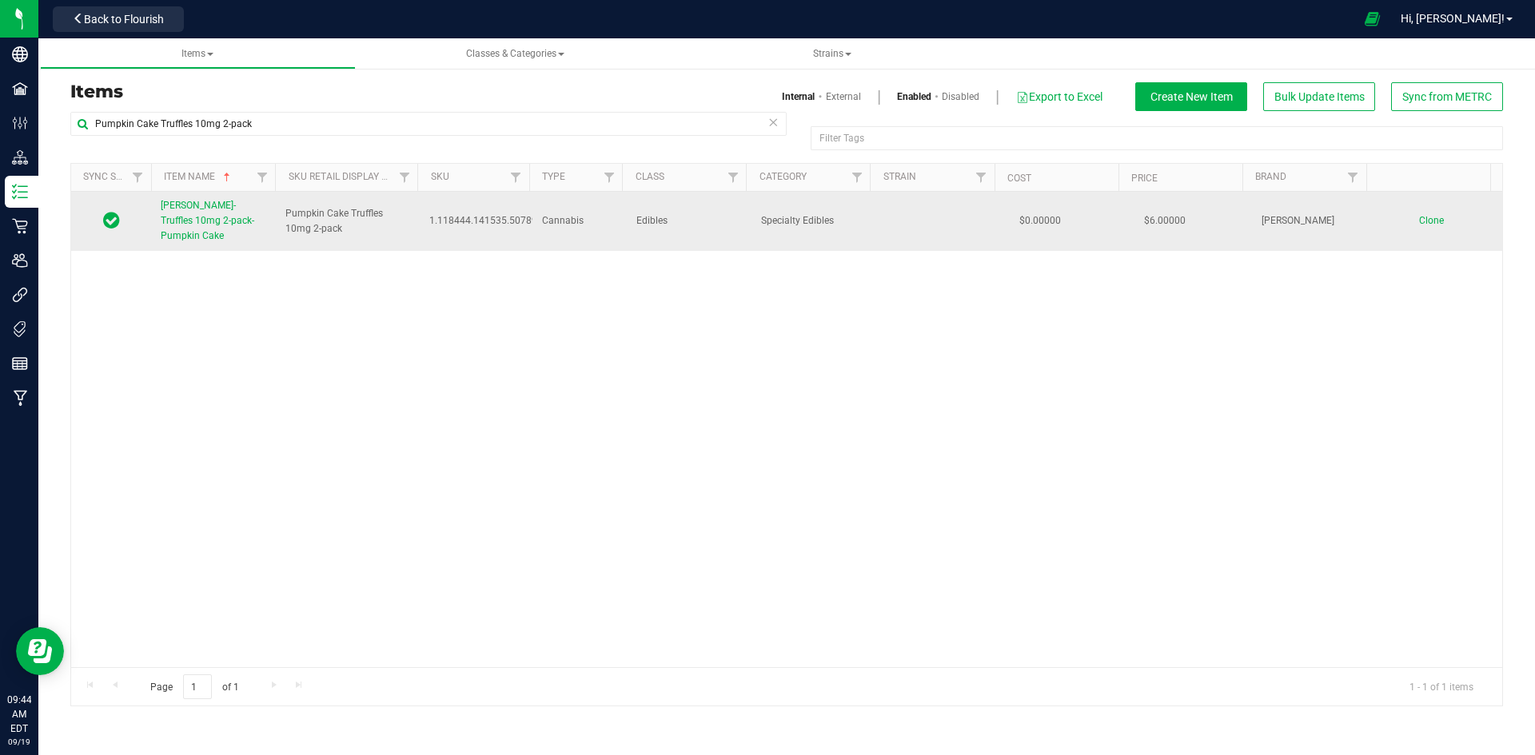
click at [205, 223] on span "Slater-Truffles 10mg 2-pack-Pumpkin Cake" at bounding box center [208, 221] width 94 height 42
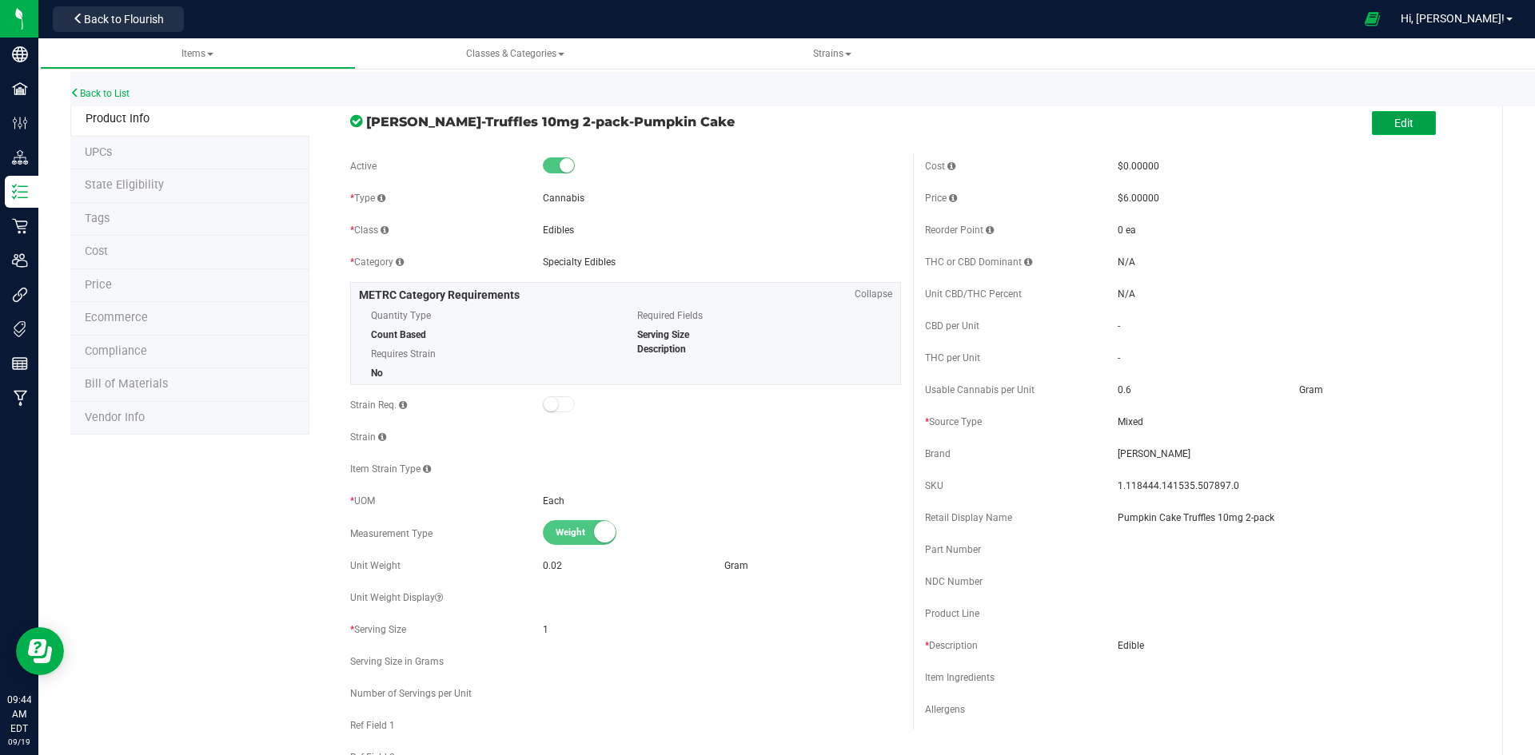
click at [1410, 126] on button "Edit" at bounding box center [1404, 123] width 64 height 24
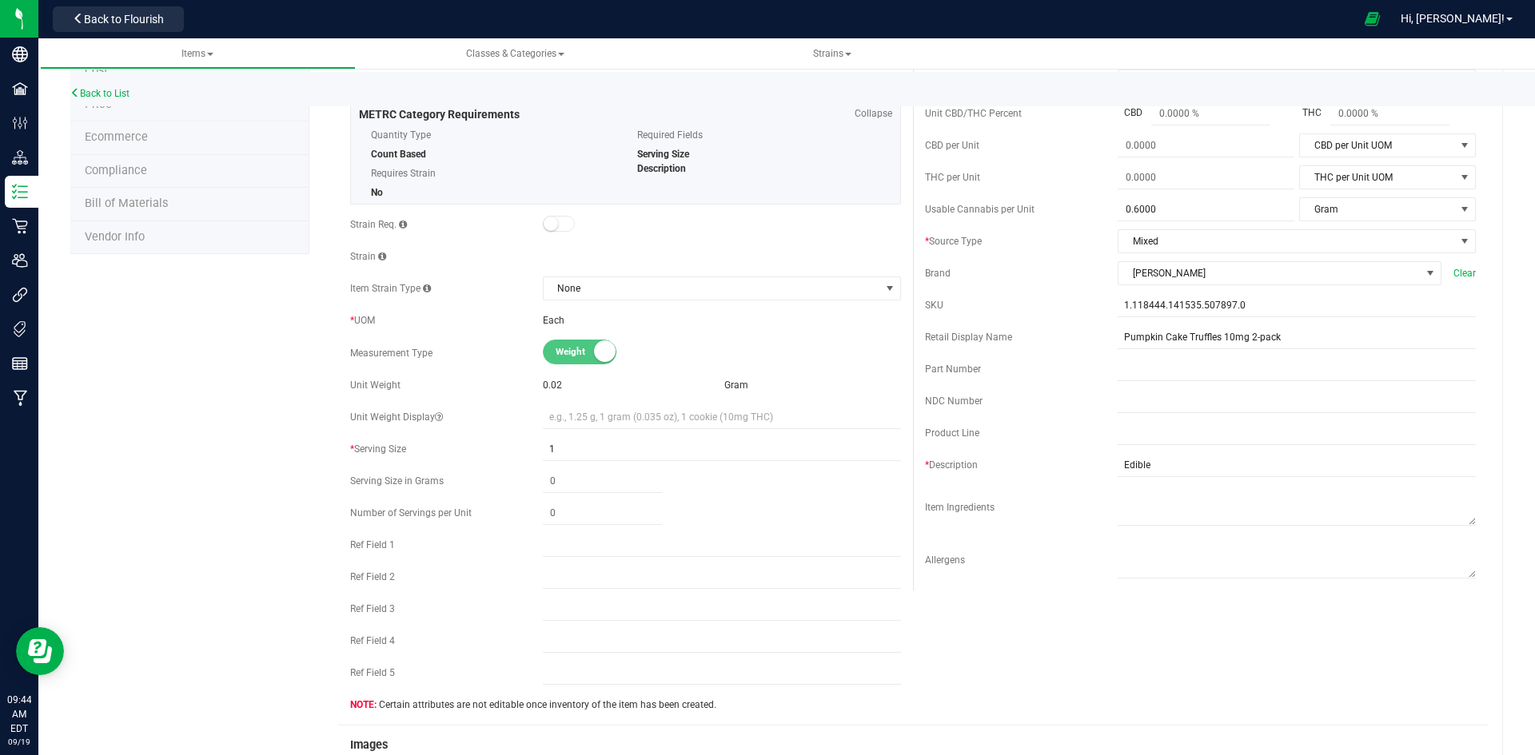
scroll to position [400, 0]
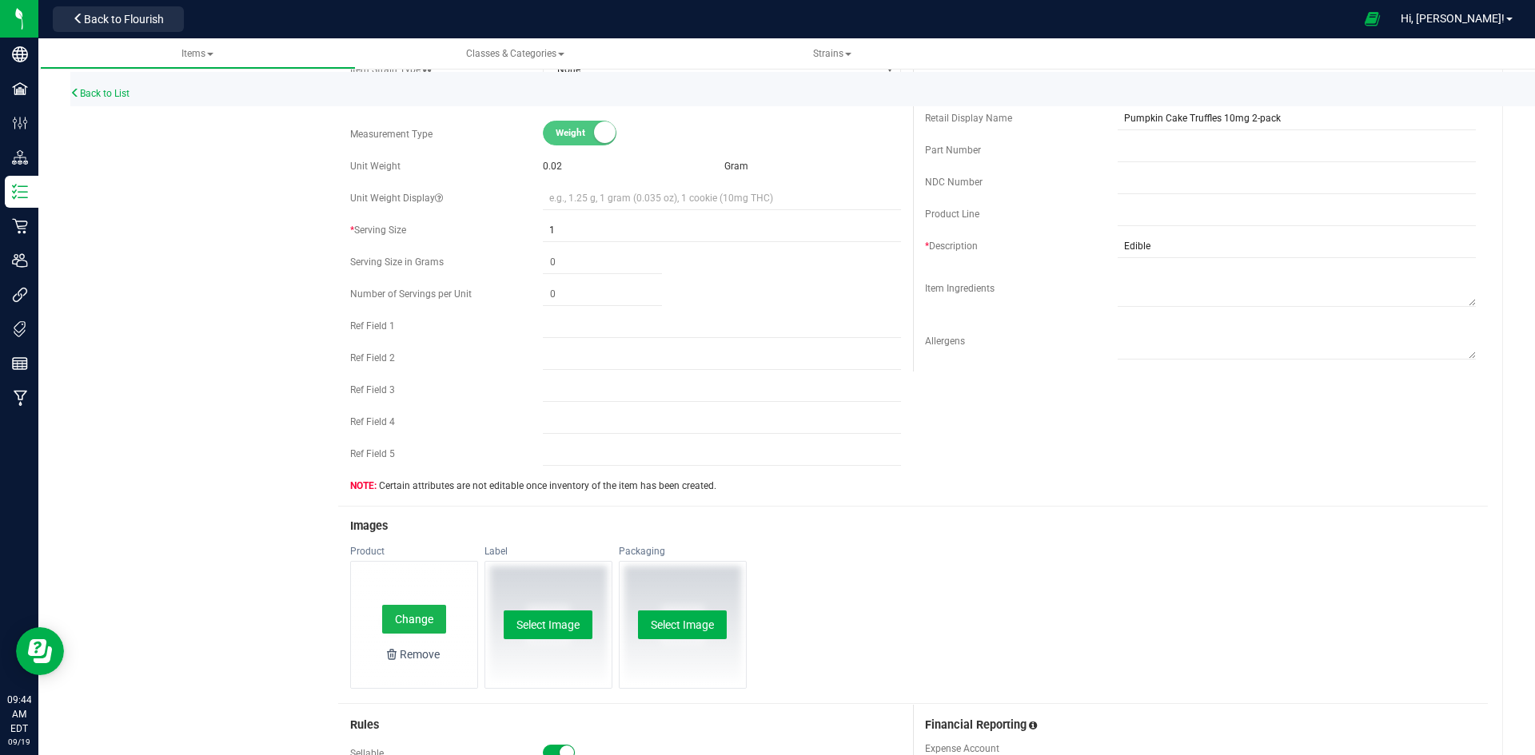
click at [391, 623] on button "Change" at bounding box center [414, 619] width 64 height 29
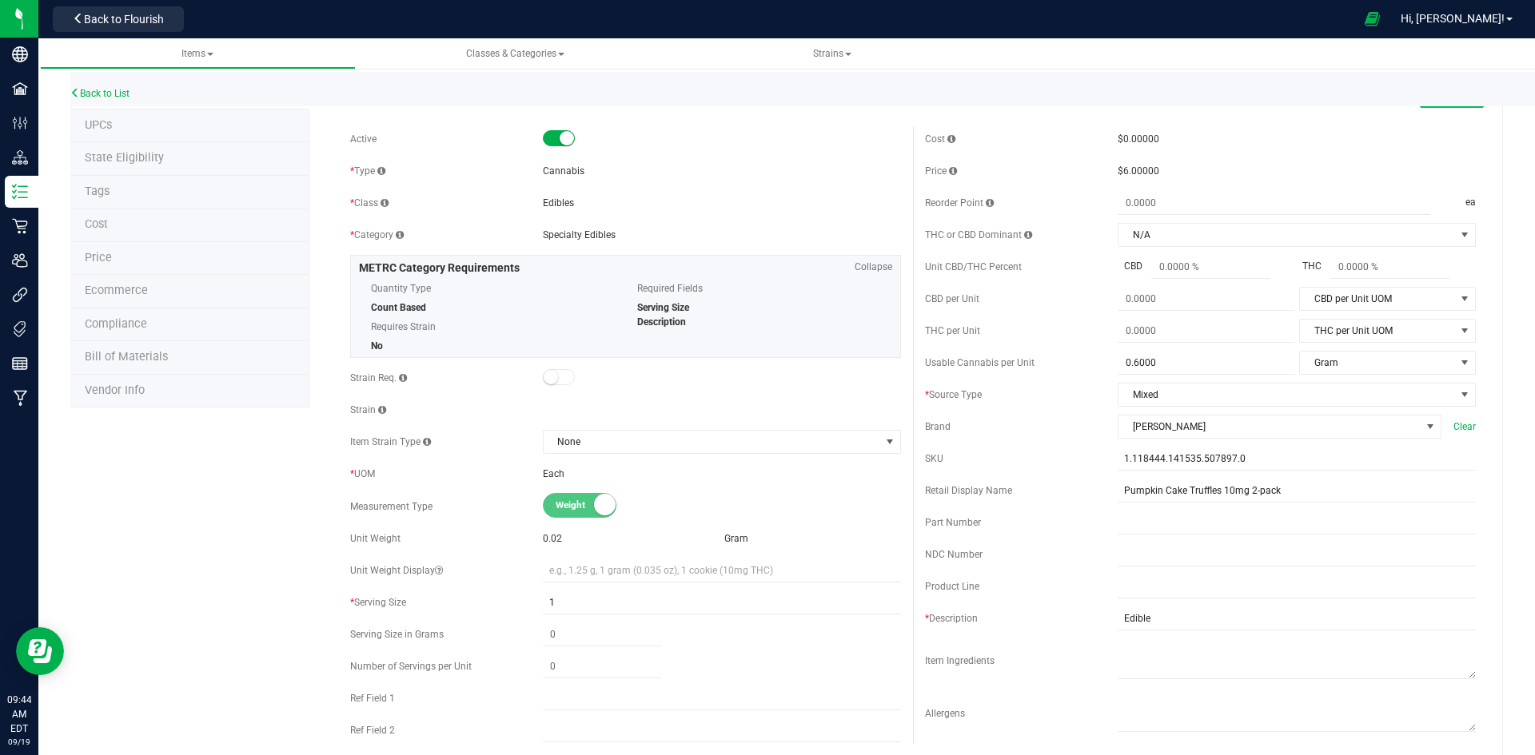
scroll to position [0, 0]
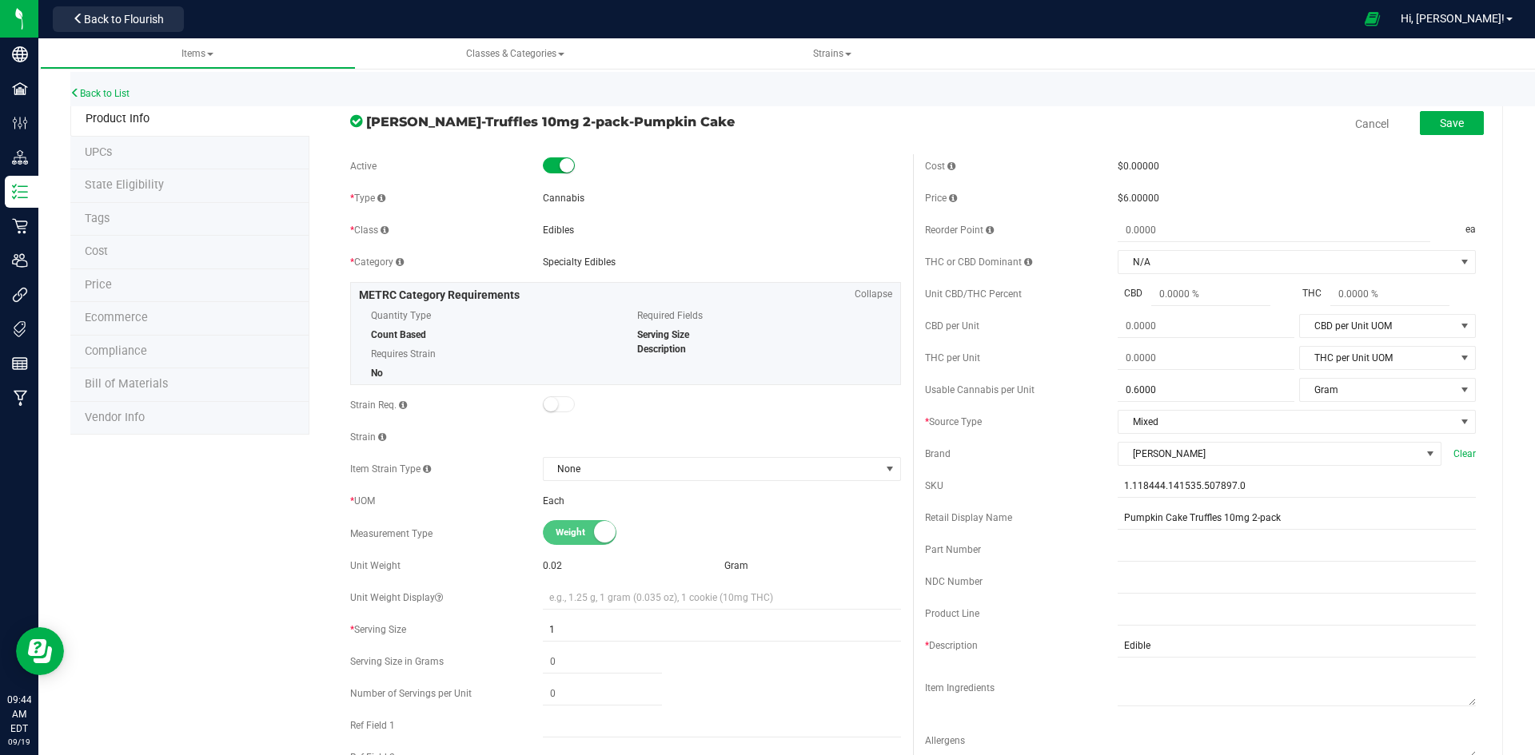
click at [1439, 108] on div "Save" at bounding box center [1440, 124] width 88 height 33
click at [1428, 114] on button "Save" at bounding box center [1452, 123] width 64 height 24
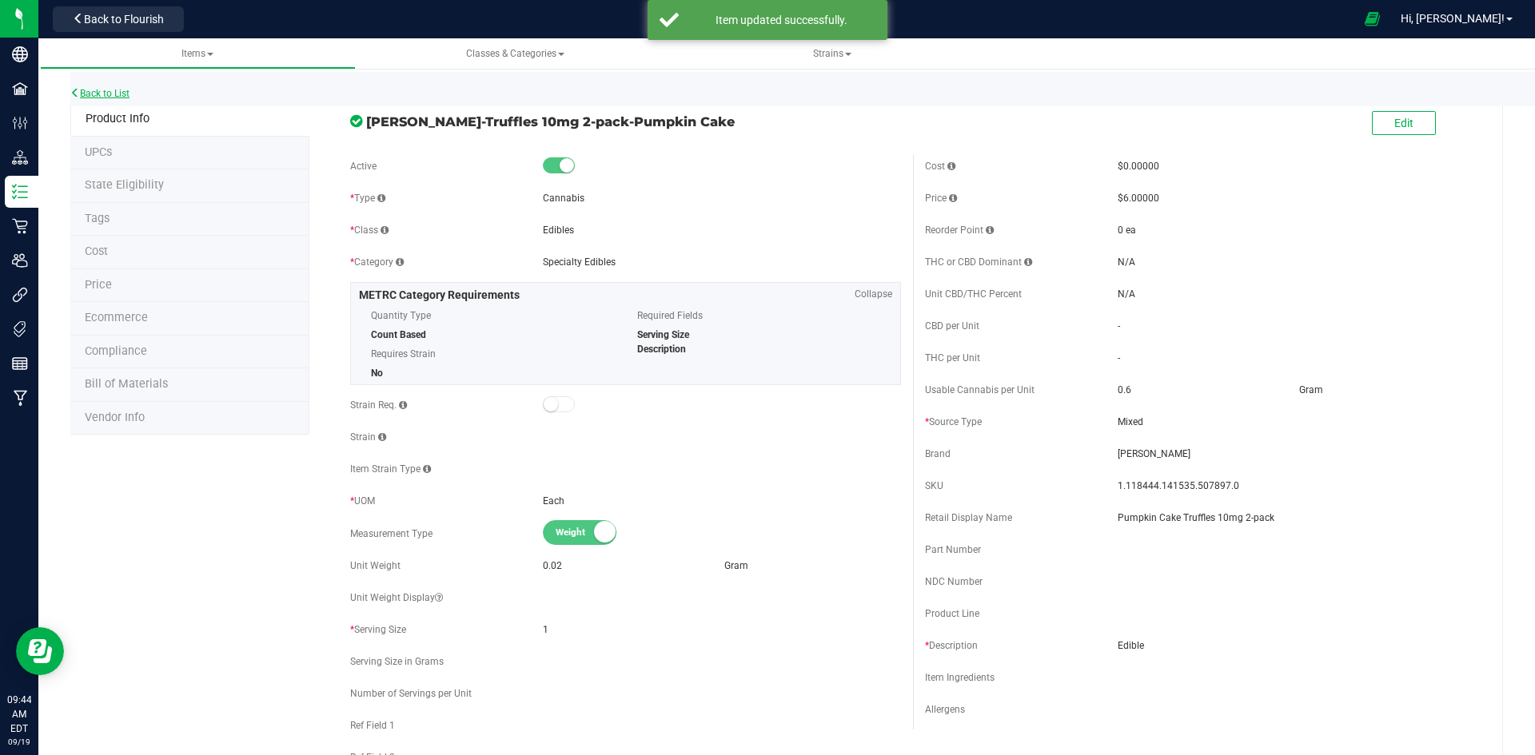
click at [88, 94] on link "Back to List" at bounding box center [99, 93] width 59 height 11
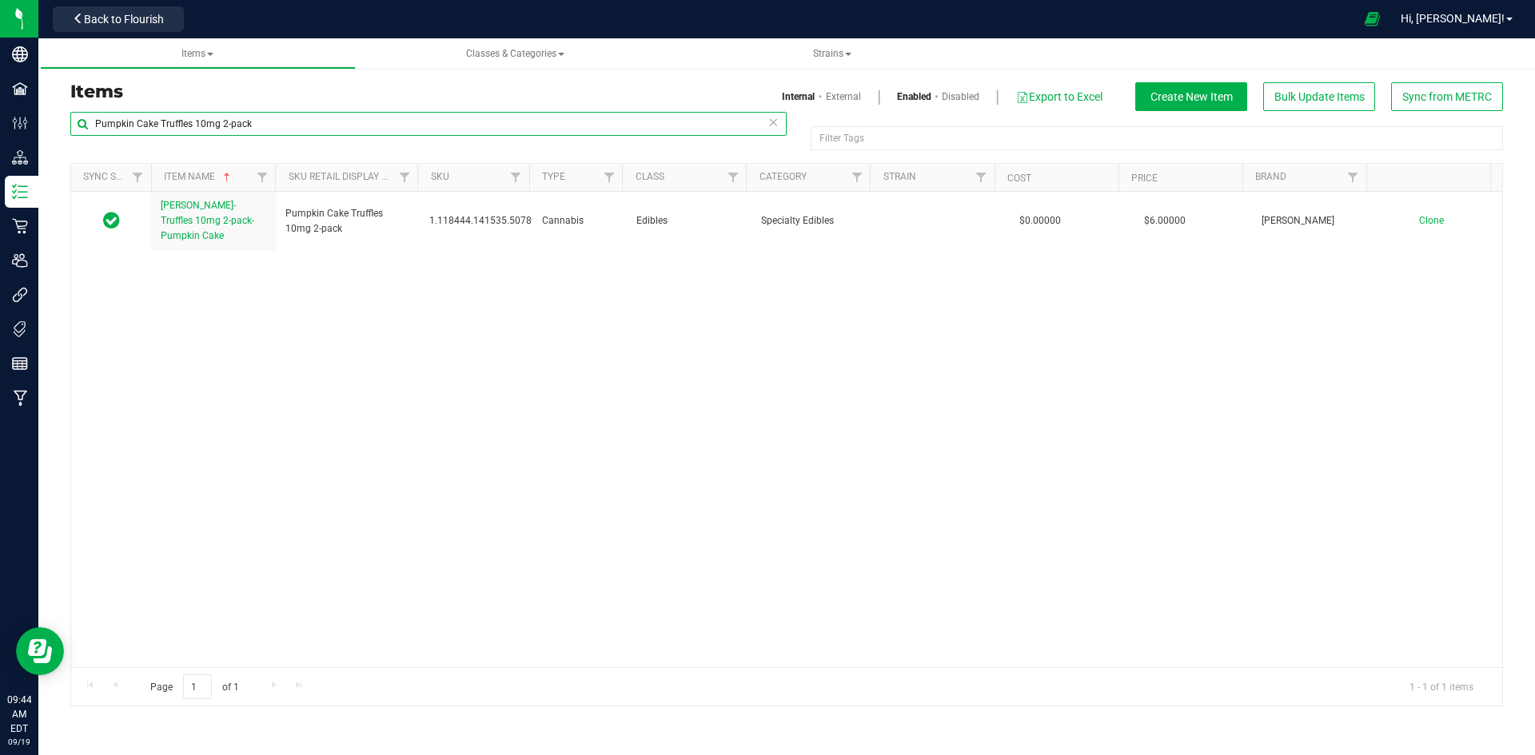
click at [277, 121] on input "Pumpkin Cake Truffles 10mg 2-pack" at bounding box center [428, 124] width 716 height 24
paste input "Sugar-Free Citrus Punch Chews 5mg 10-pack-327"
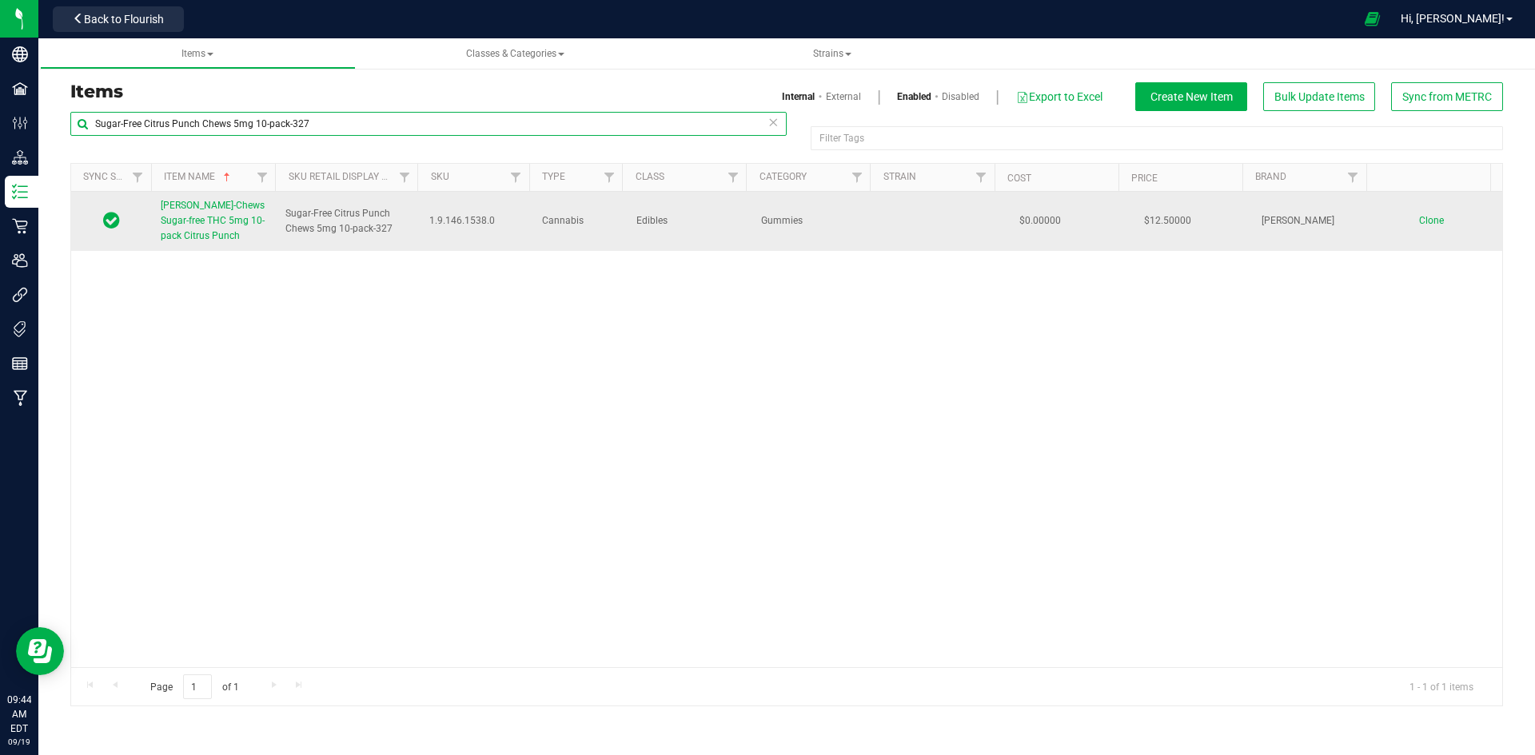
type input "Sugar-Free Citrus Punch Chews 5mg 10-pack-327"
click at [217, 225] on span "Slater-Chews Sugar-free THC 5mg 10-pack Citrus Punch" at bounding box center [213, 221] width 104 height 42
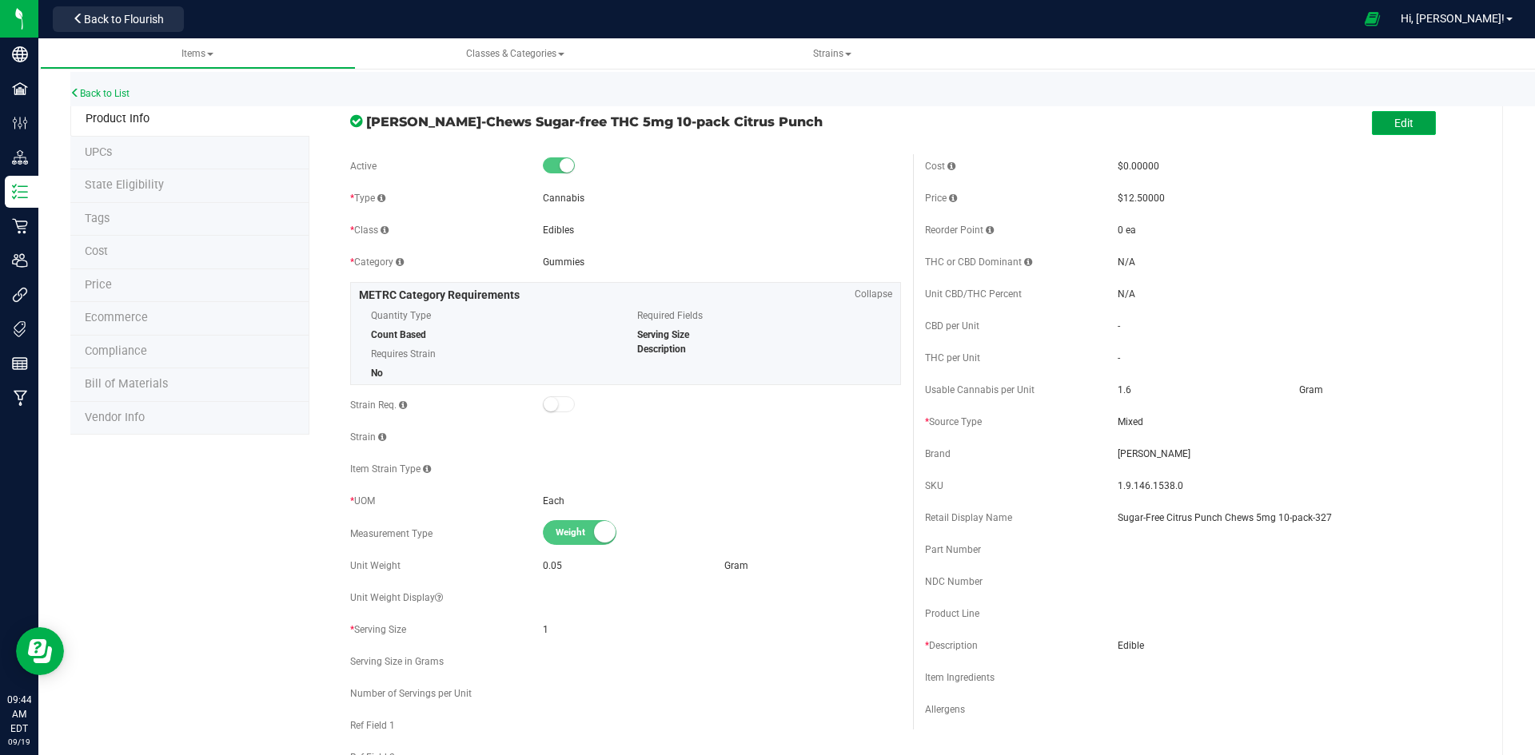
click at [1408, 129] on button "Edit" at bounding box center [1404, 123] width 64 height 24
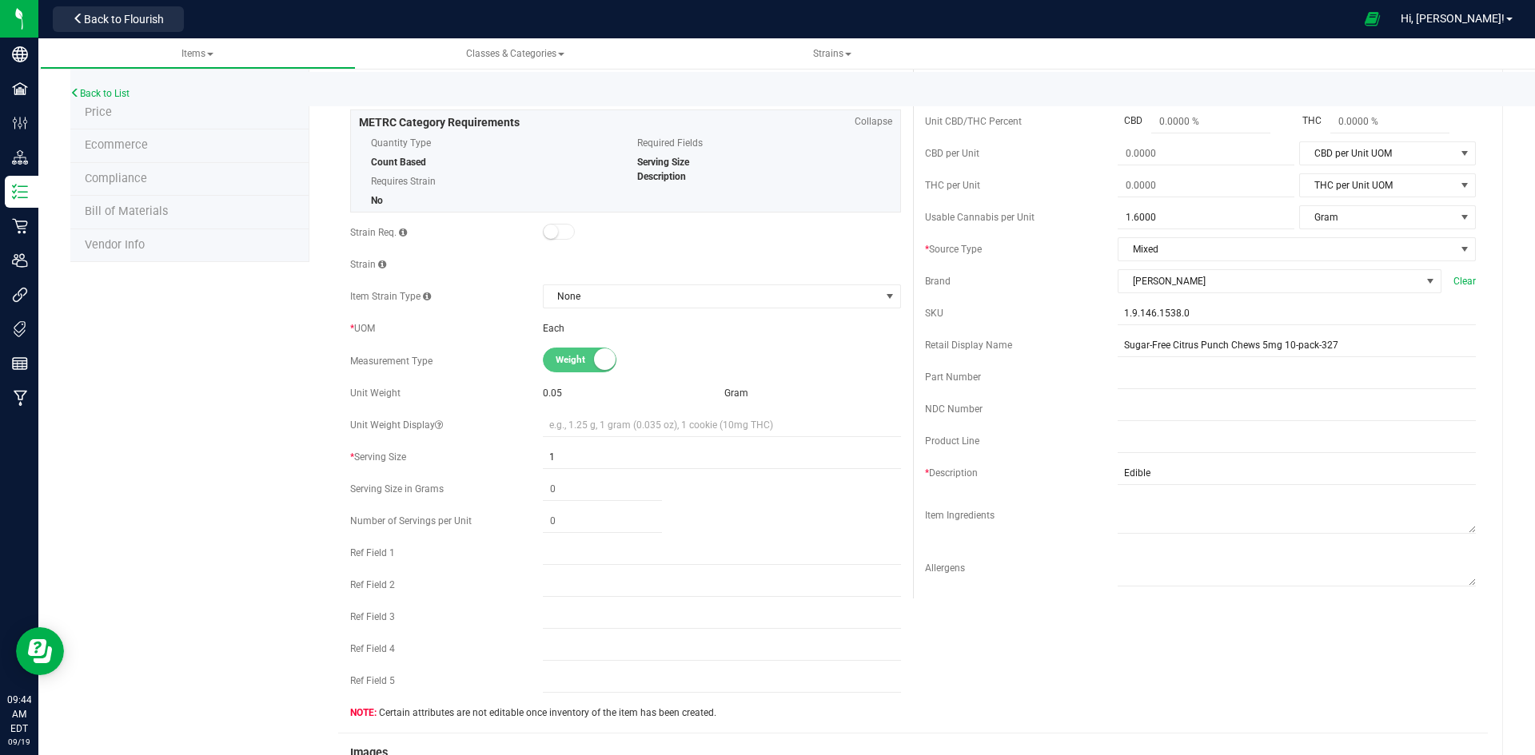
scroll to position [400, 0]
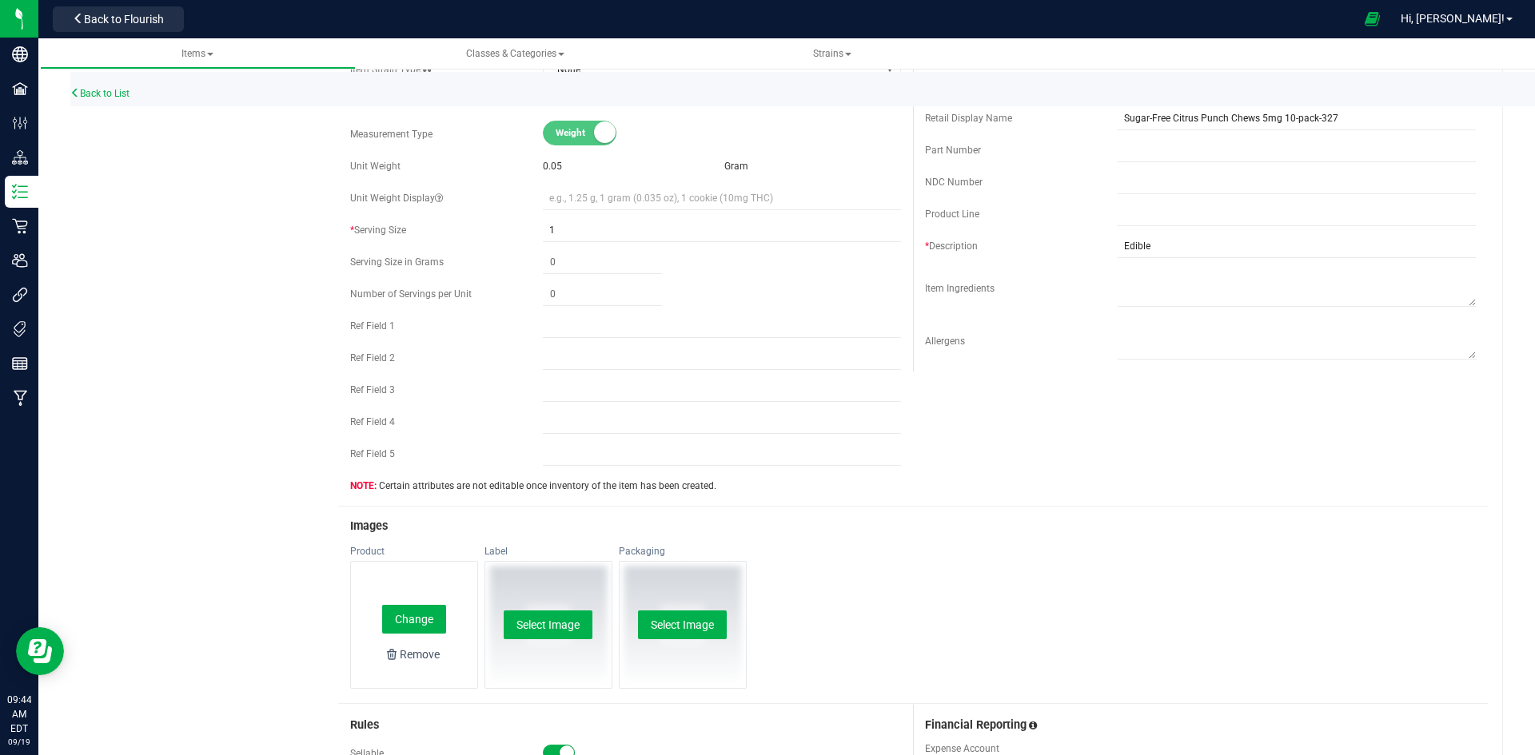
click at [408, 600] on div "Change Remove" at bounding box center [414, 625] width 126 height 126
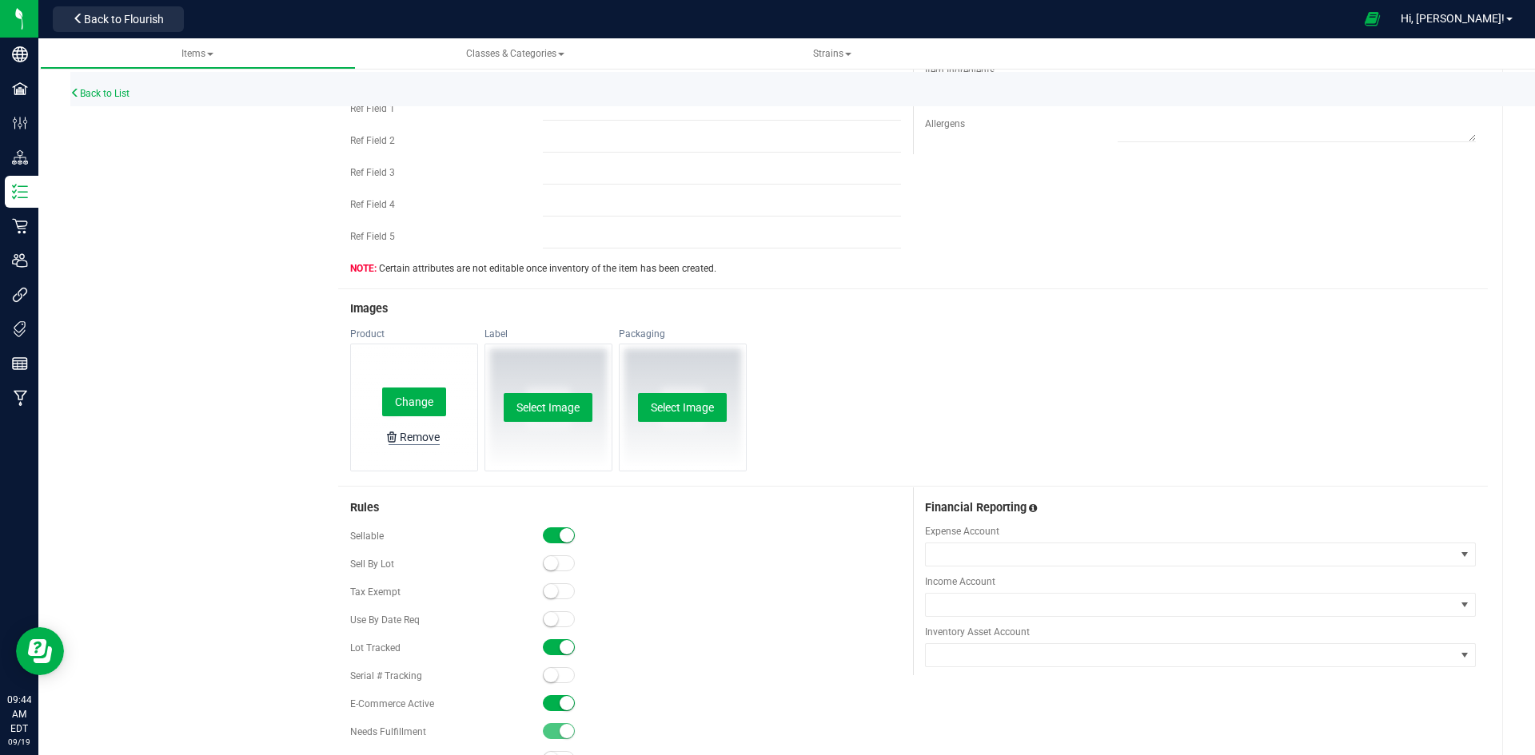
scroll to position [640, 0]
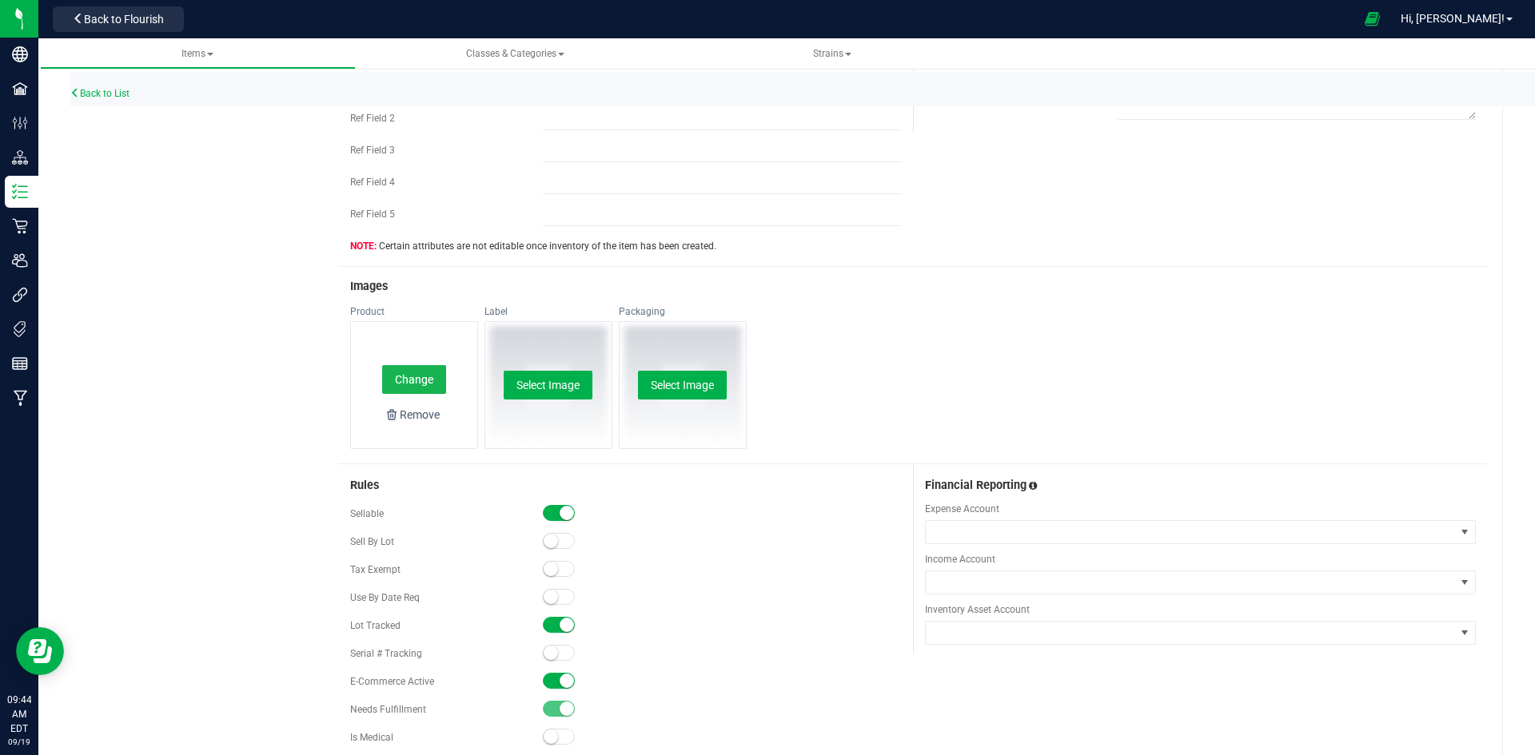
click at [420, 378] on button "Change" at bounding box center [414, 379] width 64 height 29
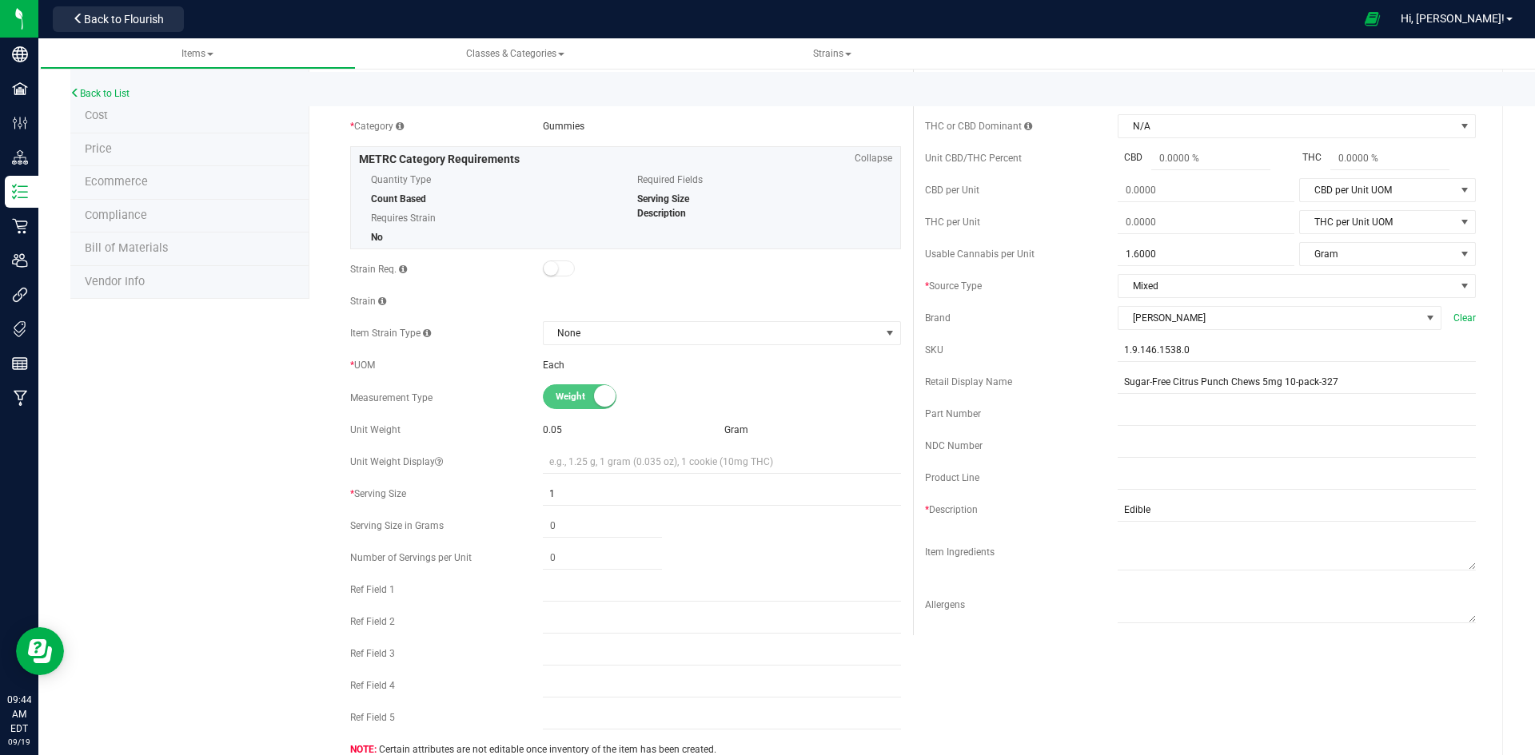
scroll to position [0, 0]
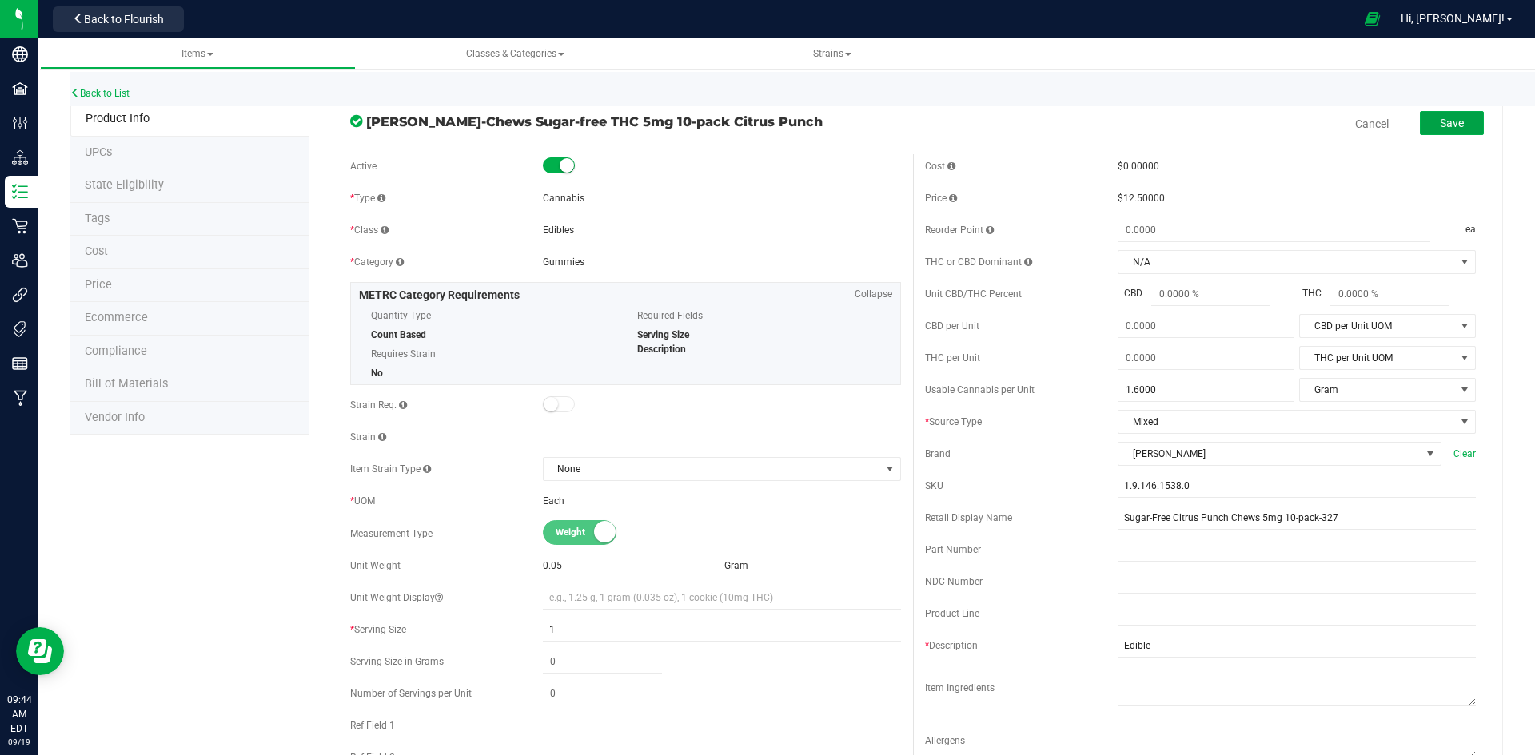
click at [1455, 122] on button "Save" at bounding box center [1452, 123] width 64 height 24
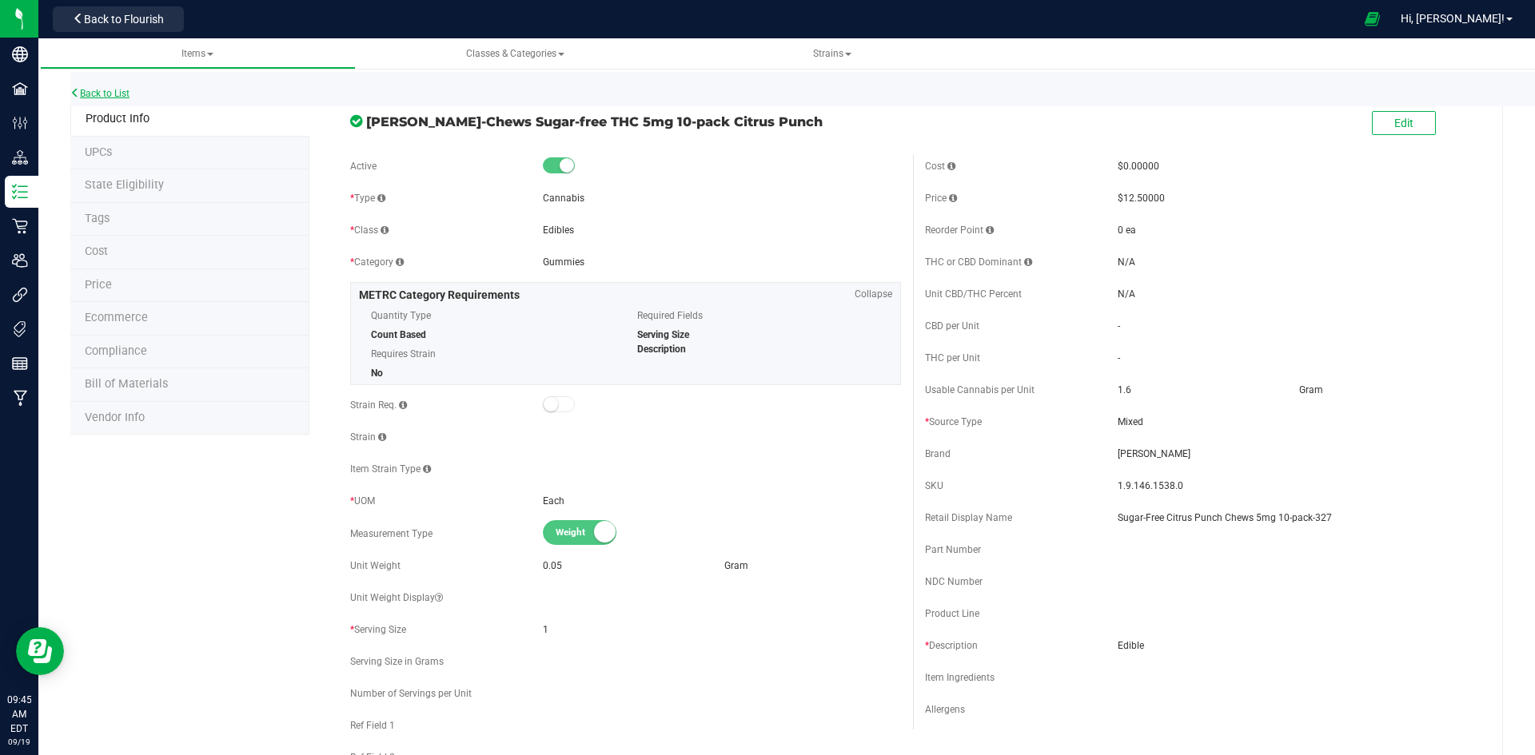
click at [99, 93] on link "Back to List" at bounding box center [99, 93] width 59 height 11
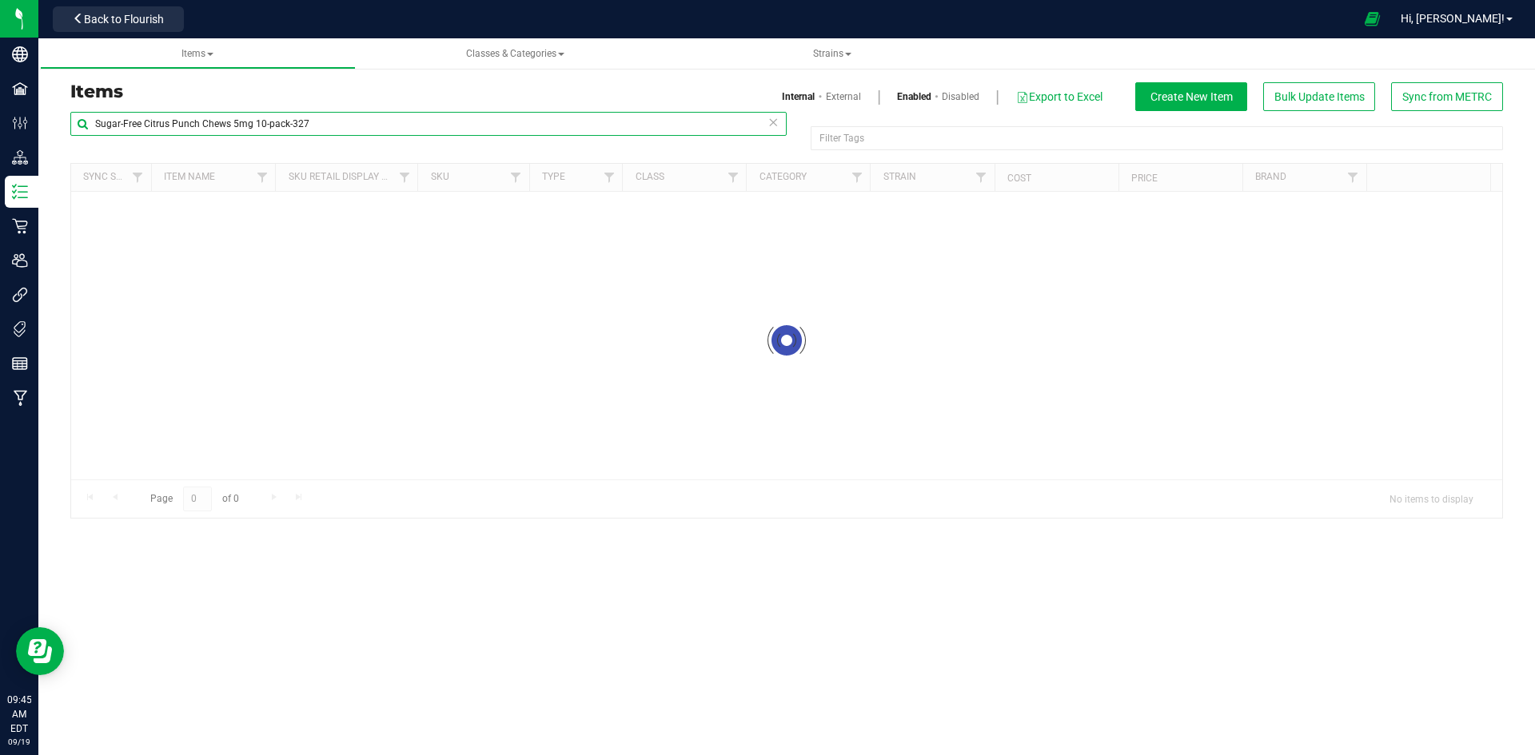
click at [252, 122] on input "Sugar-Free Citrus Punch Chews 5mg 10-pack-327" at bounding box center [428, 124] width 716 height 24
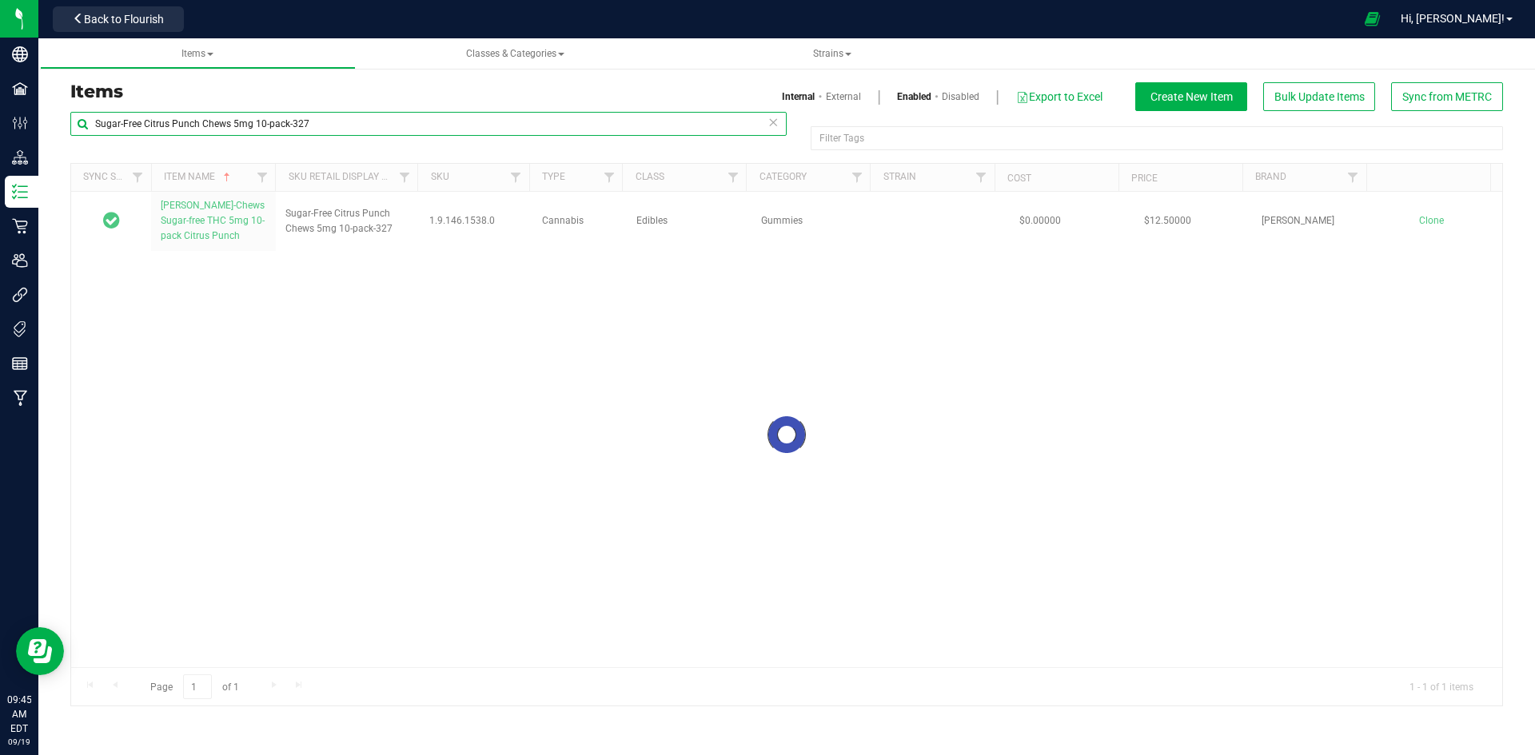
click at [252, 122] on input "Sugar-Free Citrus Punch Chews 5mg 10-pack-327" at bounding box center [428, 124] width 716 height 24
paste input "Cookies 10mg 2-pack White Chocolate Macadamia Nut-356"
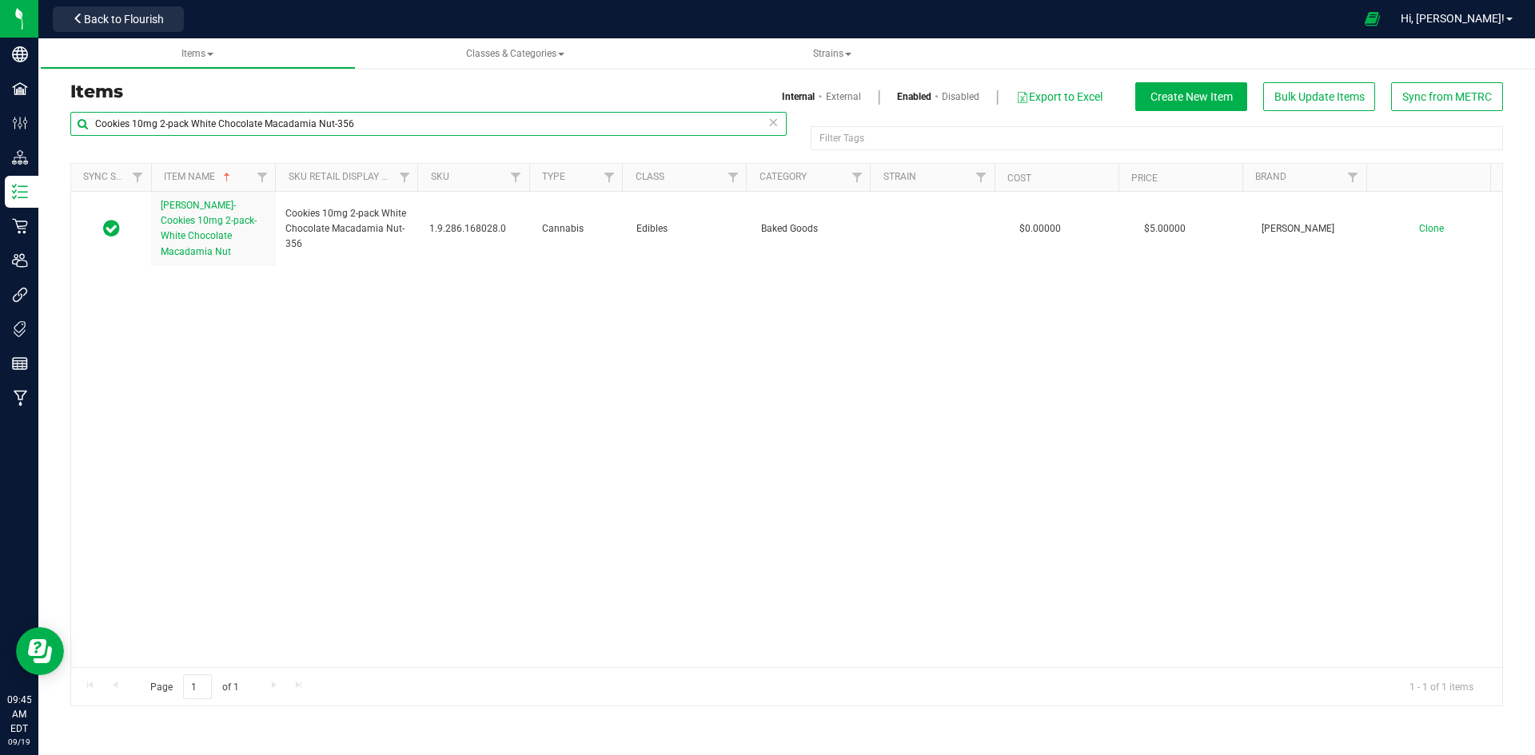
type input "Cookies 10mg 2-pack White Chocolate Macadamia Nut-356"
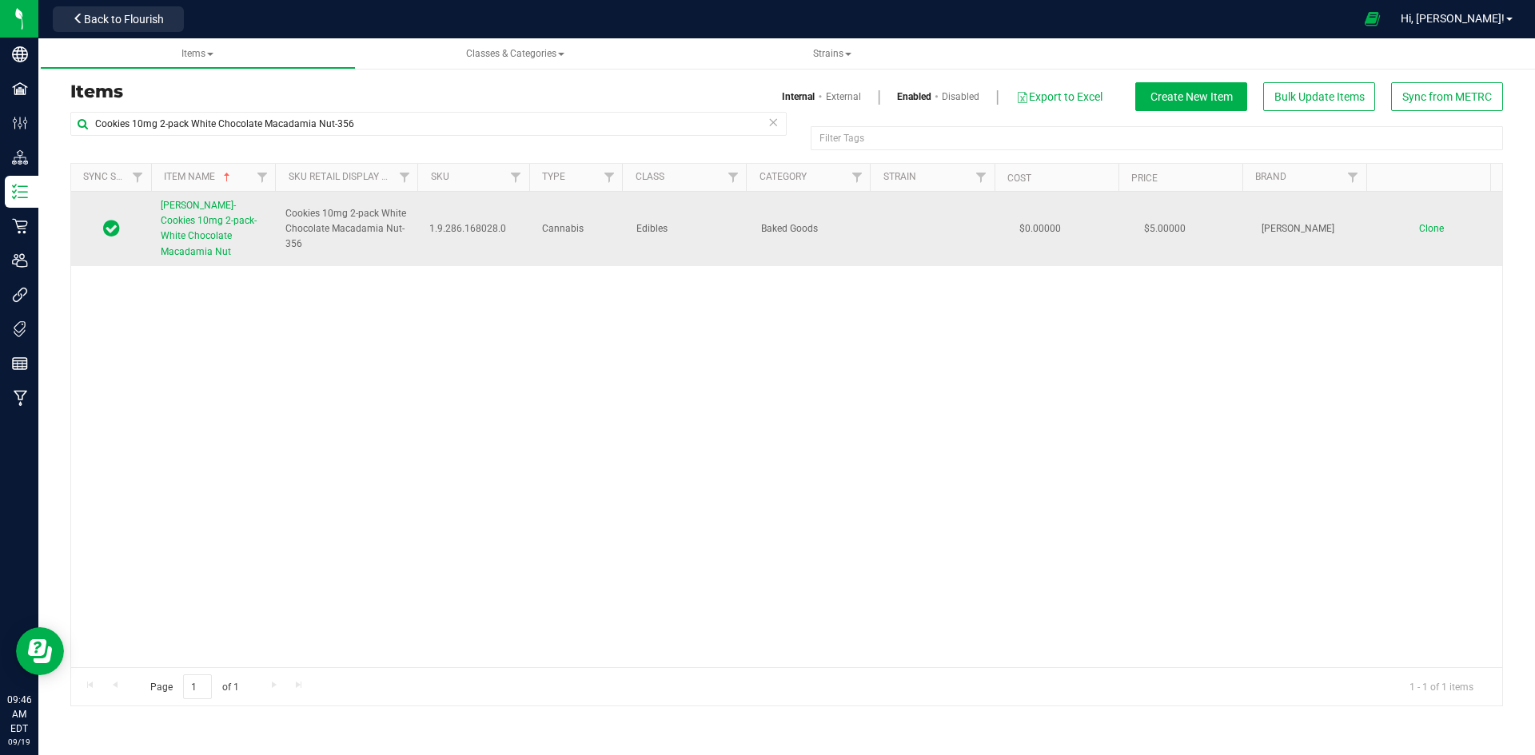
click at [223, 227] on link "Slater-Cookies 10mg 2-pack-White Chocolate Macadamia Nut" at bounding box center [214, 229] width 106 height 62
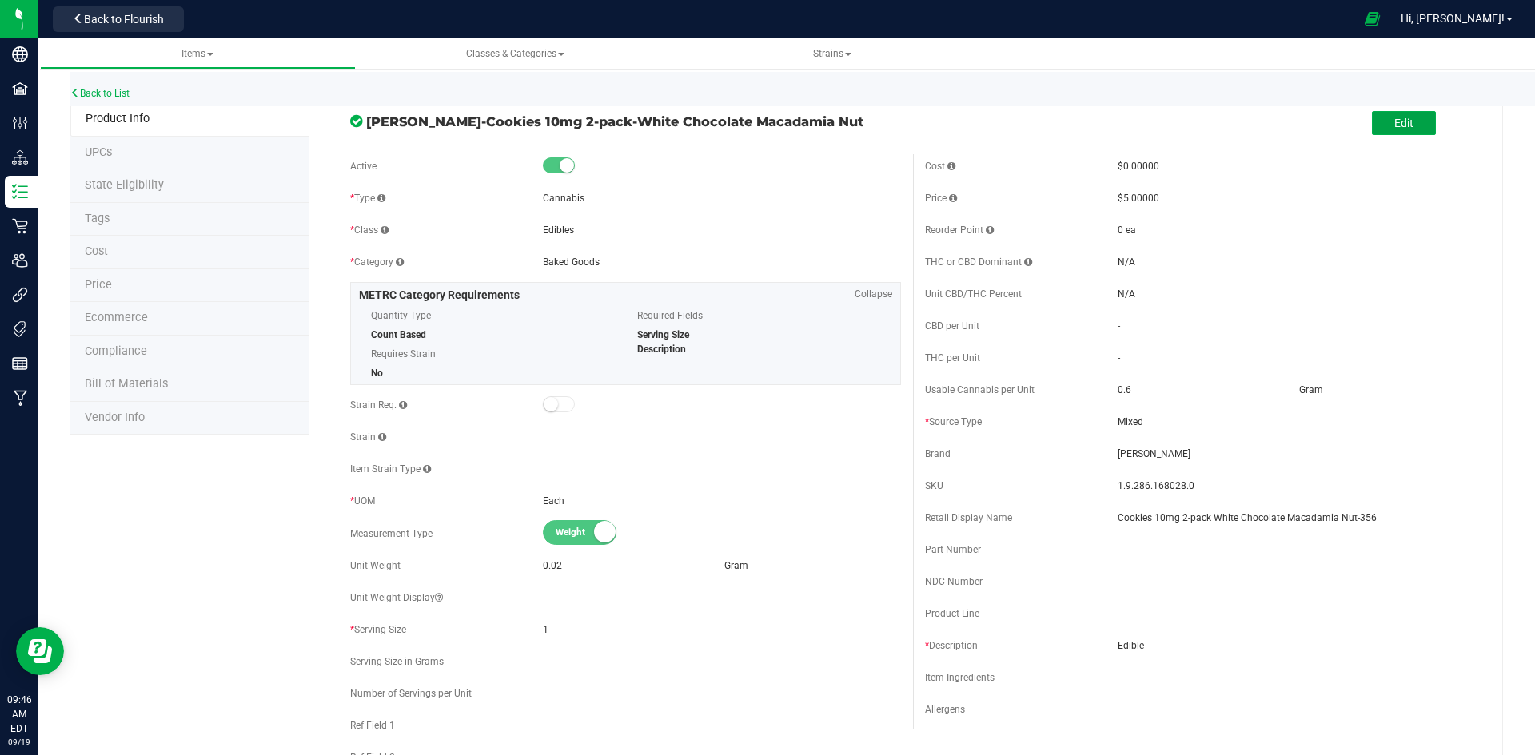
click at [1394, 124] on span "Edit" at bounding box center [1403, 123] width 19 height 13
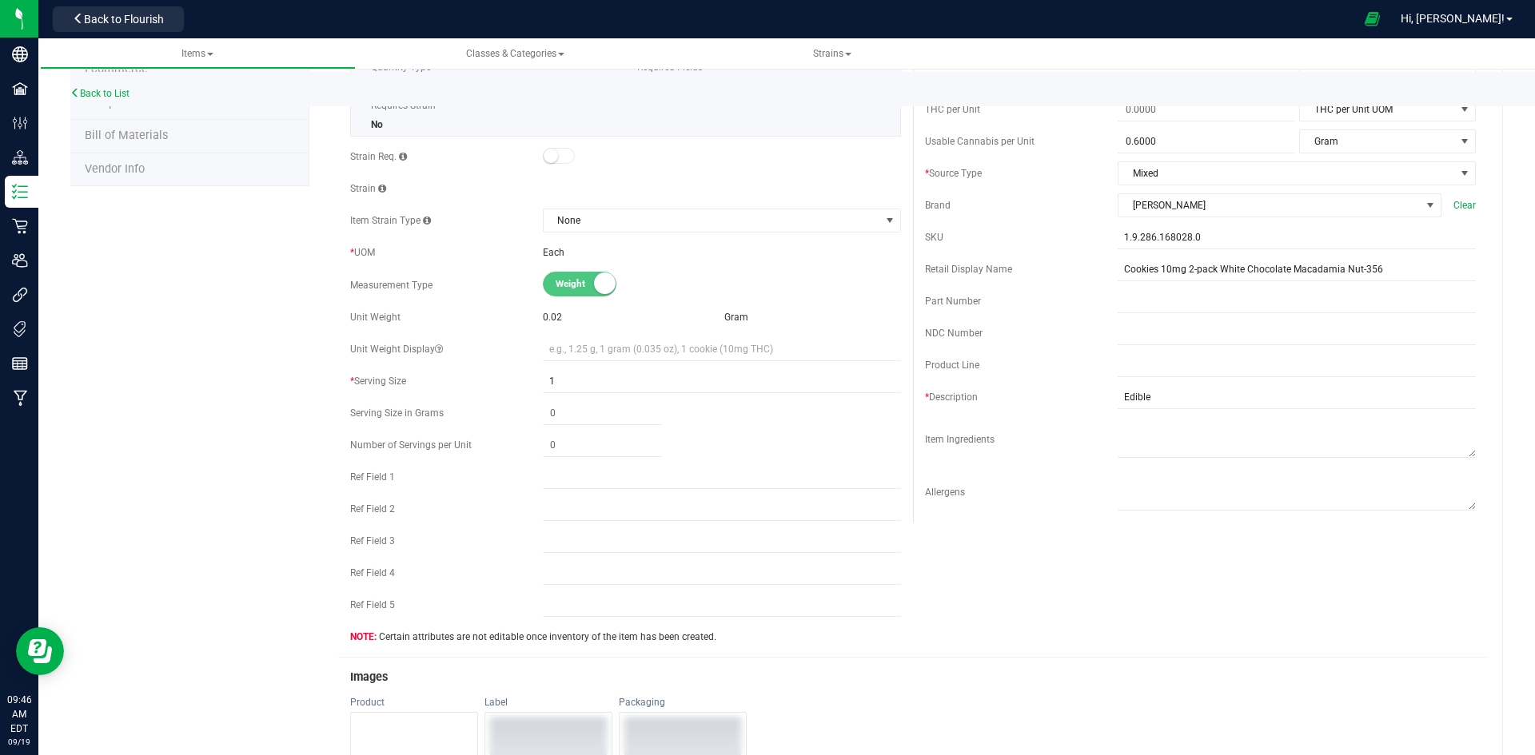
scroll to position [480, 0]
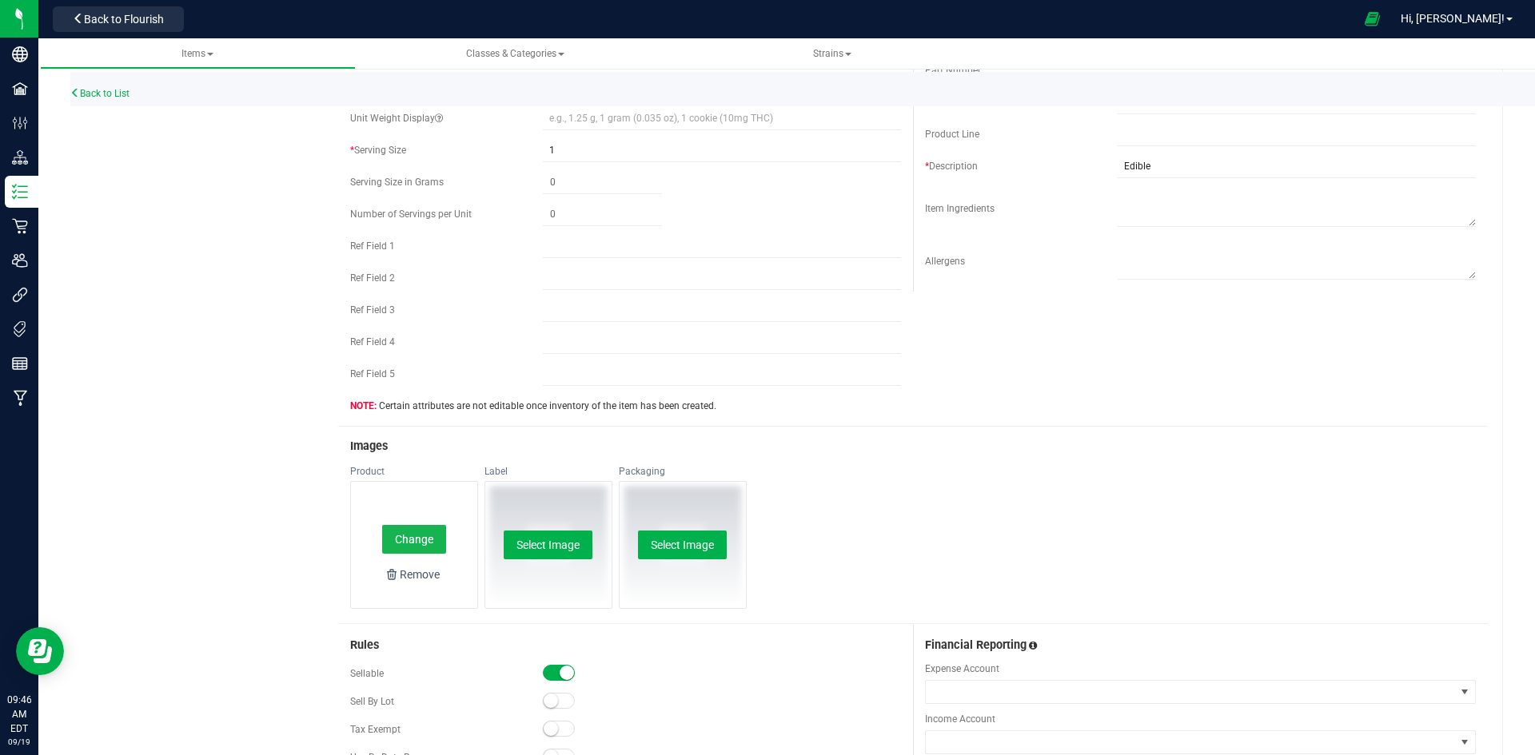
click at [405, 543] on button "Change" at bounding box center [414, 539] width 64 height 29
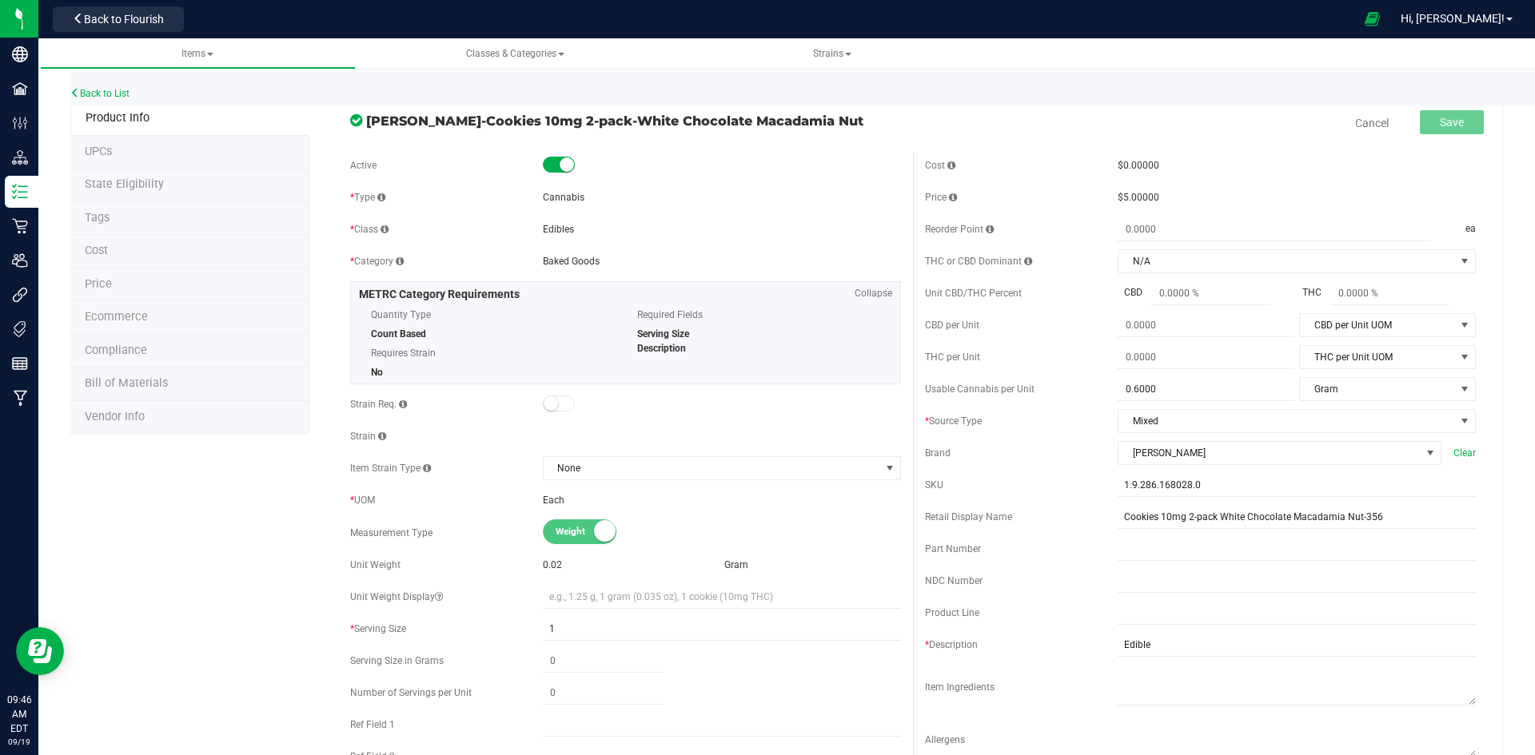
scroll to position [0, 0]
click at [1460, 133] on button "Save" at bounding box center [1452, 123] width 64 height 24
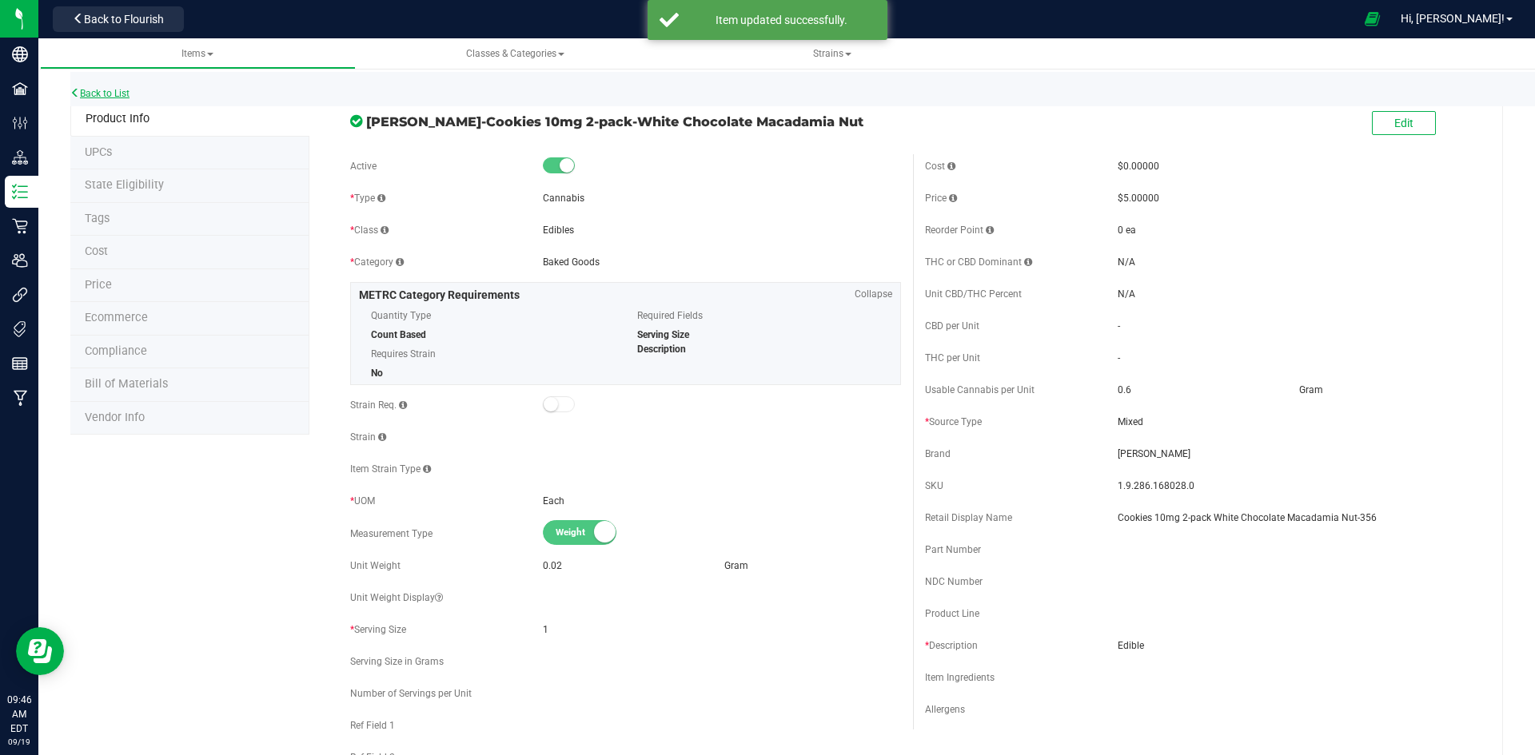
click at [113, 92] on link "Back to List" at bounding box center [99, 93] width 59 height 11
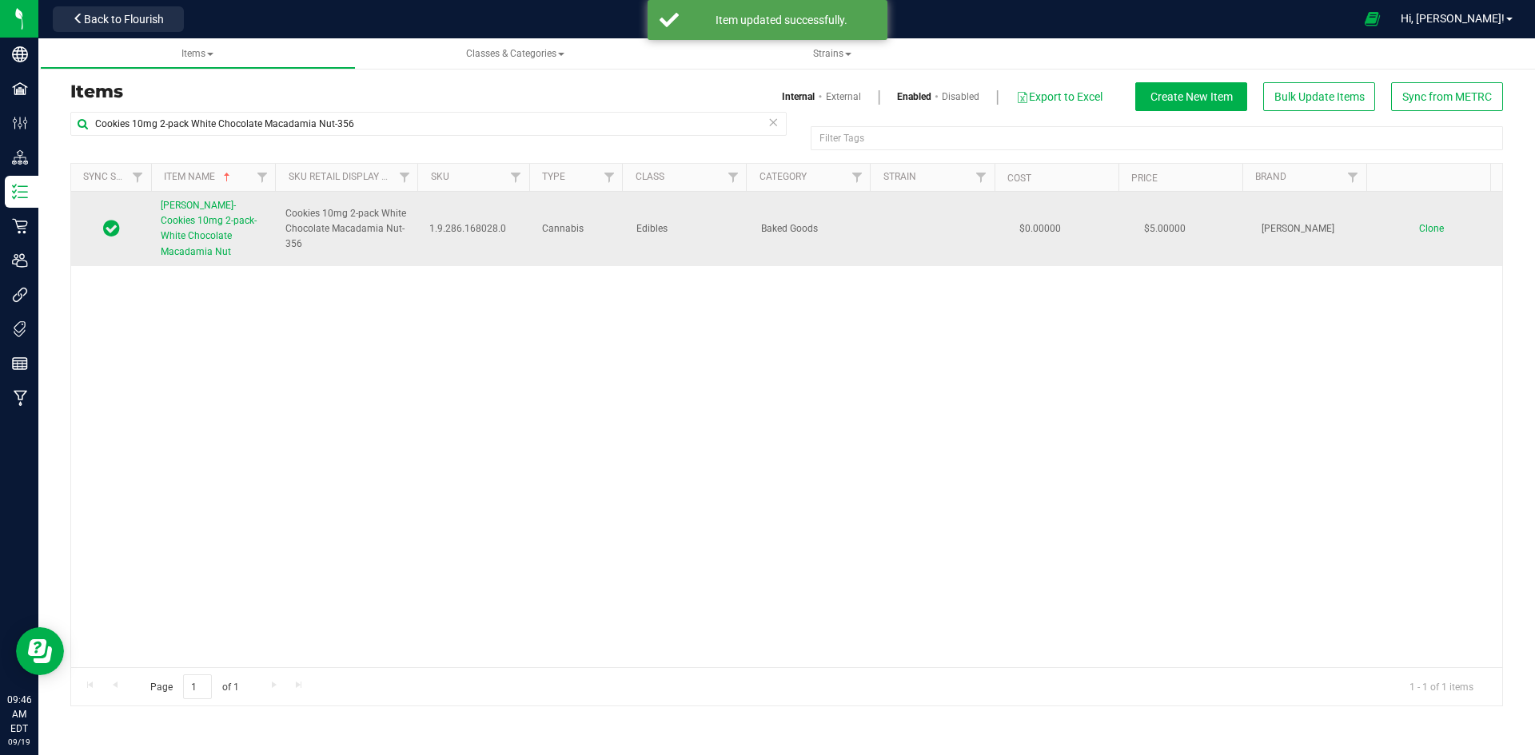
click at [218, 233] on span "Slater-Cookies 10mg 2-pack-White Chocolate Macadamia Nut" at bounding box center [209, 229] width 96 height 58
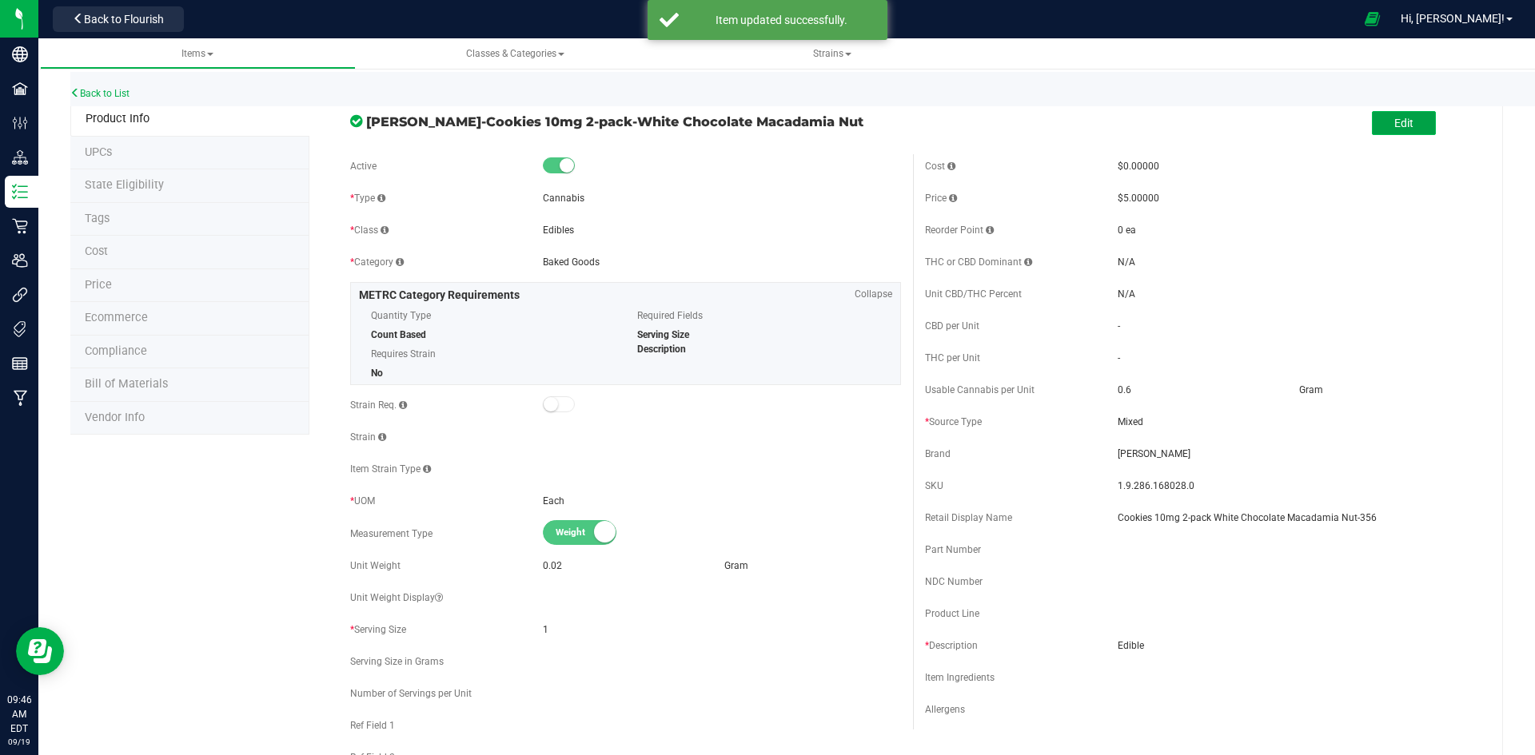
click at [1405, 126] on button "Edit" at bounding box center [1404, 123] width 64 height 24
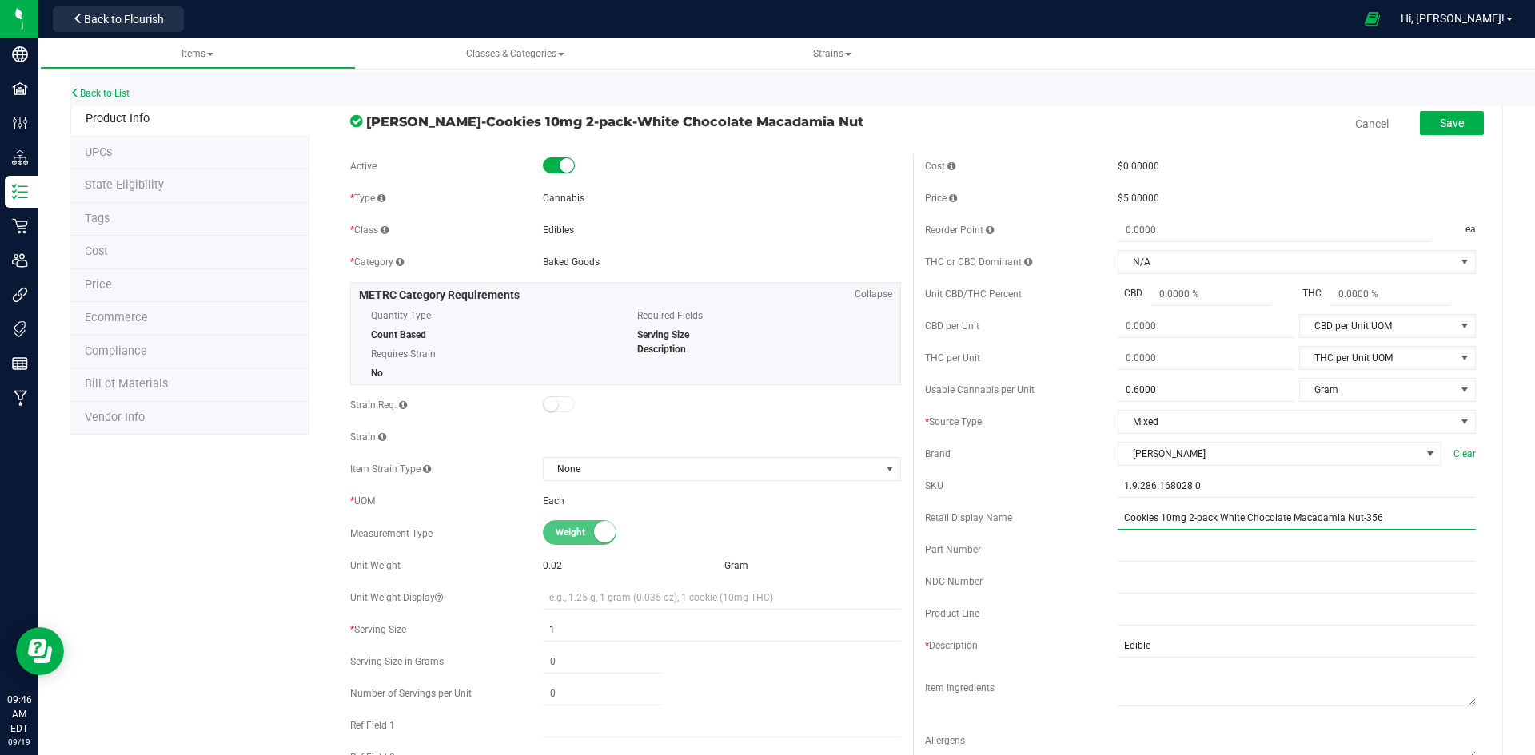
drag, startPoint x: 1209, startPoint y: 520, endPoint x: 987, endPoint y: 506, distance: 222.6
click at [987, 506] on div "Retail Display Name Cookies 10mg 2-pack White Chocolate Macadamia Nut-356" at bounding box center [1200, 518] width 551 height 24
click at [1257, 517] on input "White Chocolate Macadamia Nut-356" at bounding box center [1297, 518] width 358 height 24
click at [1298, 511] on input "White Chocolate Macadamia Nut Cookies 10mg 2-pack-356" at bounding box center [1297, 518] width 358 height 24
type input "White Chocolate Macadamia Nut Cookies 10mg 2-pack-356"
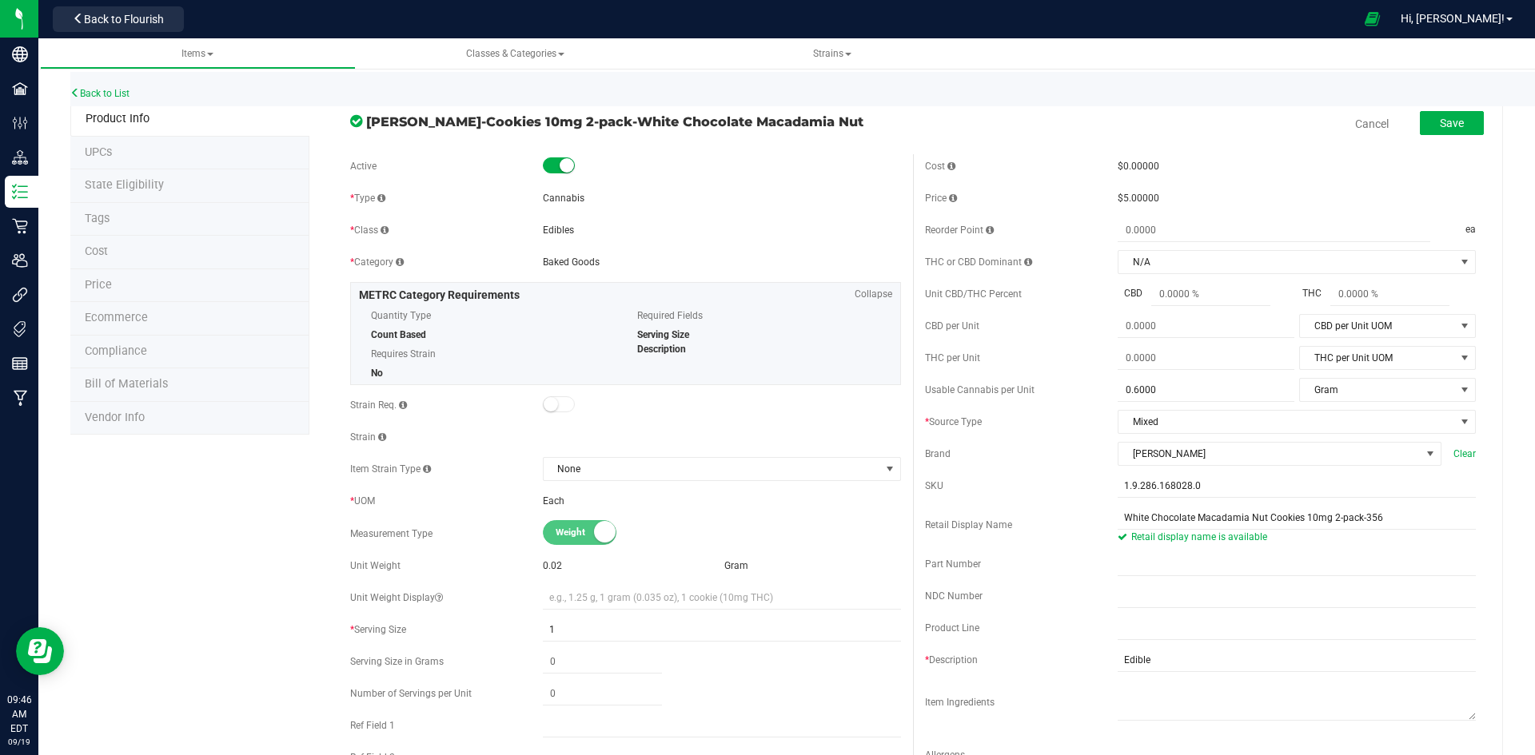
click at [1425, 138] on div "Save" at bounding box center [1440, 124] width 88 height 33
click at [1427, 129] on button "Save" at bounding box center [1452, 123] width 64 height 24
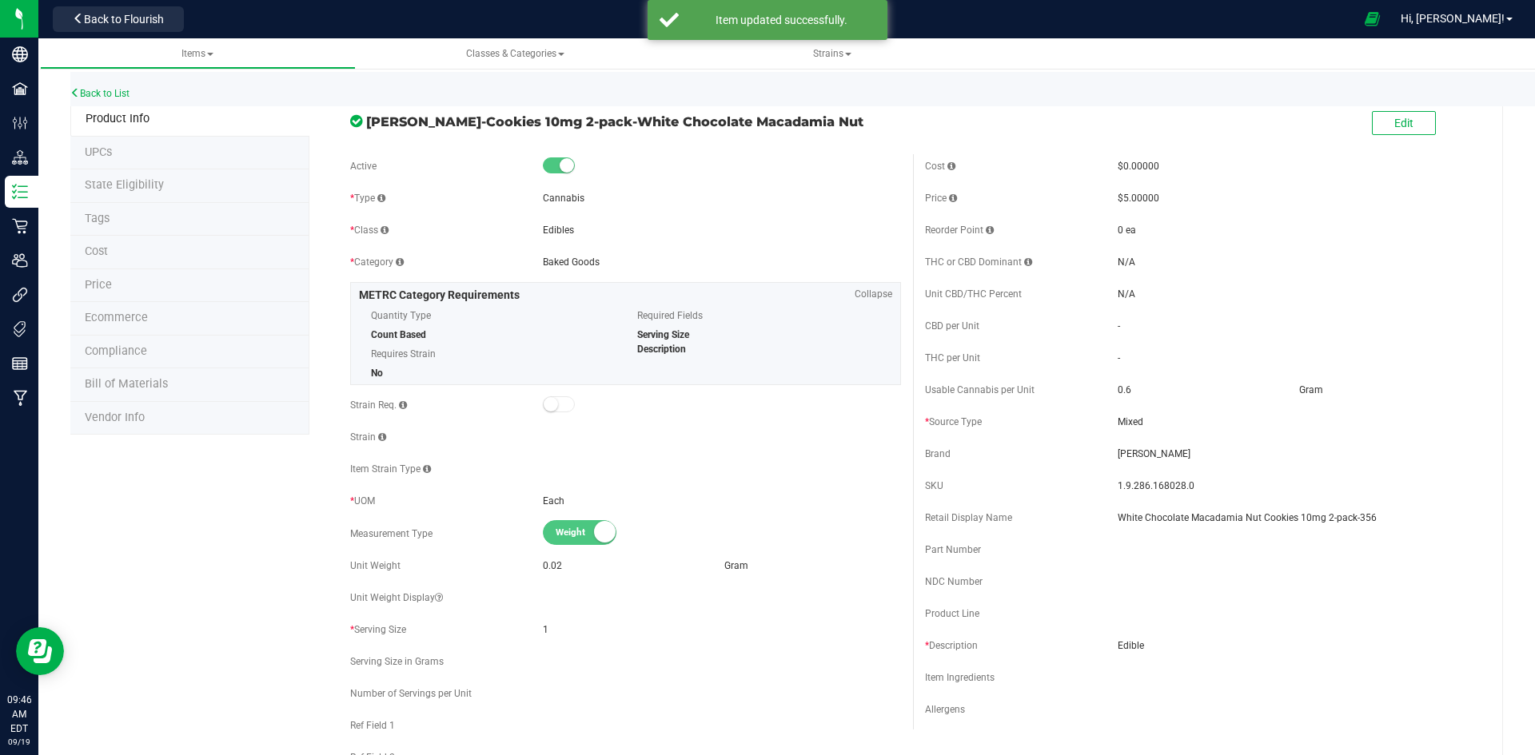
drag, startPoint x: 140, startPoint y: 95, endPoint x: 120, endPoint y: 101, distance: 20.8
click at [136, 98] on div "Back to List" at bounding box center [837, 89] width 1535 height 34
click at [117, 101] on div "Back to List" at bounding box center [837, 89] width 1535 height 34
click at [117, 99] on div "Back to List" at bounding box center [837, 89] width 1535 height 34
click at [122, 90] on link "Back to List" at bounding box center [99, 93] width 59 height 11
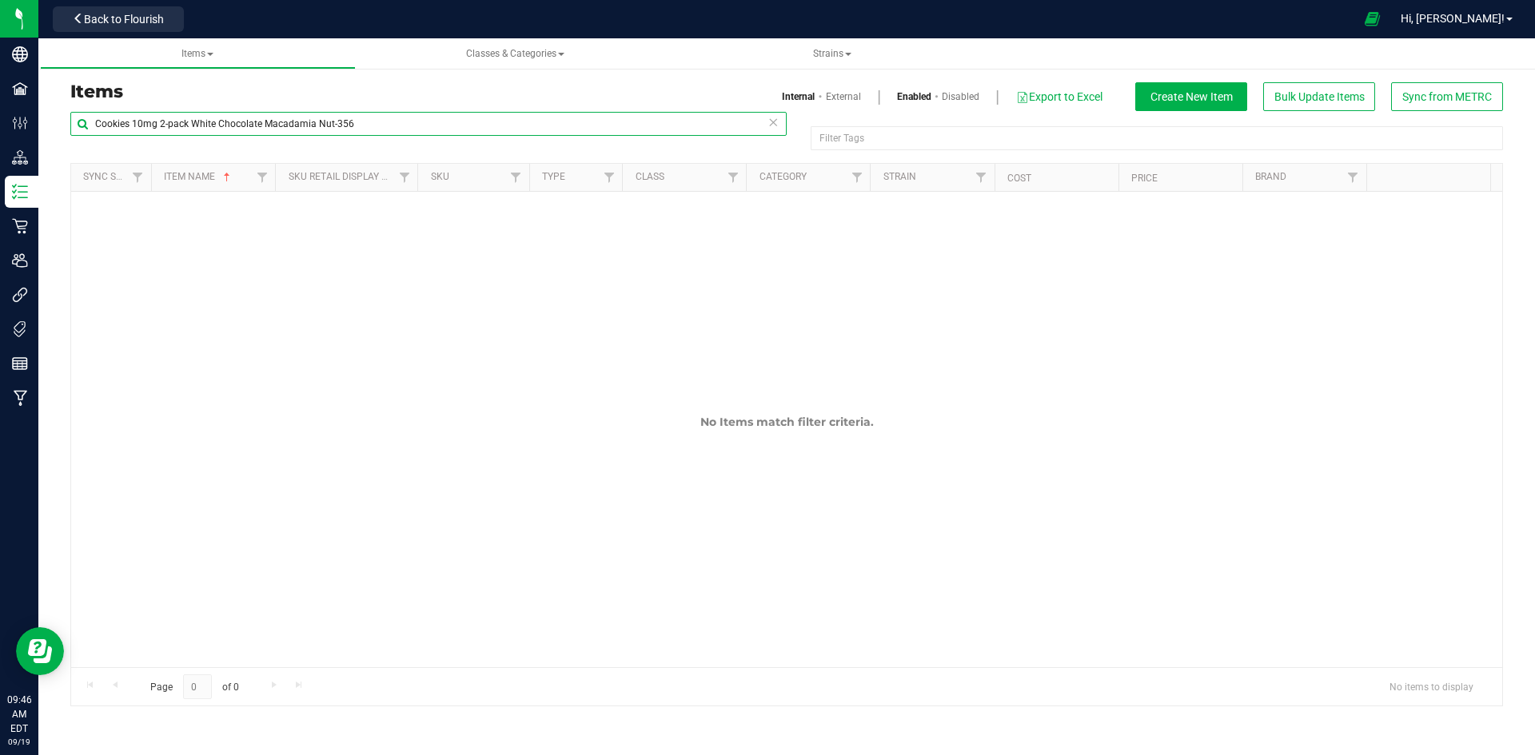
click at [163, 118] on input "Cookies 10mg 2-pack White Chocolate Macadamia Nut-356" at bounding box center [428, 124] width 716 height 24
paste input "BD Guava Lime Chews Fast-Acting 5mg 10-pack-357"
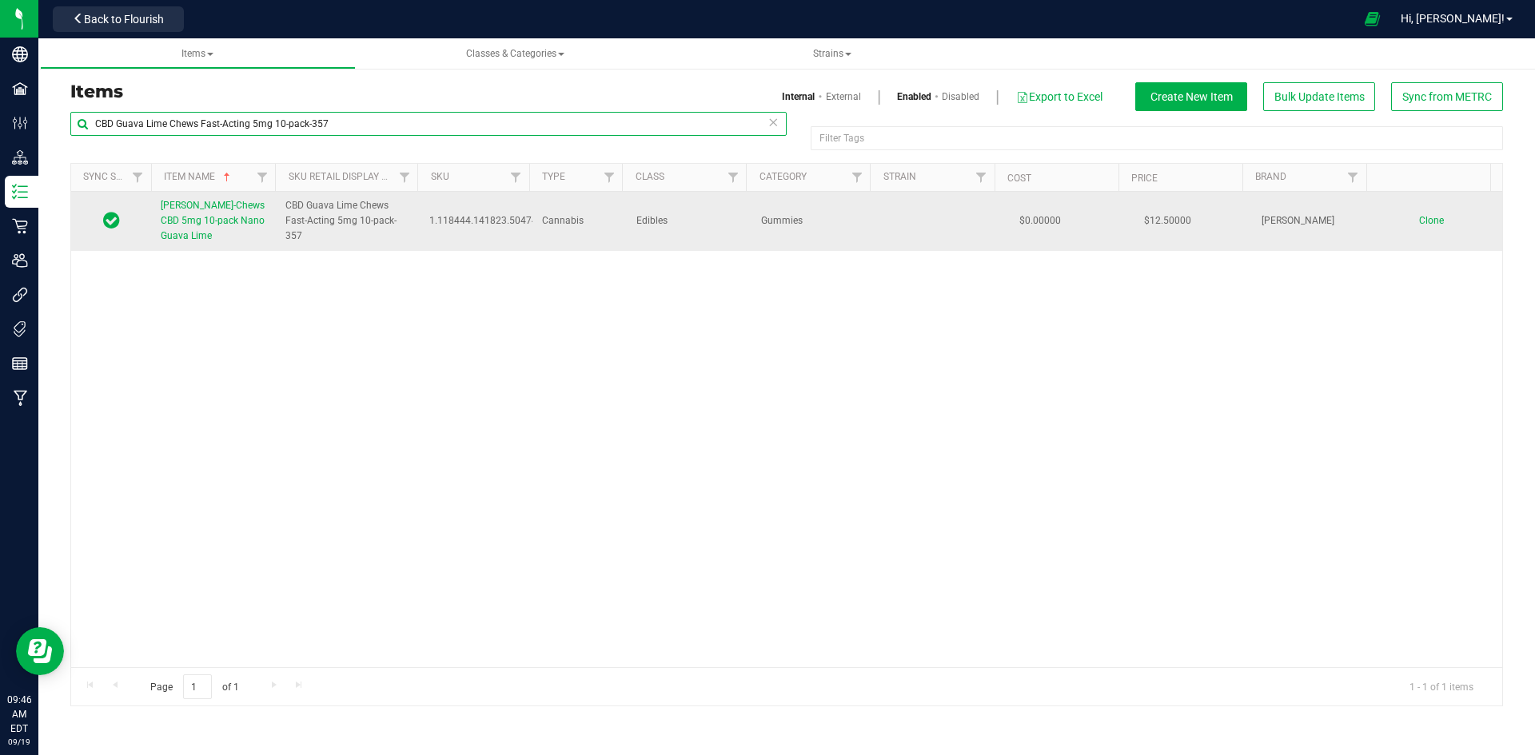
type input "CBD Guava Lime Chews Fast-Acting 5mg 10-pack-357"
click at [156, 229] on td "Slater-Chews CBD 5mg 10-pack Nano Guava Lime" at bounding box center [213, 221] width 125 height 59
click at [195, 230] on link "Slater-Chews CBD 5mg 10-pack Nano Guava Lime" at bounding box center [214, 221] width 106 height 46
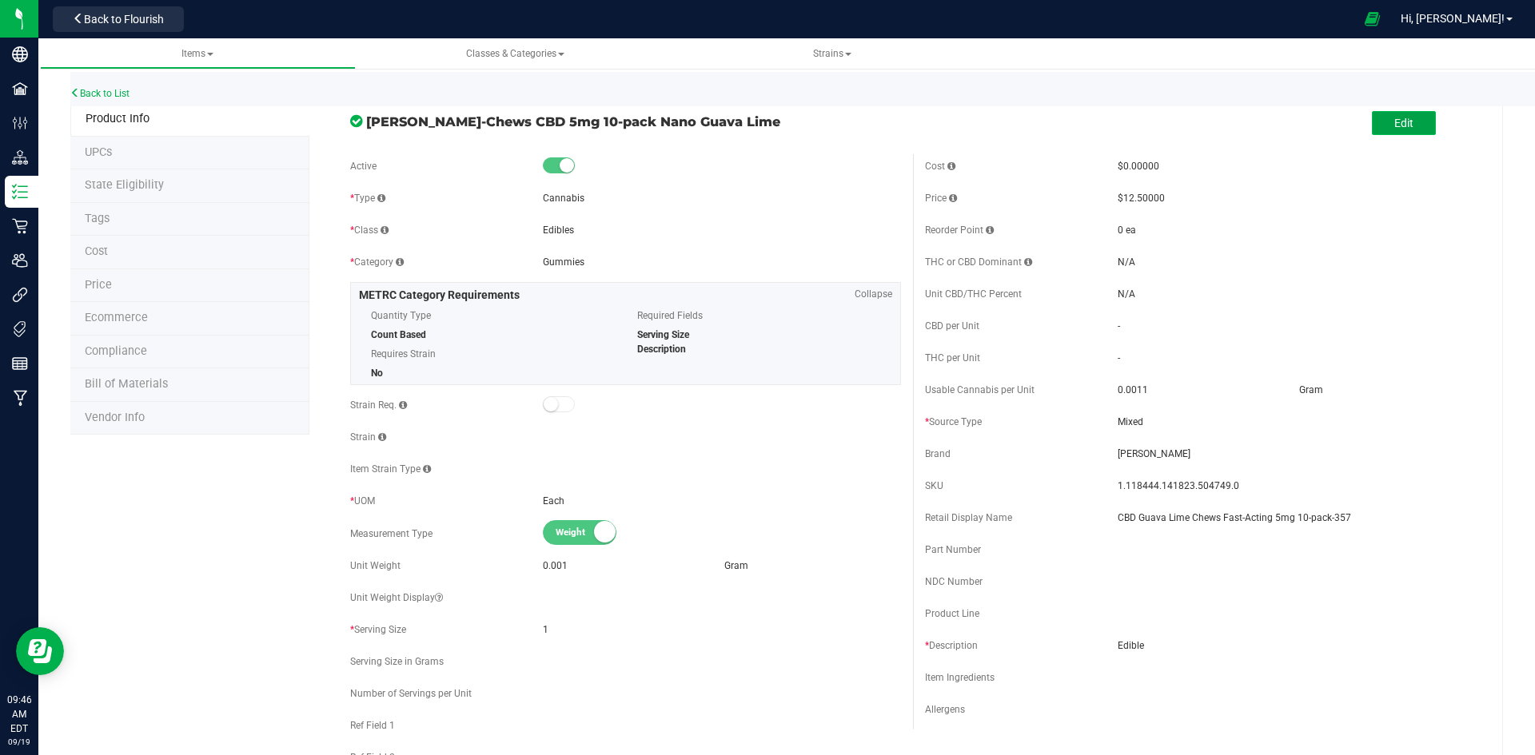
click at [1403, 121] on button "Edit" at bounding box center [1404, 123] width 64 height 24
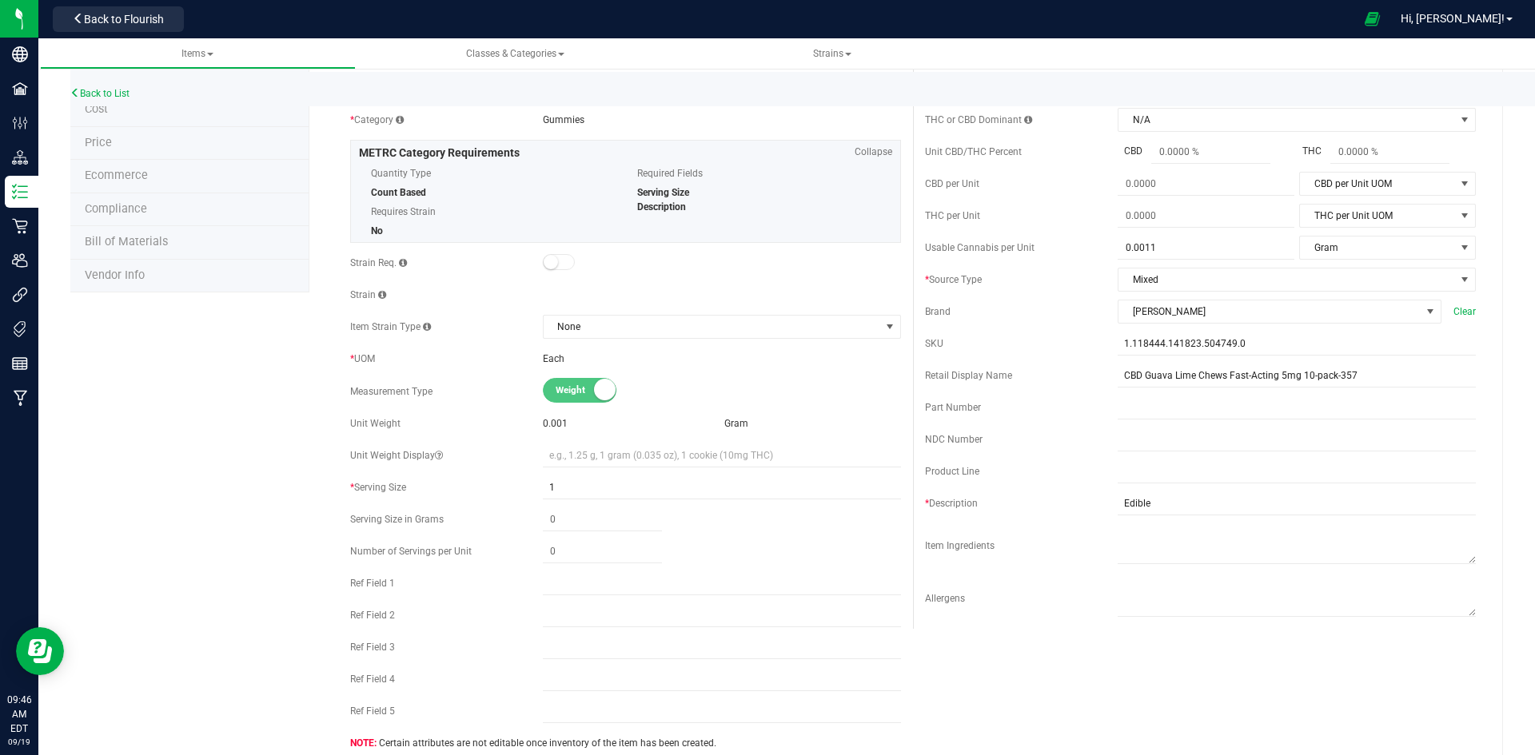
scroll to position [320, 0]
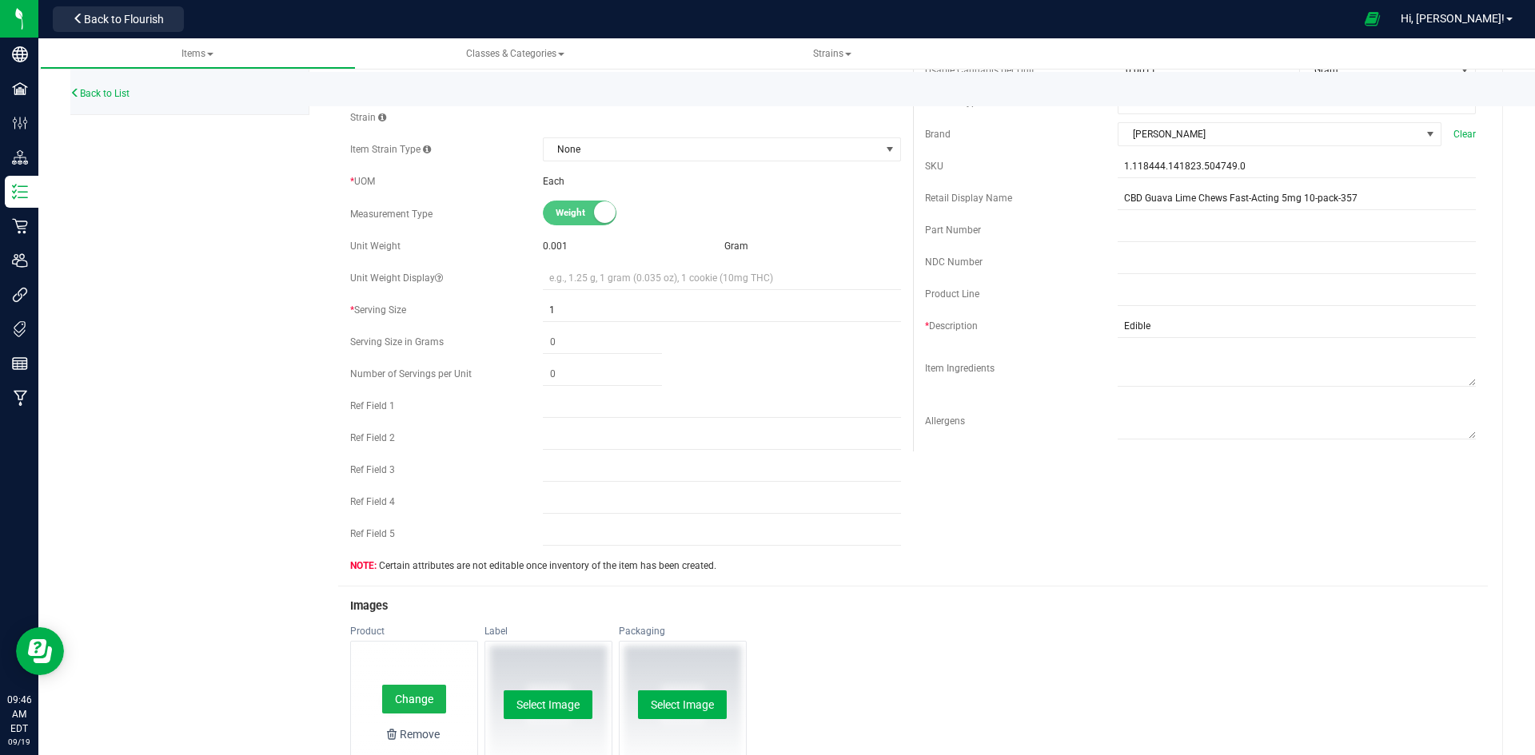
click at [400, 697] on button "Change" at bounding box center [414, 699] width 64 height 29
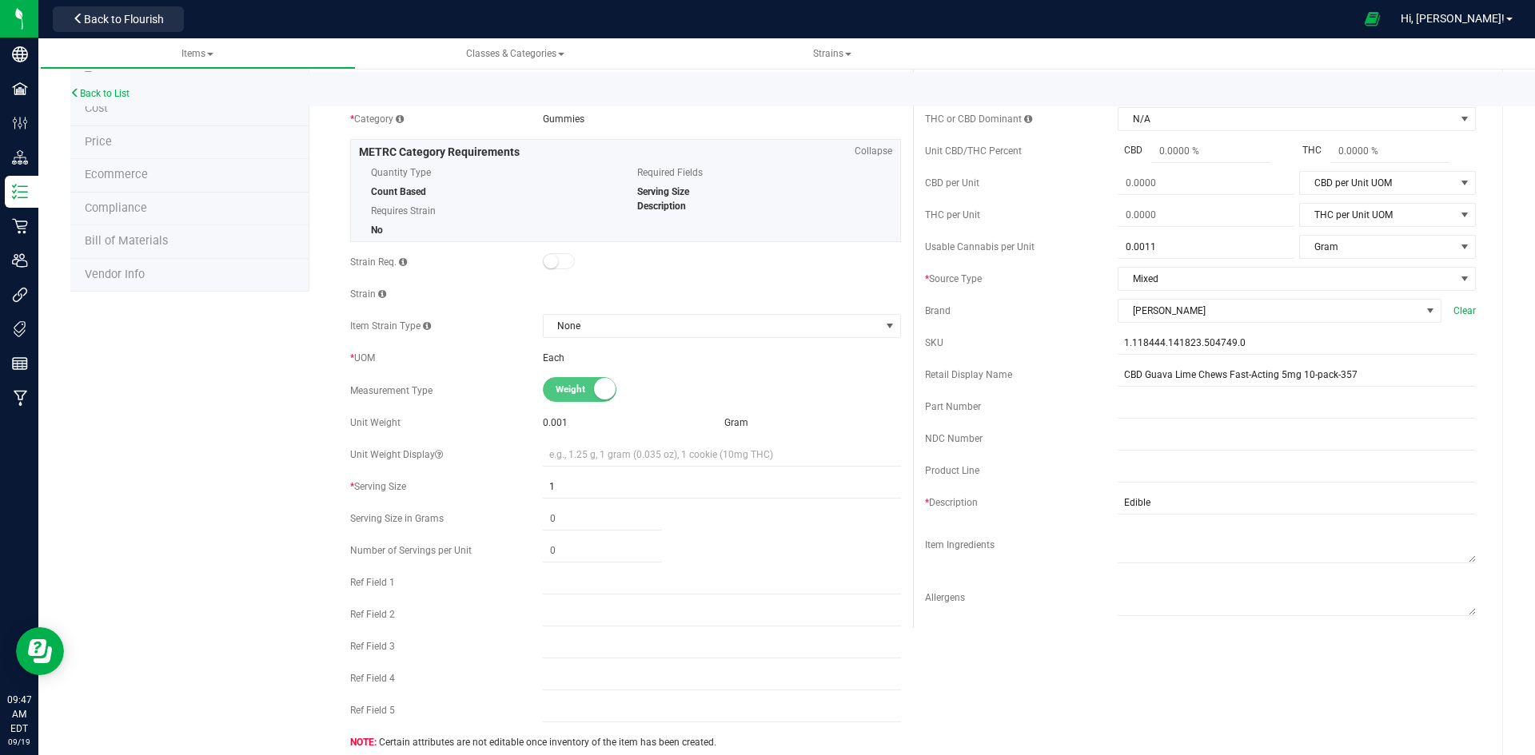
scroll to position [0, 0]
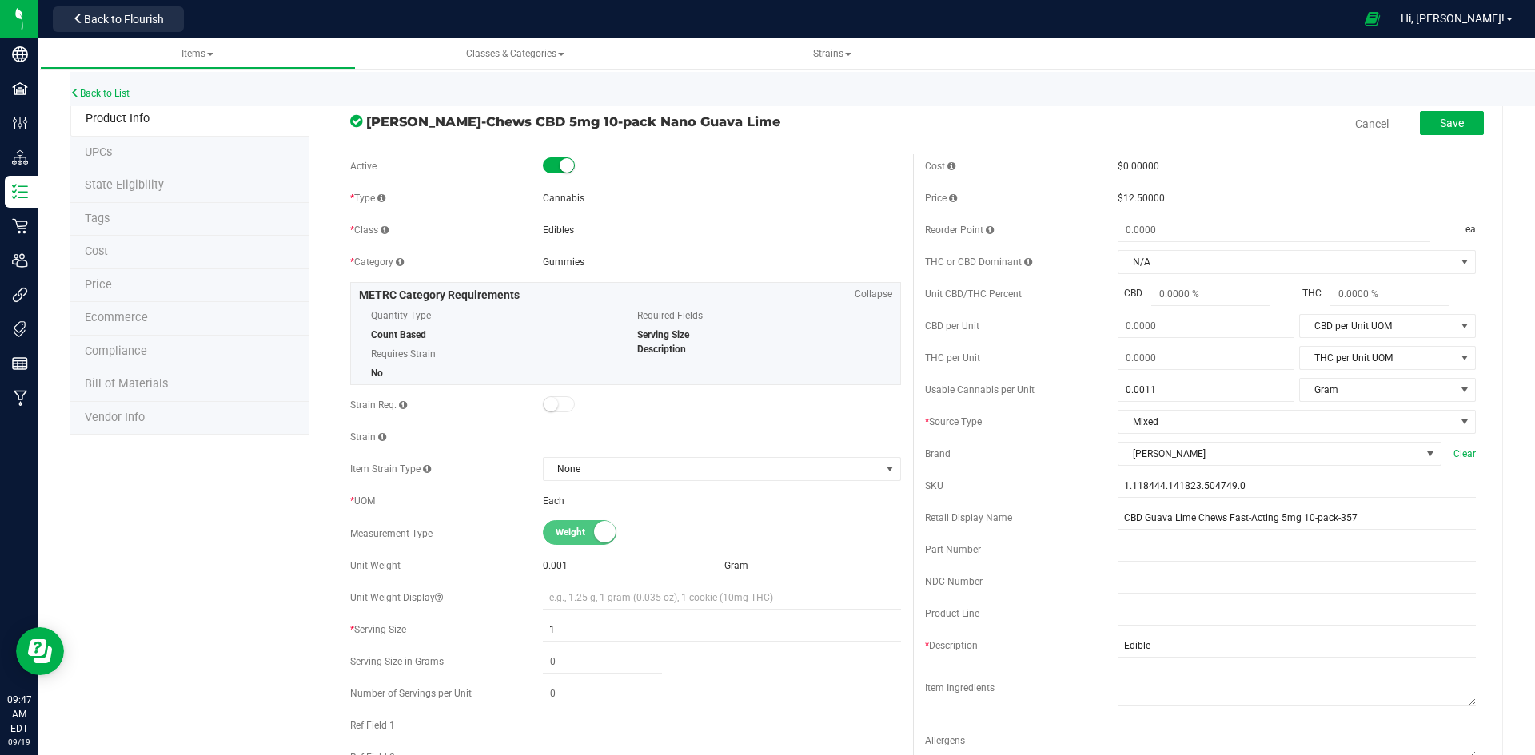
click at [1425, 133] on button "Save" at bounding box center [1452, 123] width 64 height 24
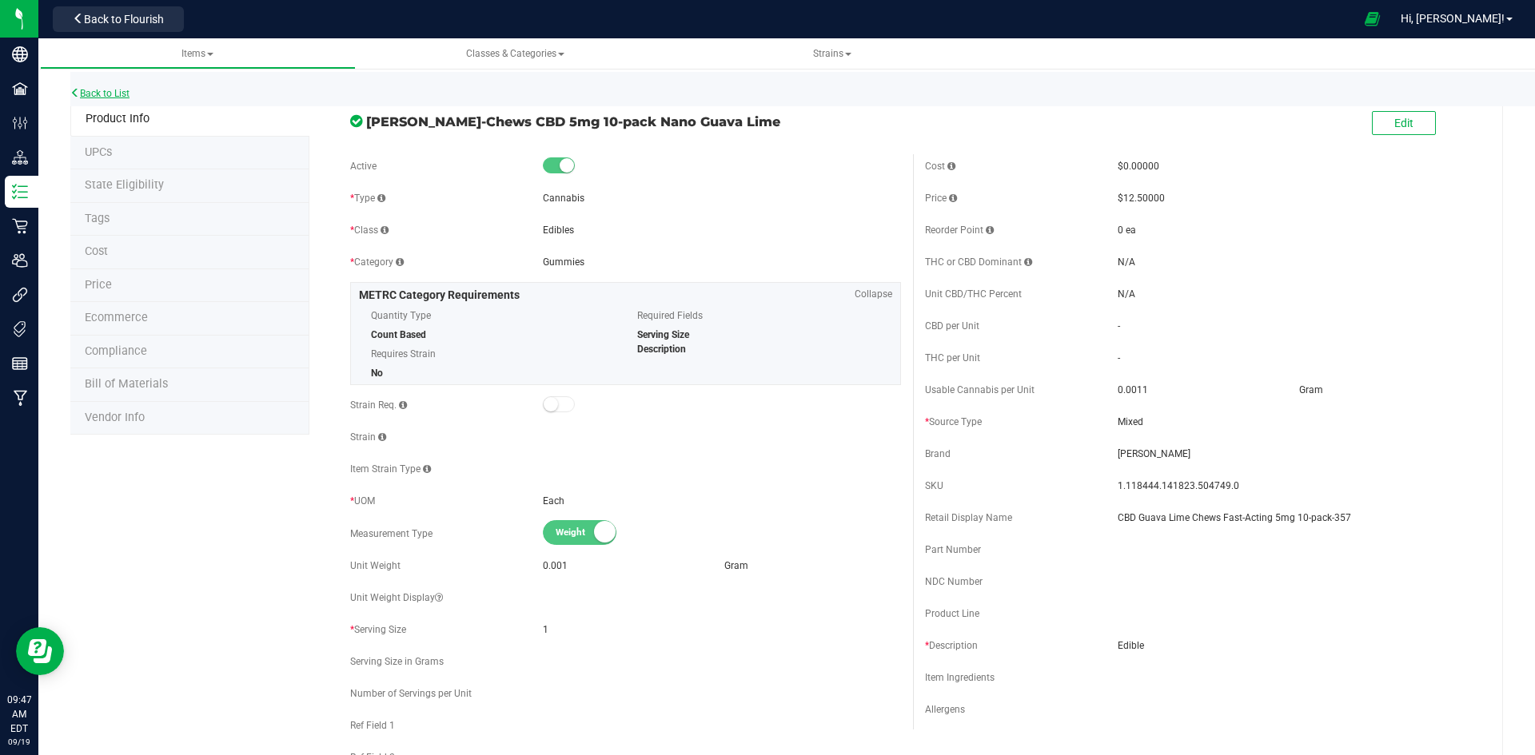
click at [120, 92] on link "Back to List" at bounding box center [99, 93] width 59 height 11
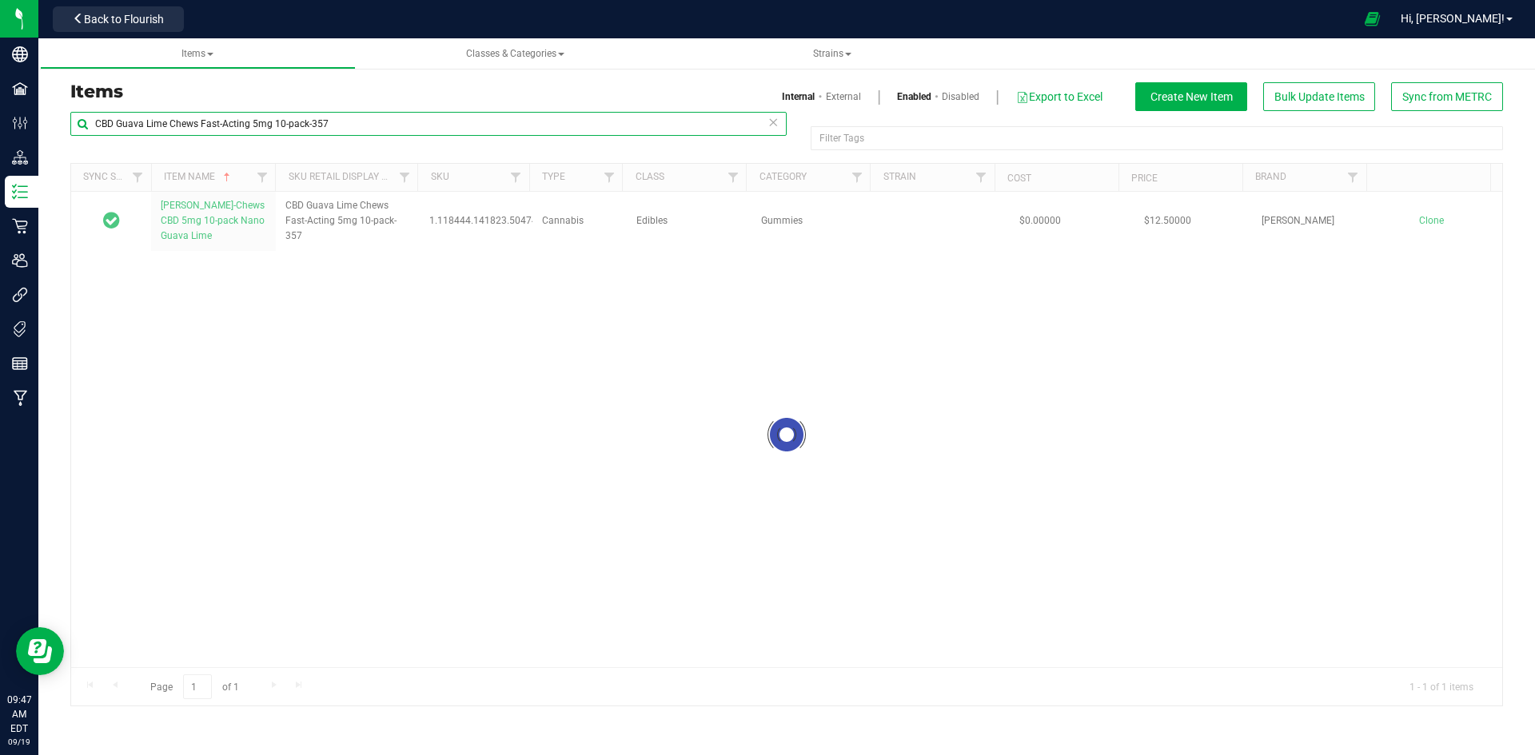
click at [312, 124] on input "CBD Guava Lime Chews Fast-Acting 5mg 10-pack-357" at bounding box center [428, 124] width 716 height 24
paste input "1:1 THC/CBD Pear Drops 10mg 5-pack-332"
type input "1:1 THC/CBD Pear Drops 10mg 5-pack-332"
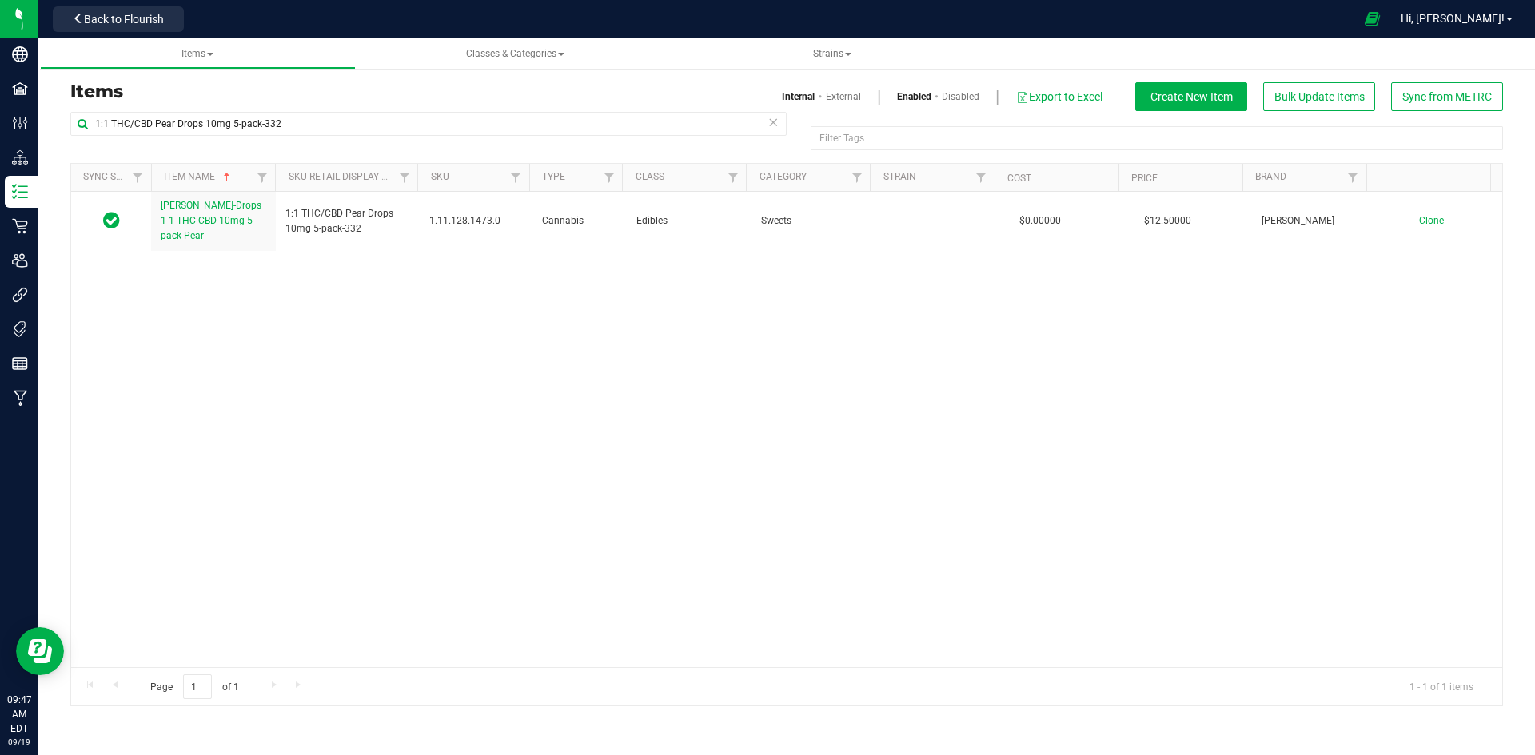
click at [166, 189] on th "Item Name" at bounding box center [213, 178] width 124 height 28
click at [181, 209] on span "Slater-Drops 1-1 THC-CBD 10mg 5-pack Pear" at bounding box center [211, 221] width 101 height 42
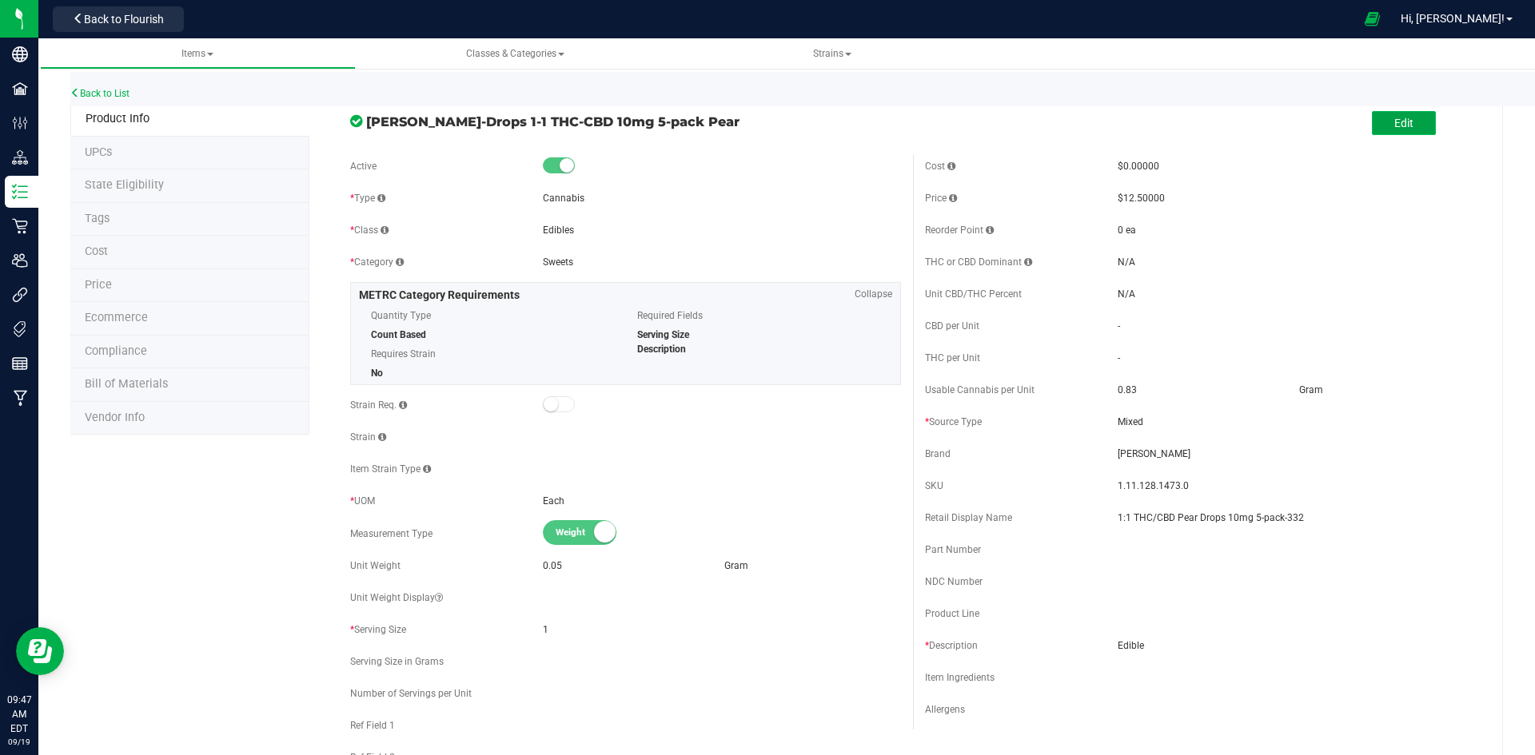
click at [1377, 133] on button "Edit" at bounding box center [1404, 123] width 64 height 24
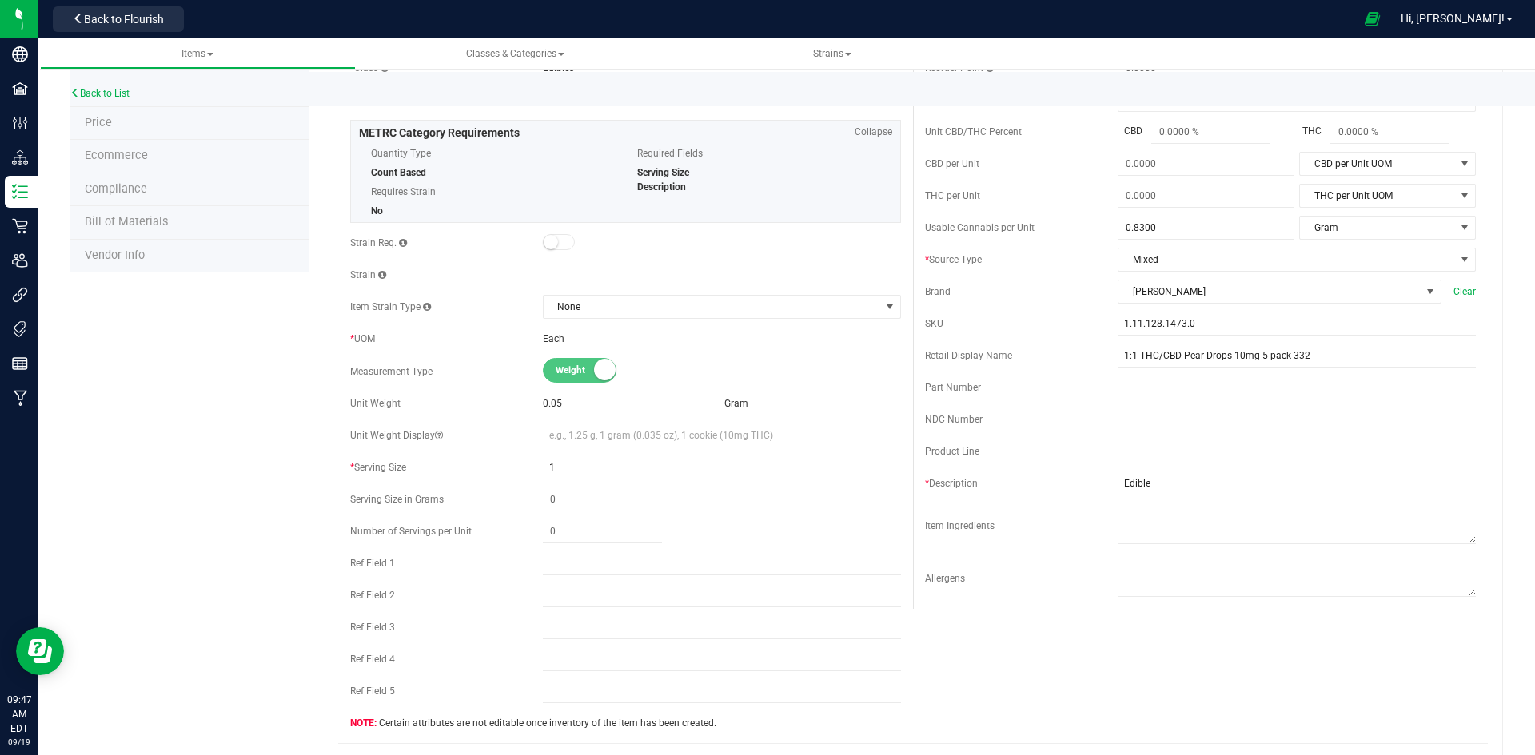
scroll to position [400, 0]
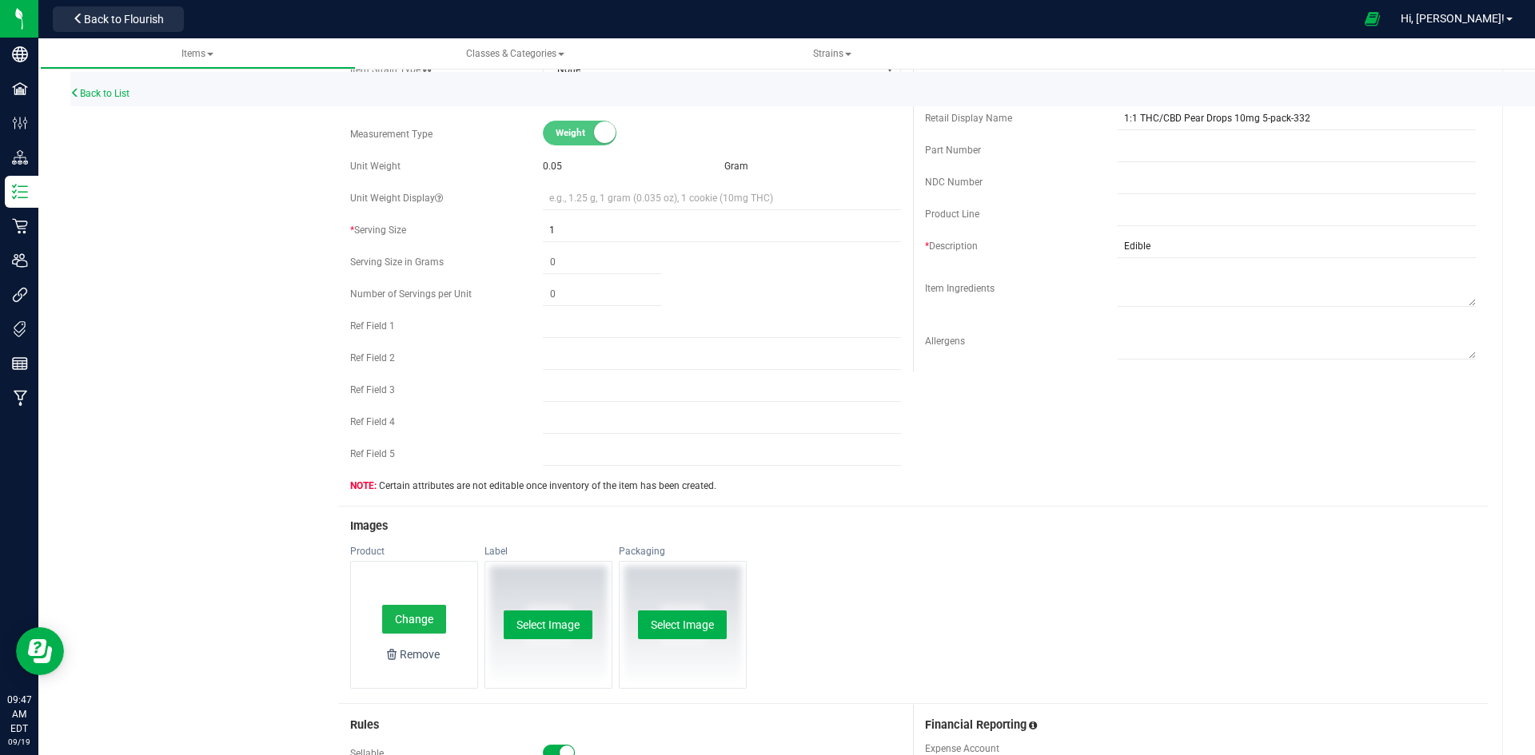
click at [409, 631] on button "Change" at bounding box center [414, 619] width 64 height 29
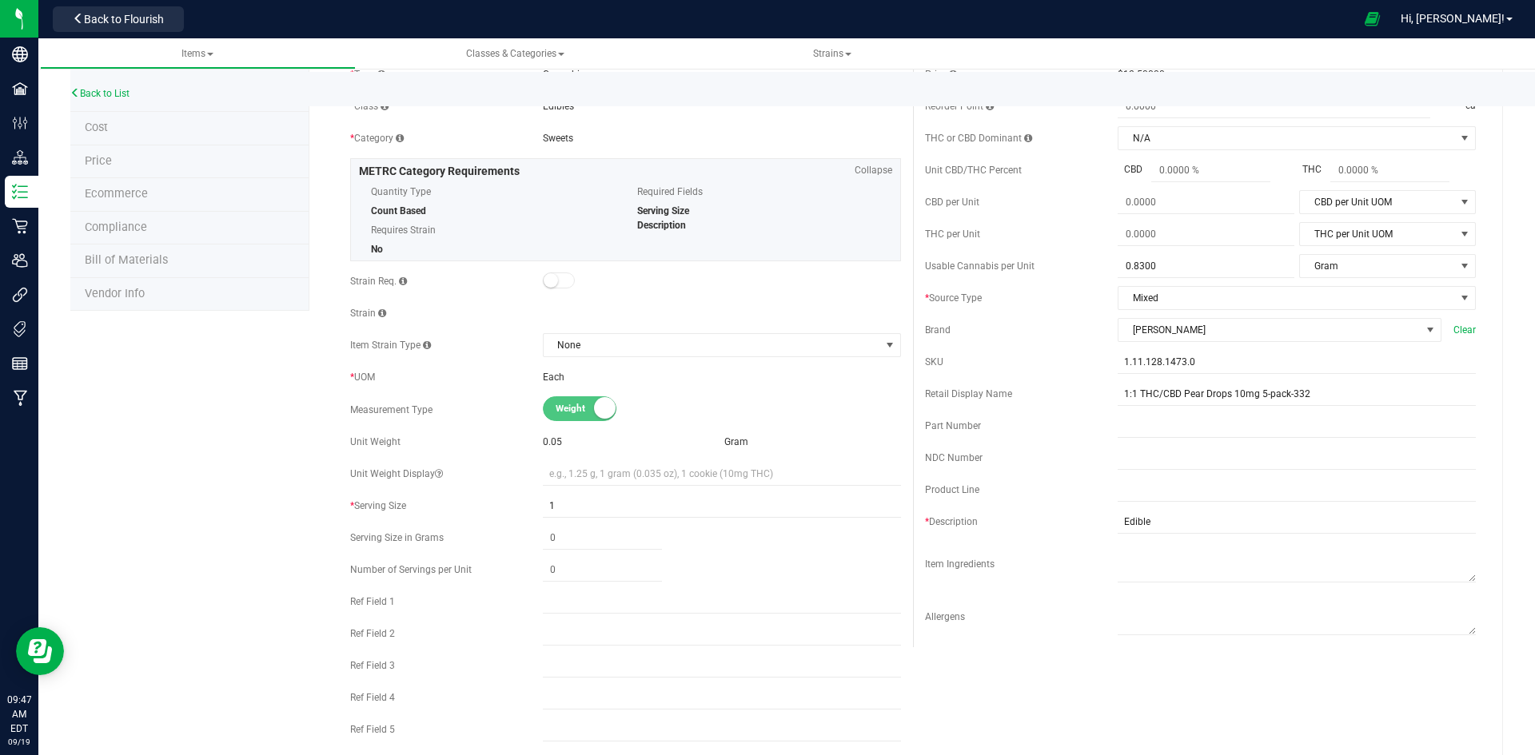
scroll to position [0, 0]
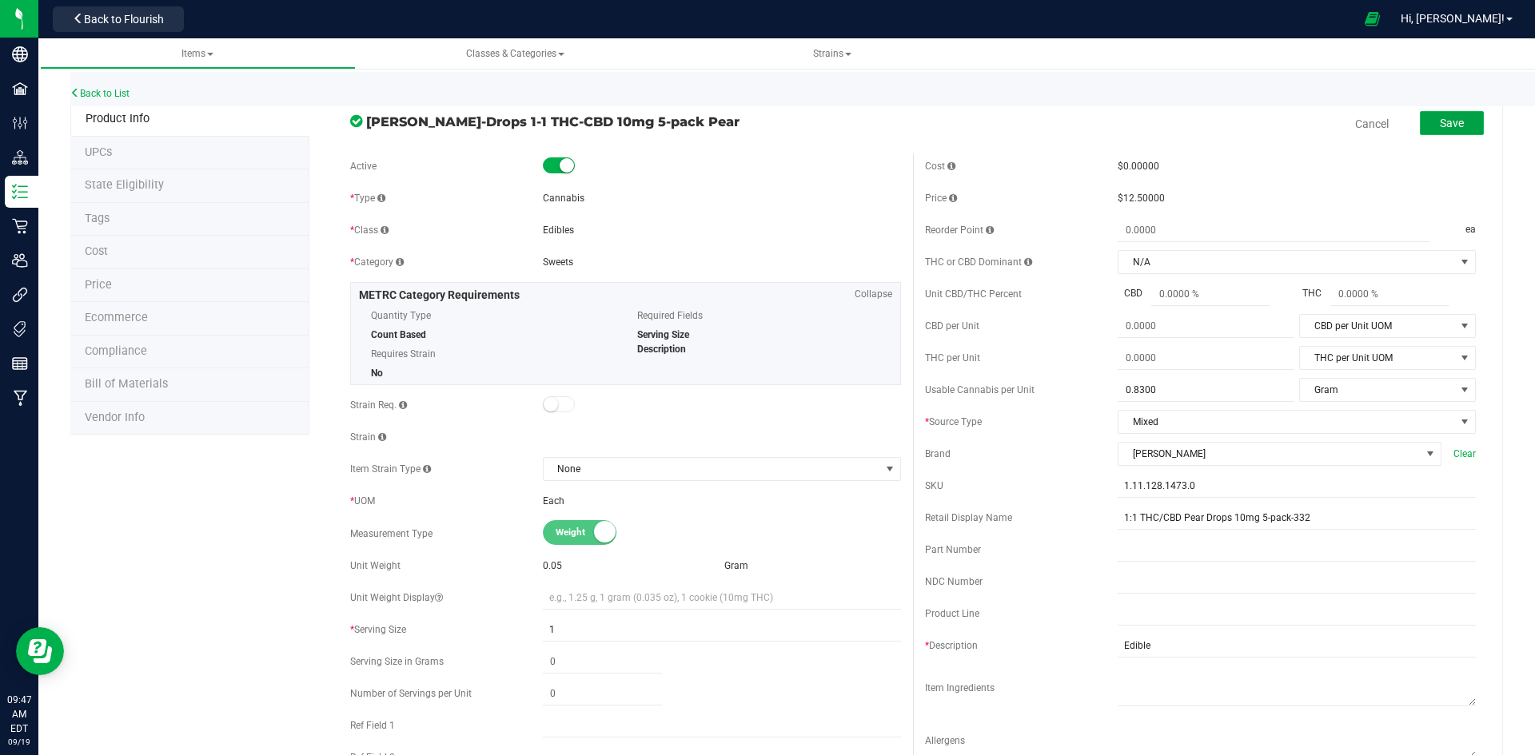
click at [1423, 126] on button "Save" at bounding box center [1452, 123] width 64 height 24
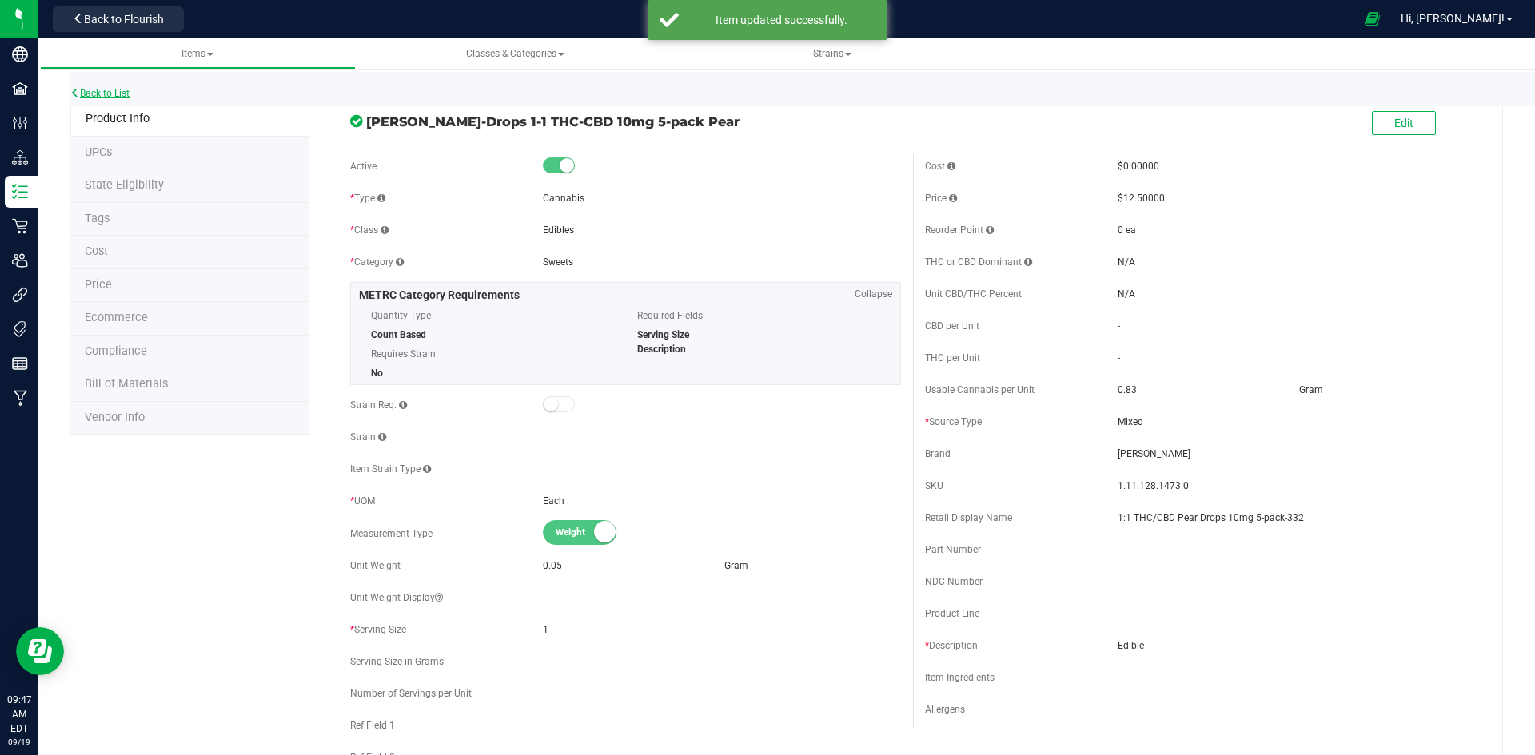
click at [103, 99] on div "Back to List" at bounding box center [837, 89] width 1535 height 34
click at [104, 94] on link "Back to List" at bounding box center [99, 93] width 59 height 11
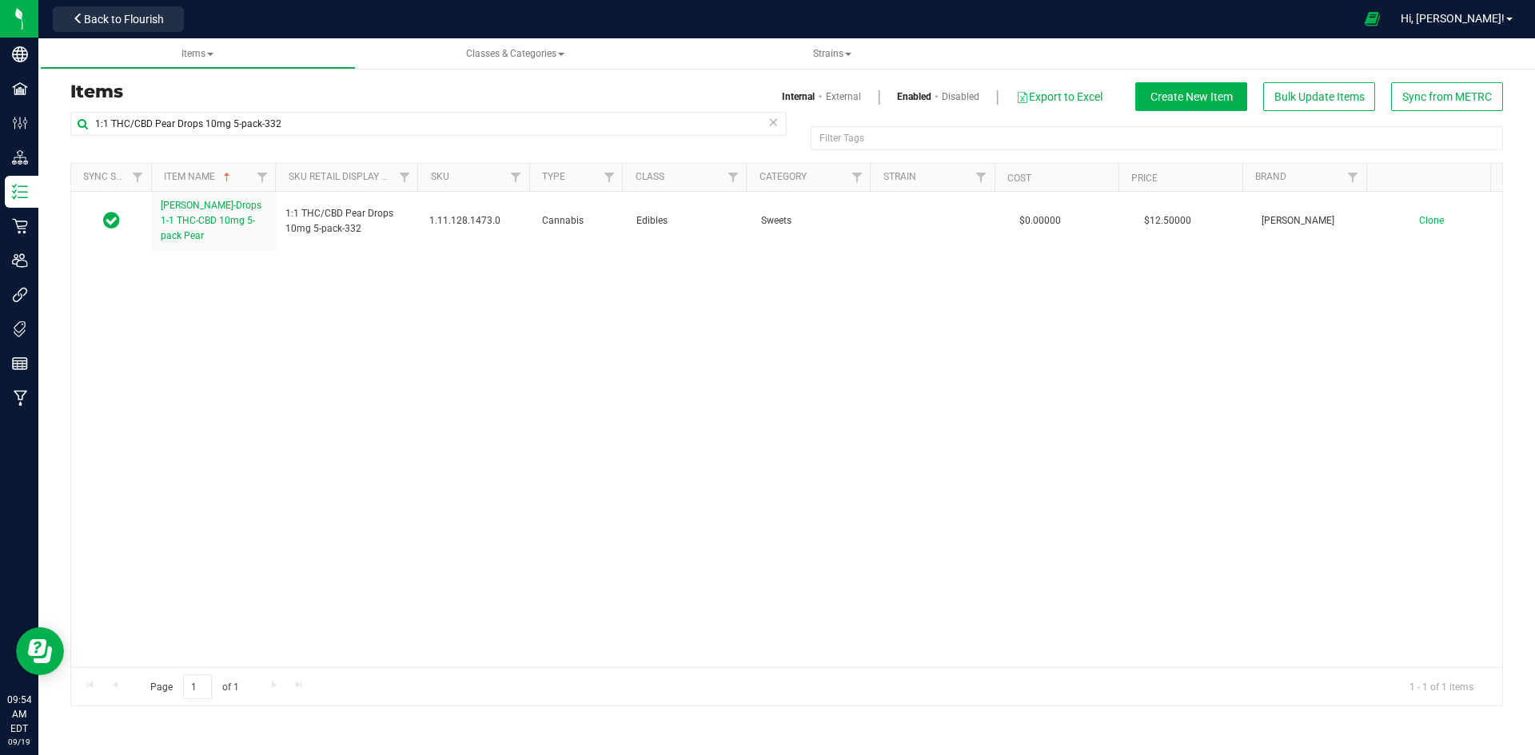
click at [772, 120] on icon at bounding box center [772, 121] width 11 height 19
